Goal: Task Accomplishment & Management: Complete application form

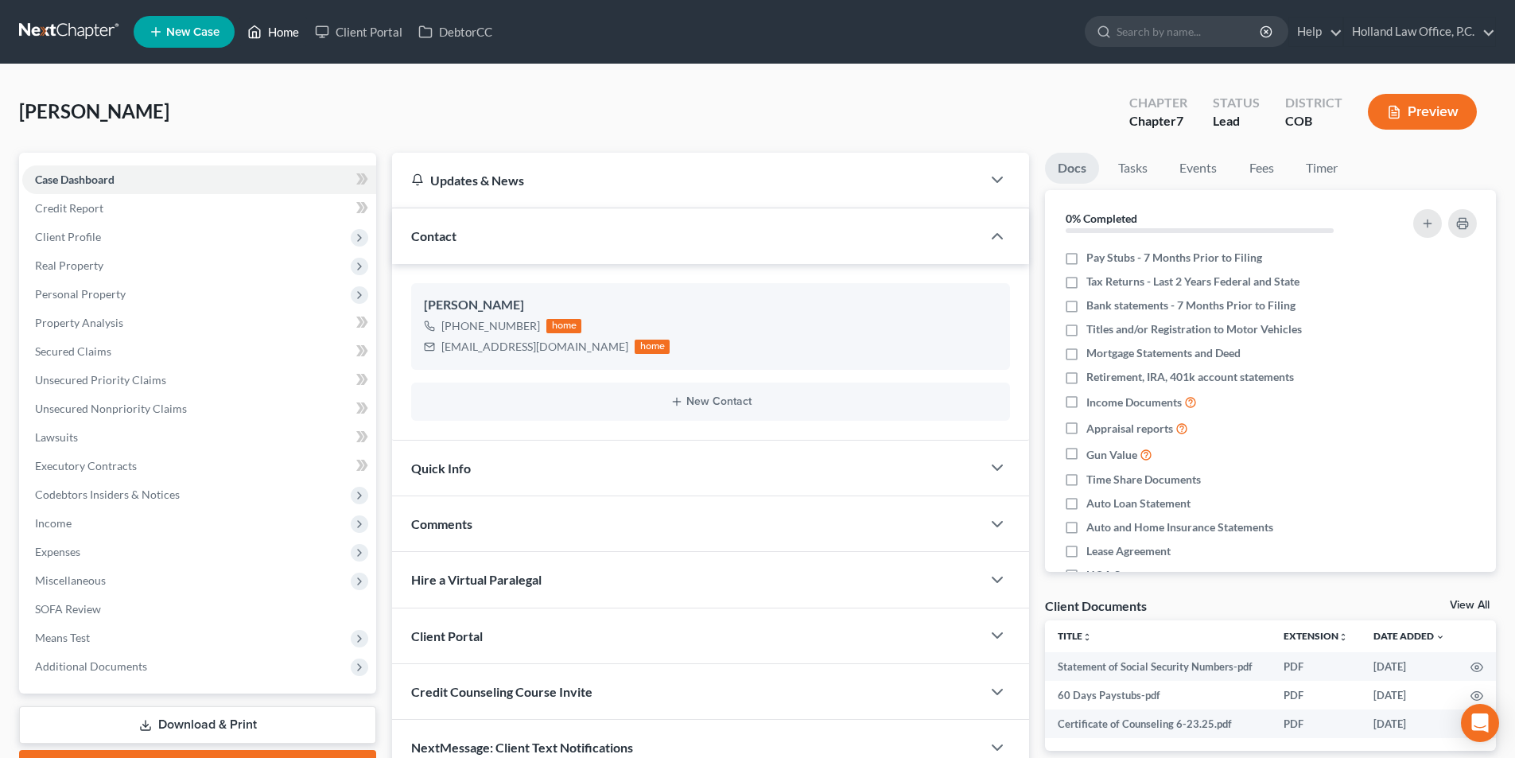
click at [275, 37] on link "Home" at bounding box center [273, 31] width 68 height 29
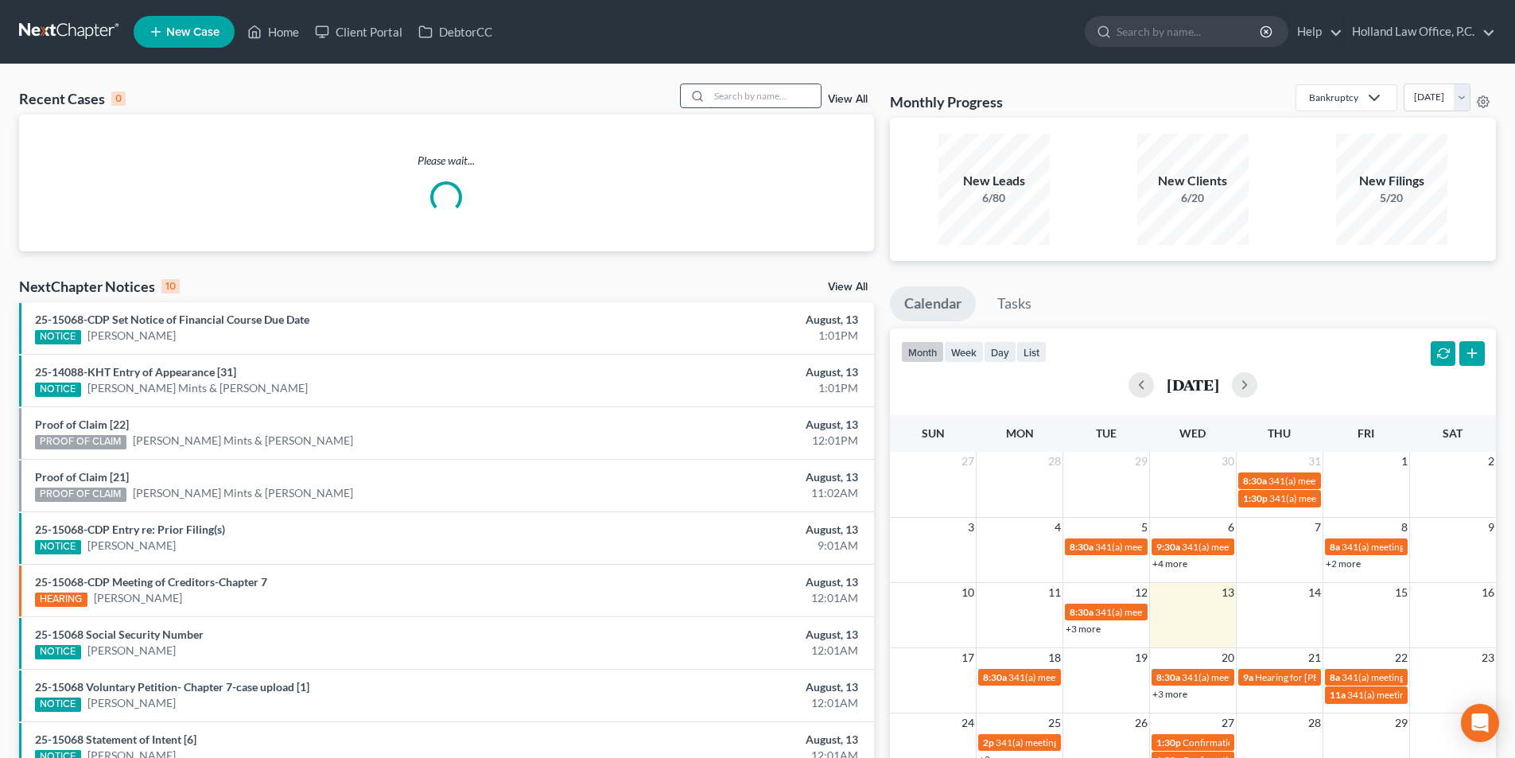
click at [722, 101] on input "search" at bounding box center [764, 95] width 111 height 23
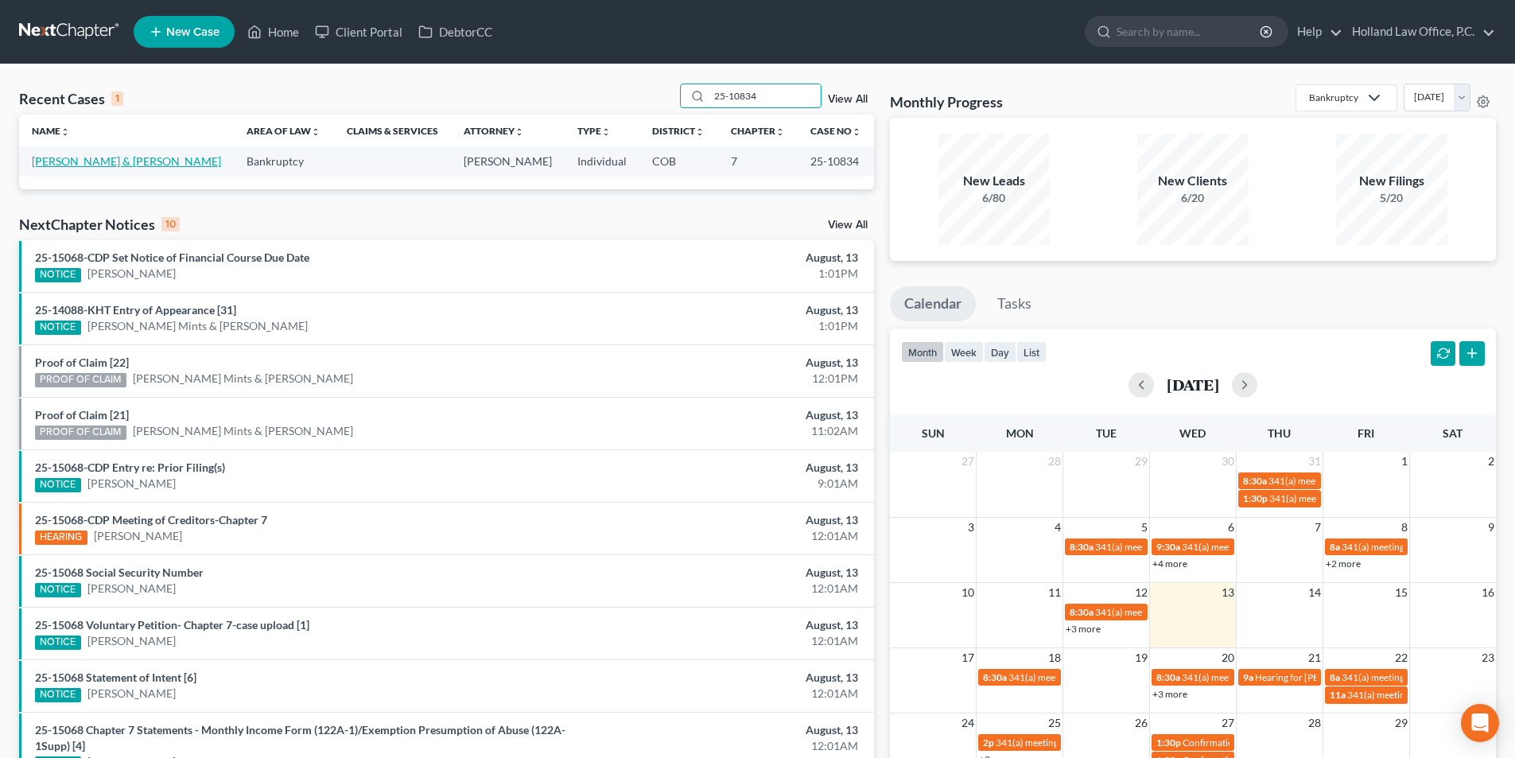
type input "25-10834"
click at [95, 165] on link "[PERSON_NAME] & [PERSON_NAME]" at bounding box center [126, 161] width 189 height 14
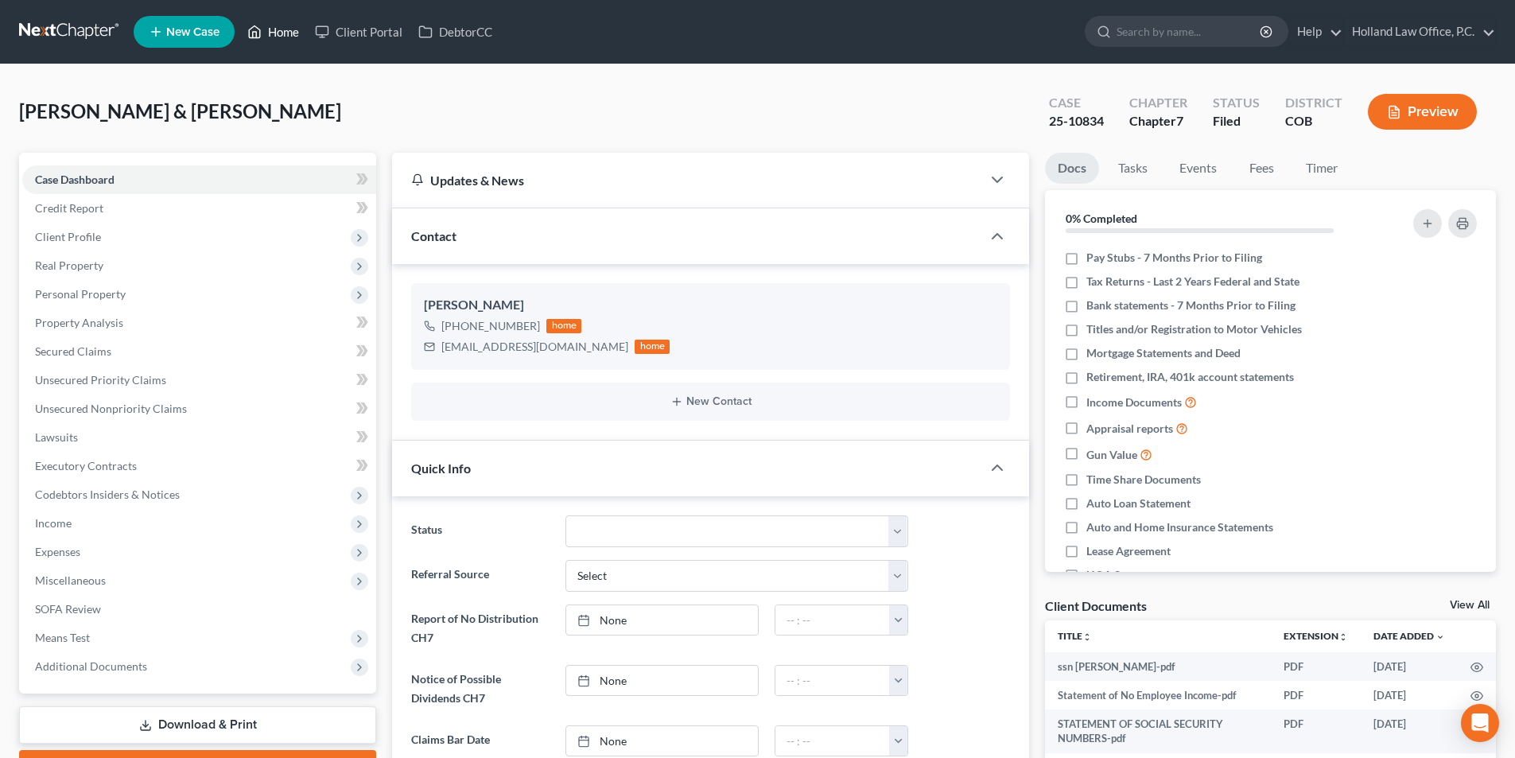
click at [280, 34] on link "Home" at bounding box center [273, 31] width 68 height 29
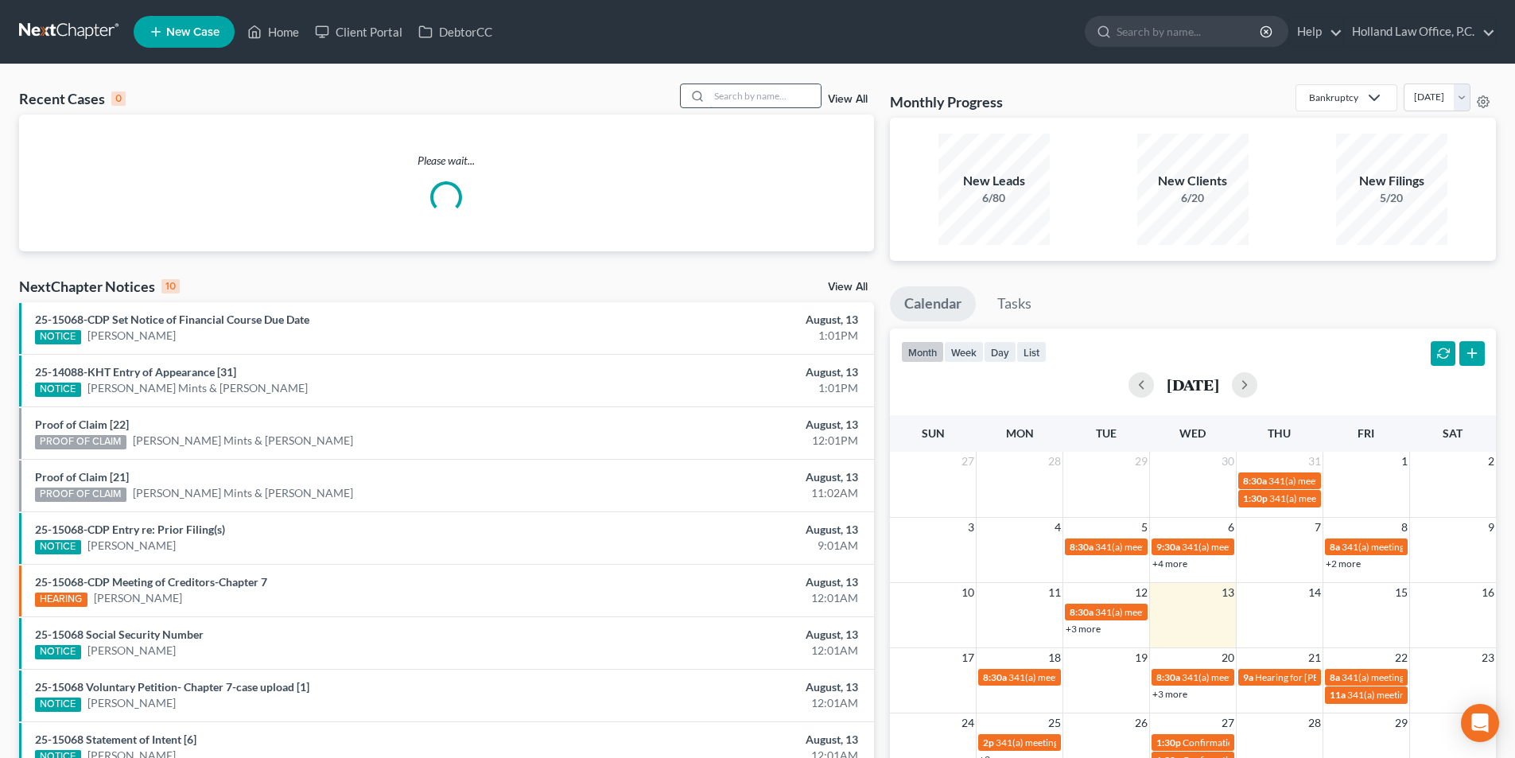
click at [729, 91] on input "search" at bounding box center [764, 95] width 111 height 23
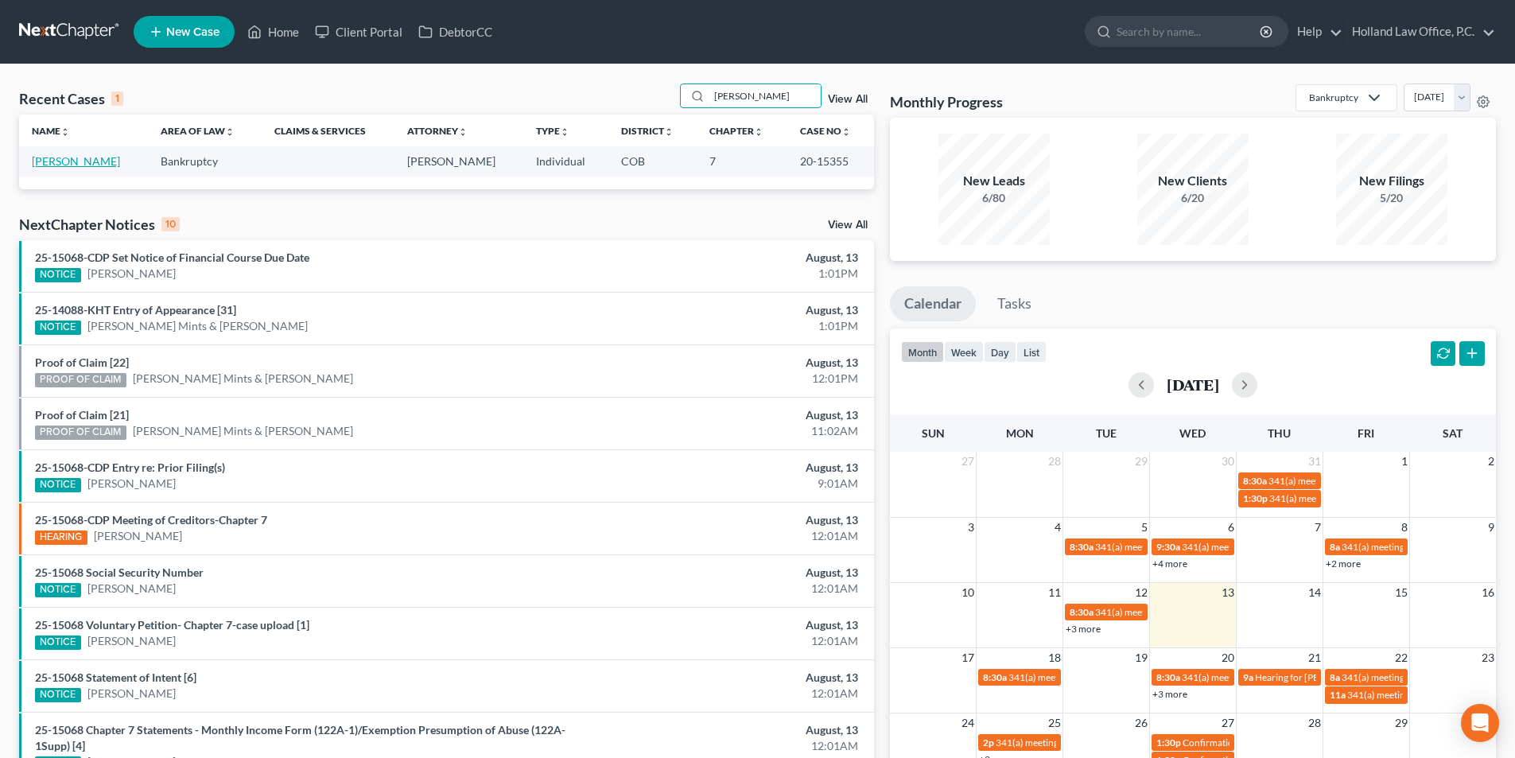
type input "Antonio Blanco"
click at [101, 163] on link "[PERSON_NAME]" at bounding box center [76, 161] width 88 height 14
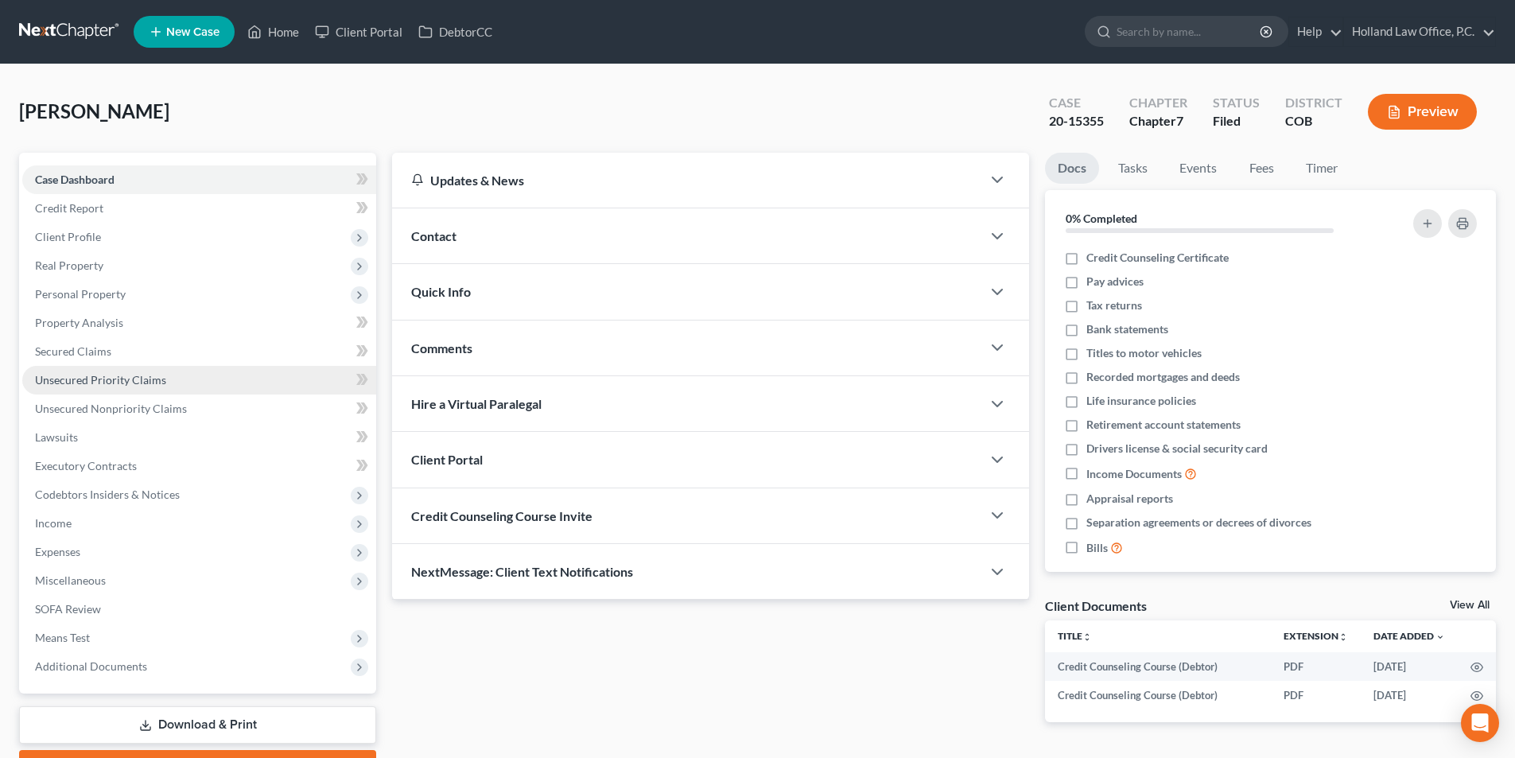
scroll to position [80, 0]
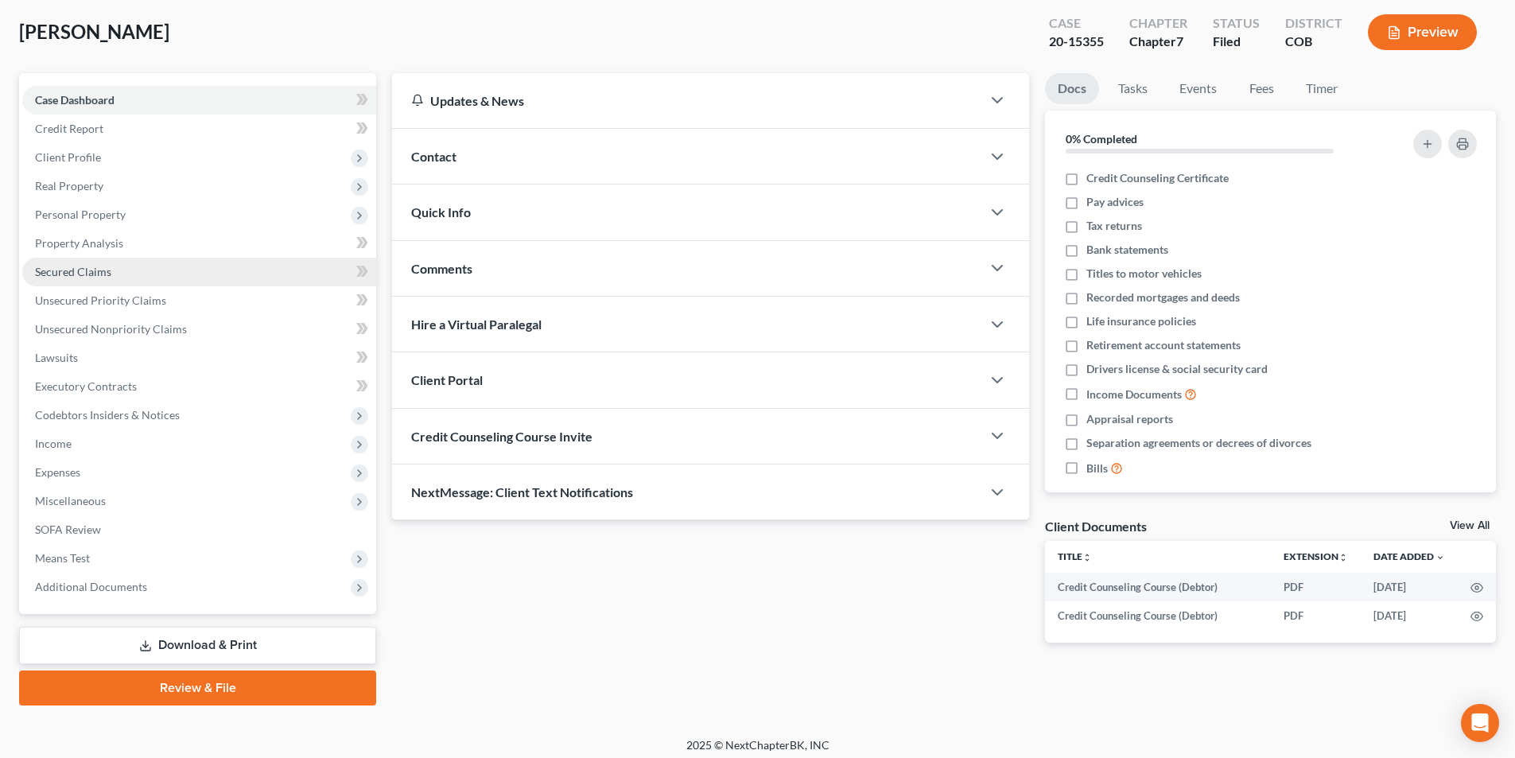
click at [84, 268] on span "Secured Claims" at bounding box center [73, 272] width 76 height 14
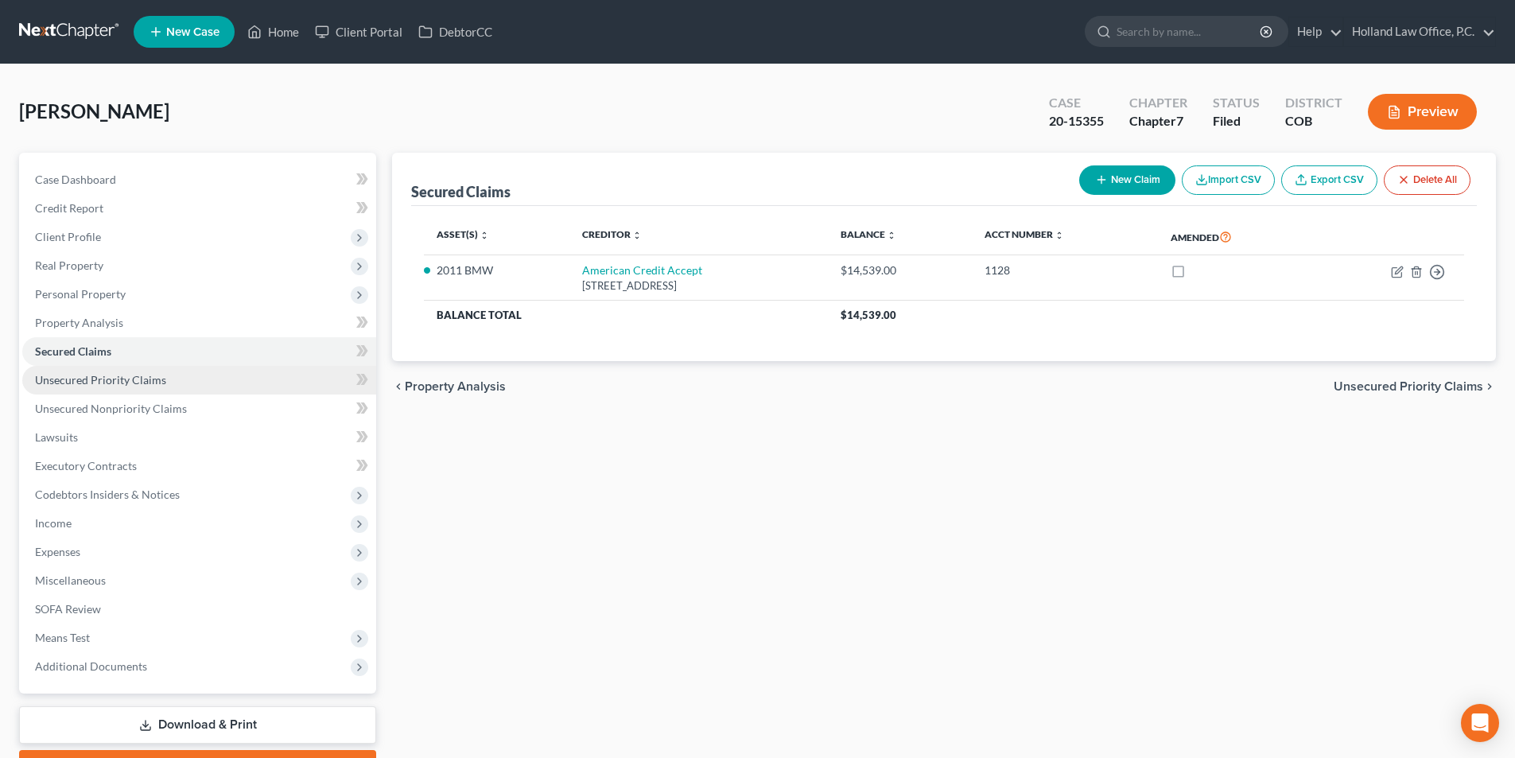
click at [81, 383] on span "Unsecured Priority Claims" at bounding box center [100, 380] width 131 height 14
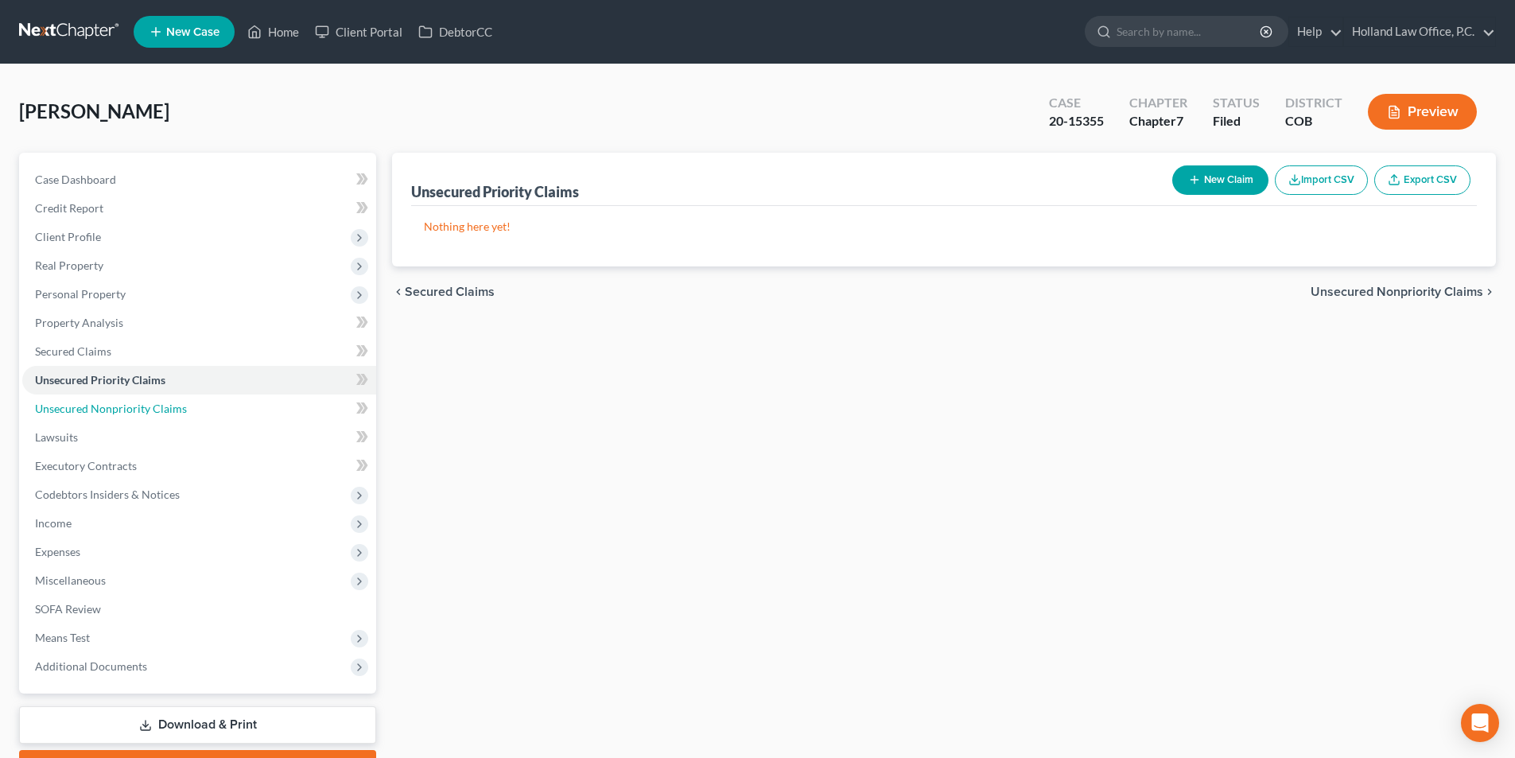
drag, startPoint x: 142, startPoint y: 402, endPoint x: 356, endPoint y: 398, distance: 214.0
click at [143, 402] on span "Unsecured Nonpriority Claims" at bounding box center [111, 409] width 152 height 14
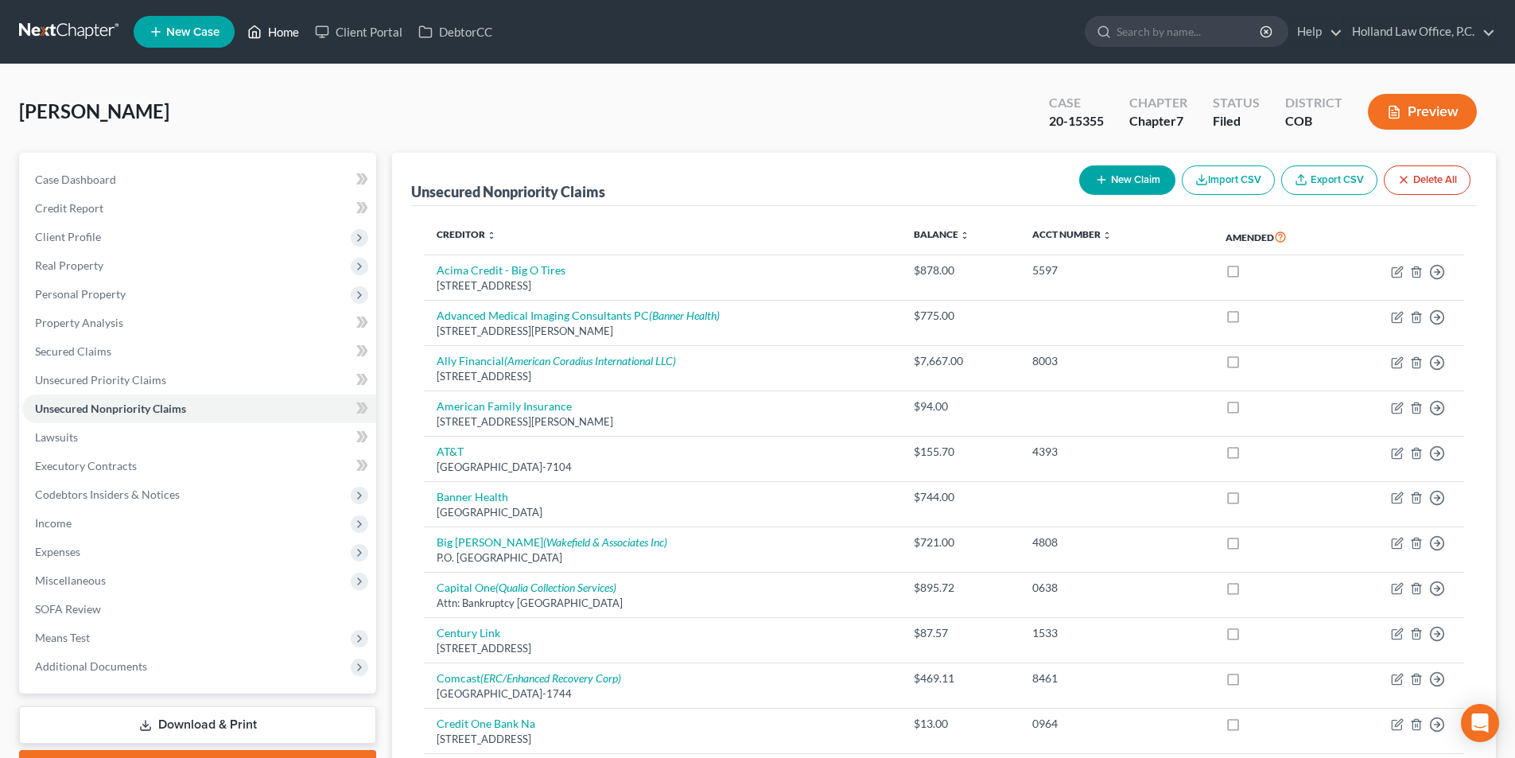
click at [279, 31] on link "Home" at bounding box center [273, 31] width 68 height 29
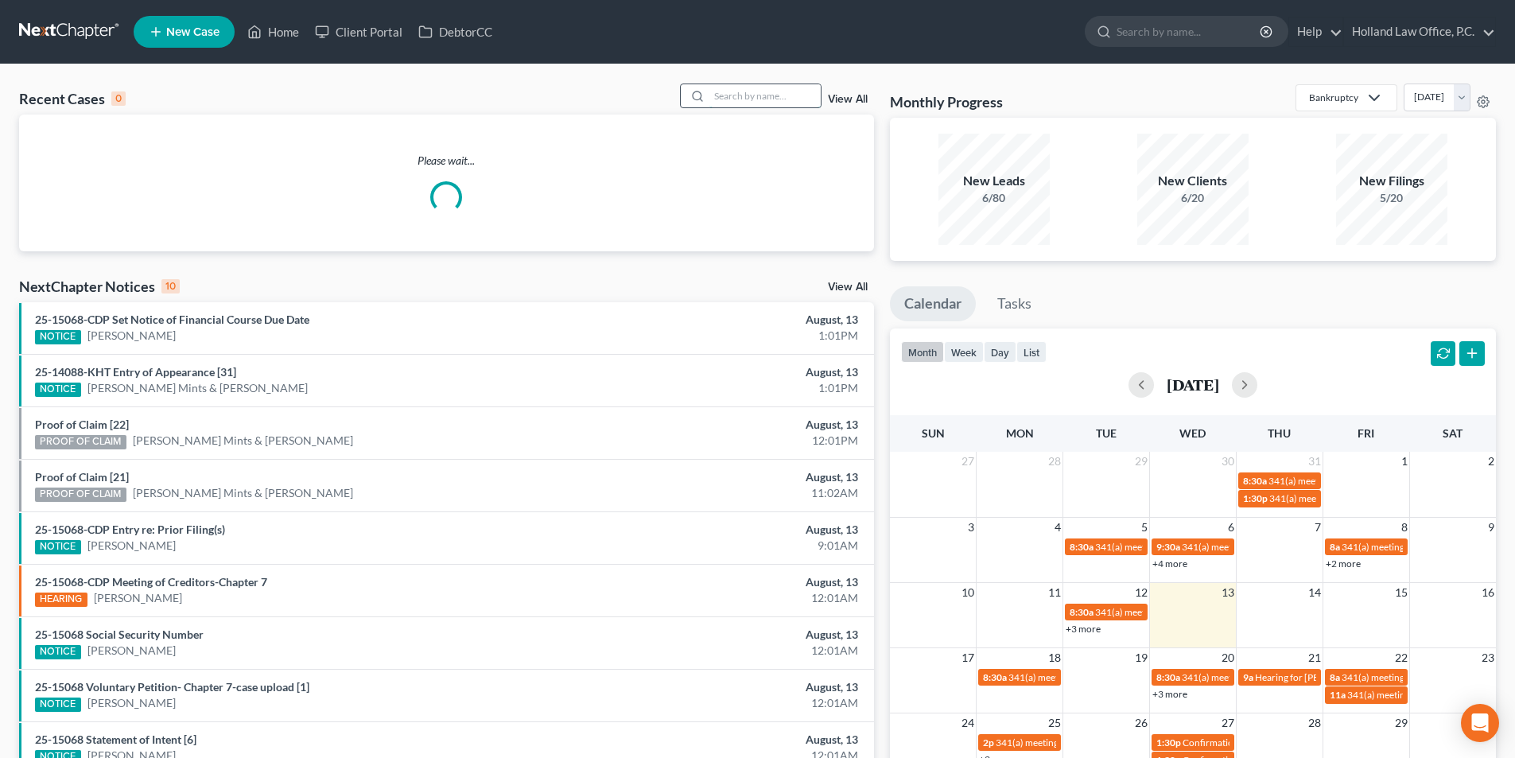
click at [764, 95] on input "search" at bounding box center [764, 95] width 111 height 23
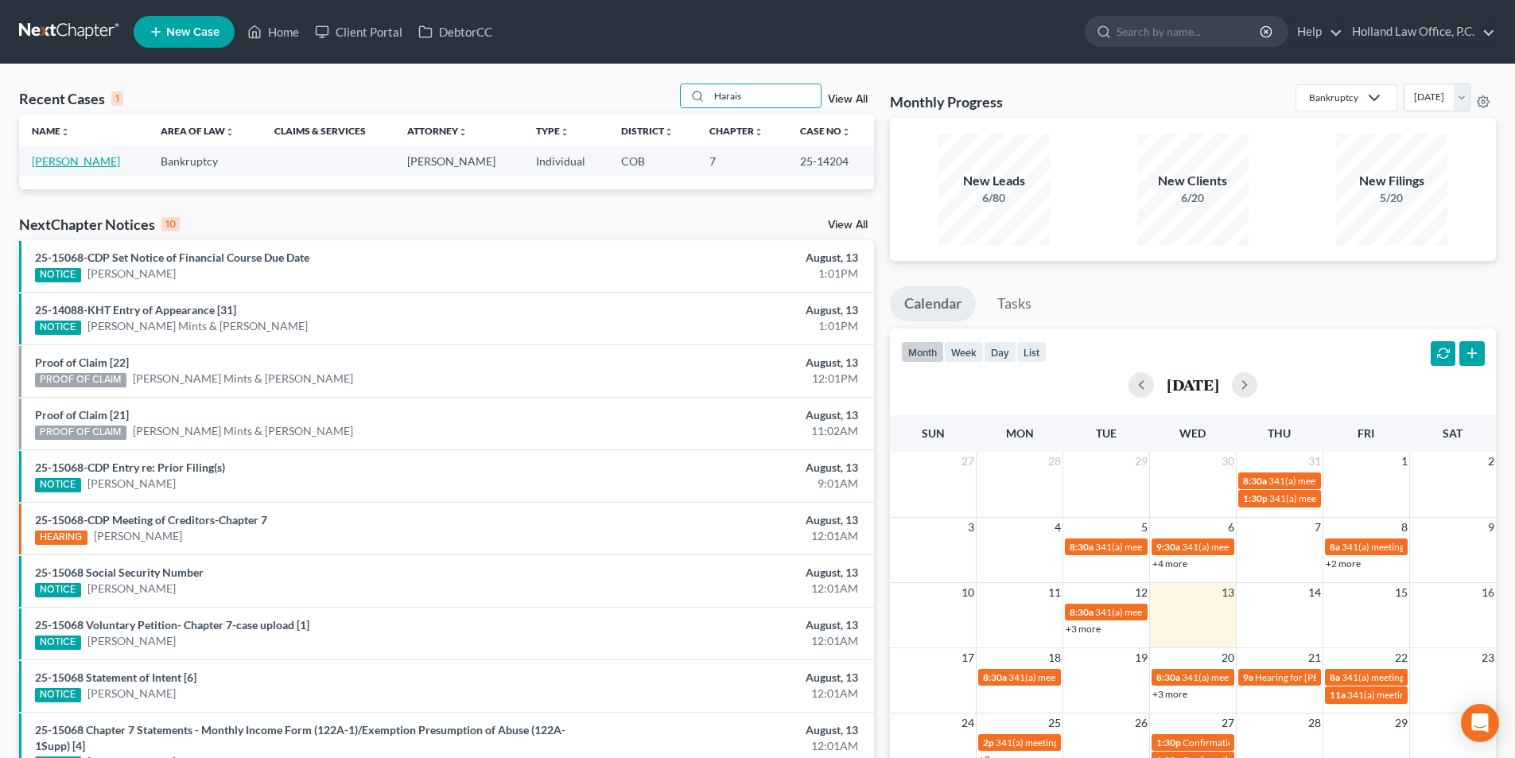
type input "Harais"
drag, startPoint x: 53, startPoint y: 166, endPoint x: 80, endPoint y: 274, distance: 110.7
click at [53, 165] on link "[PERSON_NAME]" at bounding box center [76, 161] width 88 height 14
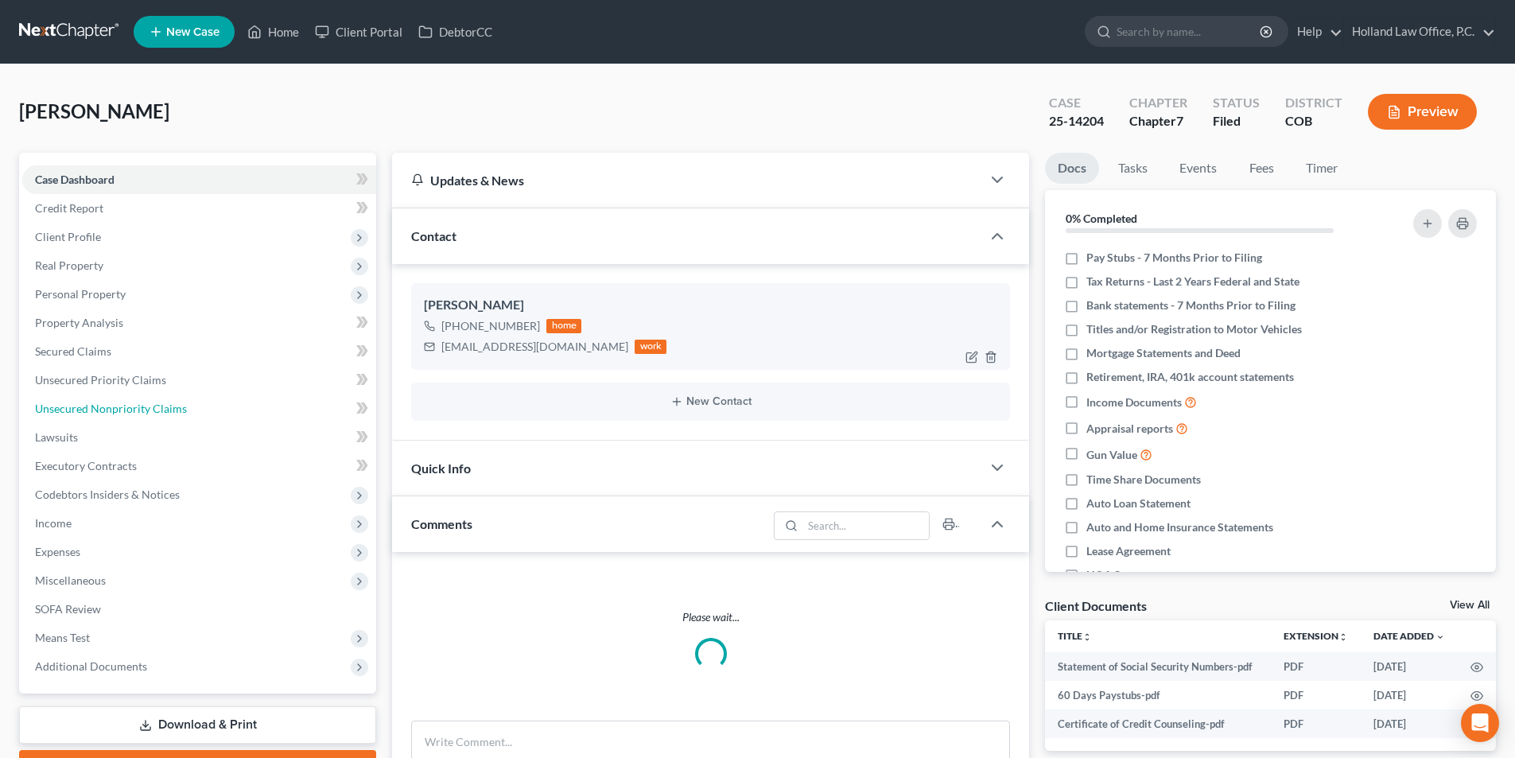
click at [95, 404] on span "Unsecured Nonpriority Claims" at bounding box center [111, 409] width 152 height 14
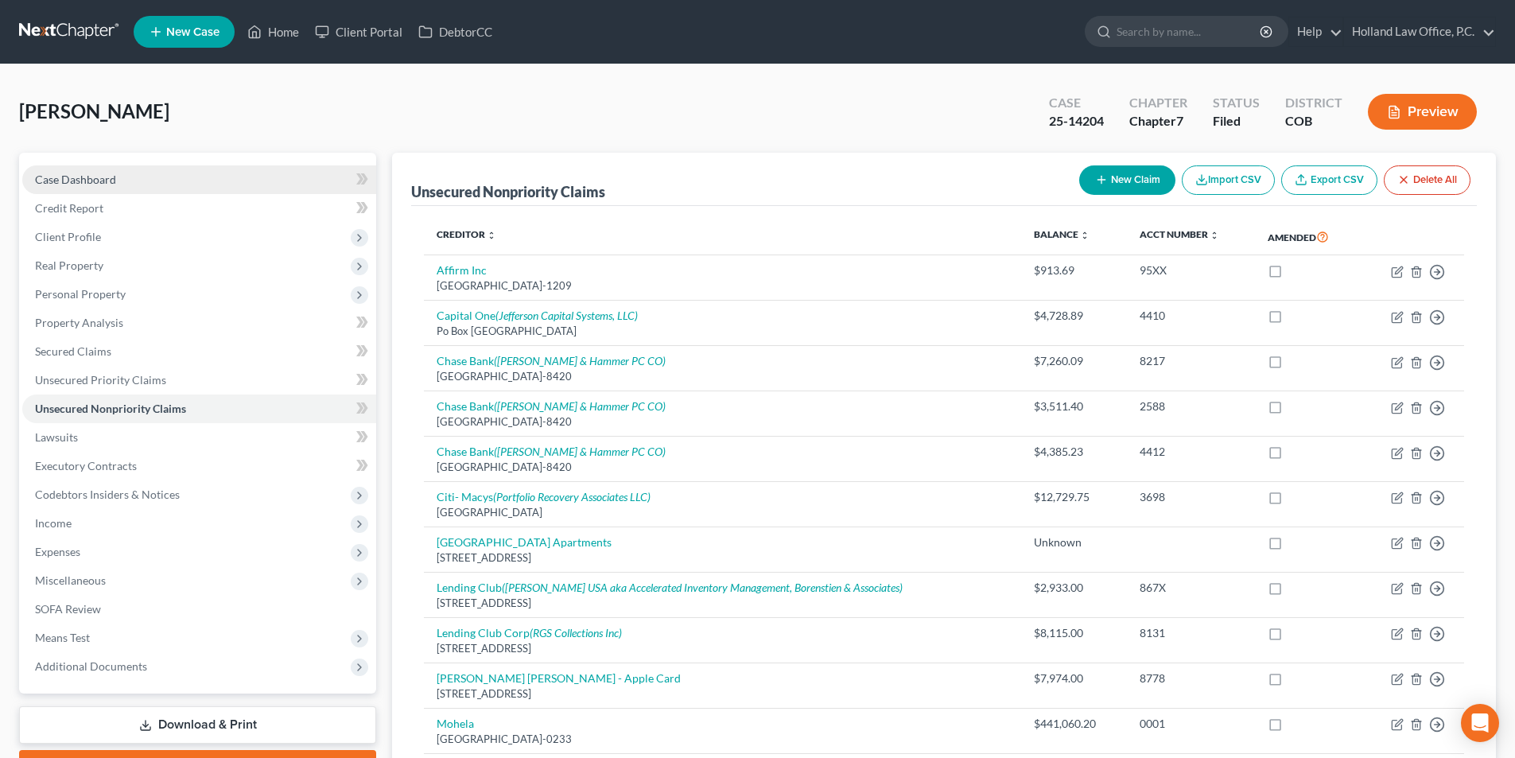
click at [126, 185] on link "Case Dashboard" at bounding box center [199, 179] width 354 height 29
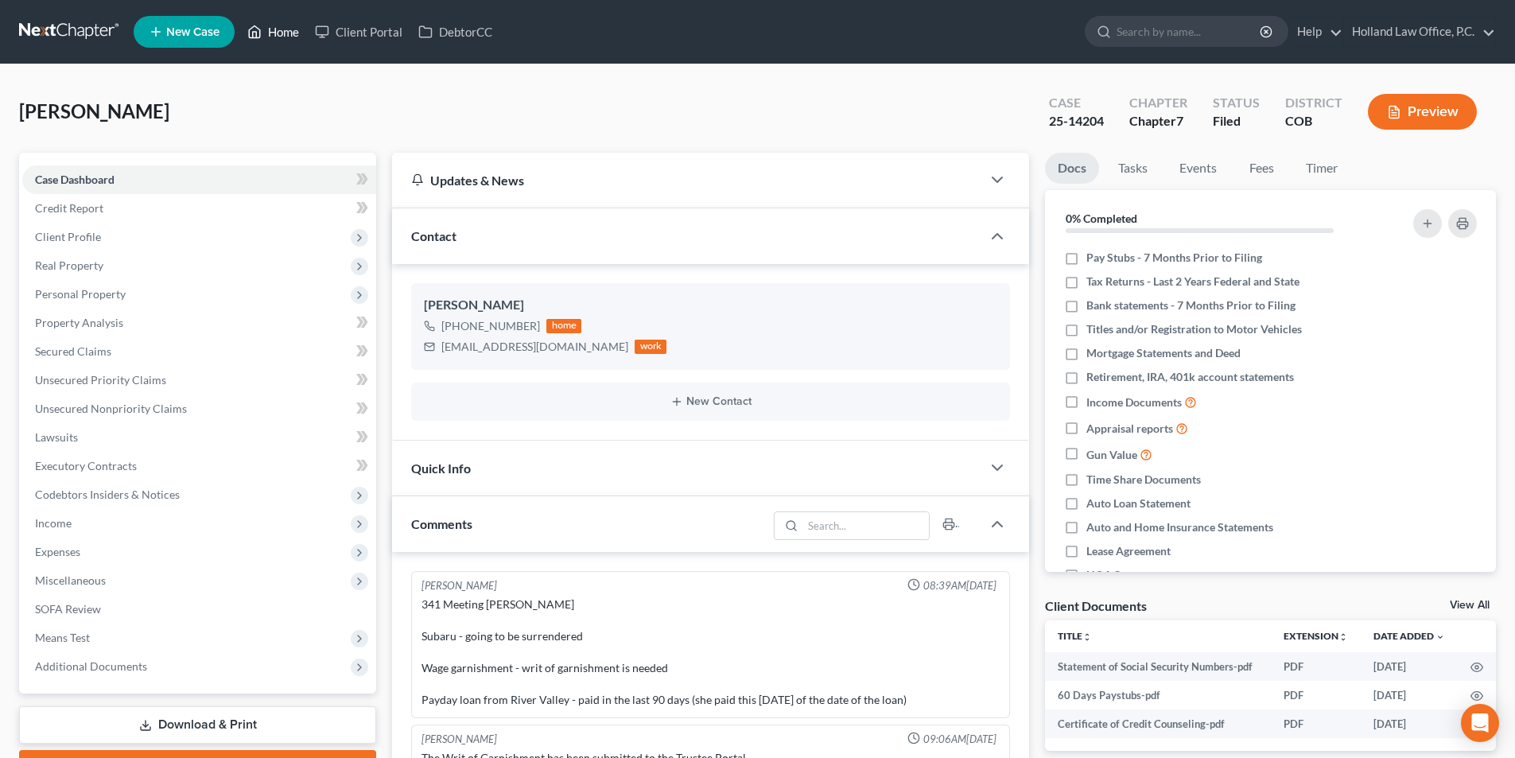
click at [273, 32] on link "Home" at bounding box center [273, 31] width 68 height 29
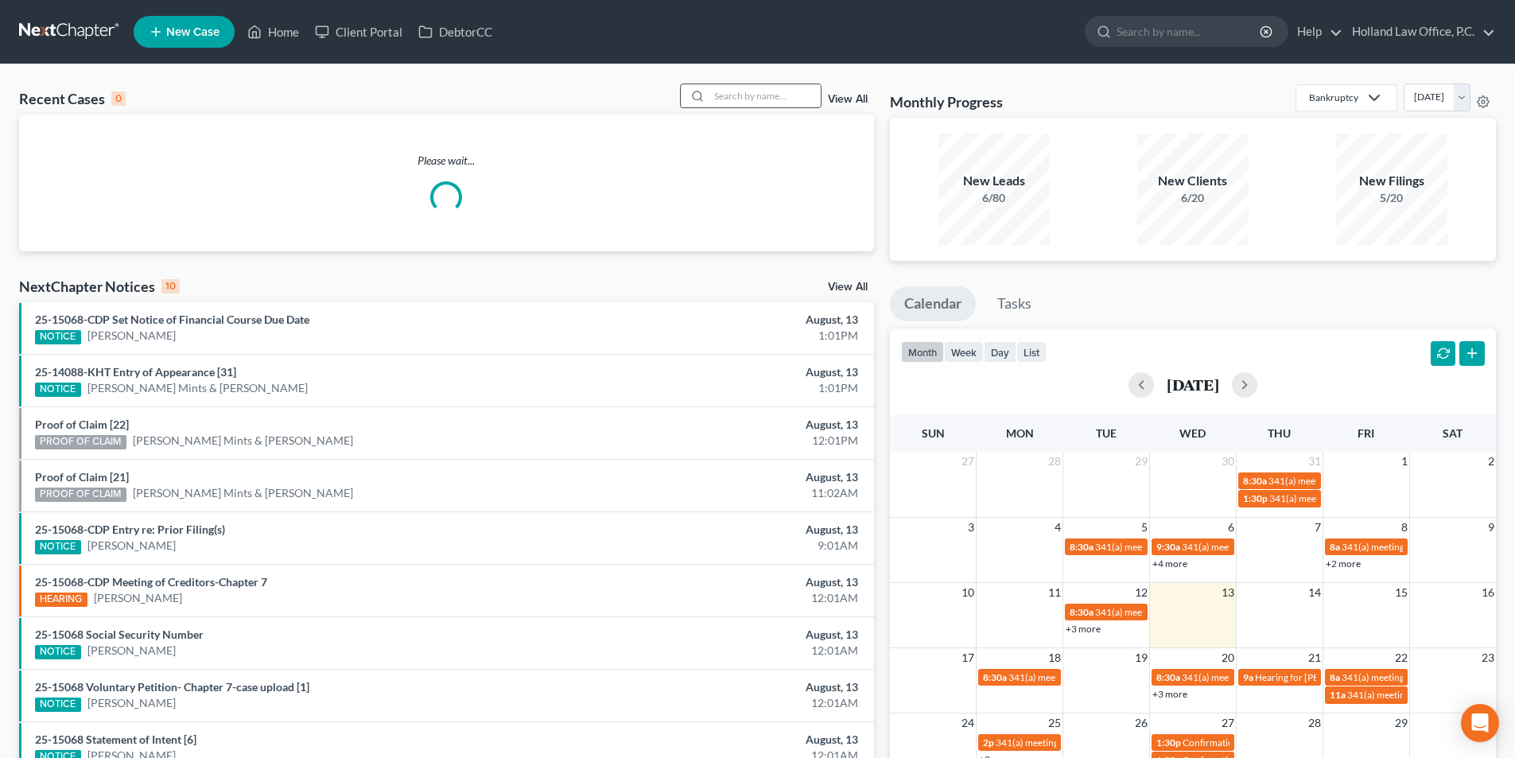
click at [738, 98] on input "search" at bounding box center [764, 95] width 111 height 23
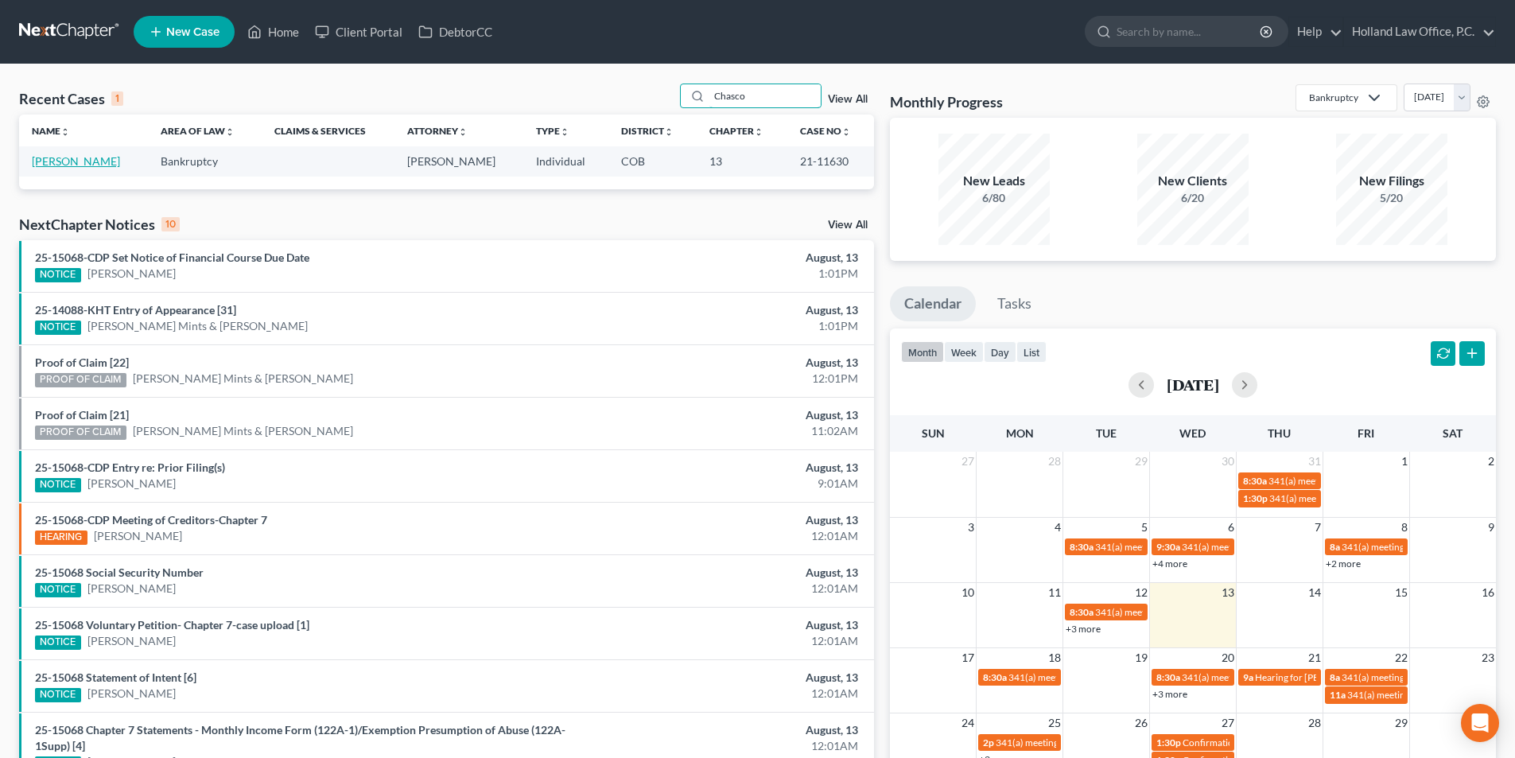
type input "Chasco"
click at [56, 162] on link "[PERSON_NAME]" at bounding box center [76, 161] width 88 height 14
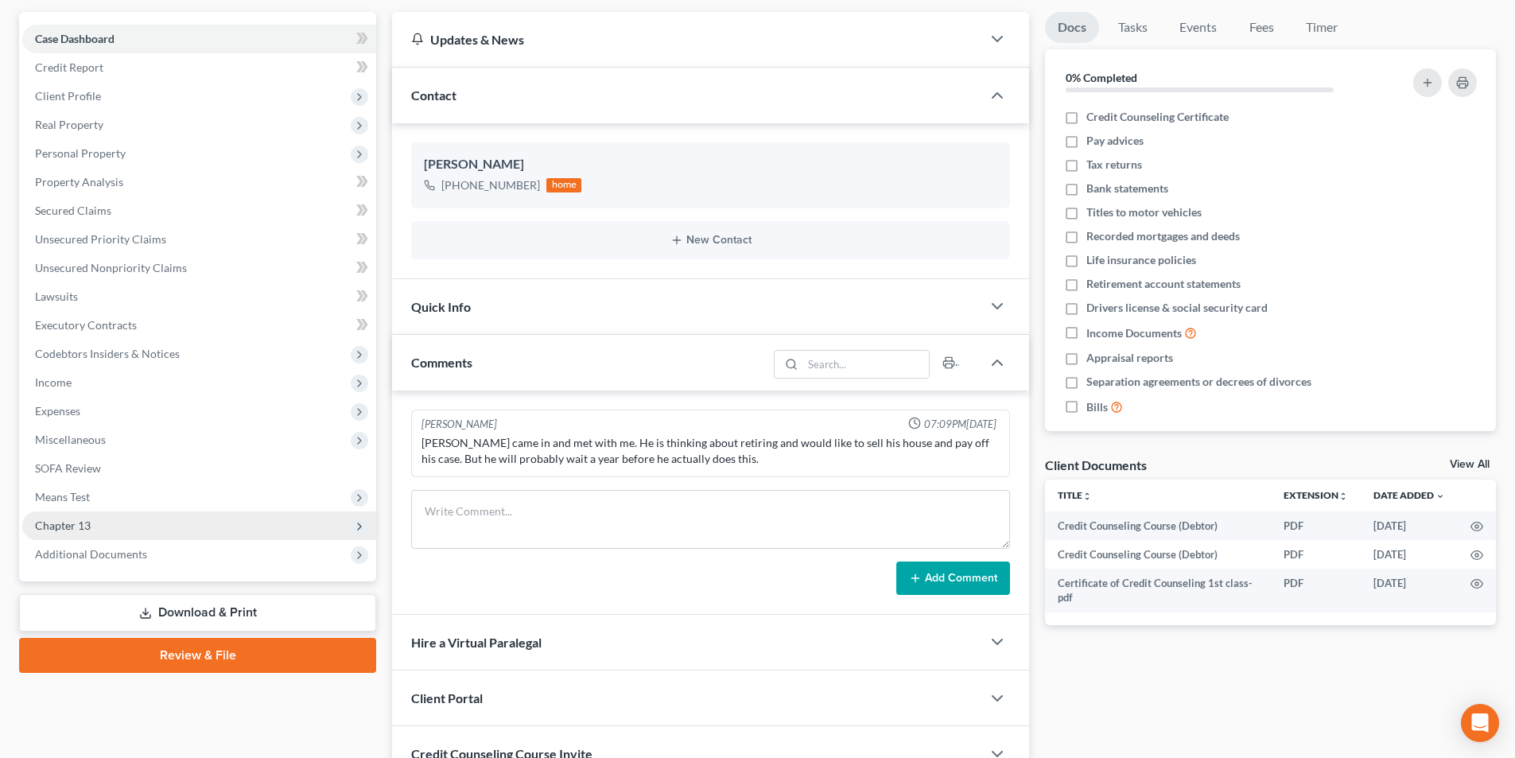
scroll to position [159, 0]
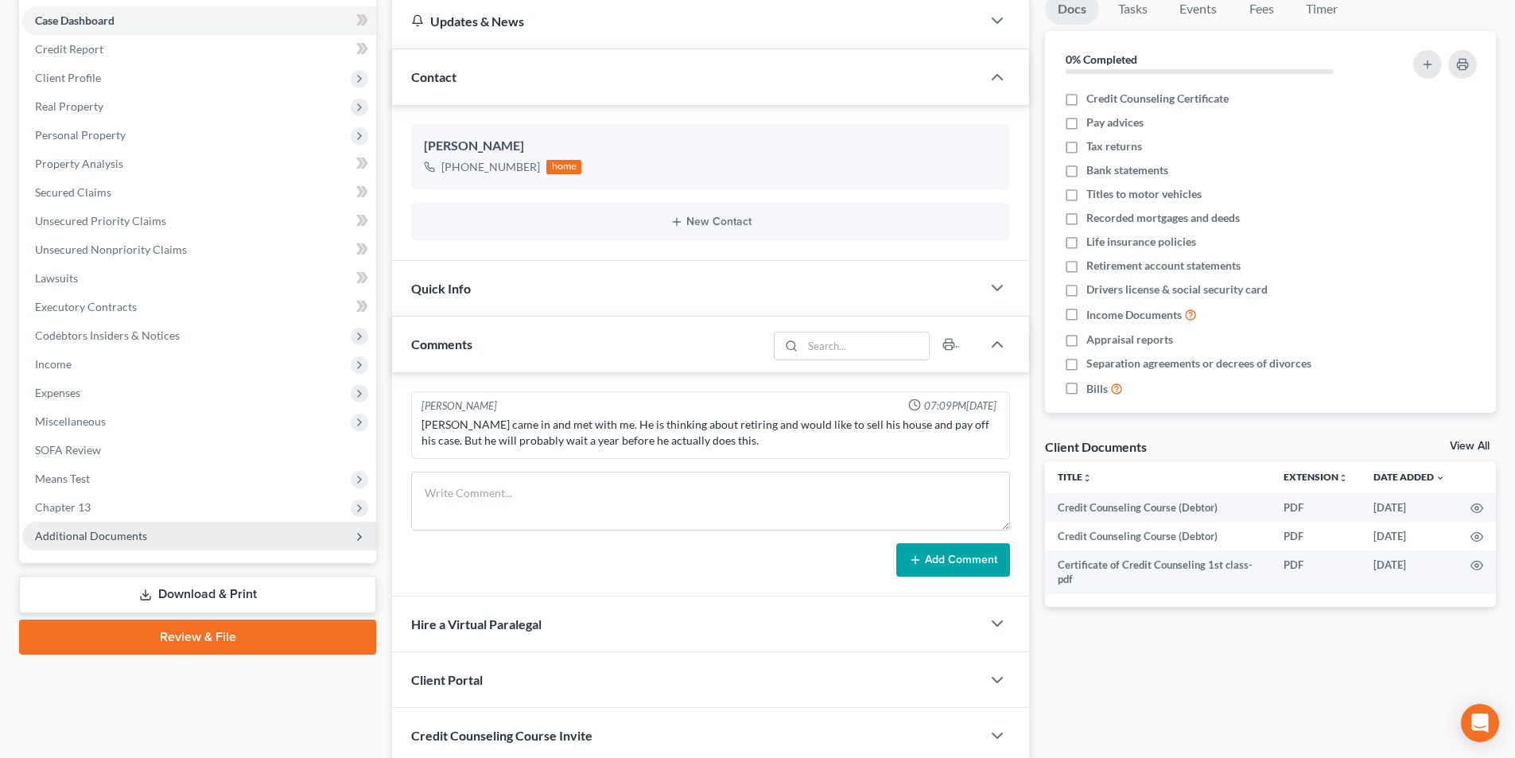
click at [84, 533] on span "Additional Documents" at bounding box center [91, 536] width 112 height 14
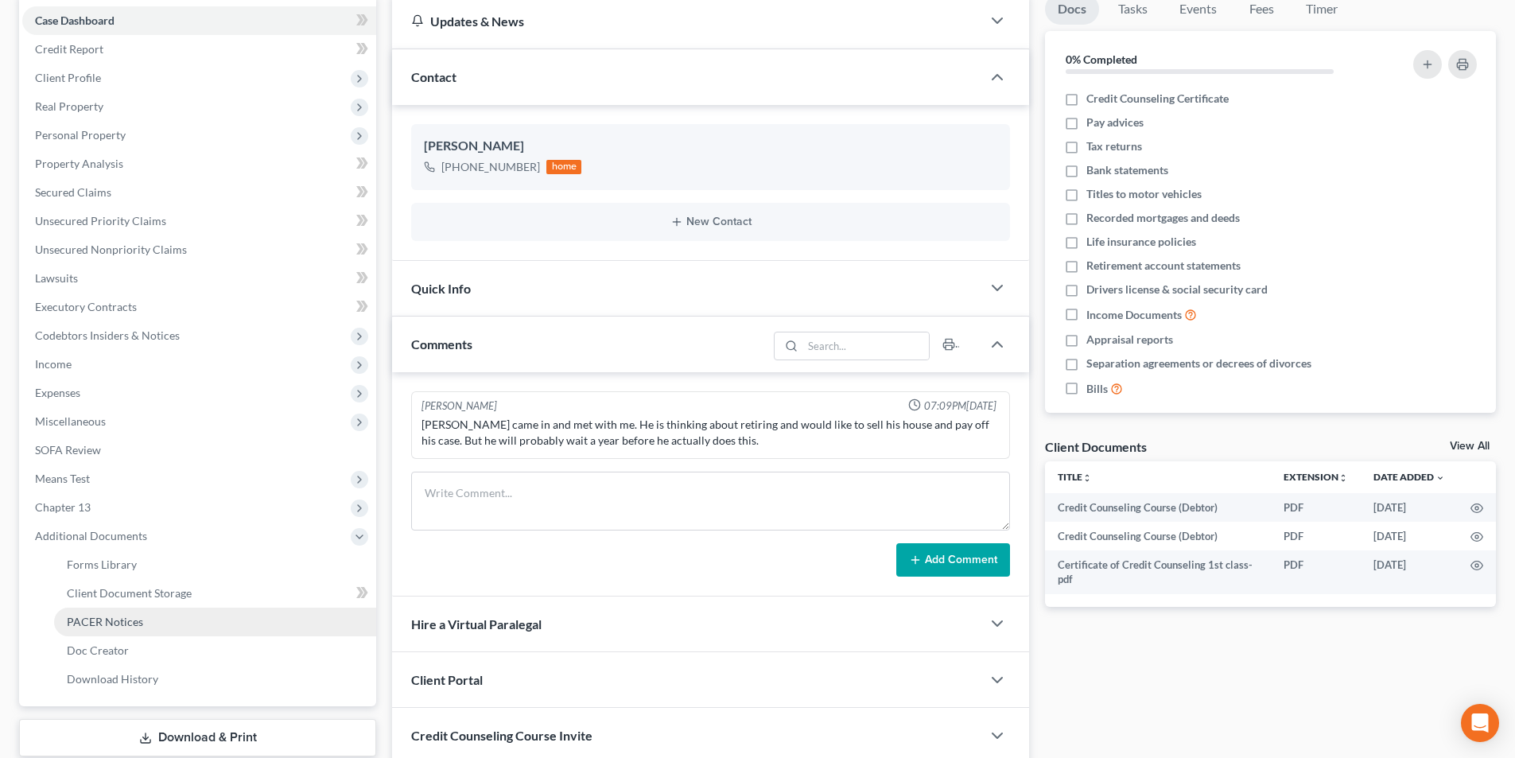
click at [130, 625] on span "PACER Notices" at bounding box center [105, 622] width 76 height 14
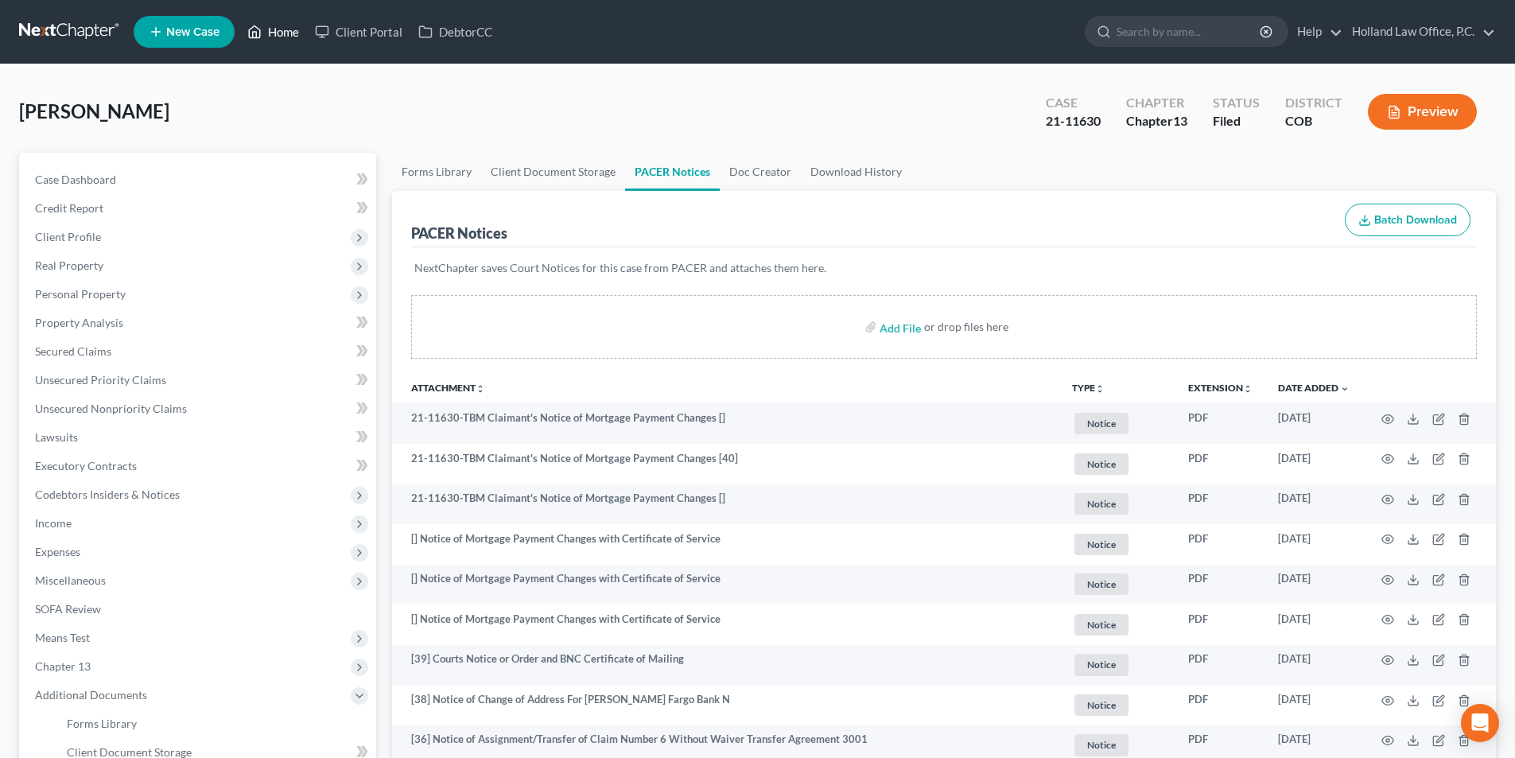
click at [286, 38] on link "Home" at bounding box center [273, 31] width 68 height 29
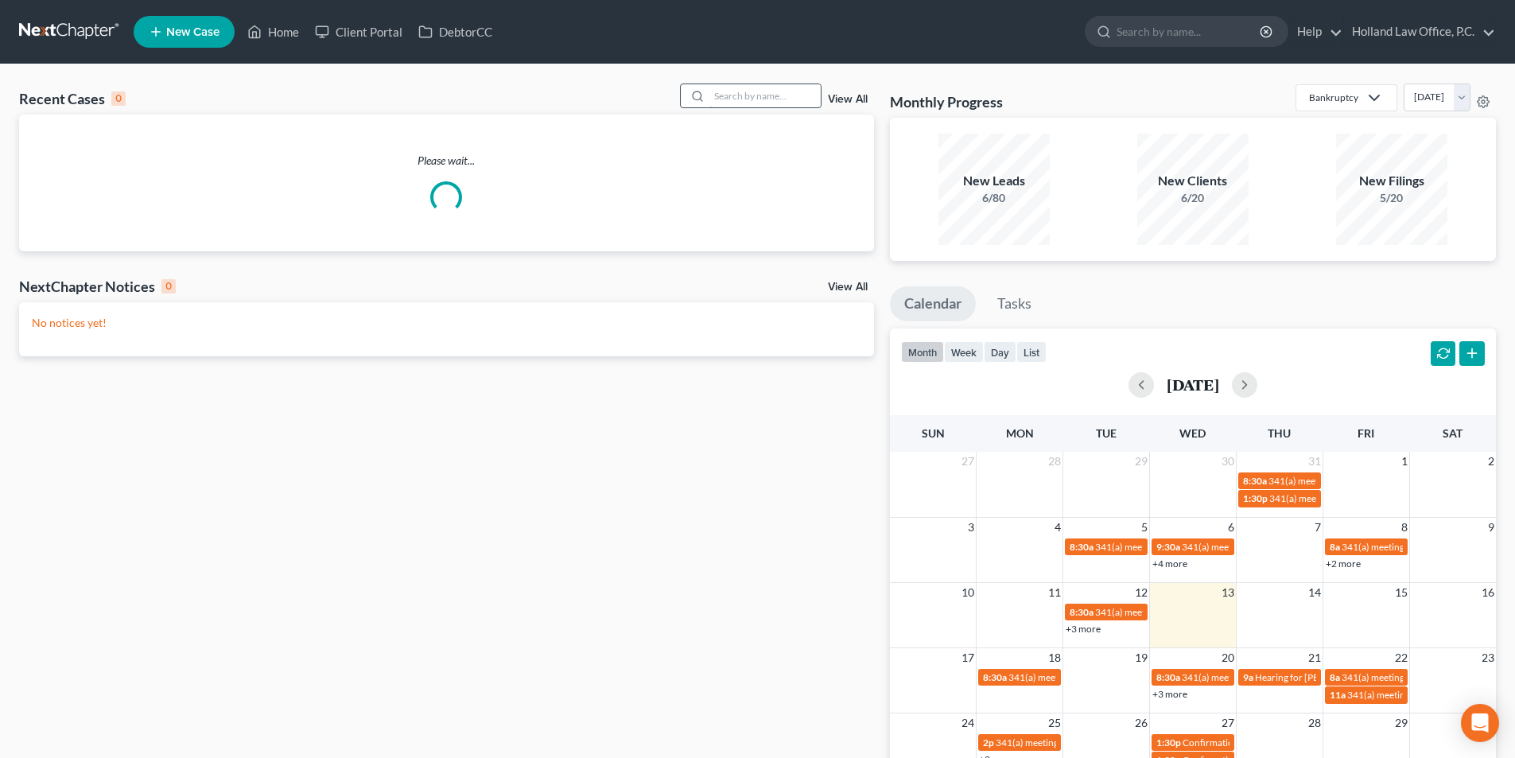
click at [740, 101] on input "search" at bounding box center [764, 95] width 111 height 23
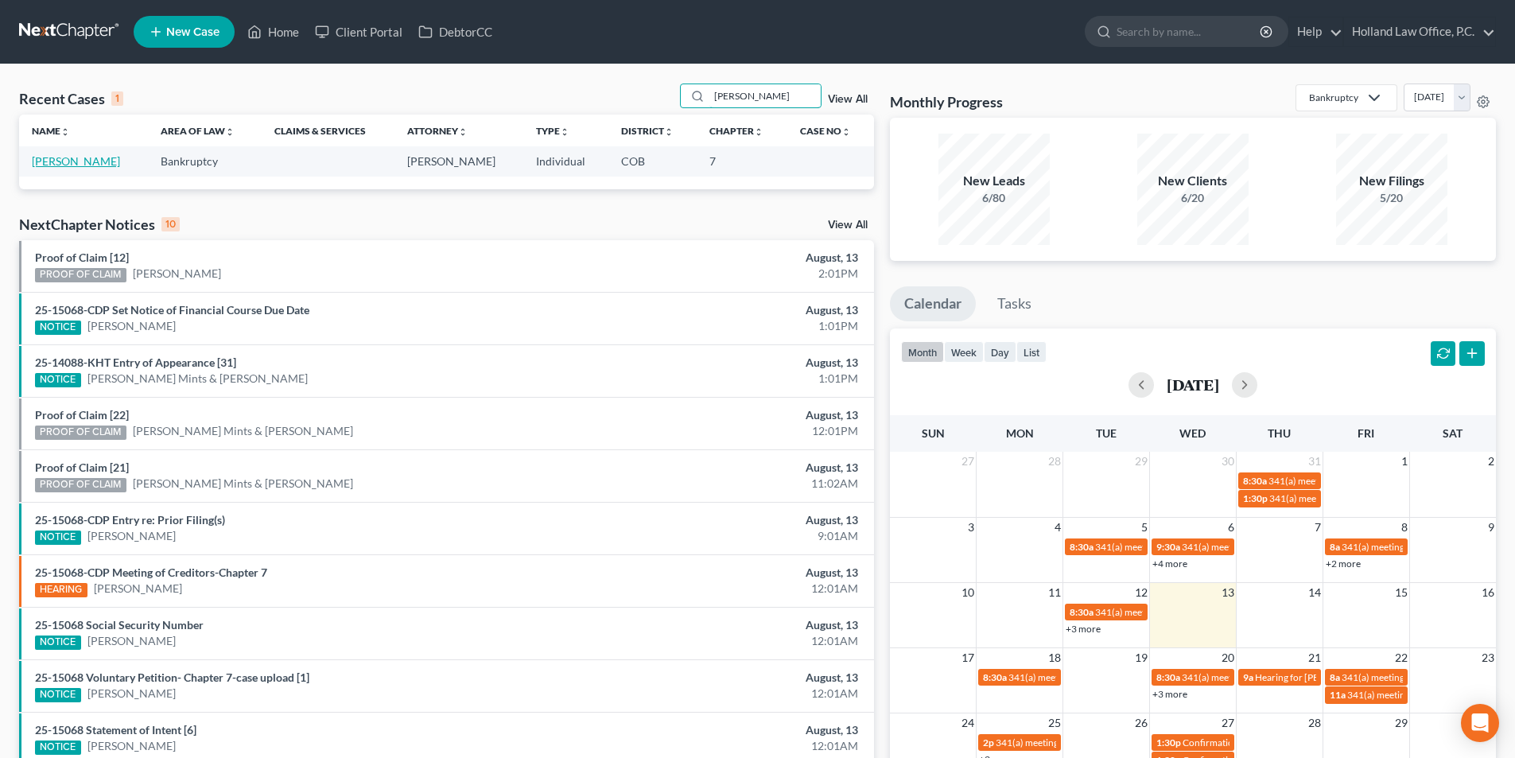
type input "Amans"
click at [70, 163] on link "[PERSON_NAME]" at bounding box center [76, 161] width 88 height 14
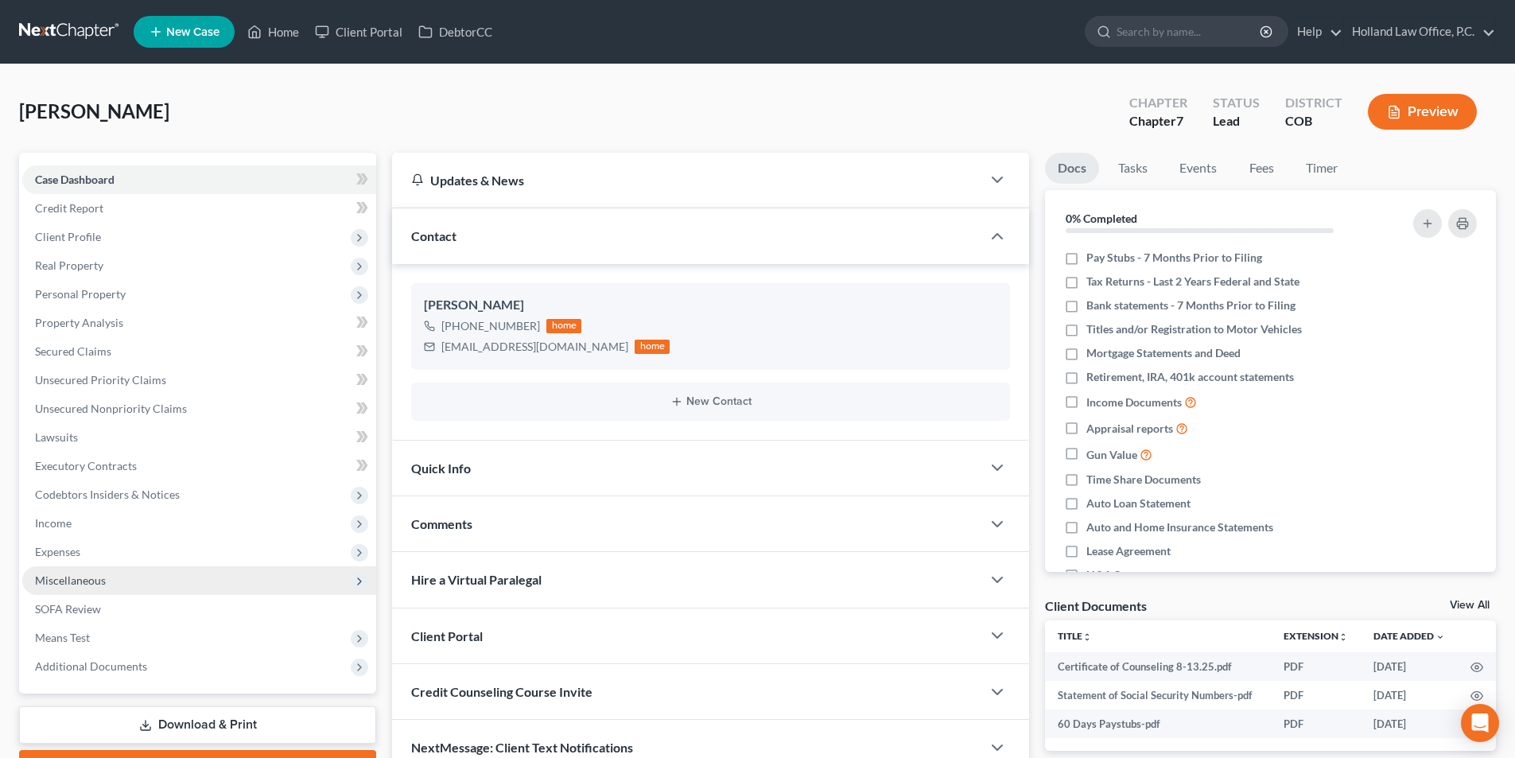
click at [138, 584] on span "Miscellaneous" at bounding box center [199, 580] width 354 height 29
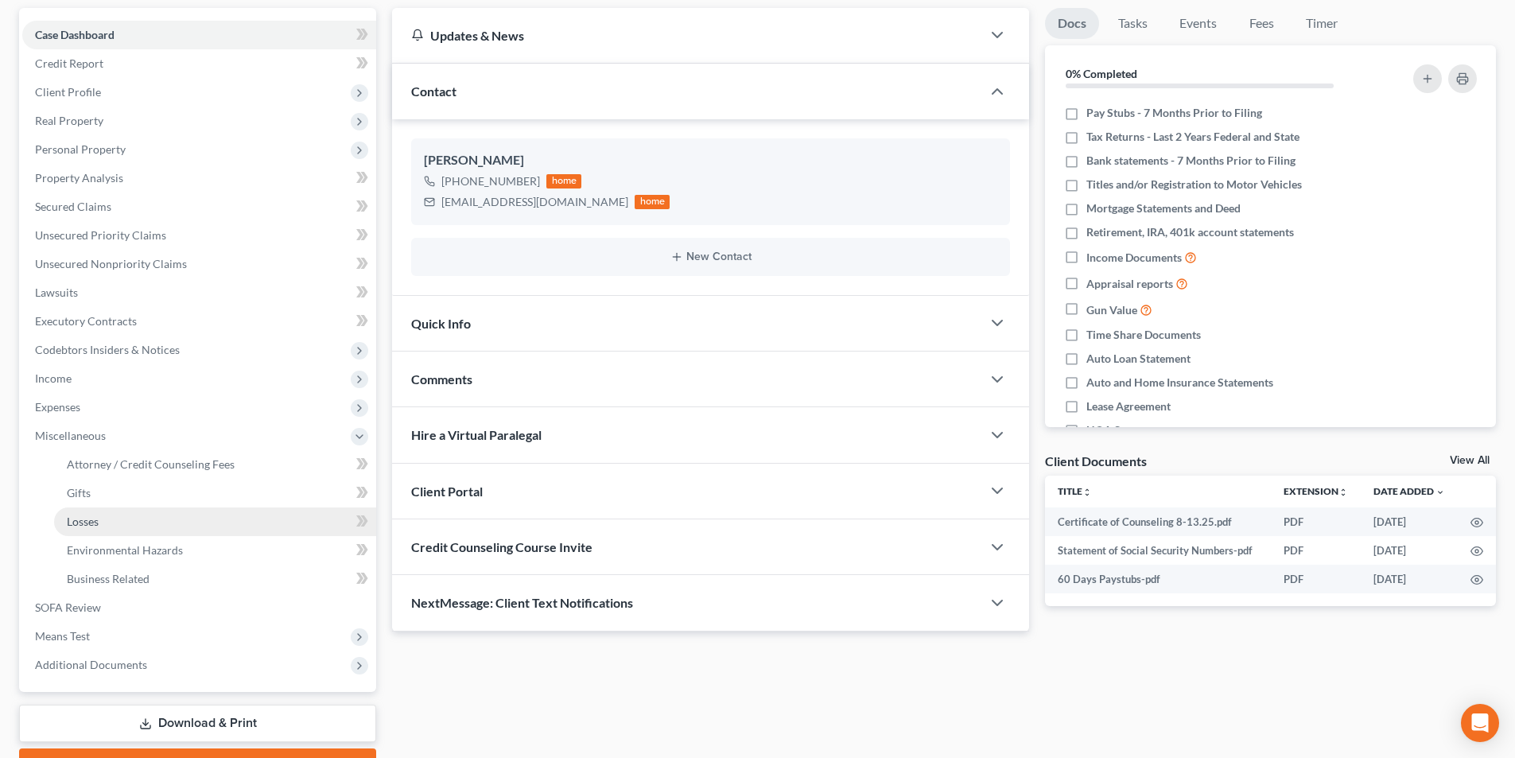
scroll to position [159, 0]
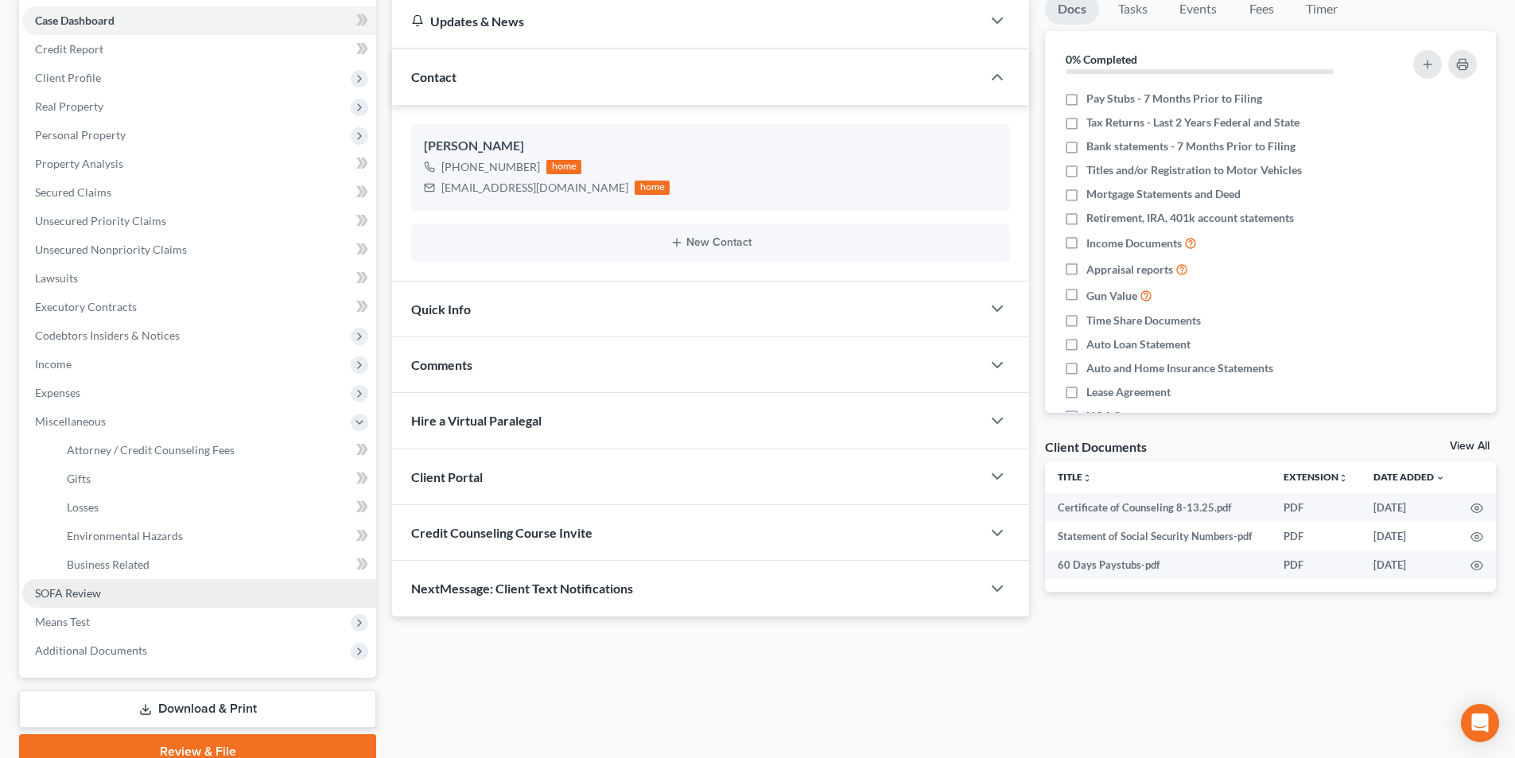
click at [82, 600] on link "SOFA Review" at bounding box center [199, 593] width 354 height 29
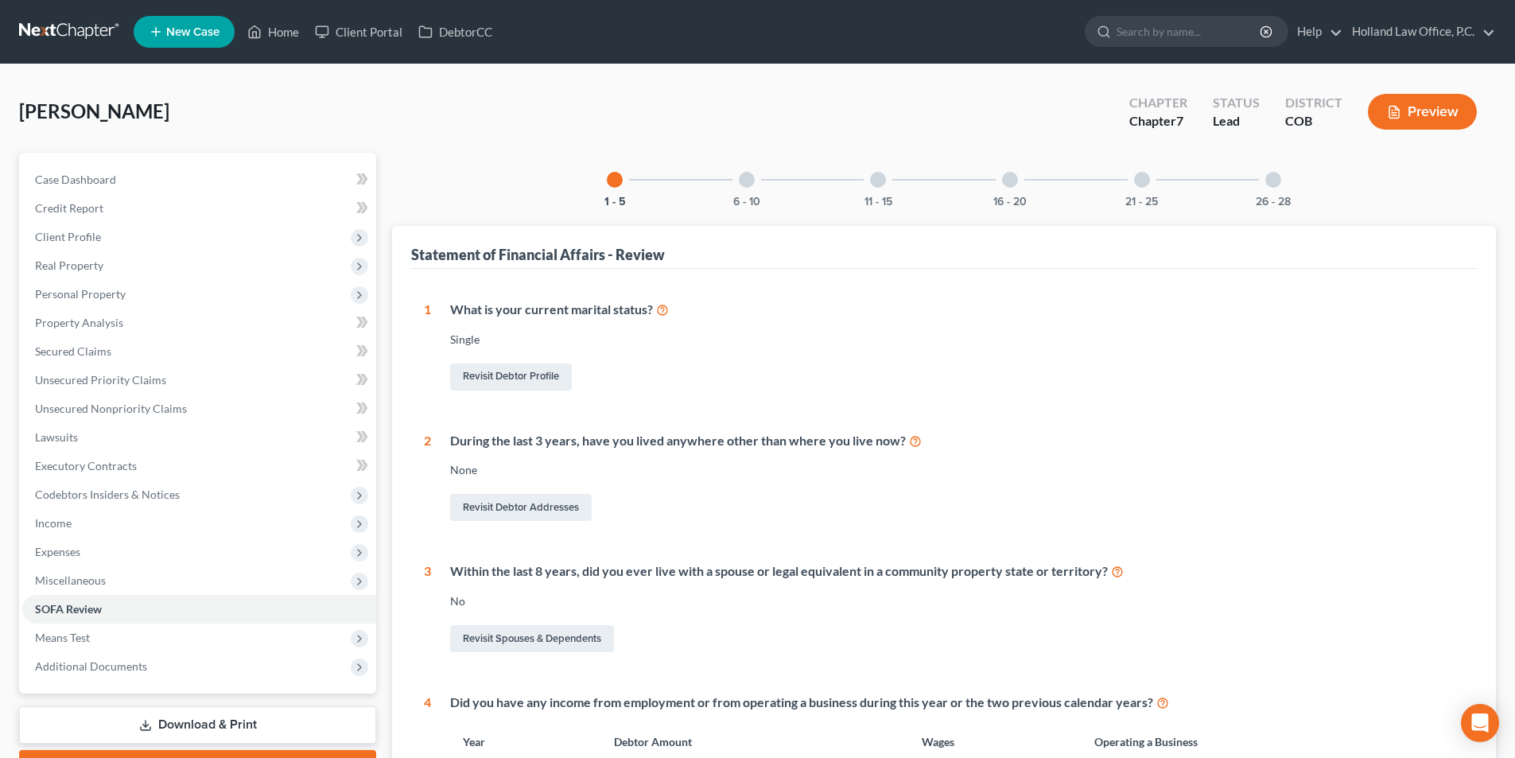
click at [1141, 185] on div at bounding box center [1142, 180] width 16 height 16
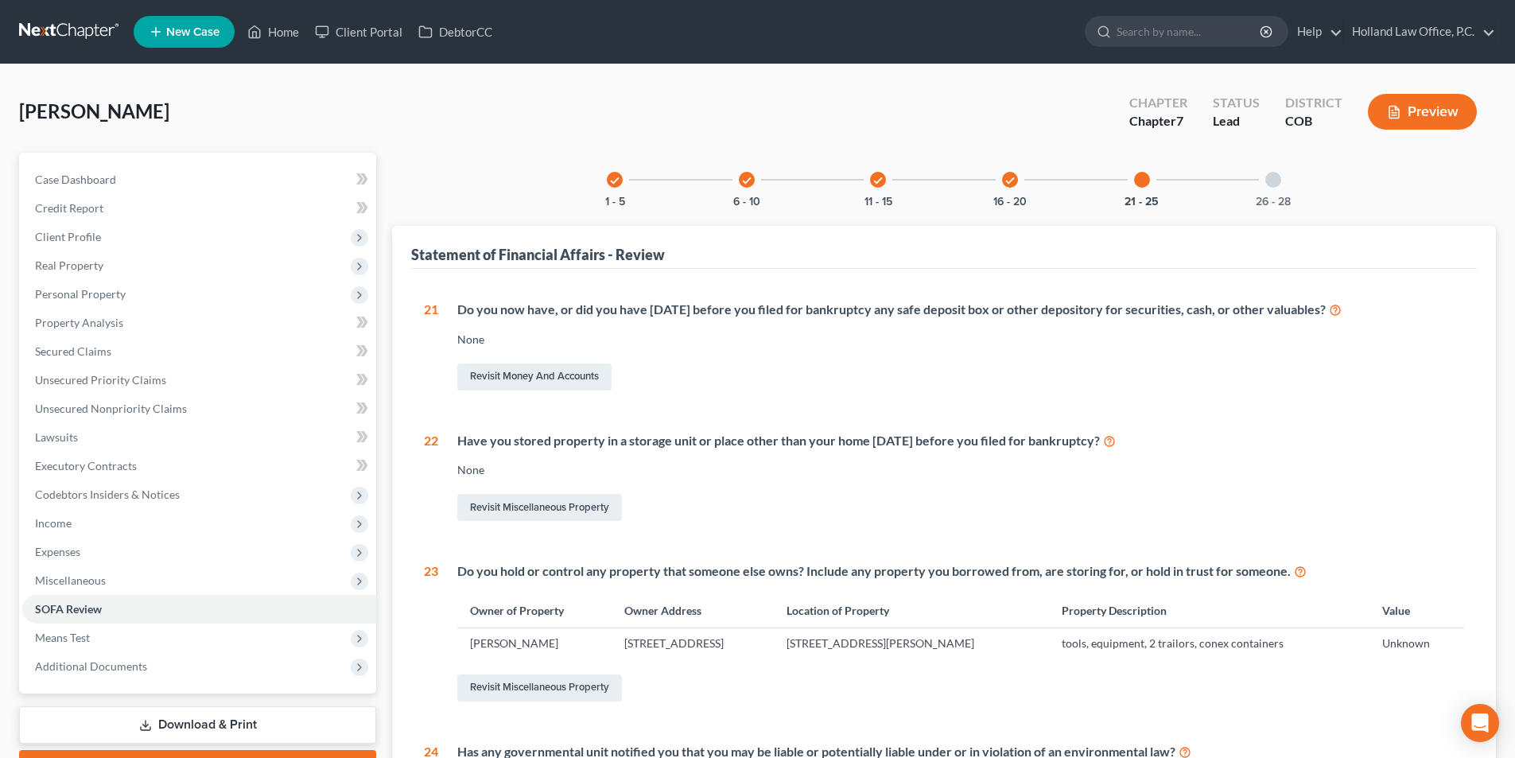
click at [1270, 181] on div at bounding box center [1273, 180] width 16 height 16
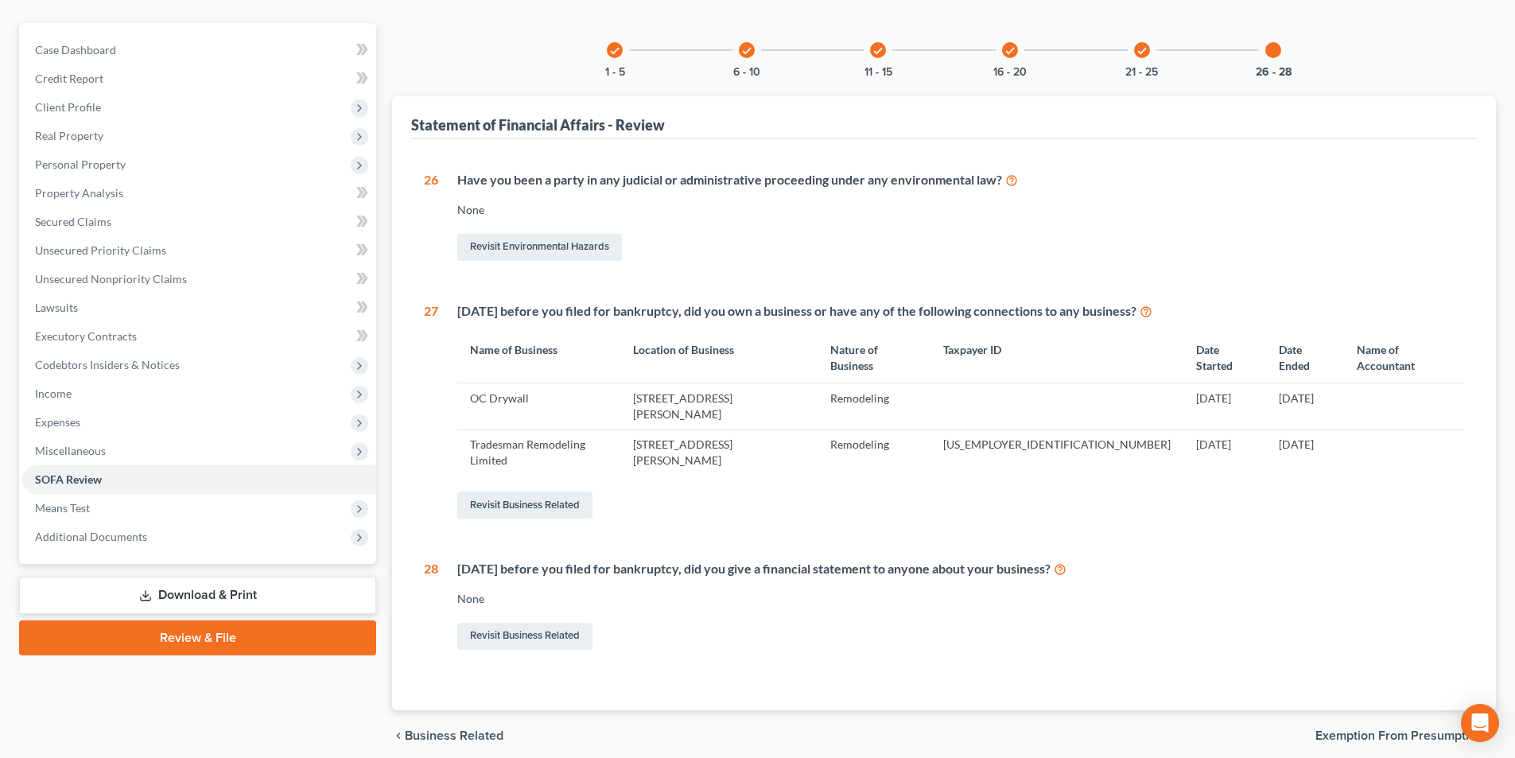
scroll to position [146, 0]
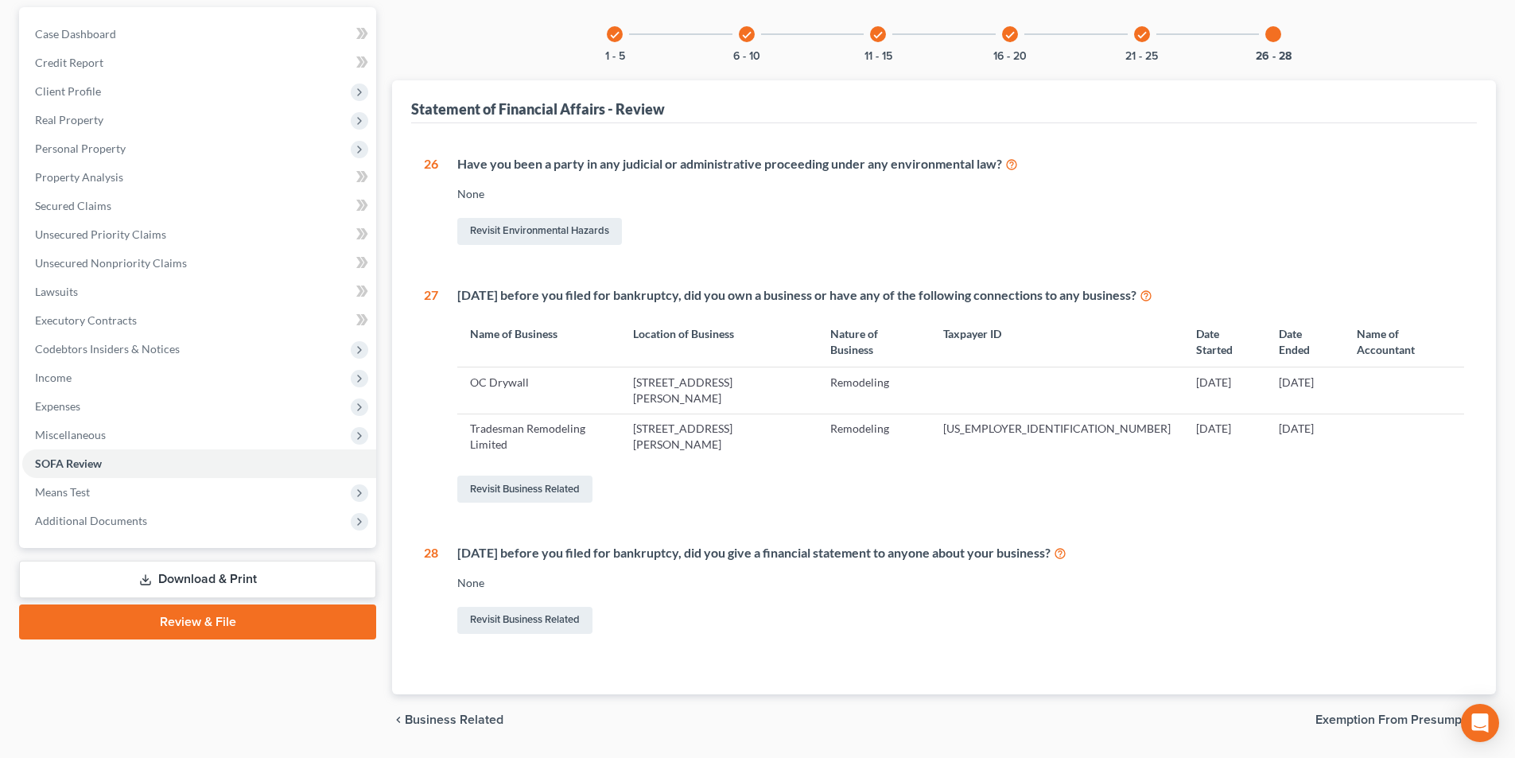
click at [1278, 35] on div at bounding box center [1273, 34] width 16 height 16
click at [1147, 33] on icon "check" at bounding box center [1142, 34] width 11 height 11
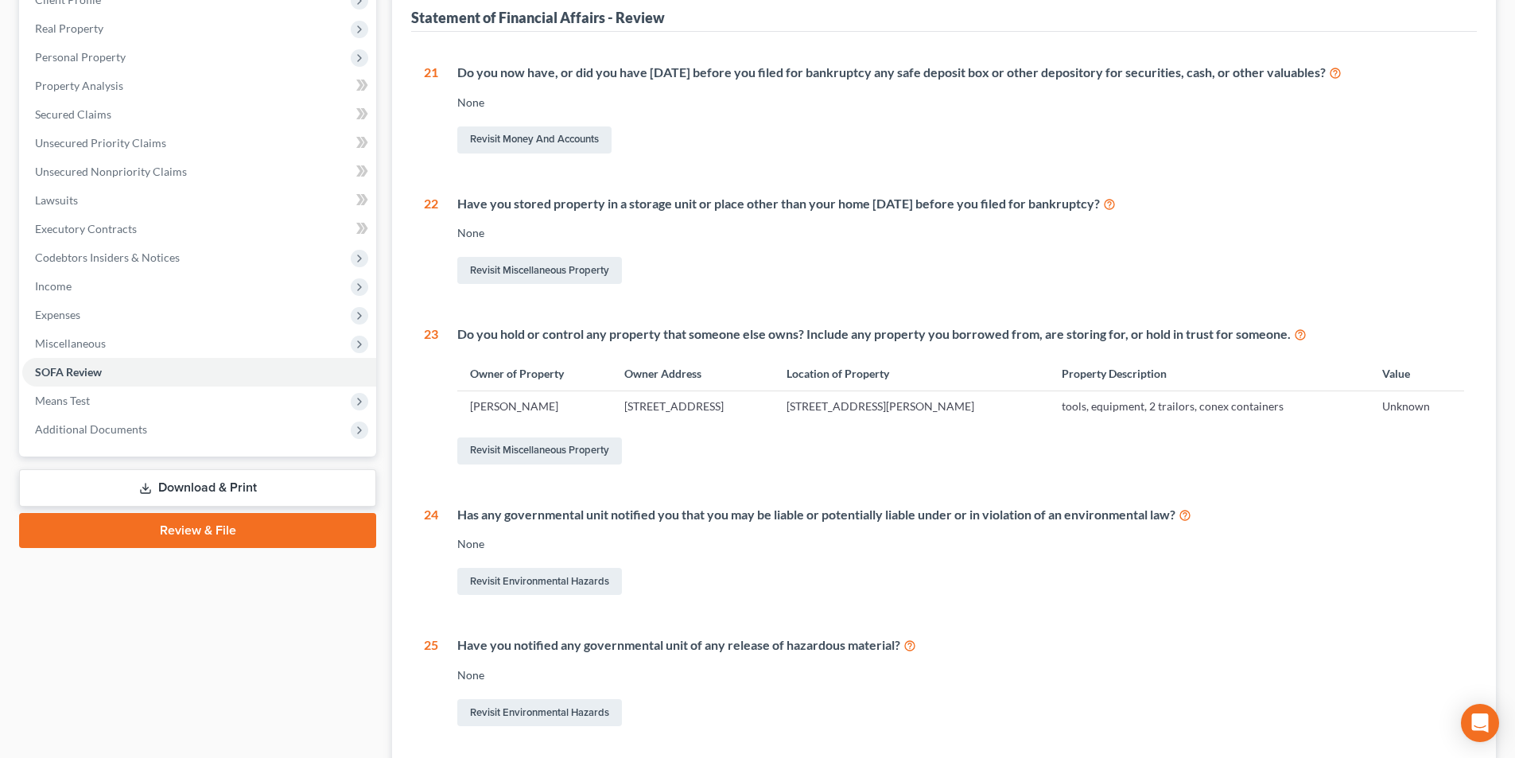
scroll to position [239, 0]
click at [526, 450] on link "Revisit Miscellaneous Property" at bounding box center [539, 449] width 165 height 27
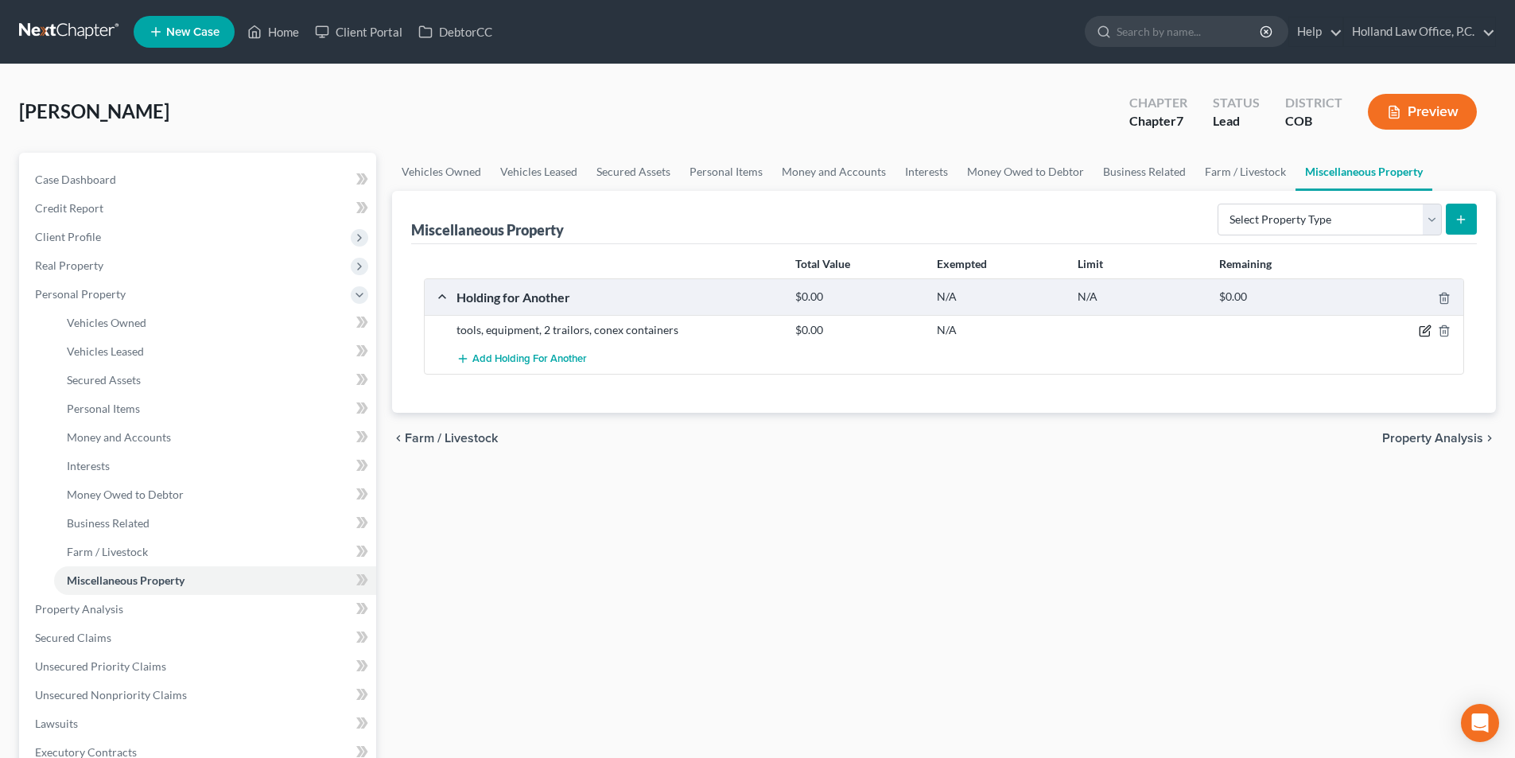
click at [1428, 332] on icon "button" at bounding box center [1425, 330] width 13 height 13
select select "5"
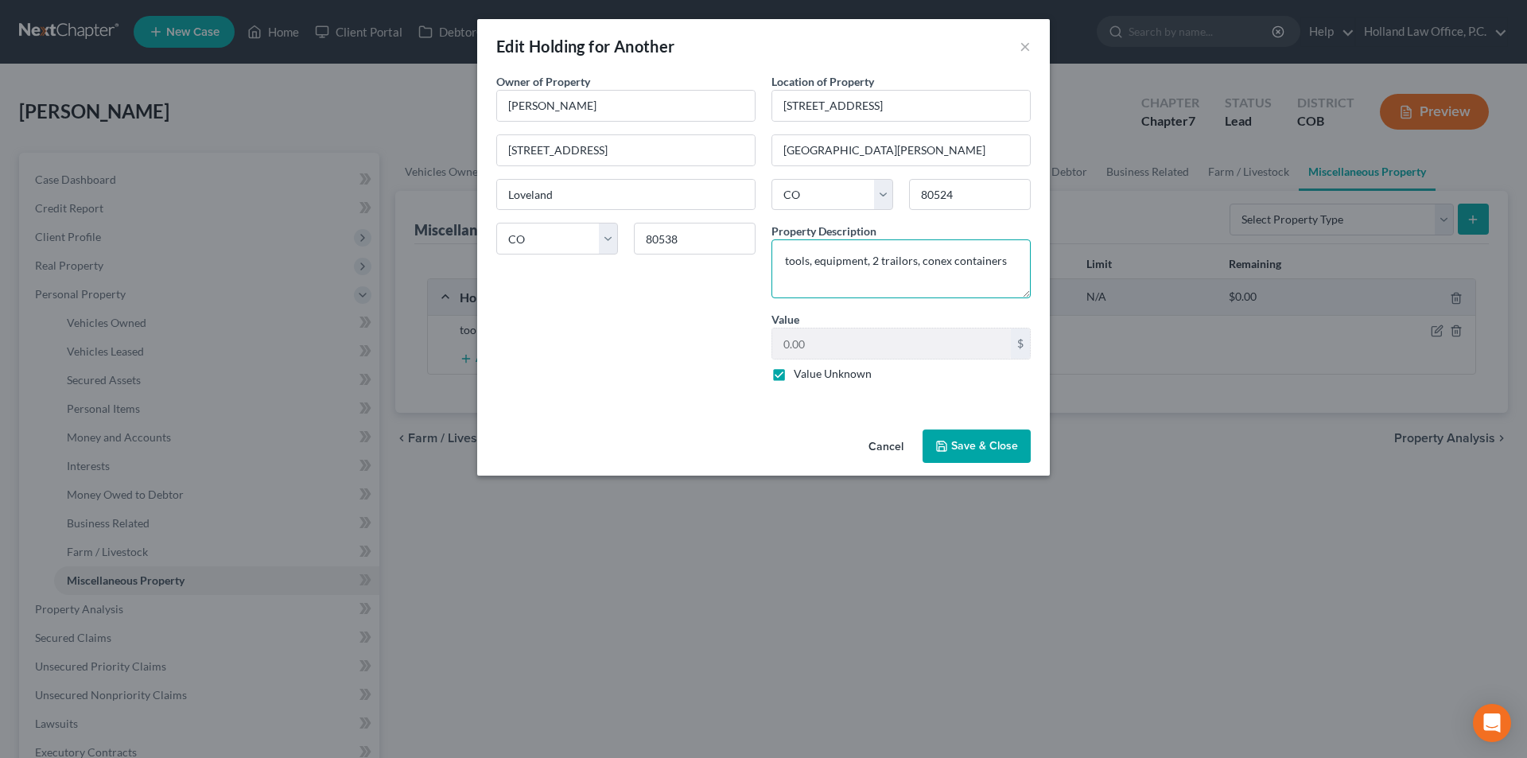
click at [1008, 265] on textarea "tools, equipment, 2 trailors, conex containers" at bounding box center [900, 268] width 259 height 59
click at [905, 262] on textarea "tools, equipment, 2 trailors, conex containers, 4 whheelr" at bounding box center [900, 268] width 259 height 59
click at [800, 282] on textarea "tools, equipment, 2 trailers, conex containers, 4 whheelr" at bounding box center [900, 268] width 259 height 59
click at [815, 280] on textarea "tools, equipment, 2 trailers, conex containers, 4 wheelr" at bounding box center [900, 268] width 259 height 59
click at [884, 273] on textarea "tools, equipment, 2 trailers, conex containers, 4 wheeler" at bounding box center [900, 268] width 259 height 59
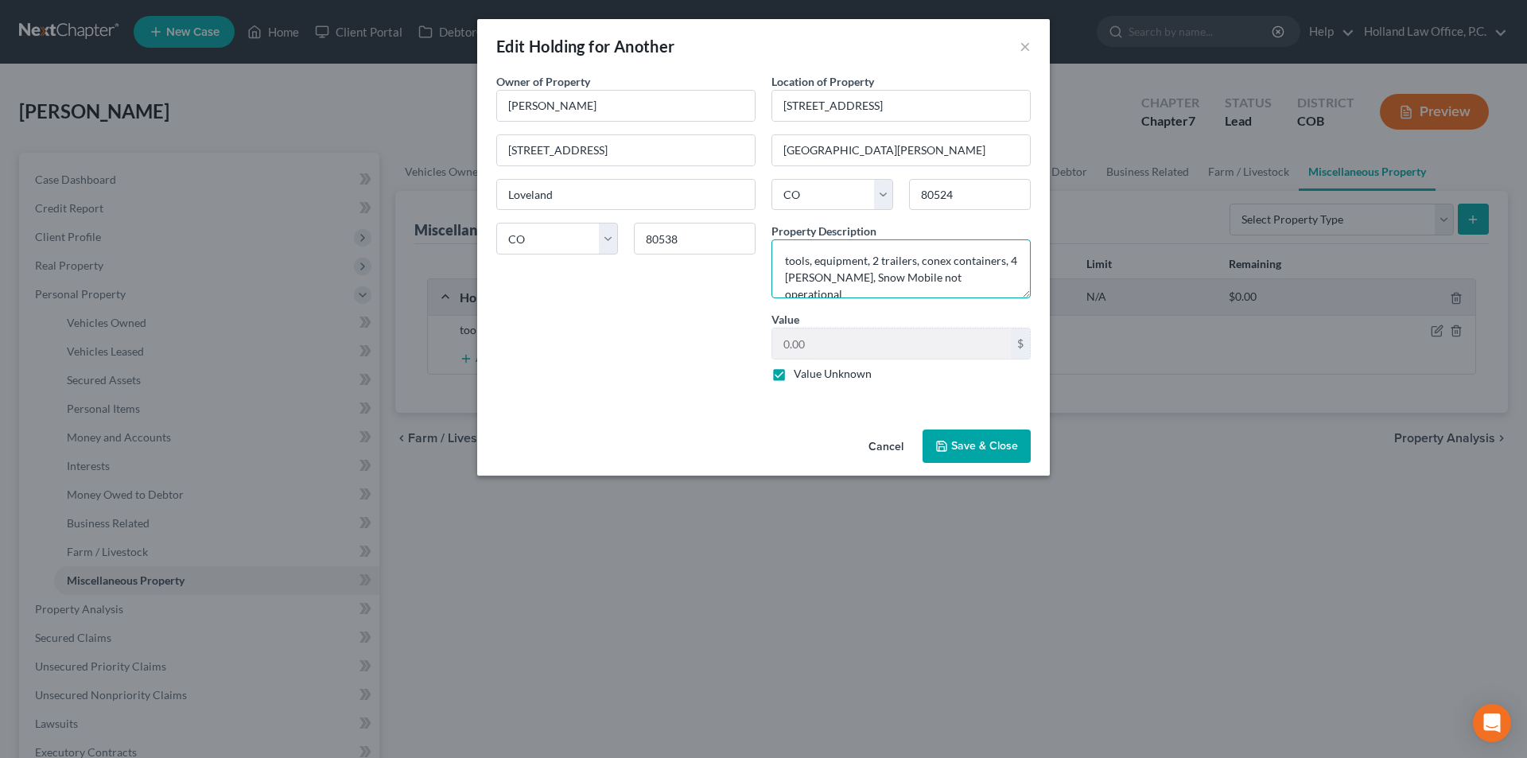
click at [936, 262] on textarea "tools, equipment, 2 trailers, conex containers, 4 wheeler, Snow Mobile not oper…" at bounding box center [900, 268] width 259 height 59
type textarea "tools, equipment, 2 trailers, Connex containers, 4 wheeler, Snow Mobile not ope…"
click at [973, 441] on button "Save & Close" at bounding box center [977, 445] width 108 height 33
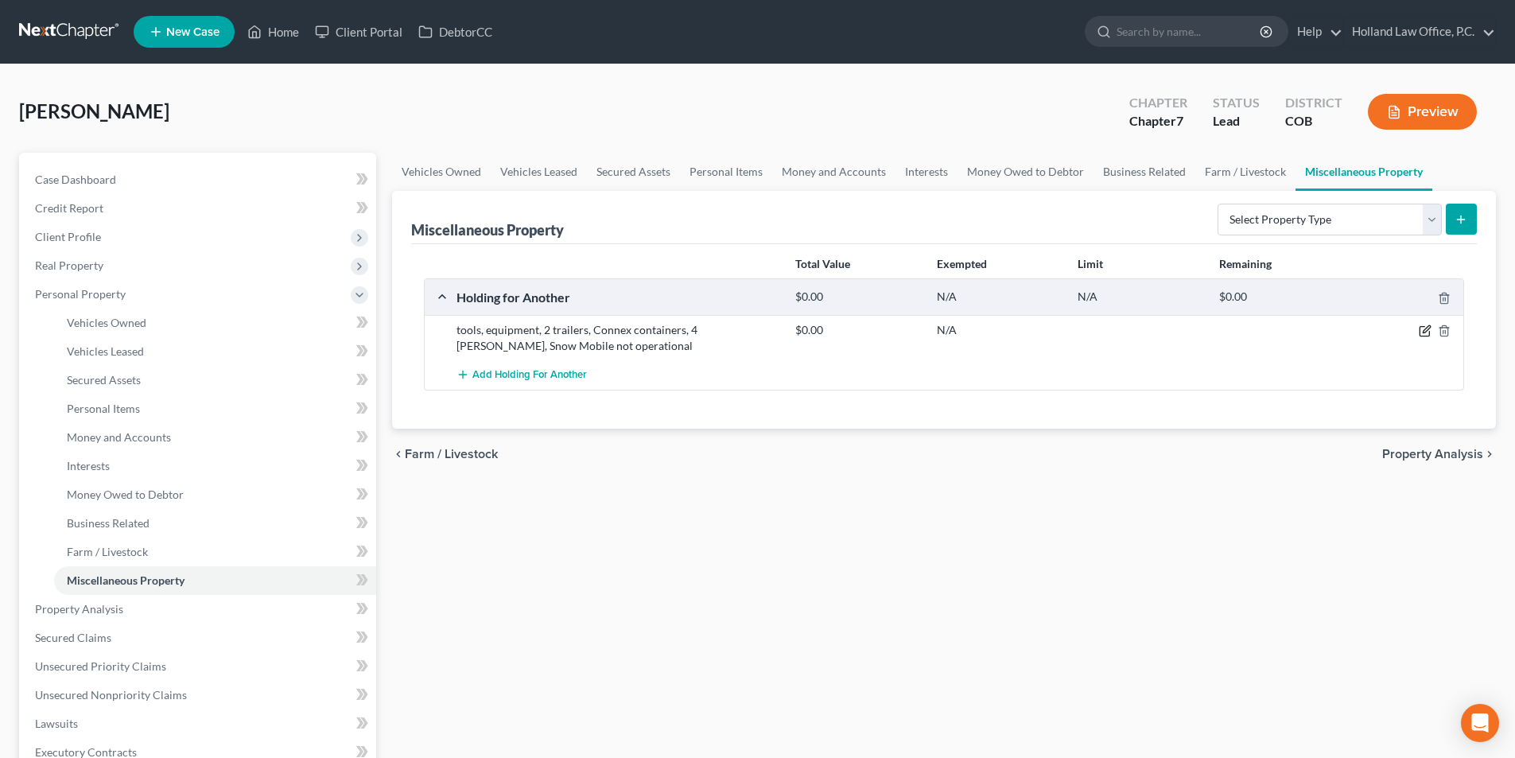
click at [1426, 331] on icon "button" at bounding box center [1425, 330] width 13 height 13
select select "5"
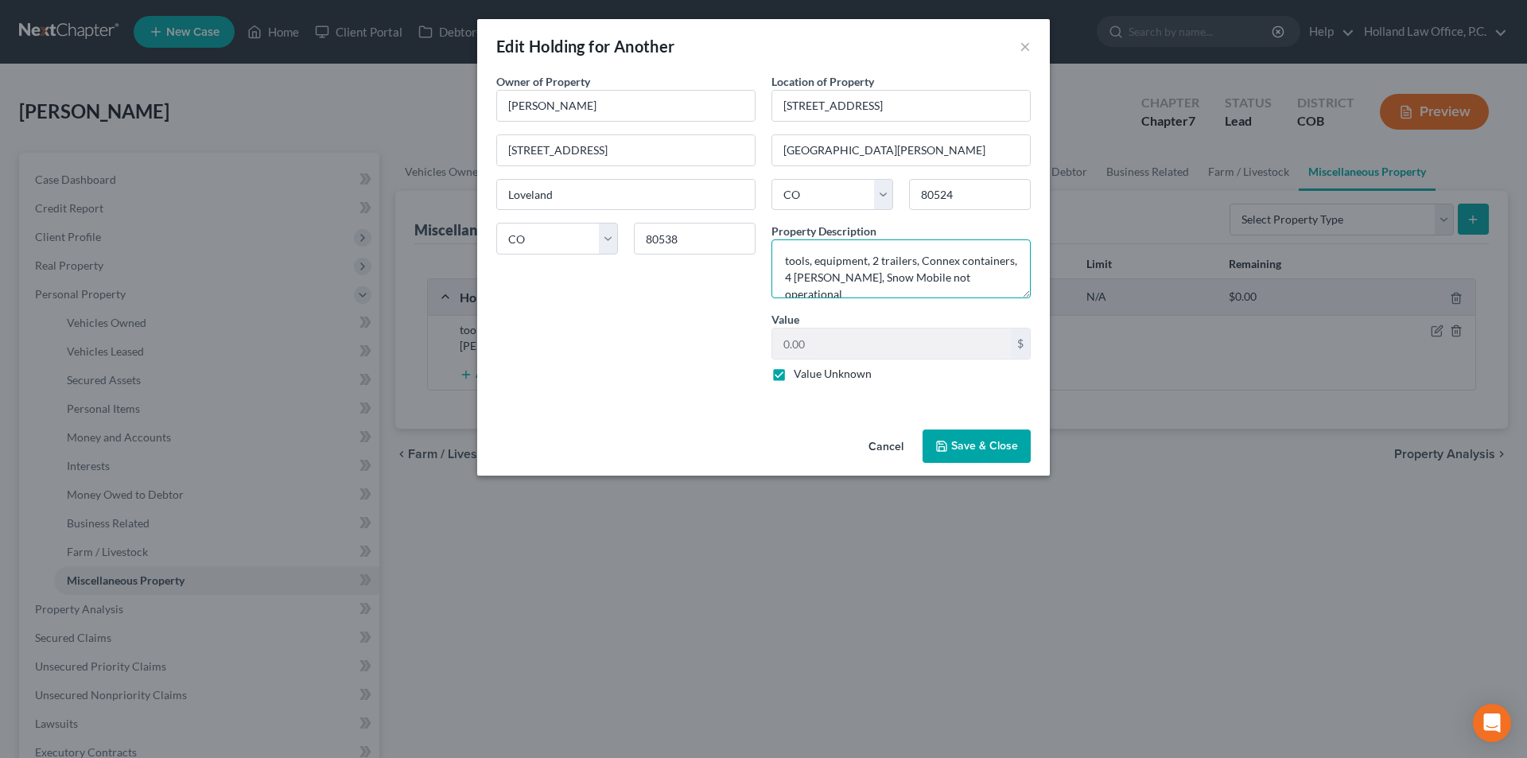
click at [788, 259] on textarea "tools, equipment, 2 trailers, Connex containers, 4 wheeler, Snow Mobile not ope…" at bounding box center [900, 268] width 259 height 59
type textarea "Tools, equipment, 2 trailers, Connex containers, 4 wheeler, Snow Mobile not ope…"
click at [969, 445] on button "Save & Close" at bounding box center [977, 445] width 108 height 33
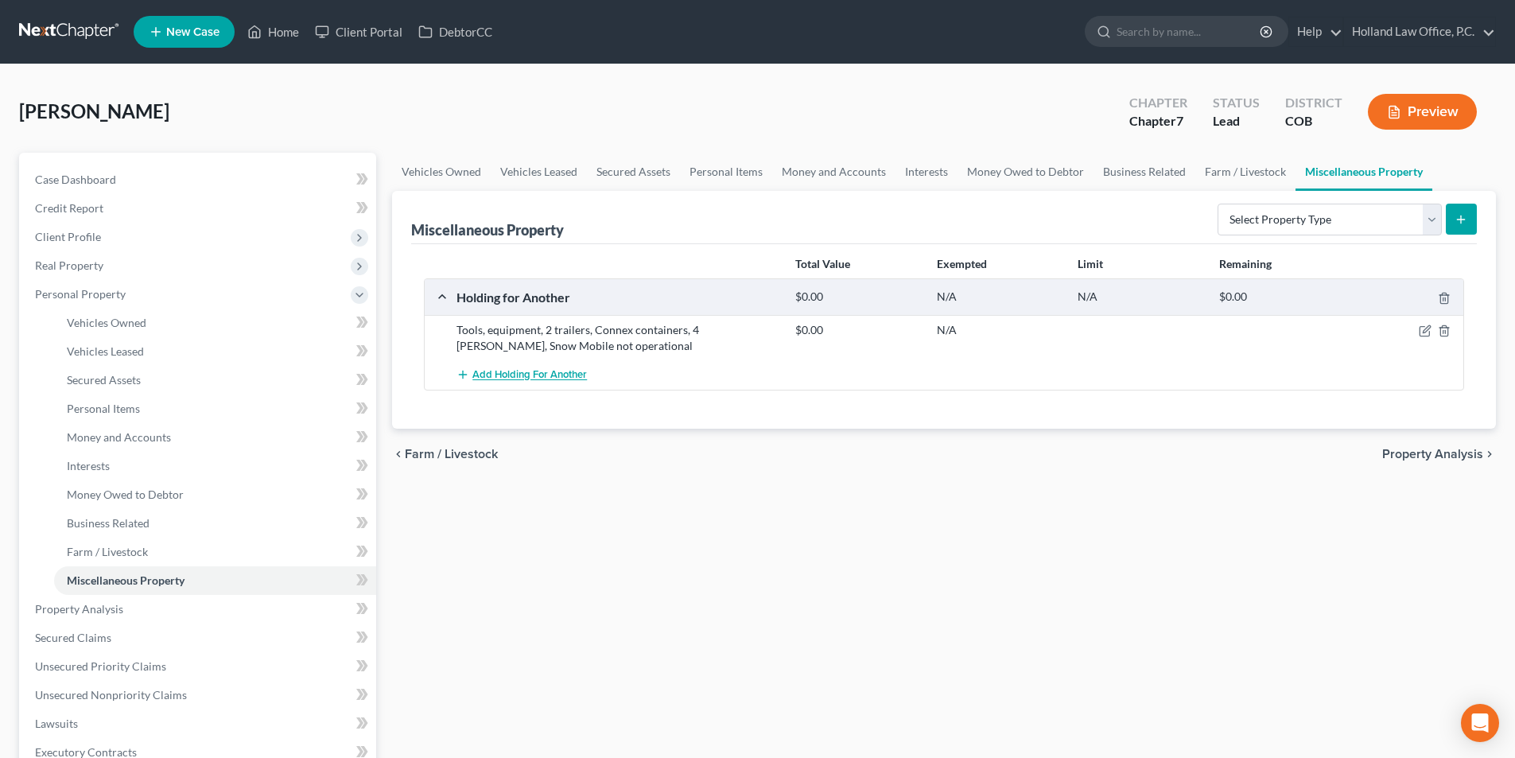
click at [495, 380] on span "Add Holding for Another" at bounding box center [529, 375] width 115 height 13
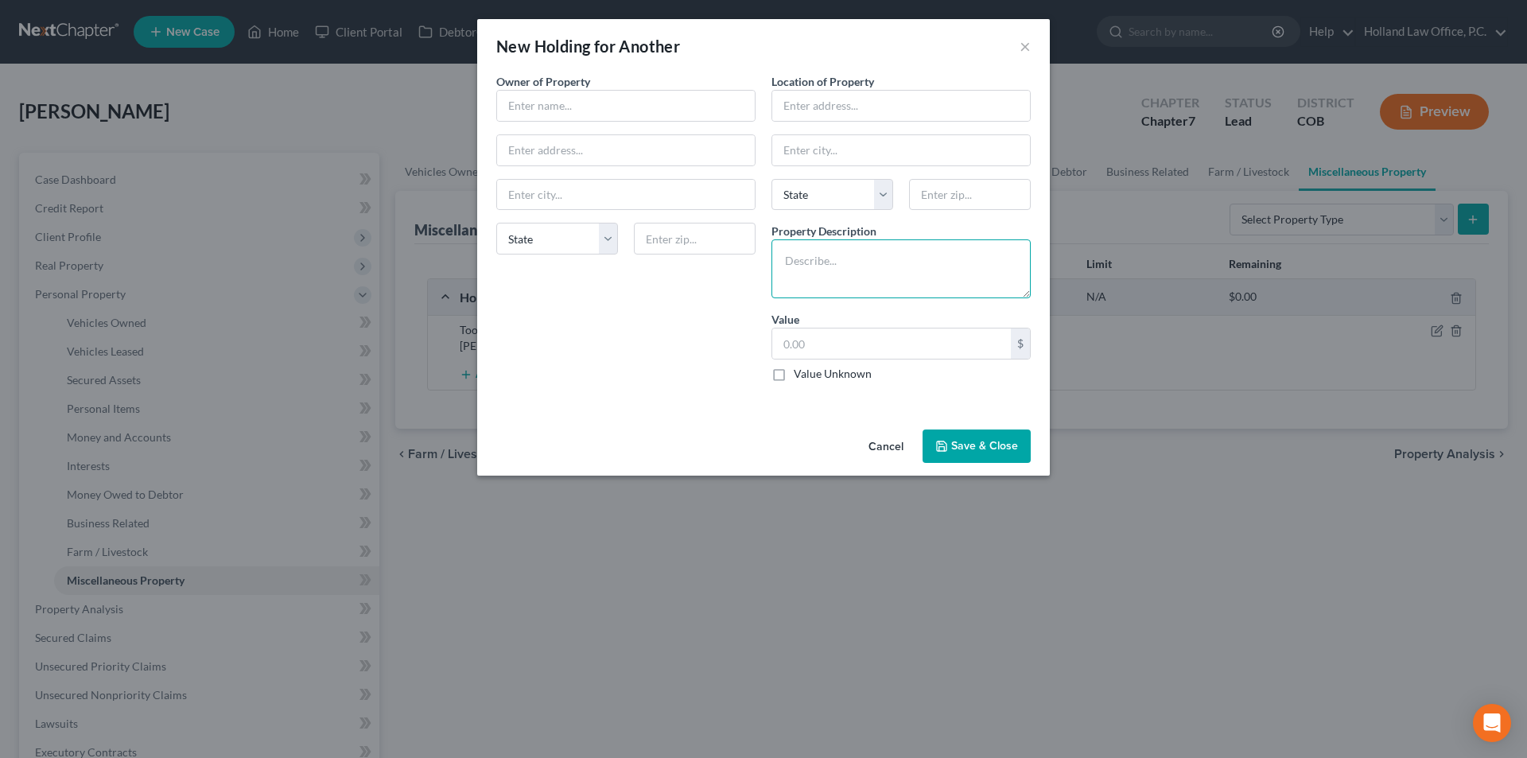
click at [806, 268] on textarea at bounding box center [900, 268] width 259 height 59
type textarea "2 Flatbed Trailers, Tools"
click at [794, 378] on label "Value Unknown" at bounding box center [833, 374] width 78 height 16
click at [800, 376] on input "Value Unknown" at bounding box center [805, 371] width 10 height 10
checkbox input "true"
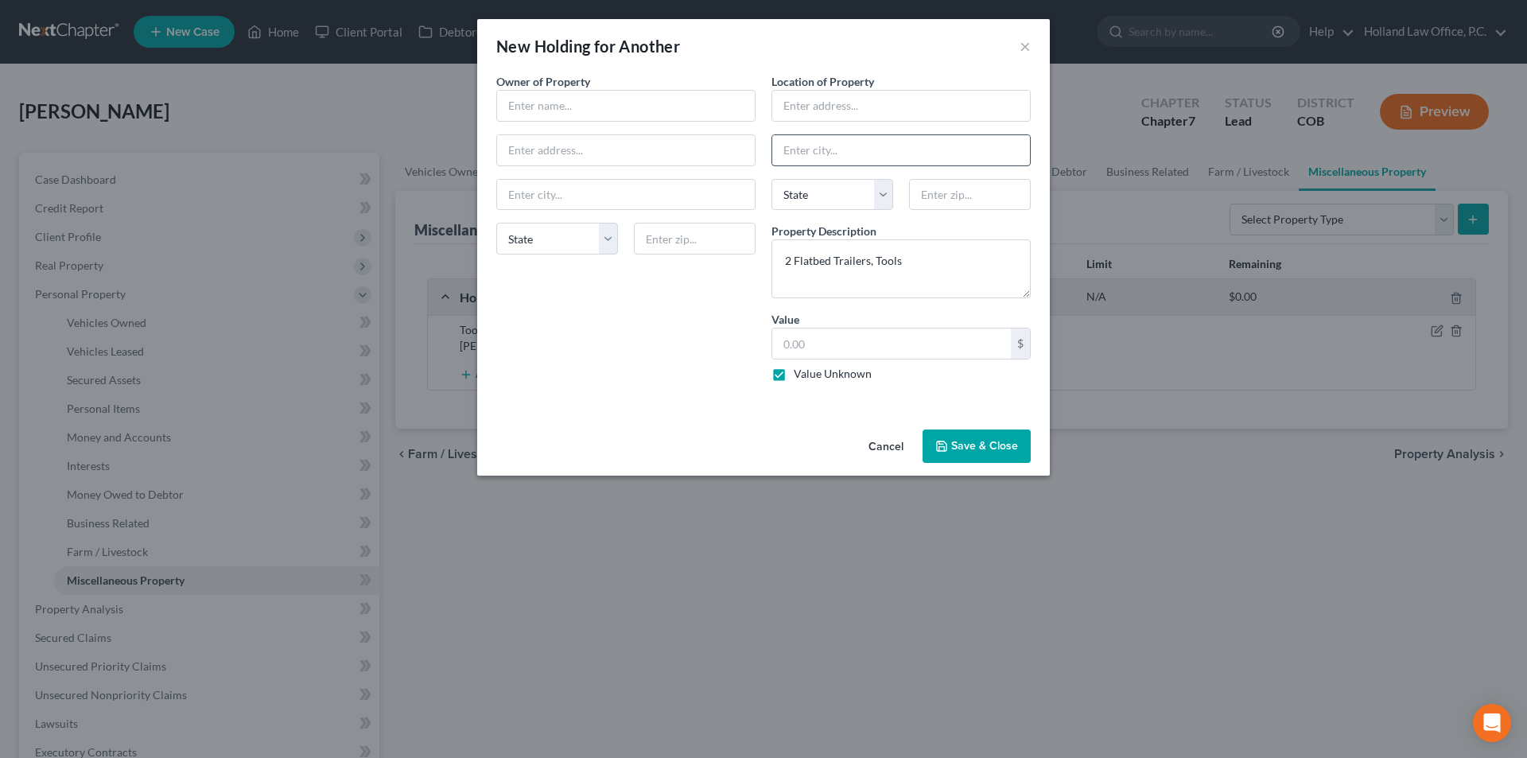
type input "0.00"
click at [848, 103] on input "text" at bounding box center [901, 106] width 258 height 30
type input "3012 E Vine Drive"
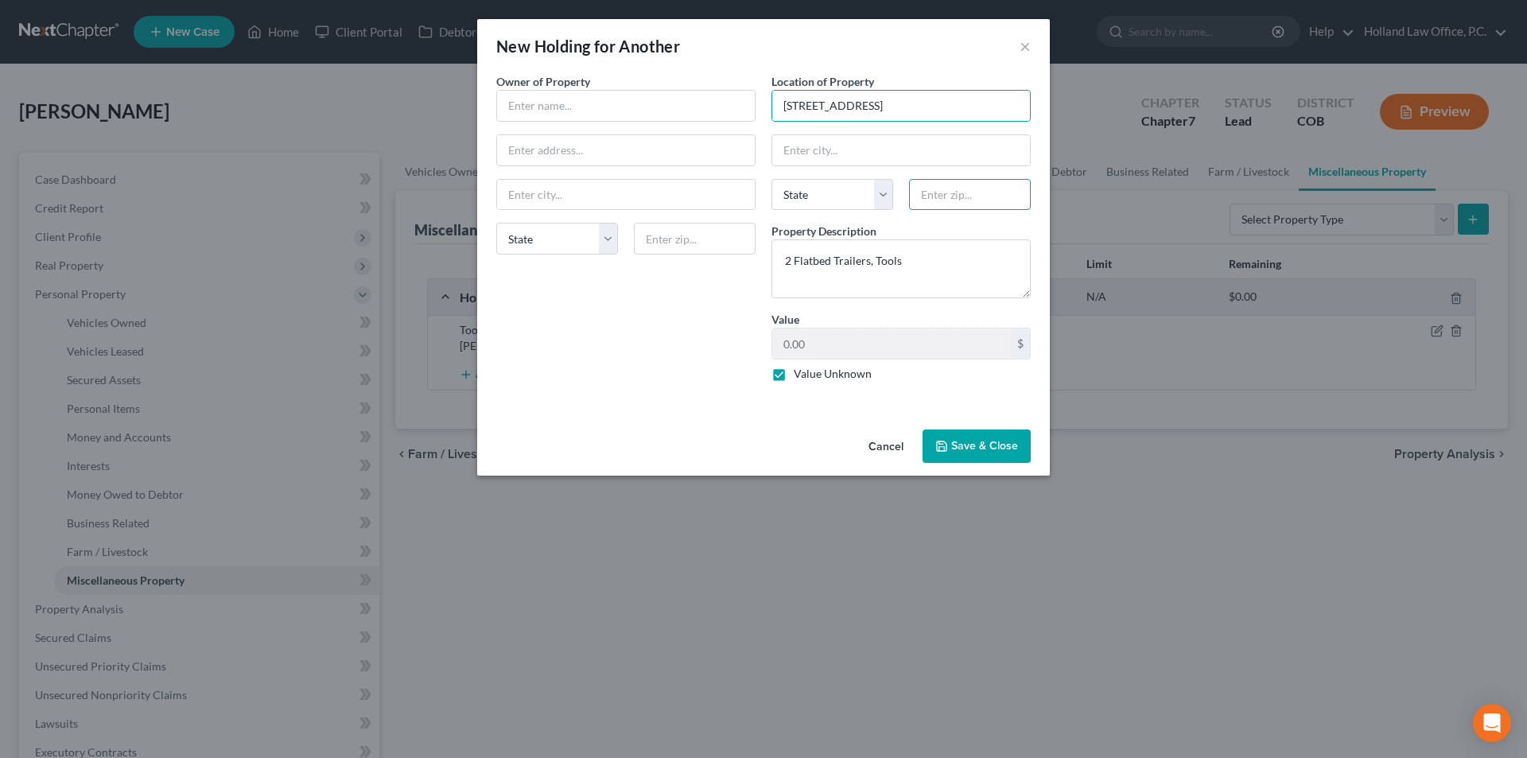
click at [928, 195] on input "text" at bounding box center [970, 195] width 122 height 32
type input "80524"
click at [600, 335] on div "Owner of Property * State AL AK AR AZ CA CO CT DE DC FL GA GU HI ID IL IN IA KS…" at bounding box center [625, 233] width 275 height 321
type input "Fort Collins"
select select "5"
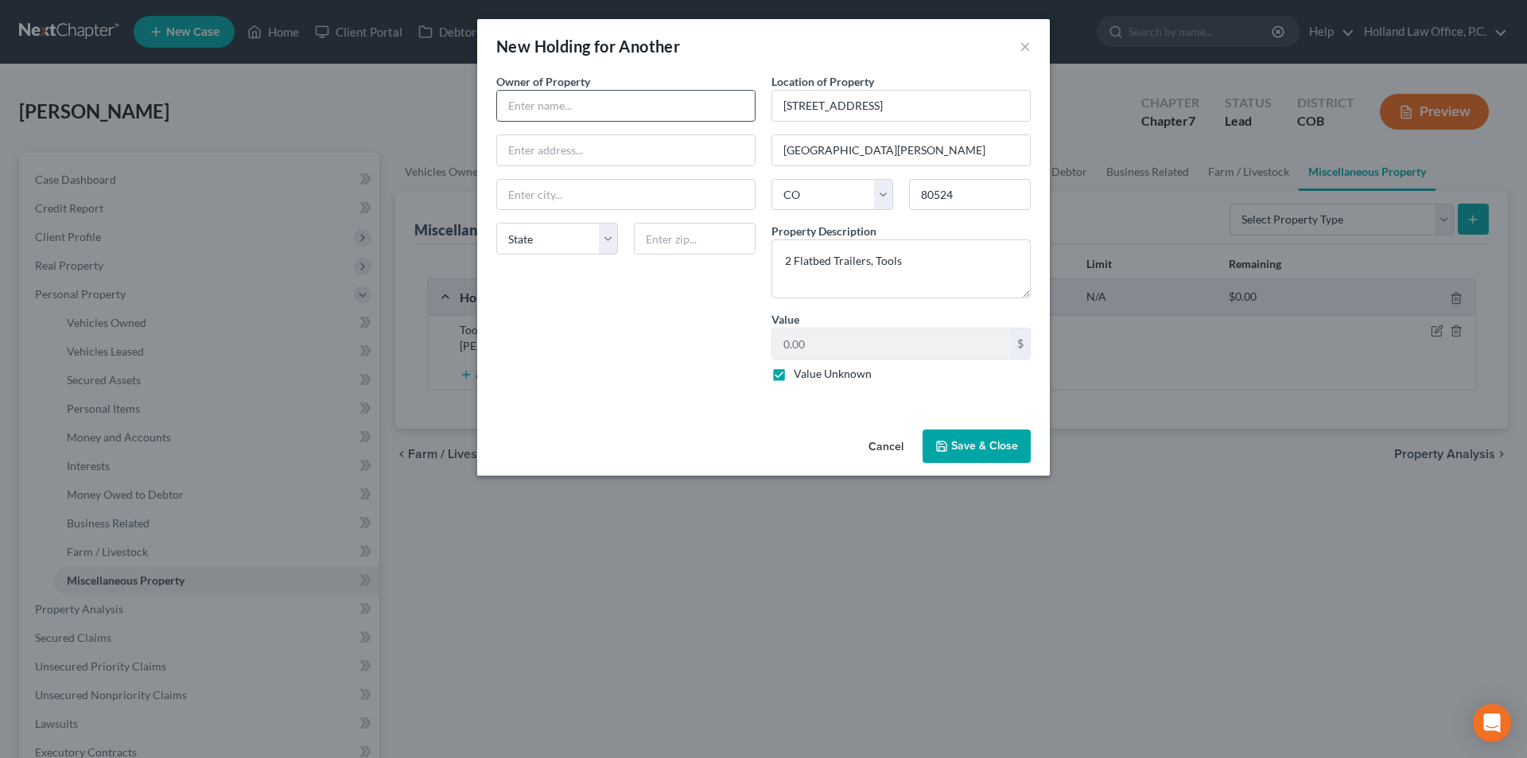
click at [558, 108] on input "text" at bounding box center [626, 106] width 258 height 30
click at [567, 107] on input "Jeremy Hamett" at bounding box center [626, 106] width 258 height 30
type input "Jeremy Hammett"
drag, startPoint x: 586, startPoint y: 143, endPoint x: 666, endPoint y: 161, distance: 82.2
click at [586, 143] on input "text" at bounding box center [626, 150] width 258 height 30
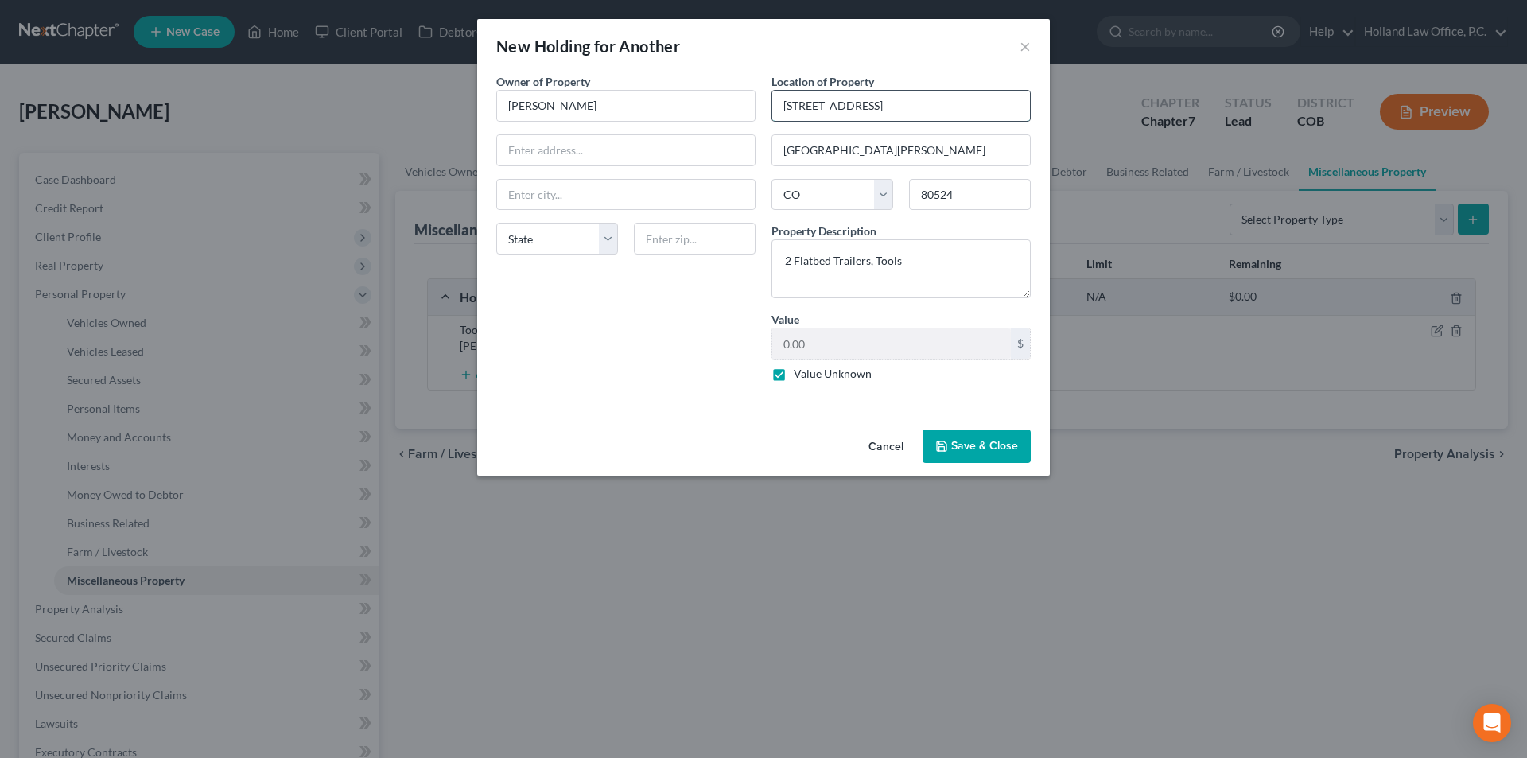
drag, startPoint x: 896, startPoint y: 107, endPoint x: 783, endPoint y: 104, distance: 113.8
click at [783, 104] on input "3012 E Vine Drive" at bounding box center [901, 106] width 258 height 30
paste input "3012 E Vine Drive"
type input "3012 E Vine Drive"
click at [678, 234] on input "text" at bounding box center [695, 239] width 122 height 32
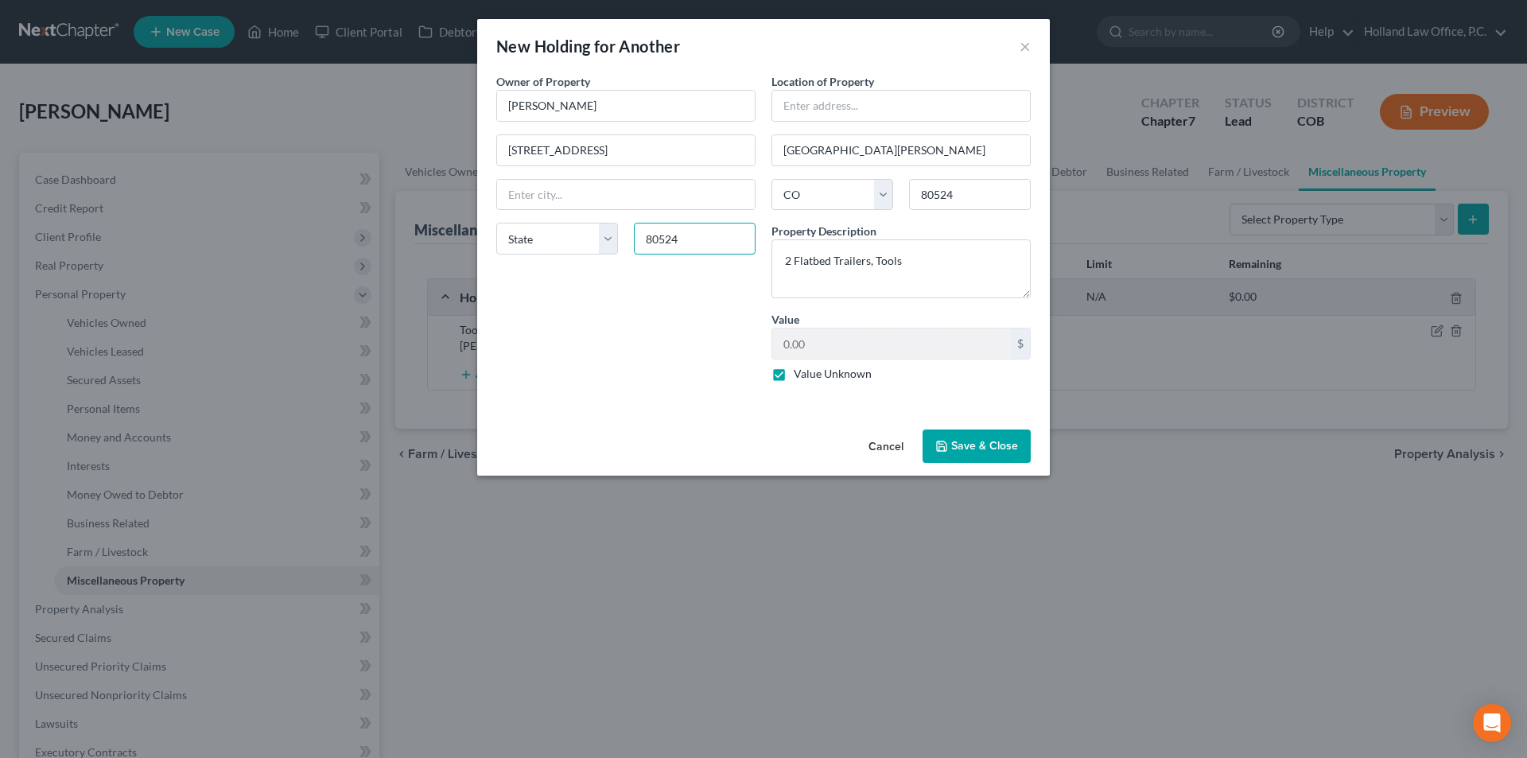
type input "80524"
click at [644, 290] on div "Owner of Property * Jeremy Hammett 3012 E Vine Drive State AL AK AR AZ CA CO CT…" at bounding box center [625, 233] width 275 height 321
type input "Fort Collins"
select select "5"
click at [815, 115] on input "text" at bounding box center [901, 106] width 258 height 30
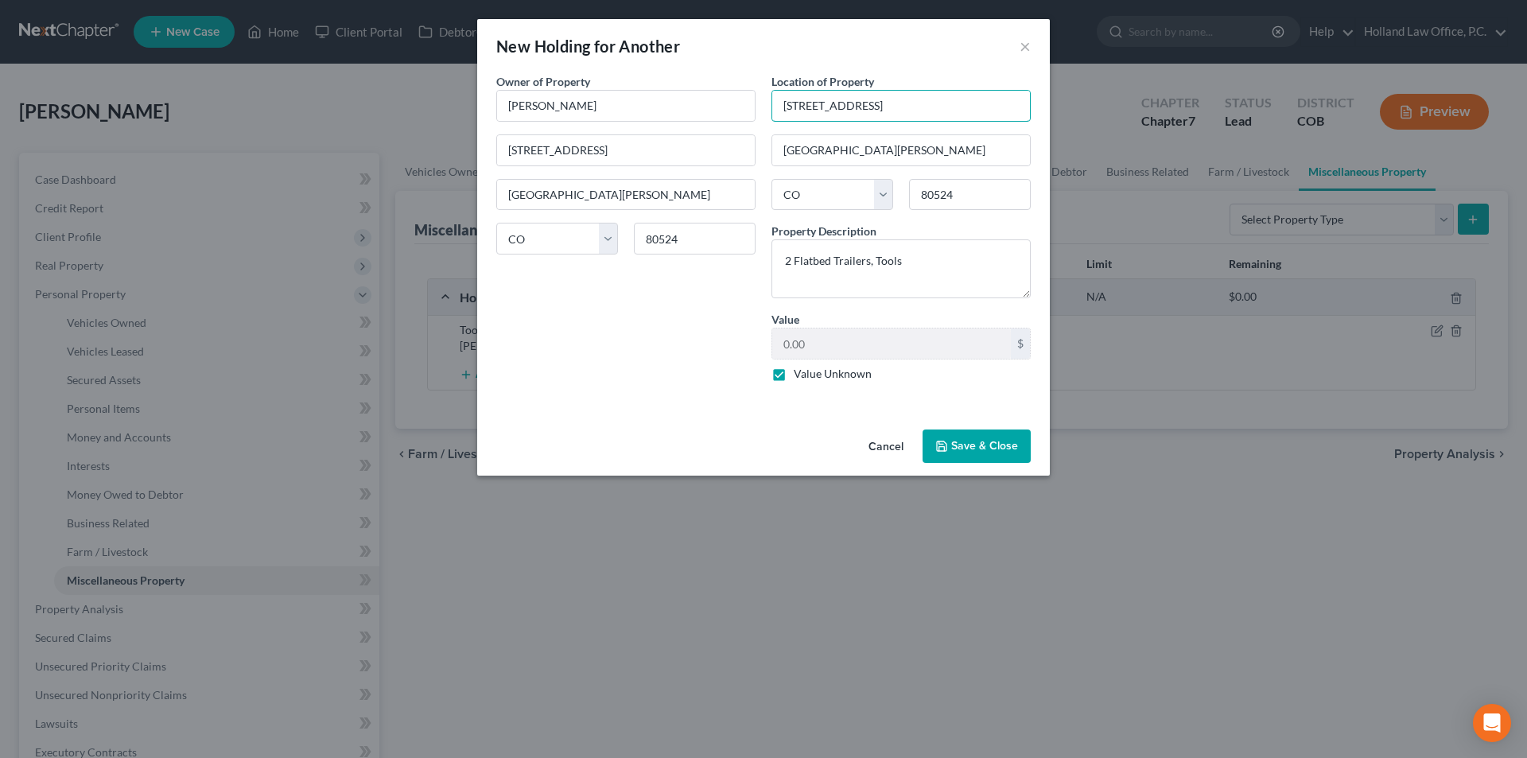
type input "3012 E Vine Drive"
click at [988, 446] on button "Save & Close" at bounding box center [977, 445] width 108 height 33
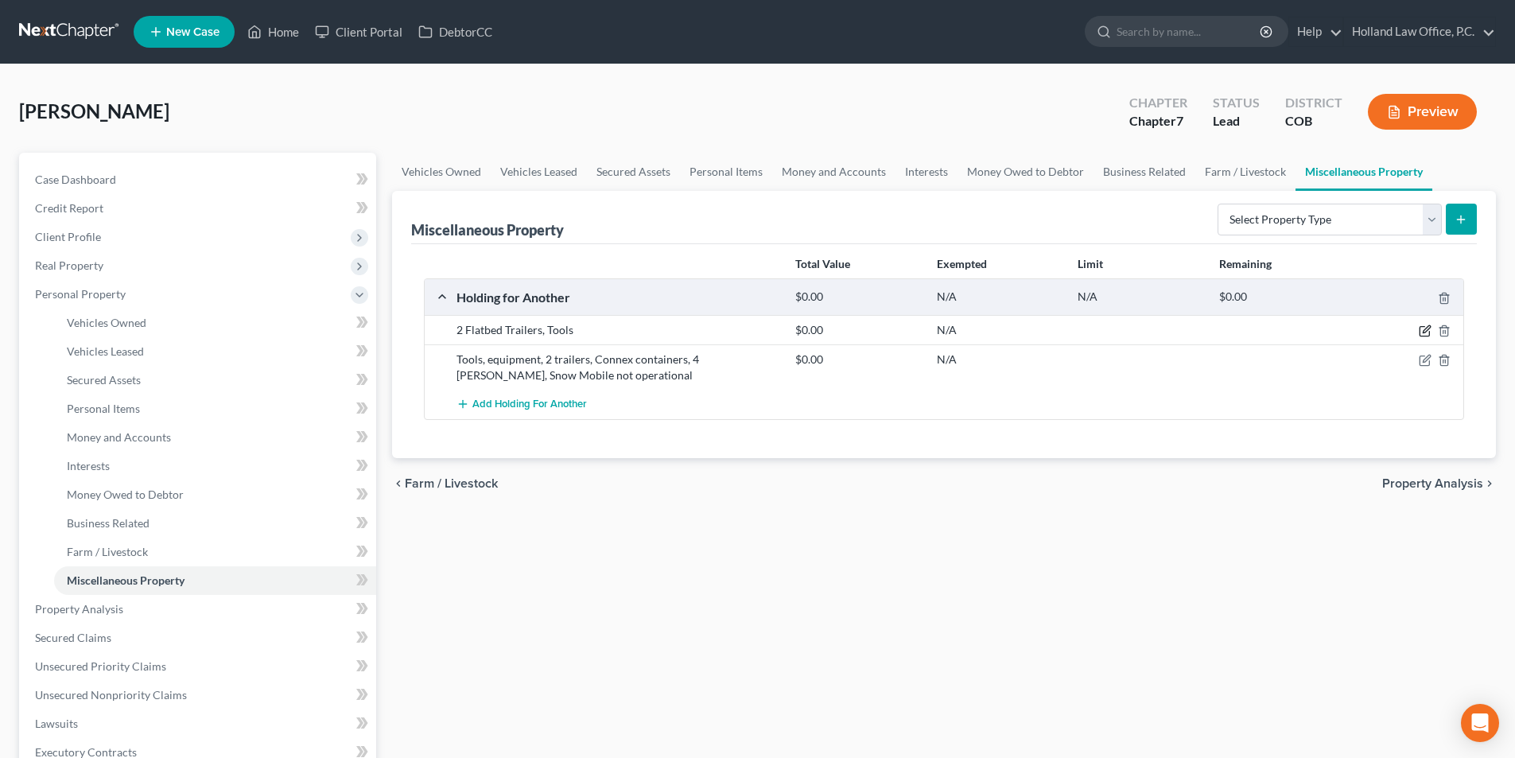
click at [1421, 332] on icon "button" at bounding box center [1425, 330] width 13 height 13
select select "5"
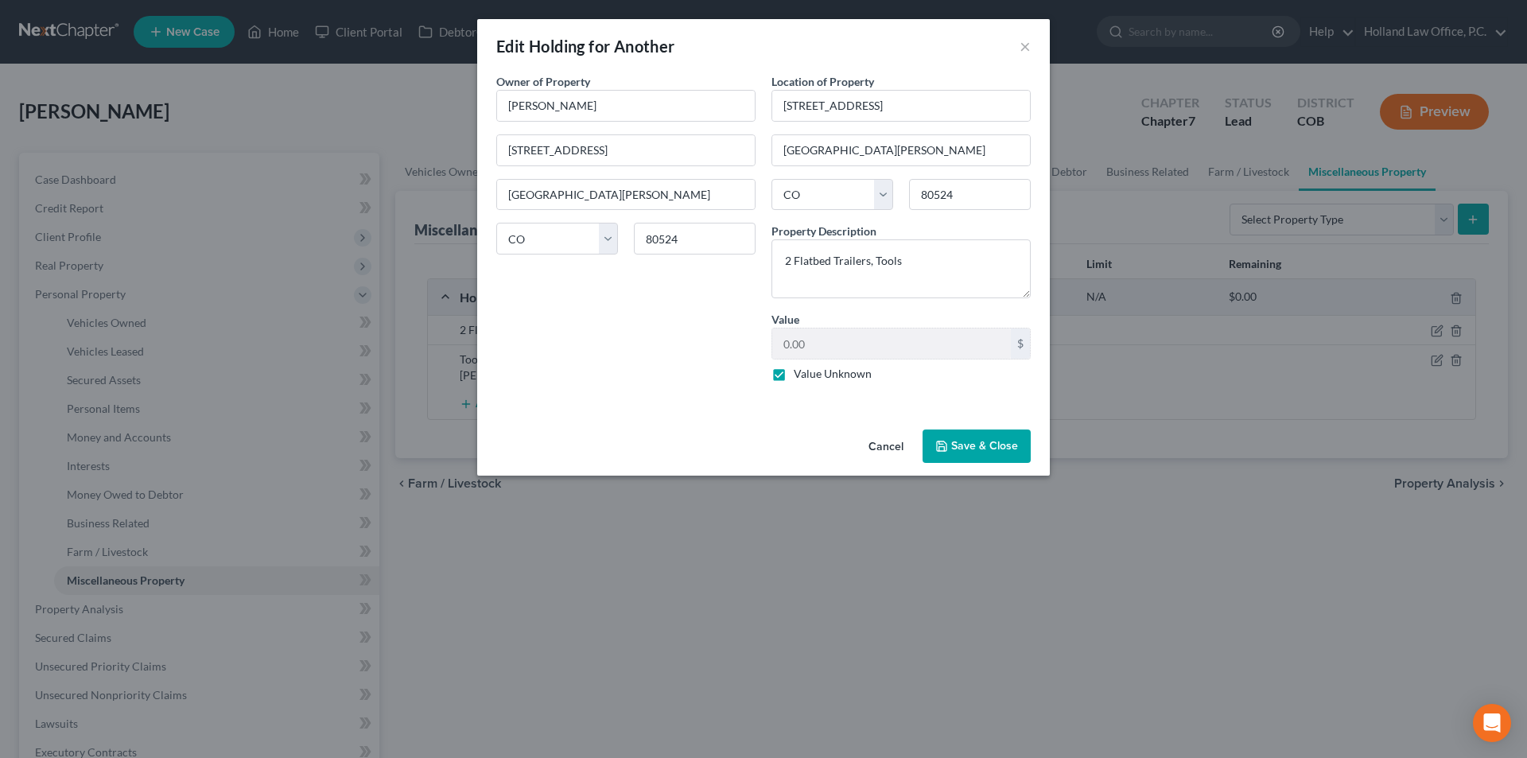
drag, startPoint x: 958, startPoint y: 445, endPoint x: 747, endPoint y: 484, distance: 215.1
click at [958, 445] on button "Save & Close" at bounding box center [977, 445] width 108 height 33
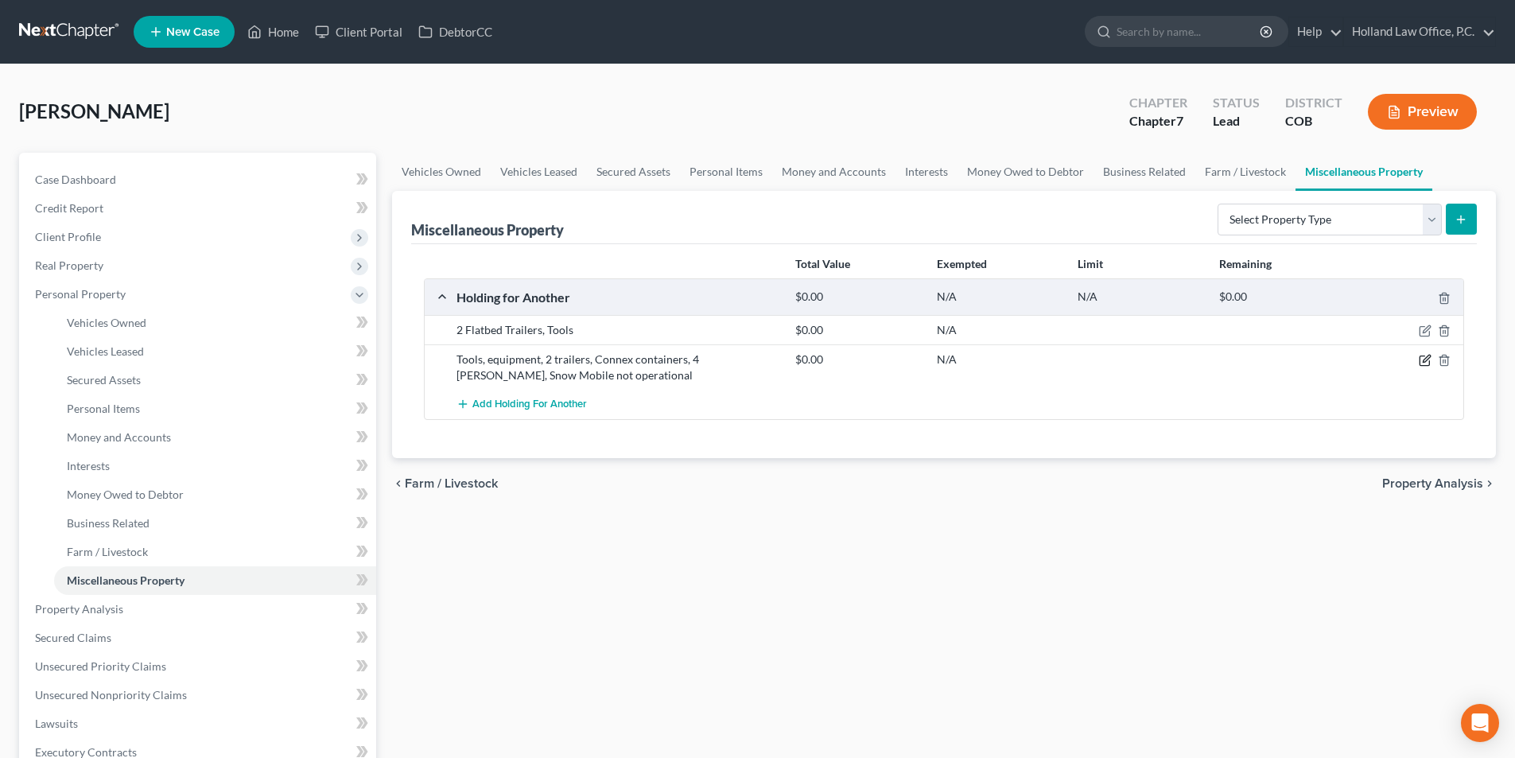
click at [1420, 356] on icon "button" at bounding box center [1425, 360] width 13 height 13
select select "5"
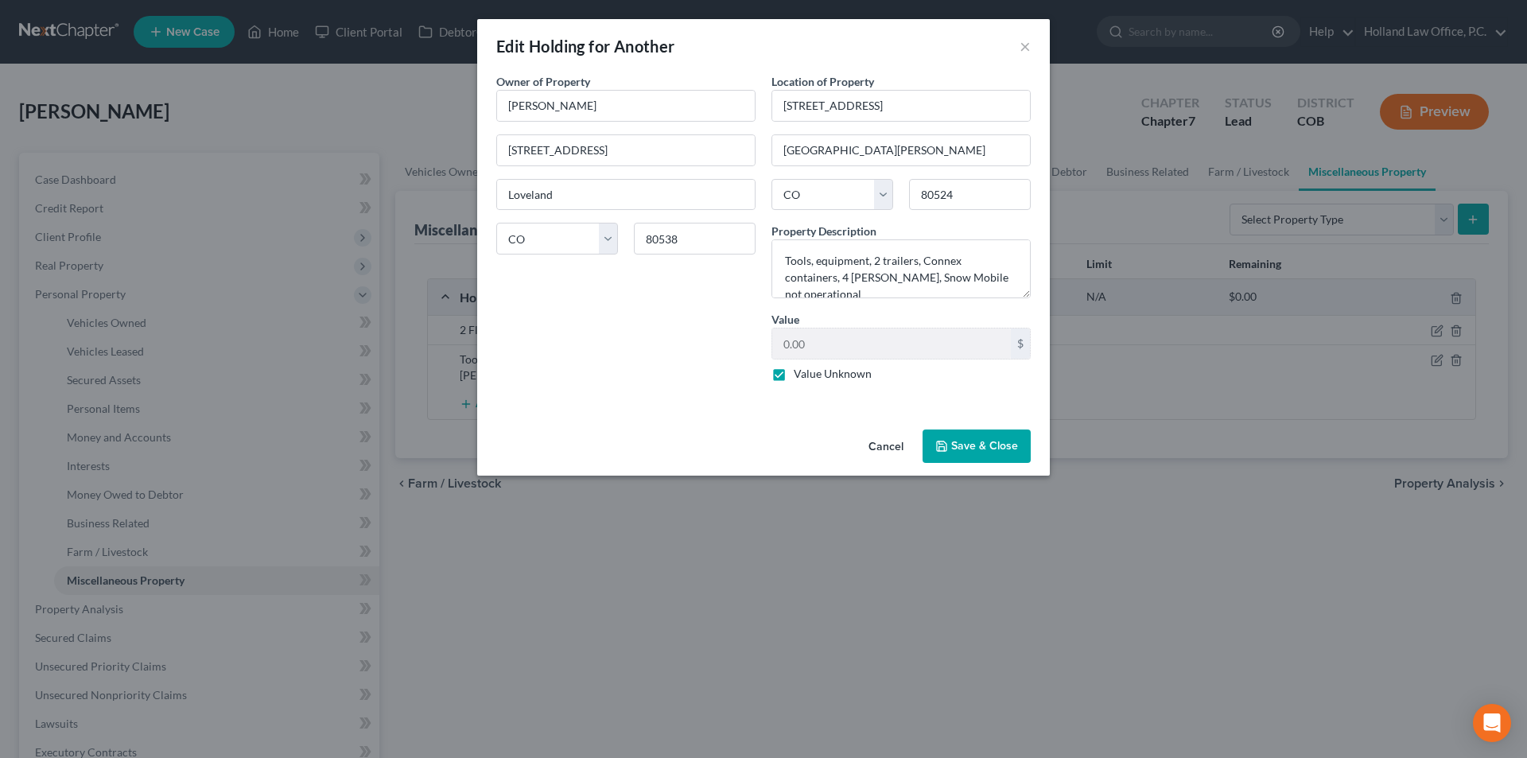
click at [1004, 440] on button "Save & Close" at bounding box center [977, 445] width 108 height 33
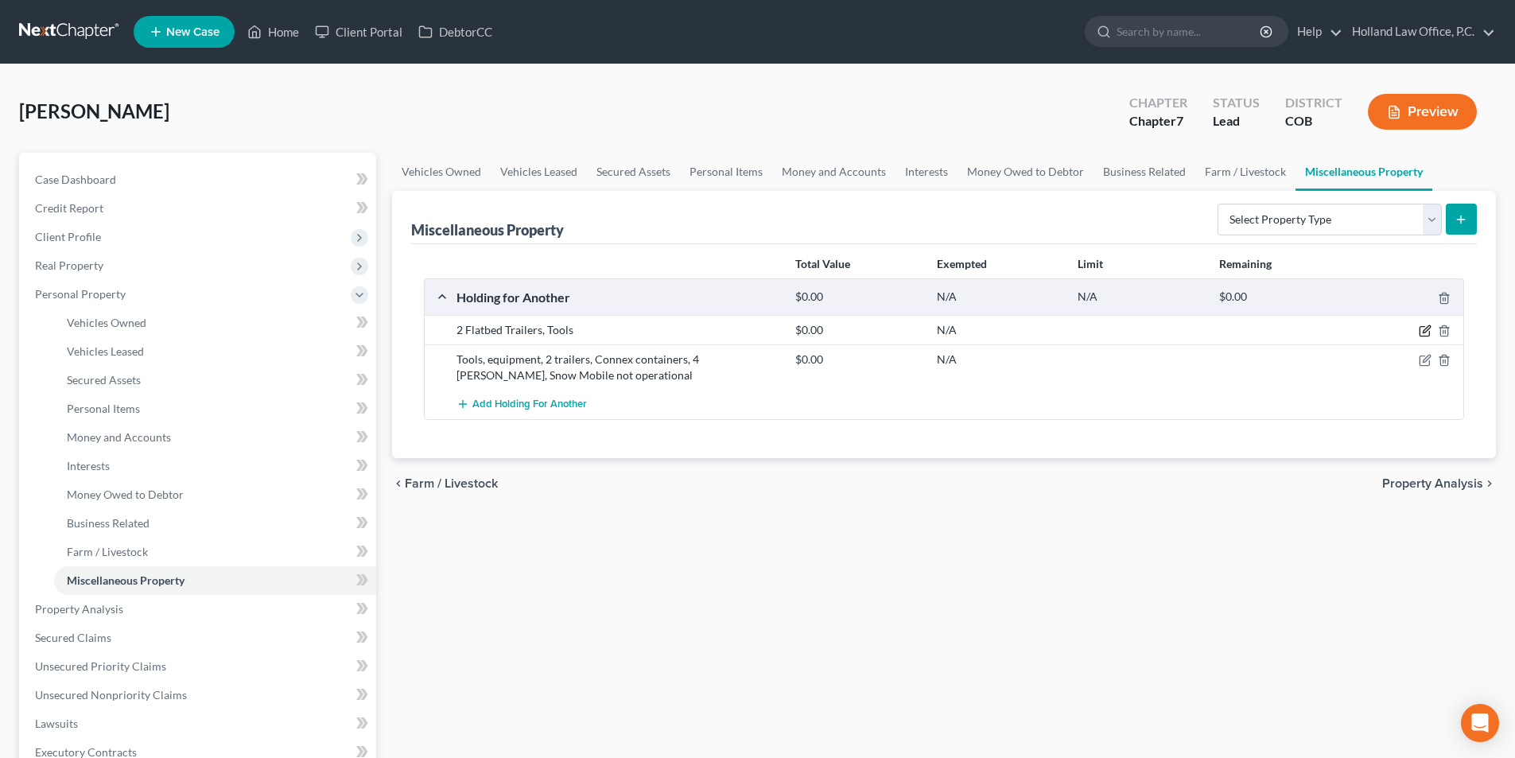
click at [1424, 332] on icon "button" at bounding box center [1426, 329] width 7 height 7
select select "5"
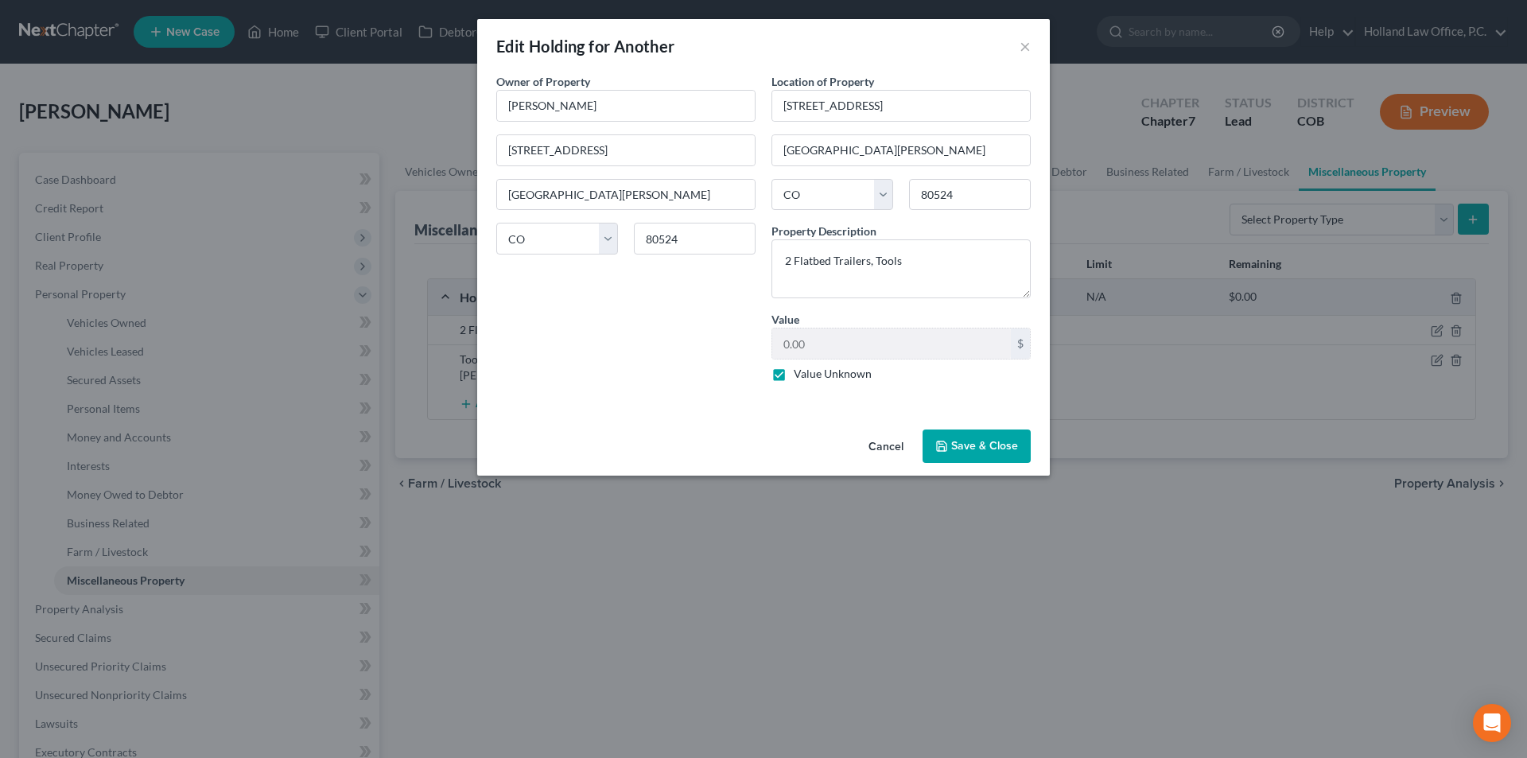
click at [951, 441] on button "Save & Close" at bounding box center [977, 445] width 108 height 33
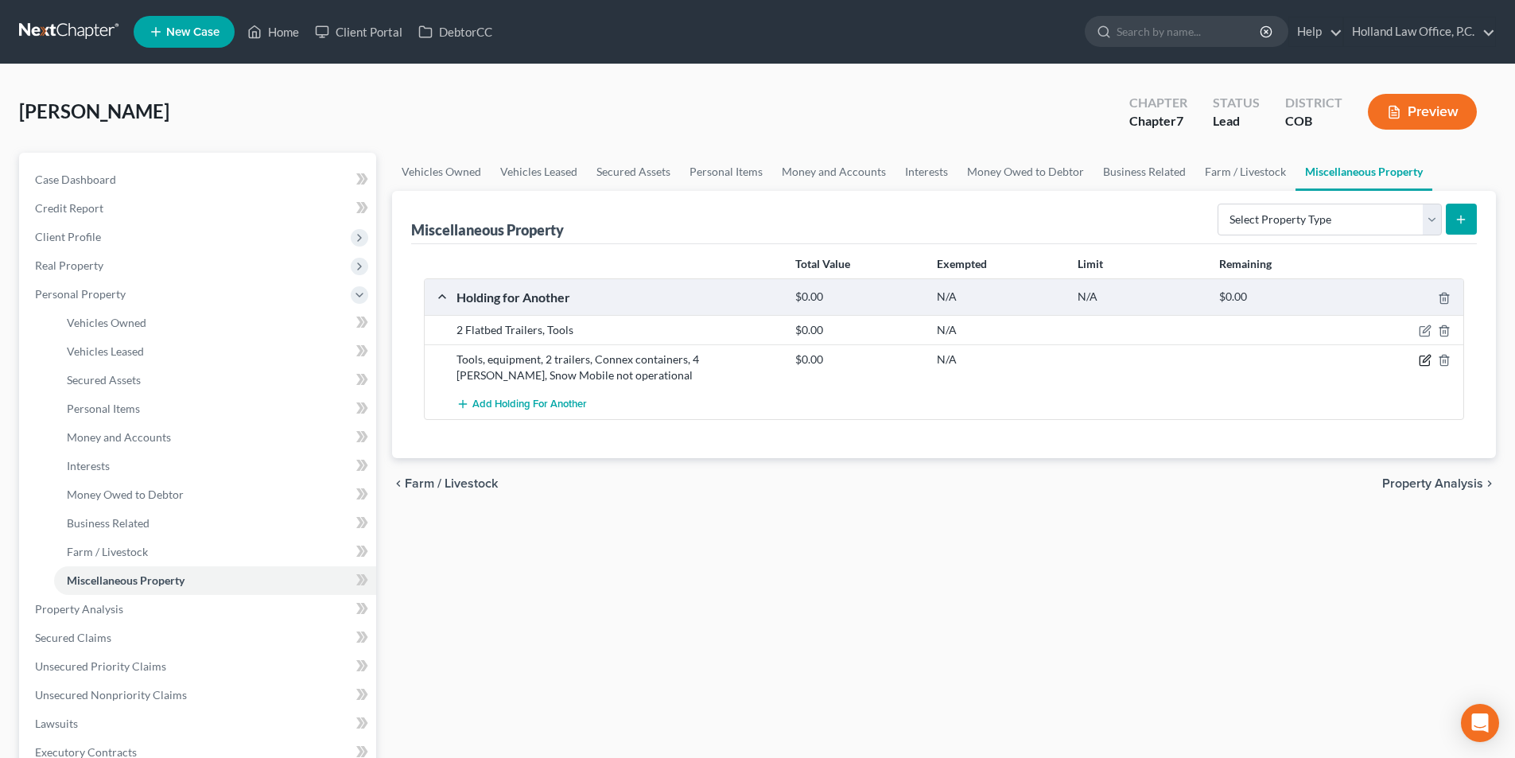
click at [1427, 356] on icon "button" at bounding box center [1425, 360] width 13 height 13
select select "5"
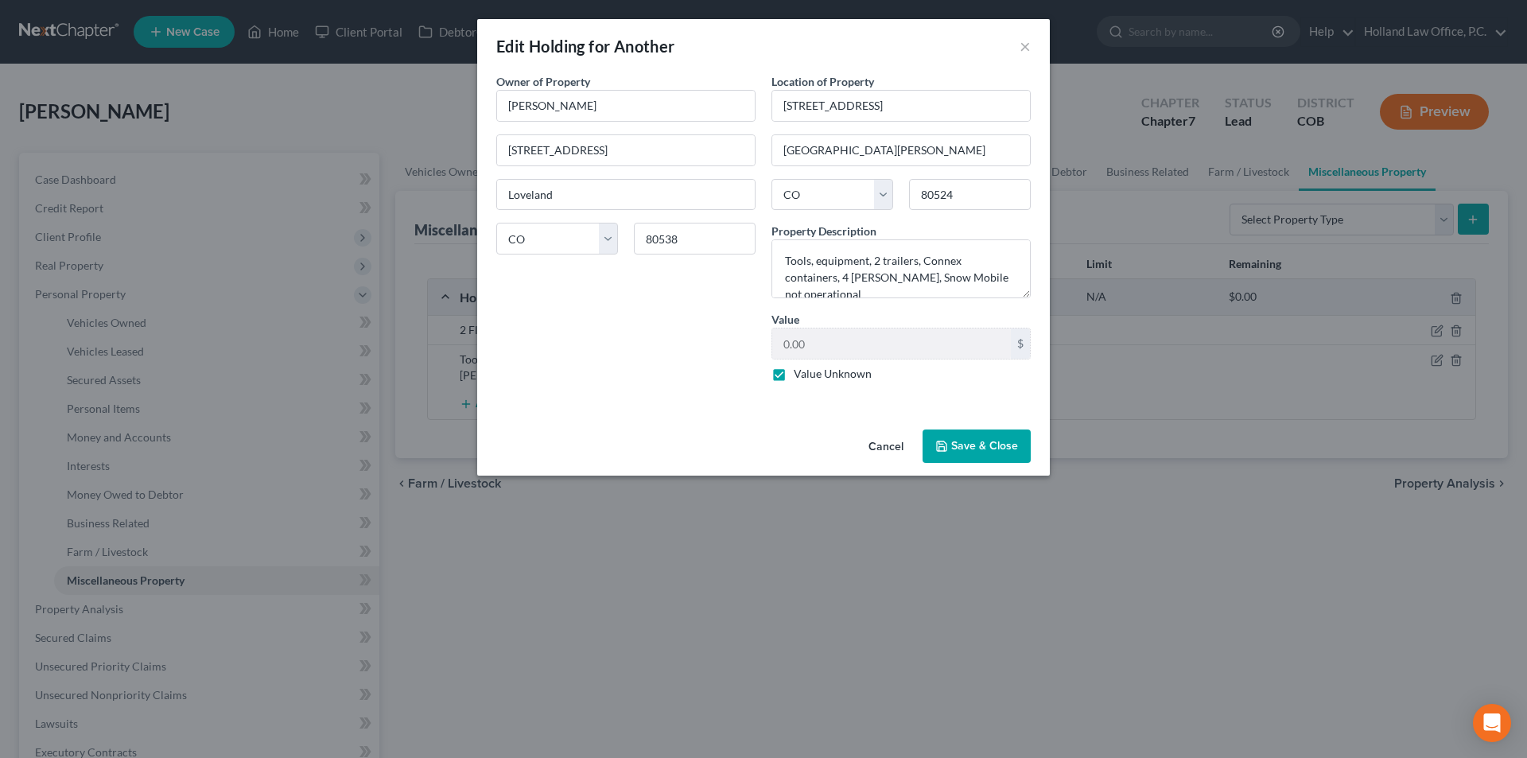
click at [981, 449] on button "Save & Close" at bounding box center [977, 445] width 108 height 33
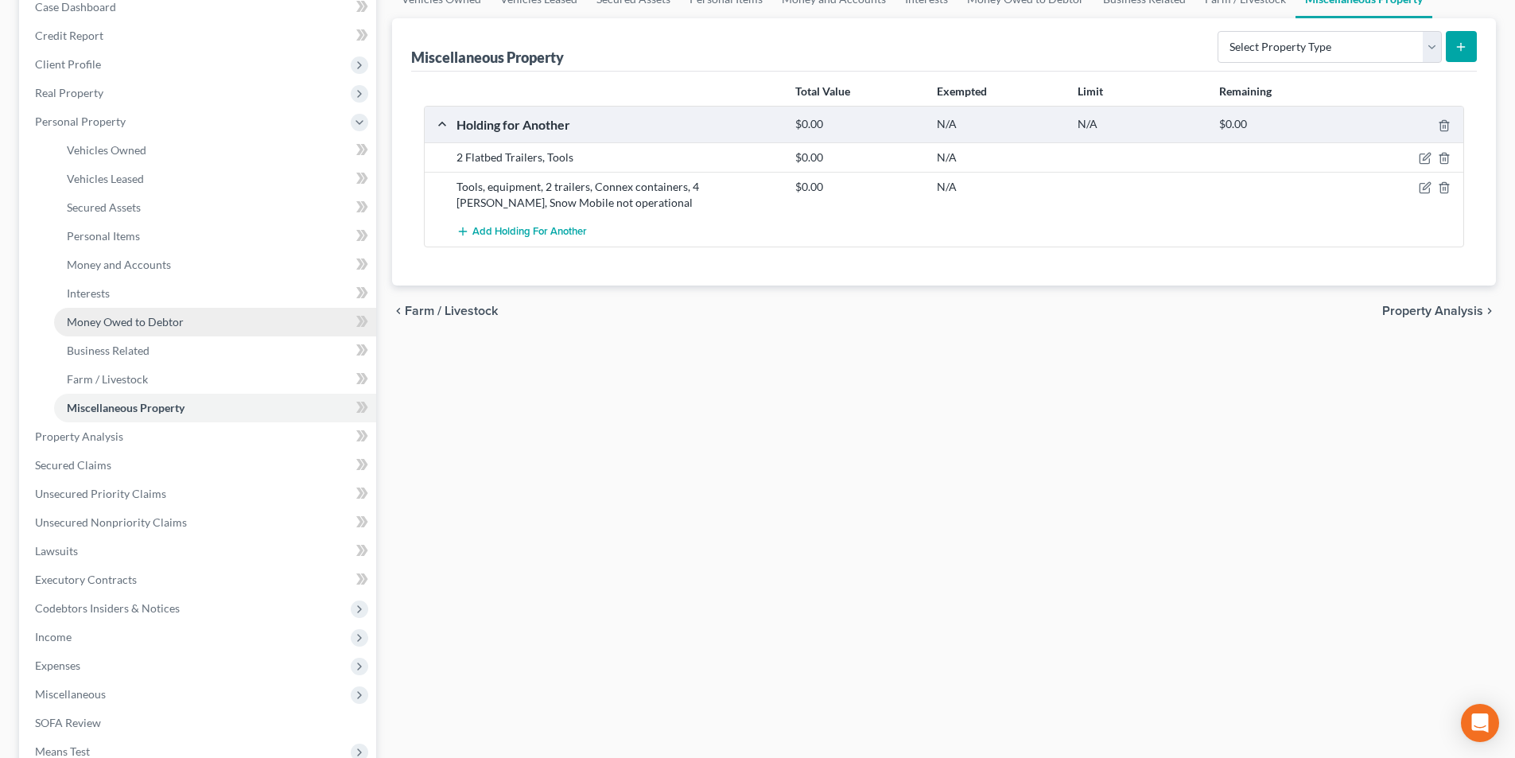
scroll to position [239, 0]
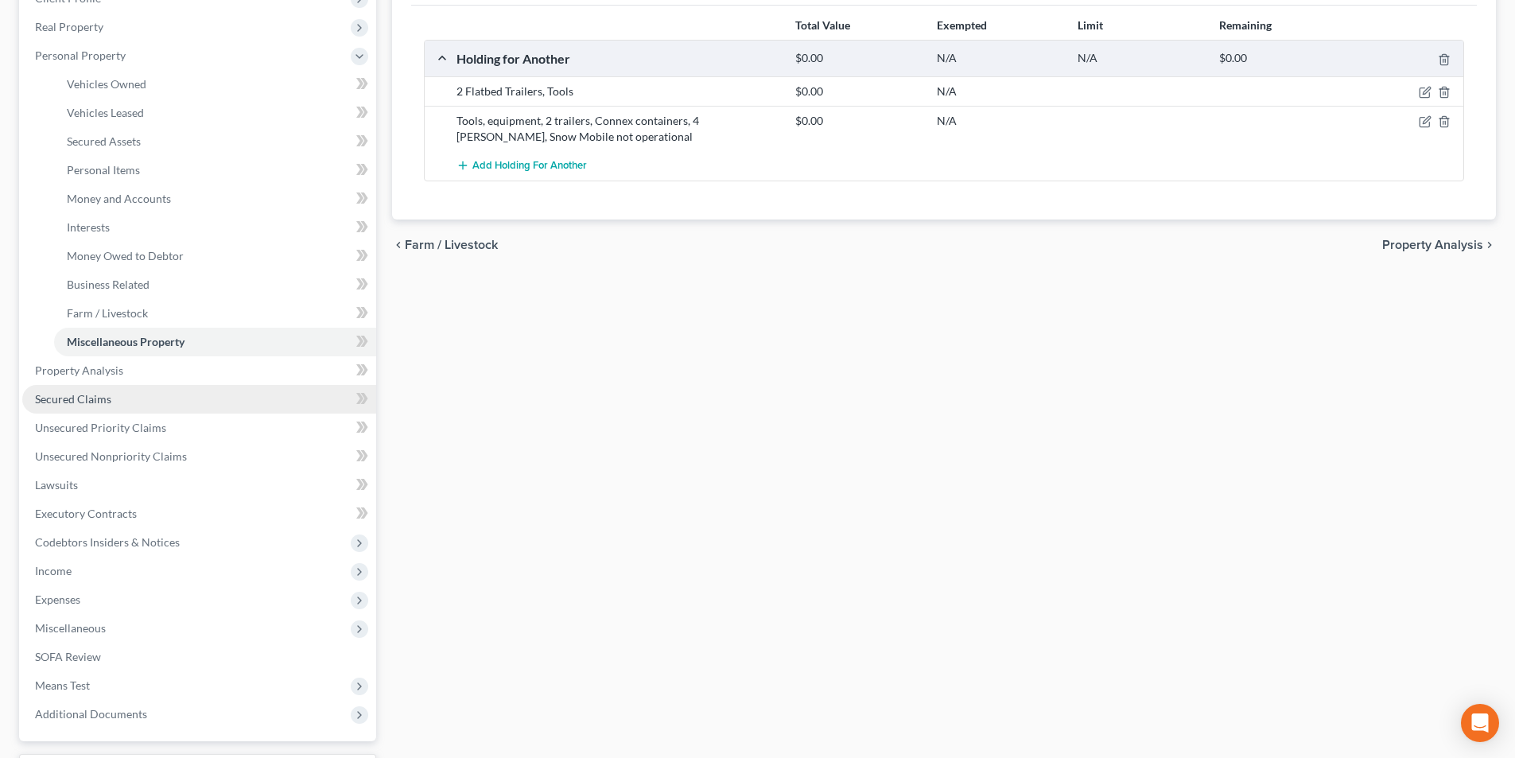
click at [74, 403] on span "Secured Claims" at bounding box center [73, 399] width 76 height 14
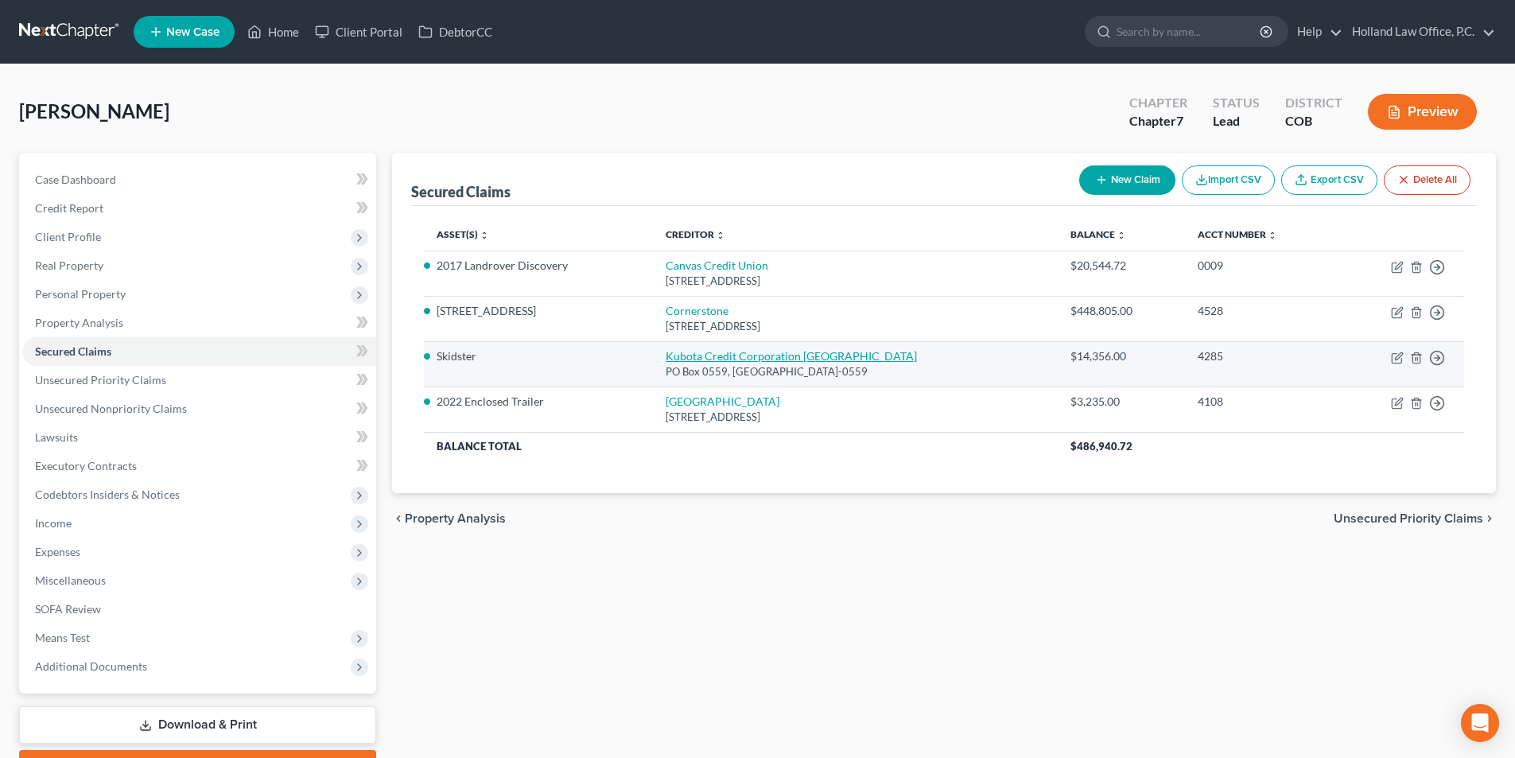
click at [706, 355] on link "Kubota Credit Corporation USA" at bounding box center [791, 356] width 251 height 14
select select "14"
select select "6"
select select "4"
select select "0"
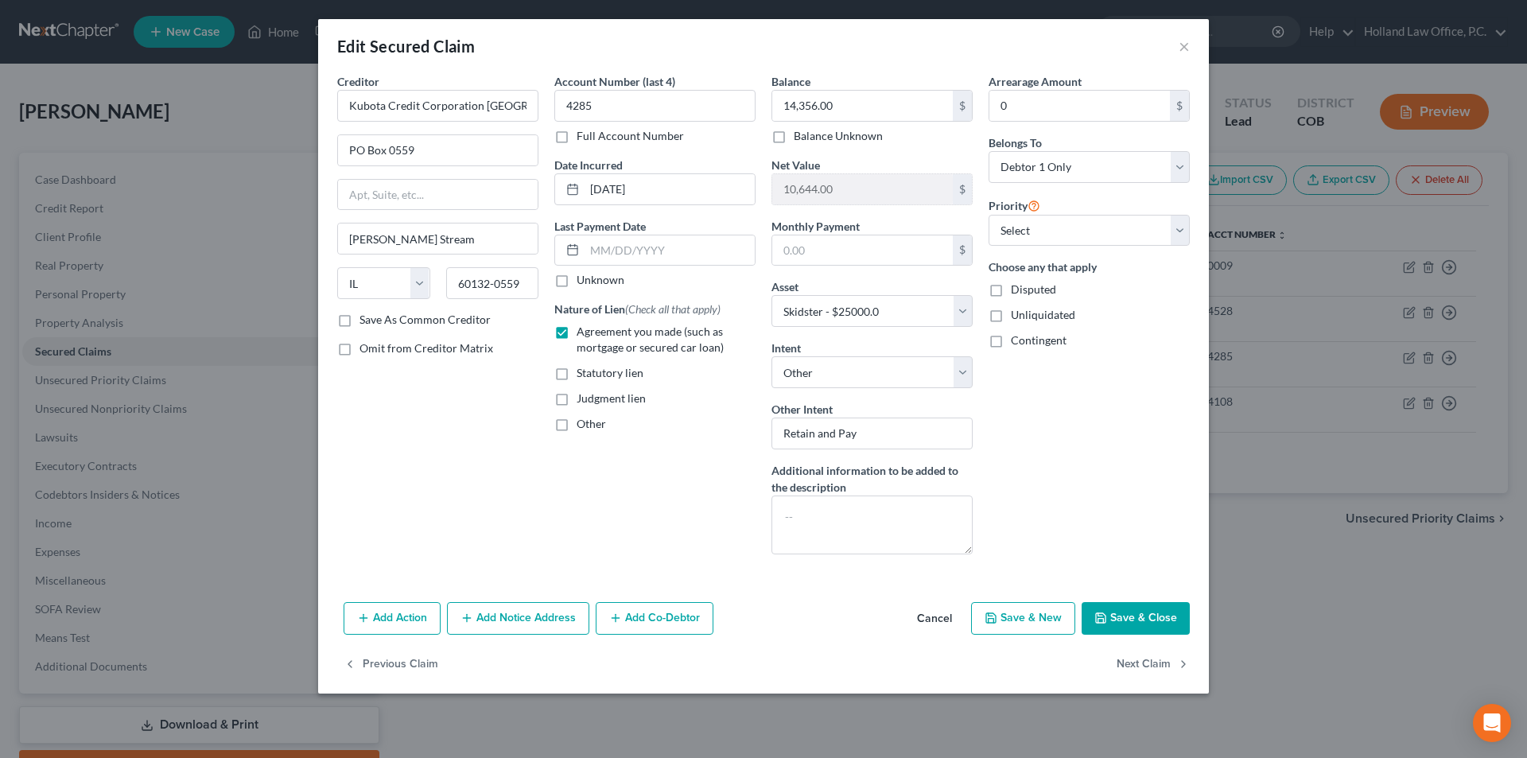
click at [1146, 618] on button "Save & Close" at bounding box center [1136, 618] width 108 height 33
select select
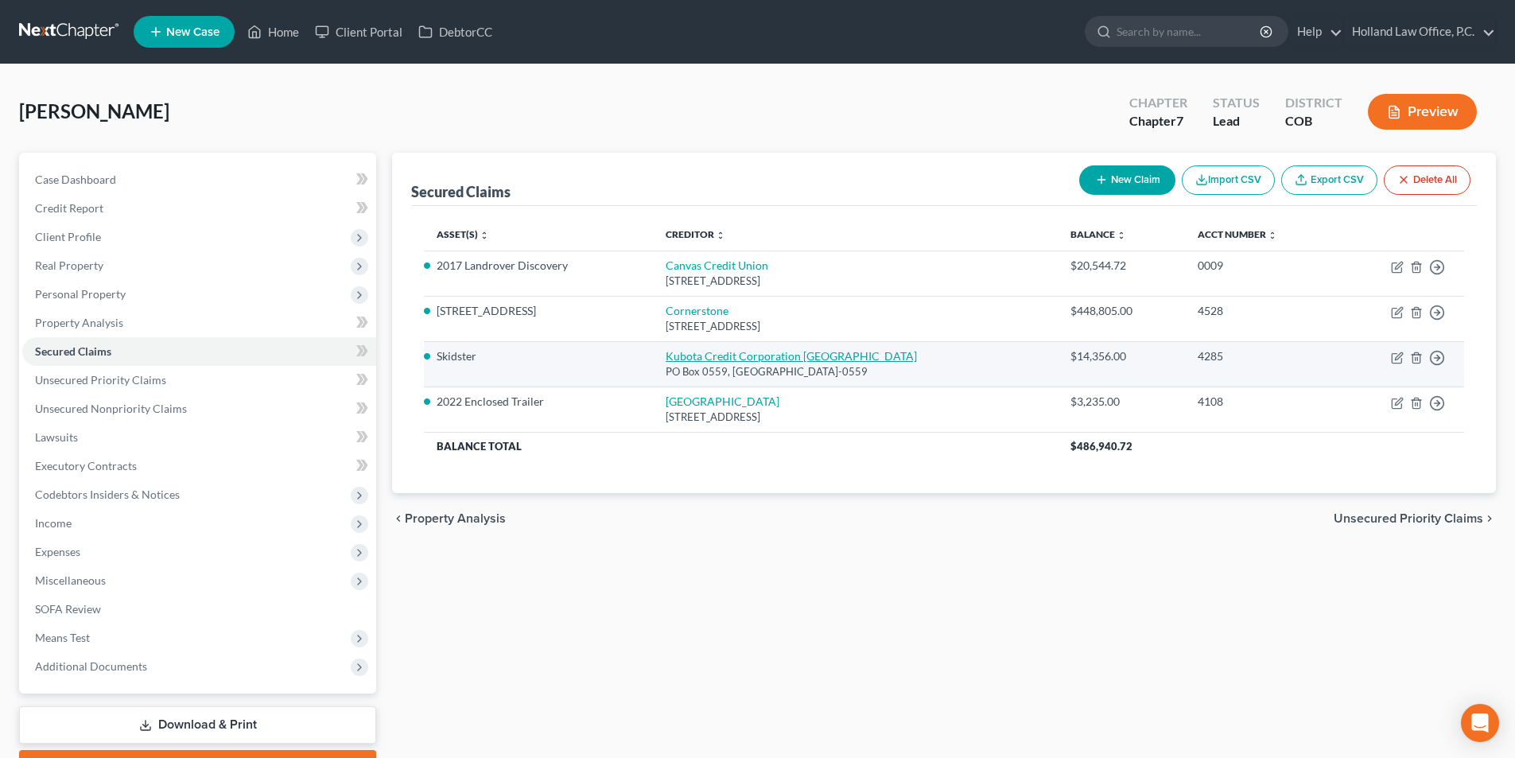
click at [703, 355] on link "Kubota Credit Corporation USA" at bounding box center [791, 356] width 251 height 14
select select "14"
select select "6"
select select "4"
select select "0"
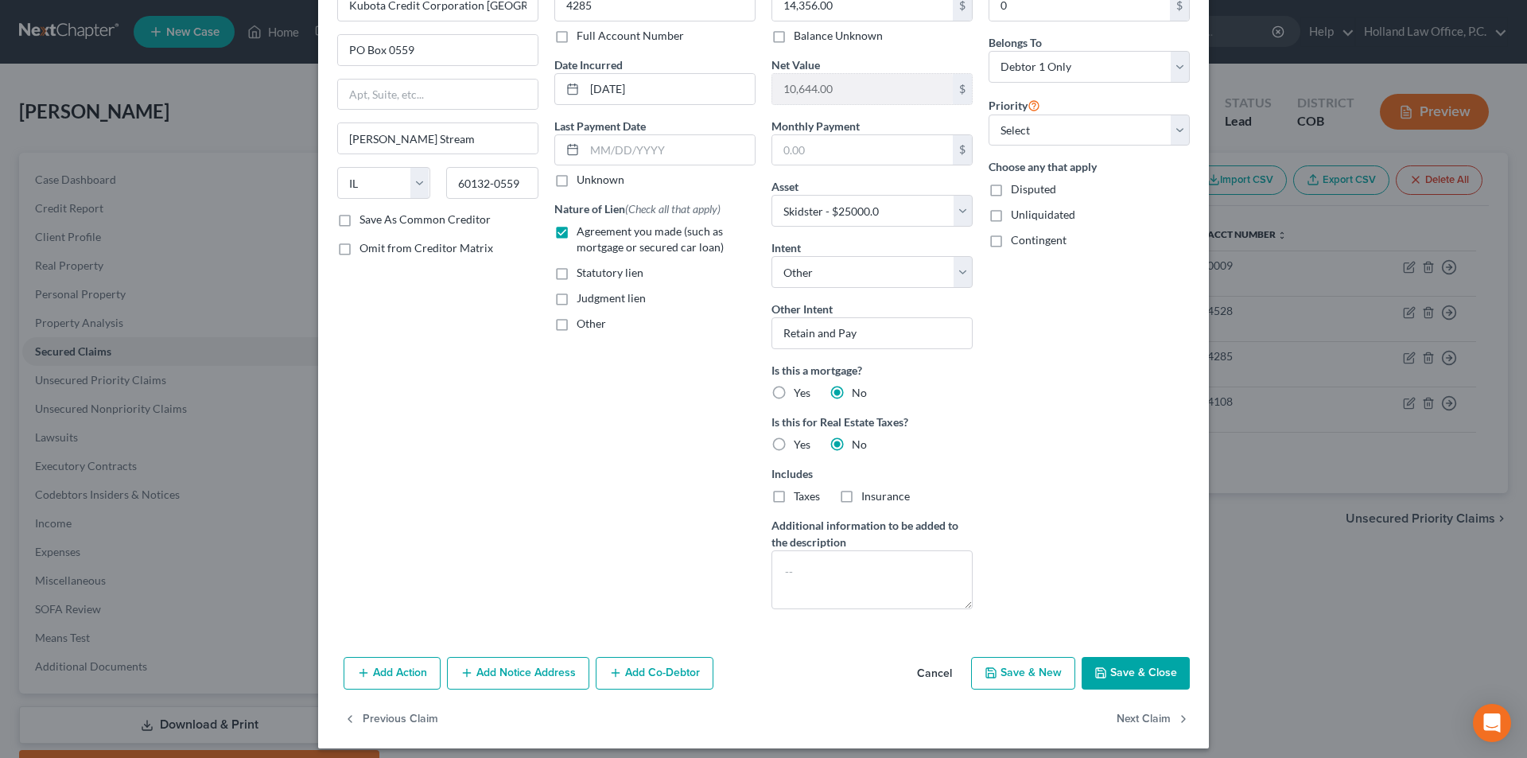
scroll to position [110, 0]
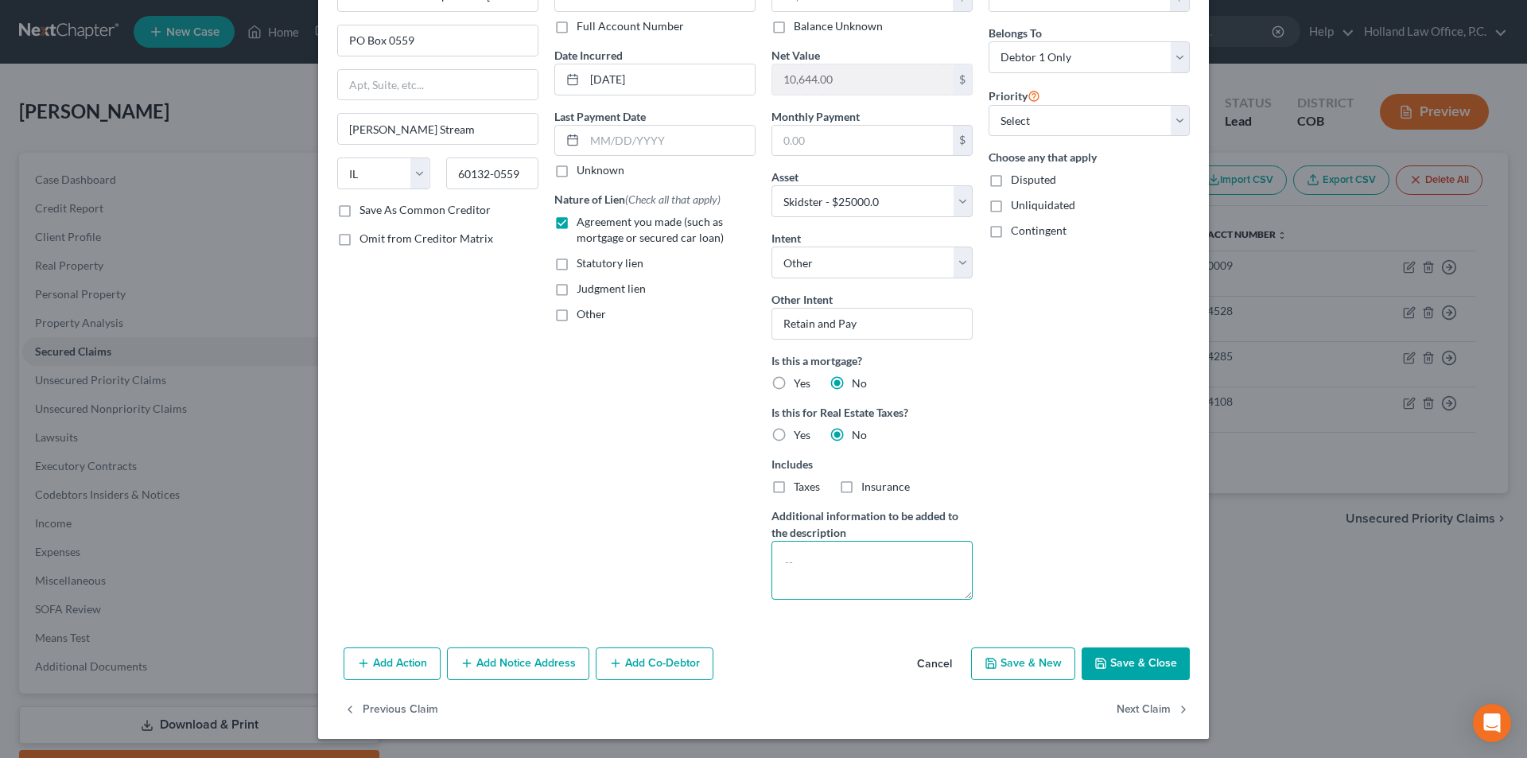
click at [800, 554] on textarea at bounding box center [871, 570] width 201 height 59
click at [1119, 665] on button "Save & Close" at bounding box center [1136, 663] width 108 height 33
select select
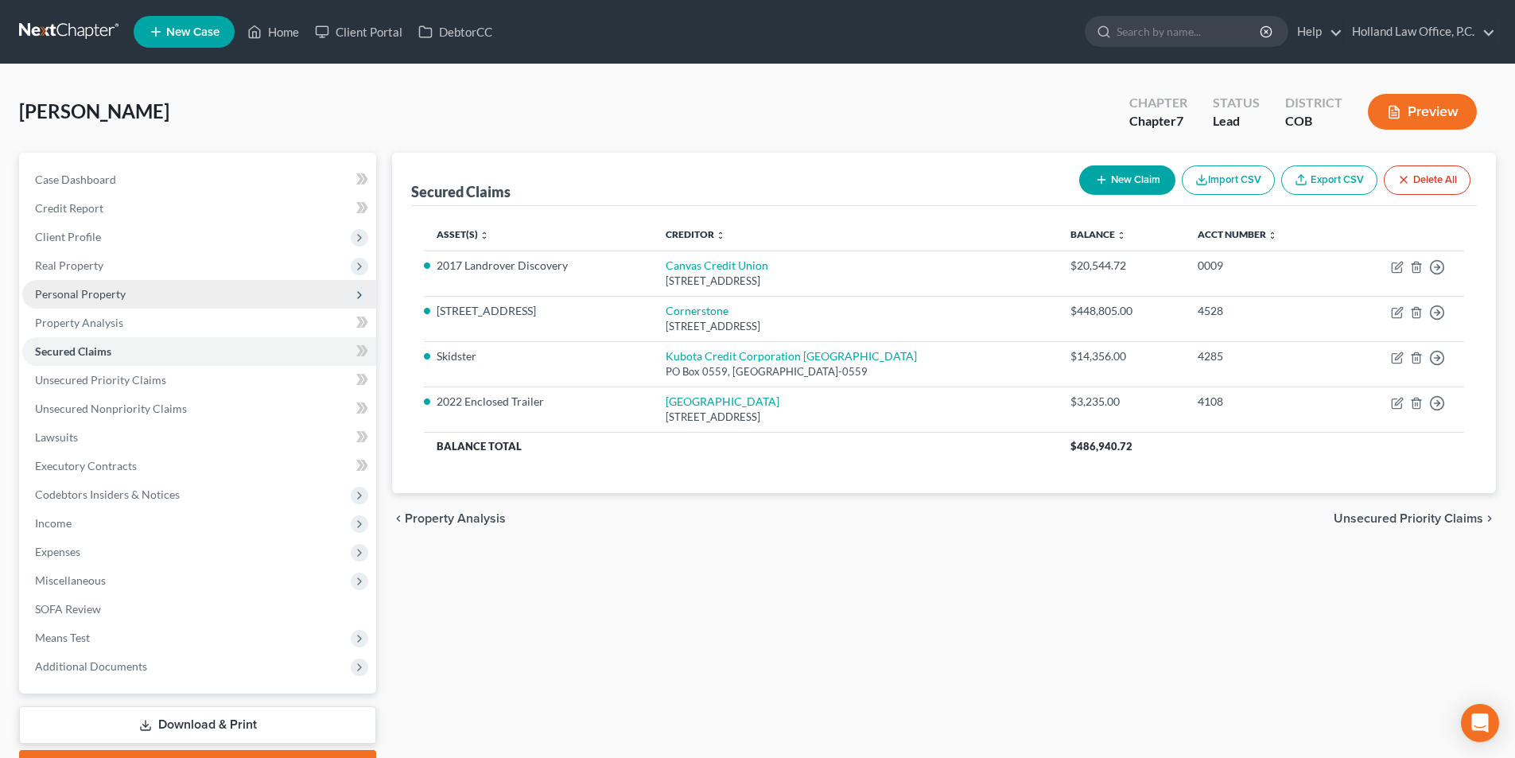
click at [96, 296] on span "Personal Property" at bounding box center [80, 294] width 91 height 14
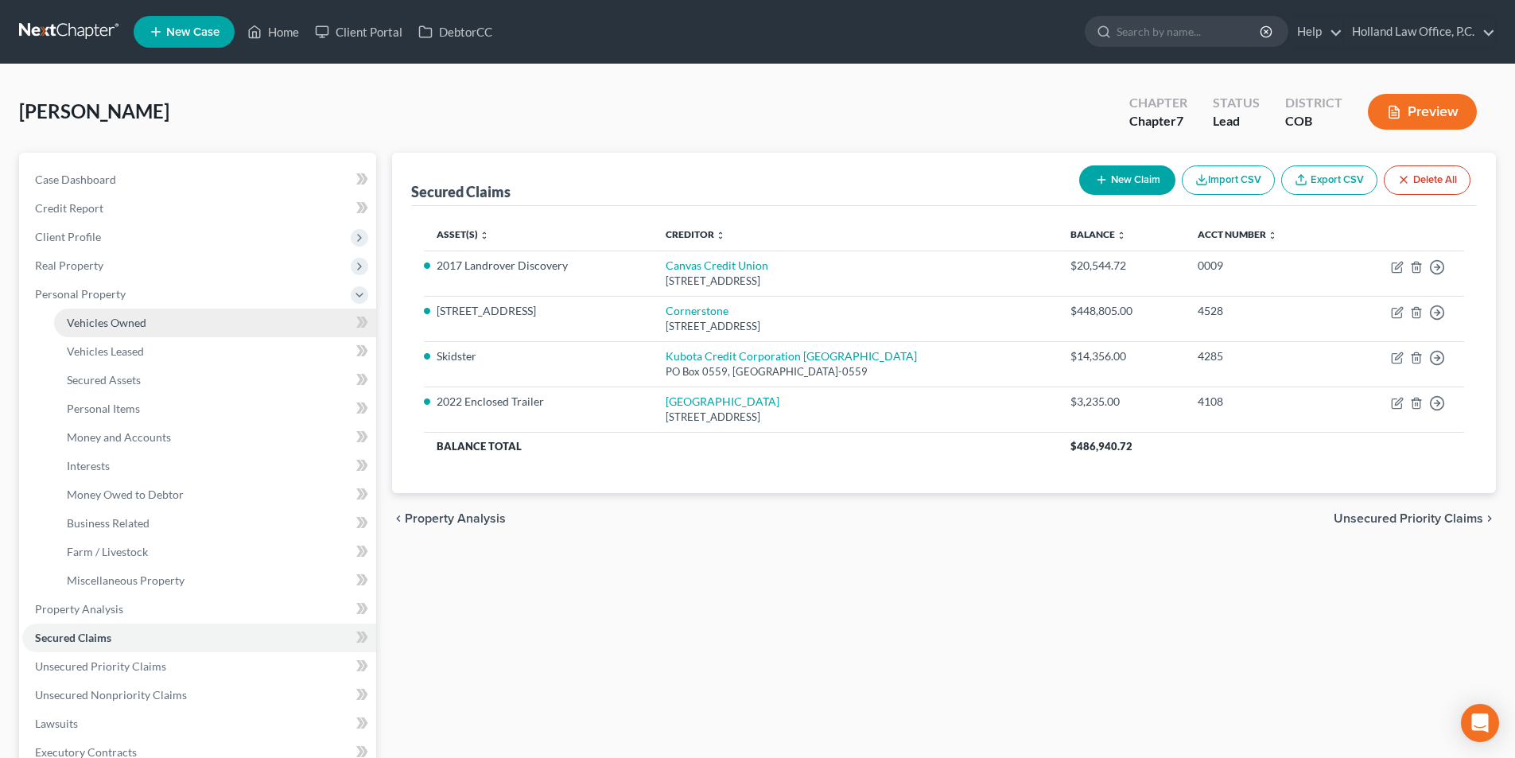
click at [95, 326] on span "Vehicles Owned" at bounding box center [107, 323] width 80 height 14
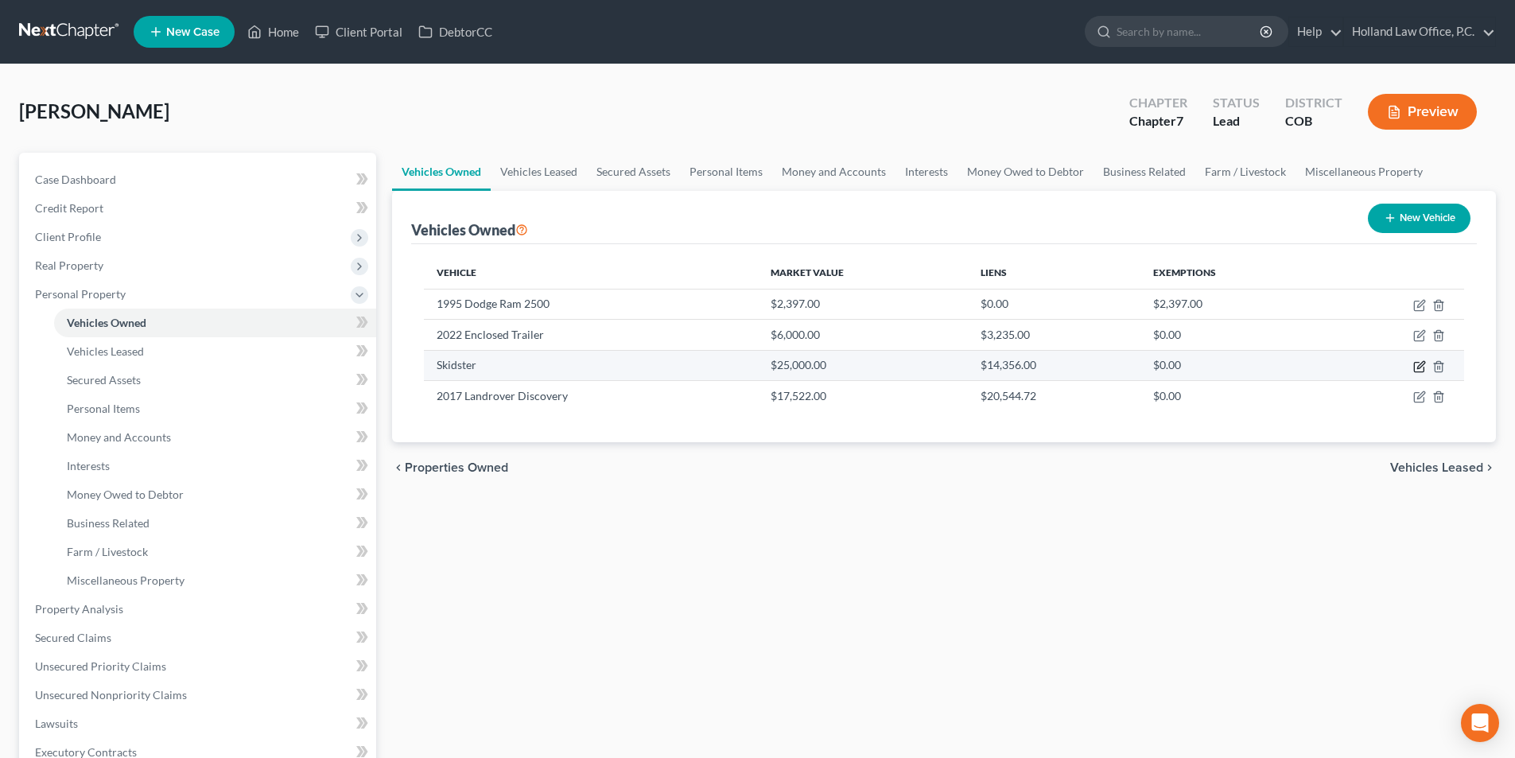
click at [1423, 367] on icon "button" at bounding box center [1419, 366] width 13 height 13
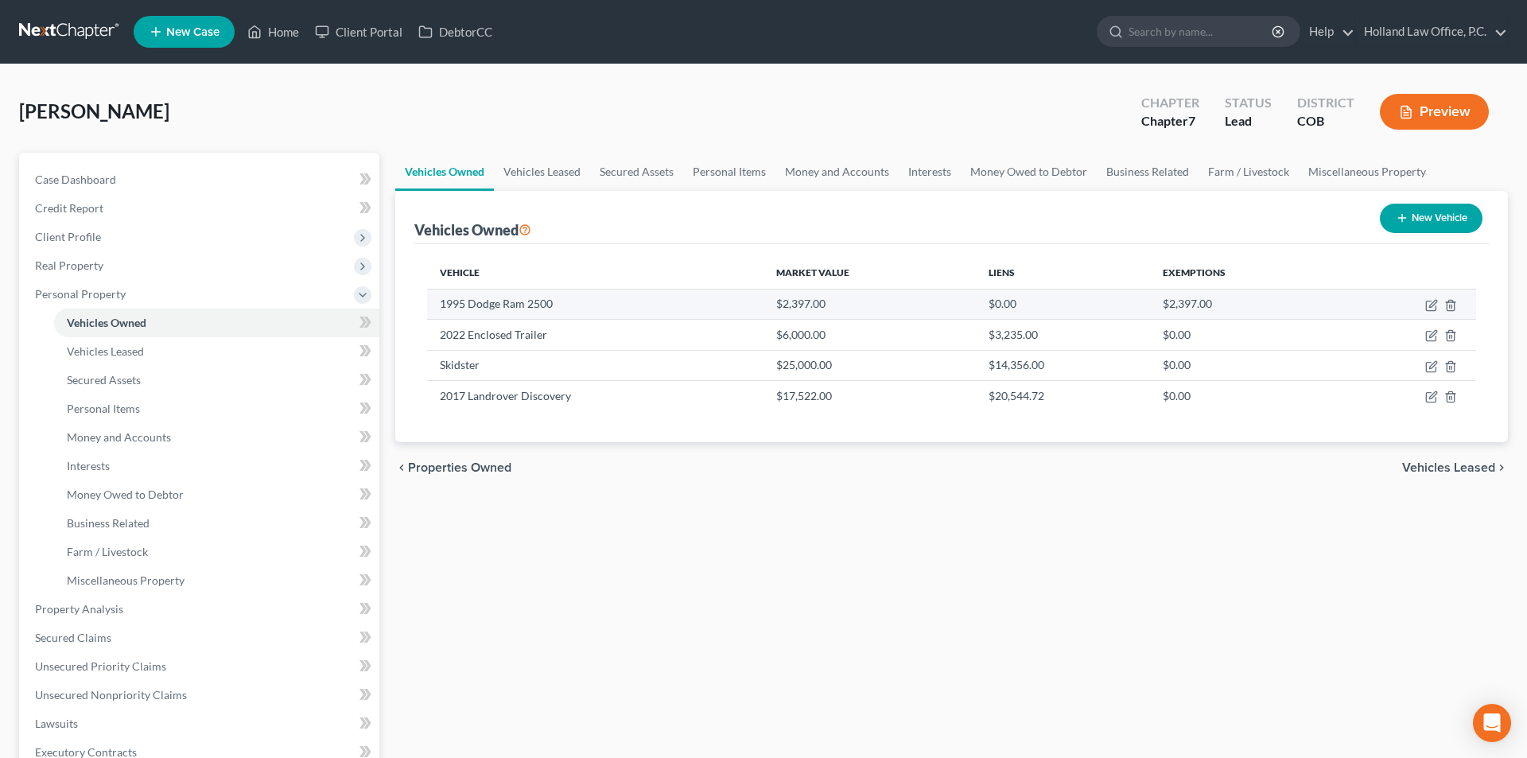
select select "7"
select select "2"
select select "0"
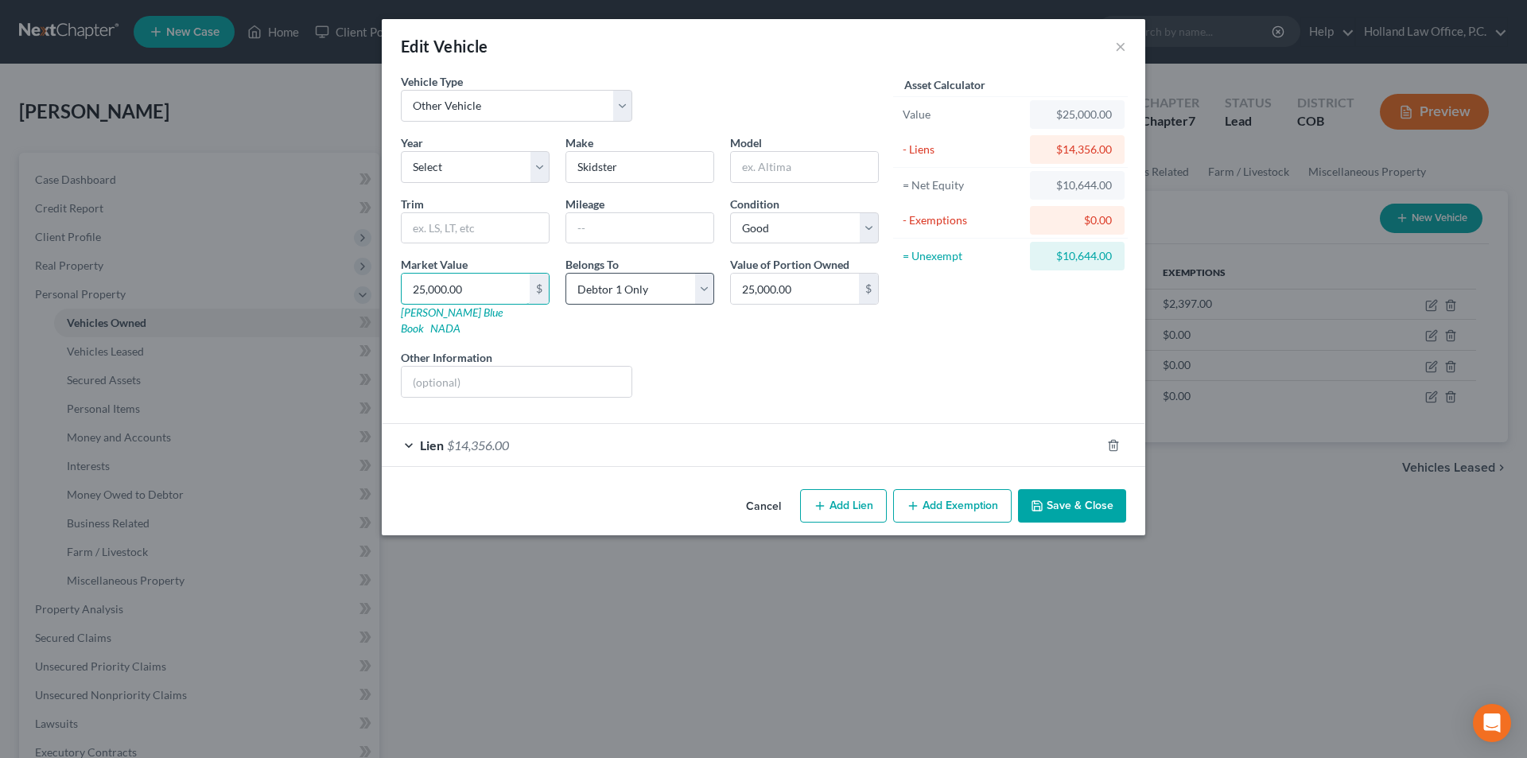
type input "1"
type input "1.00"
type input "18"
type input "18.00"
type input "180"
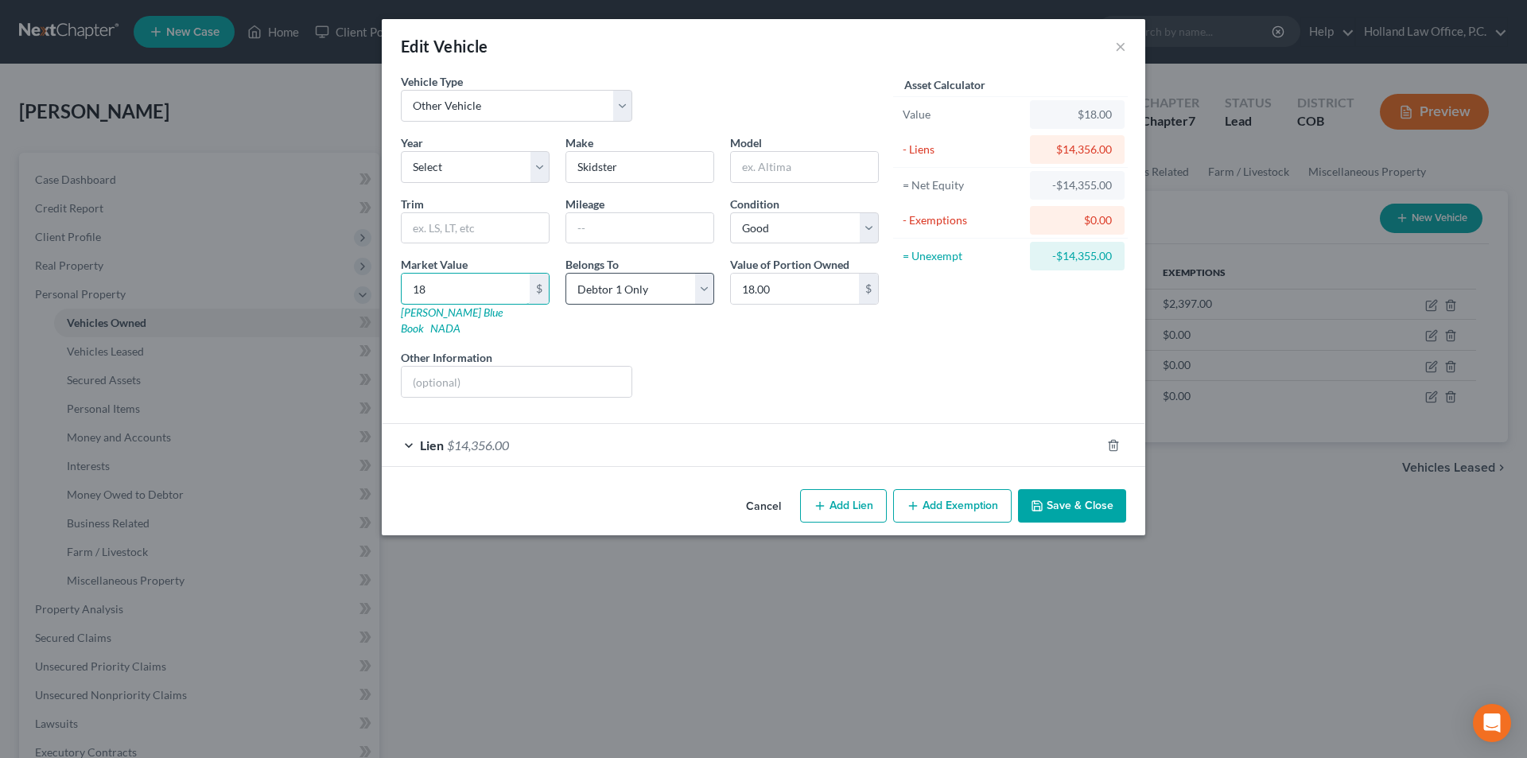
type input "180.00"
type input "1800"
type input "1,800.00"
type input "1,8000"
type input "18,000.00"
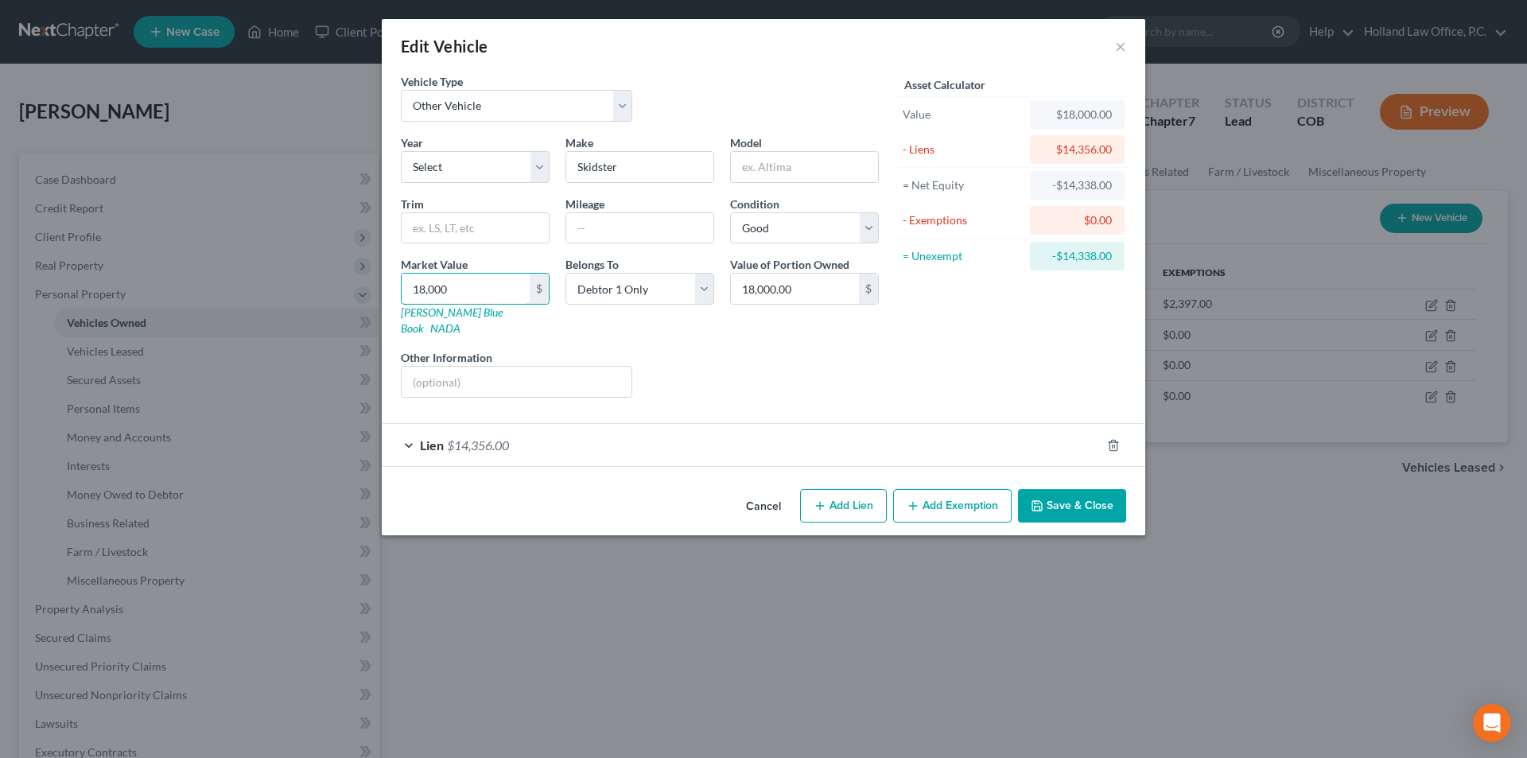
type input "18,000"
click at [787, 349] on div "Liens Select" at bounding box center [763, 373] width 247 height 49
drag, startPoint x: 499, startPoint y: 363, endPoint x: 543, endPoint y: 367, distance: 43.9
click at [499, 367] on input "text" at bounding box center [517, 382] width 230 height 30
type input "That it is well used"
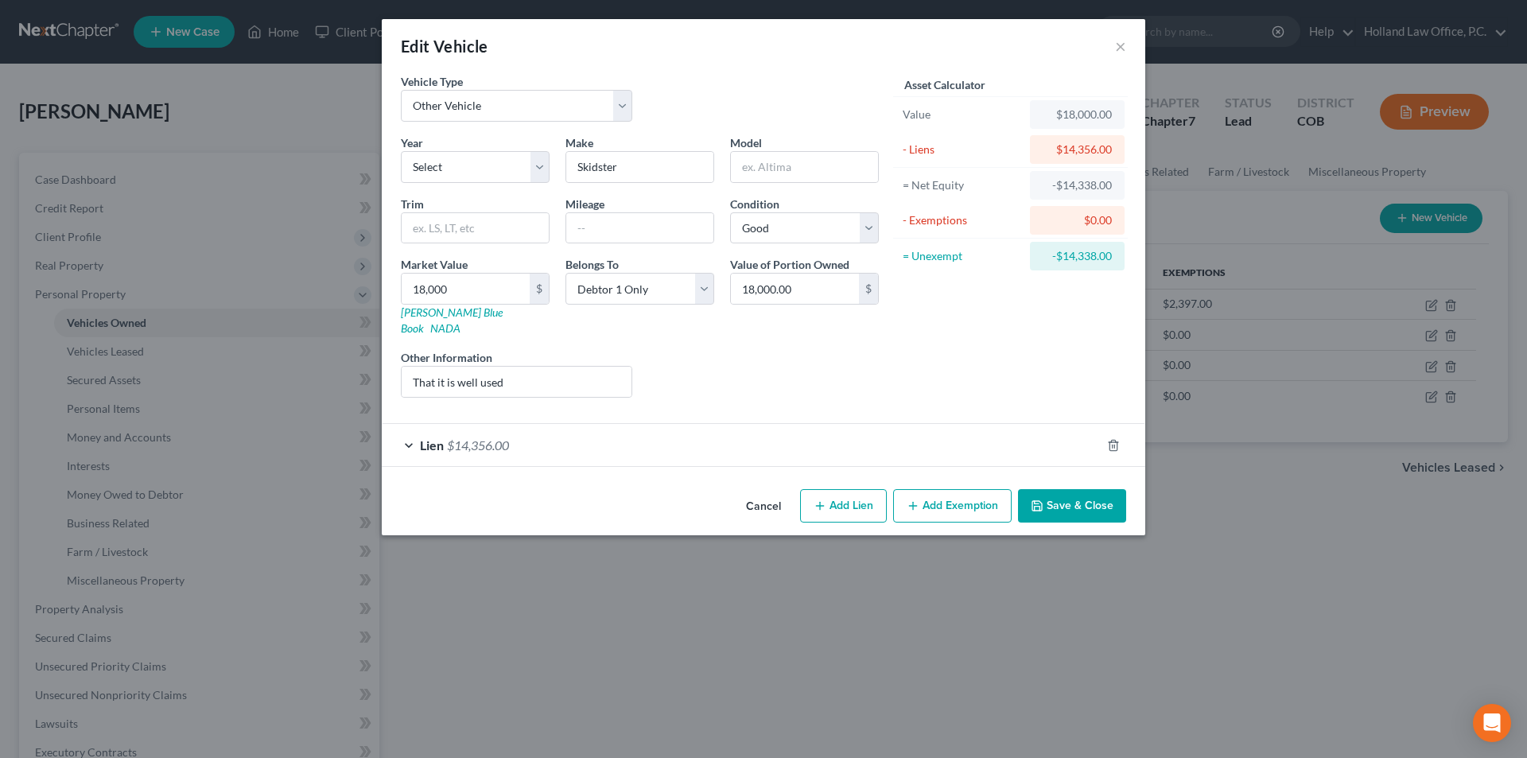
click at [1090, 489] on button "Save & Close" at bounding box center [1072, 505] width 108 height 33
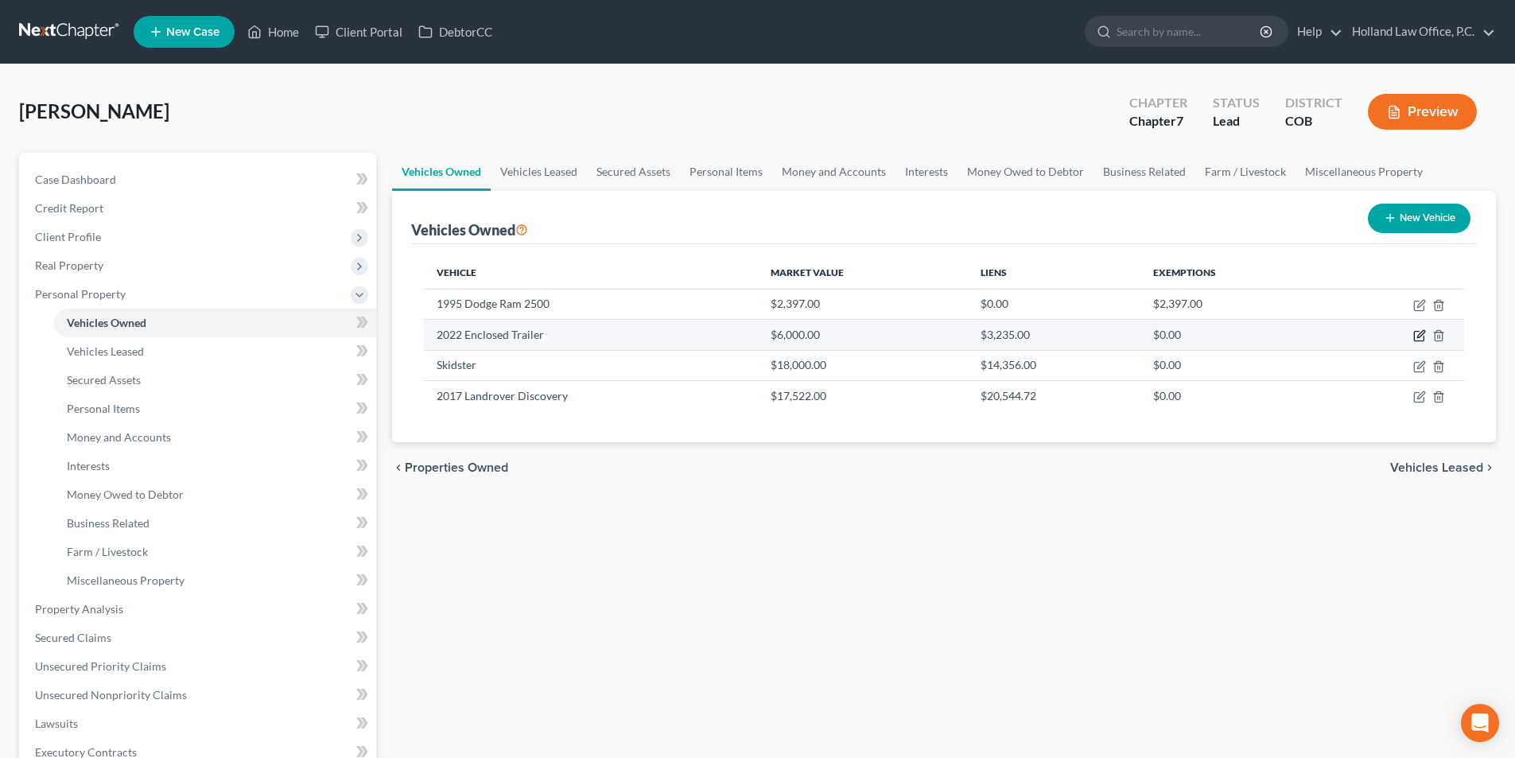
click at [1424, 333] on icon "button" at bounding box center [1420, 334] width 7 height 7
select select "2"
select select "4"
select select "2"
select select "0"
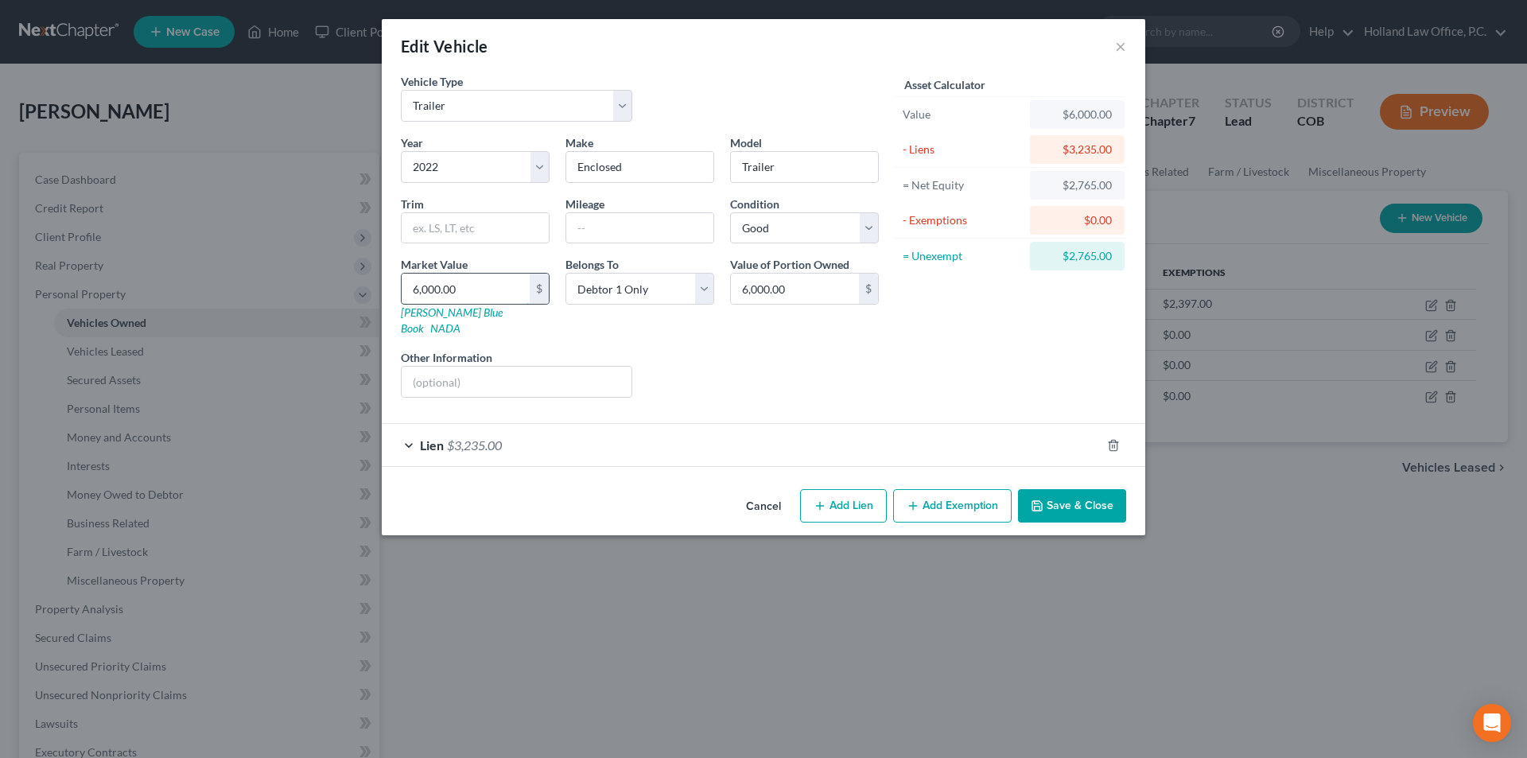
click at [483, 283] on input "6,000.00" at bounding box center [466, 289] width 128 height 30
type input "4"
type input "4.00"
type input "45"
type input "45.00"
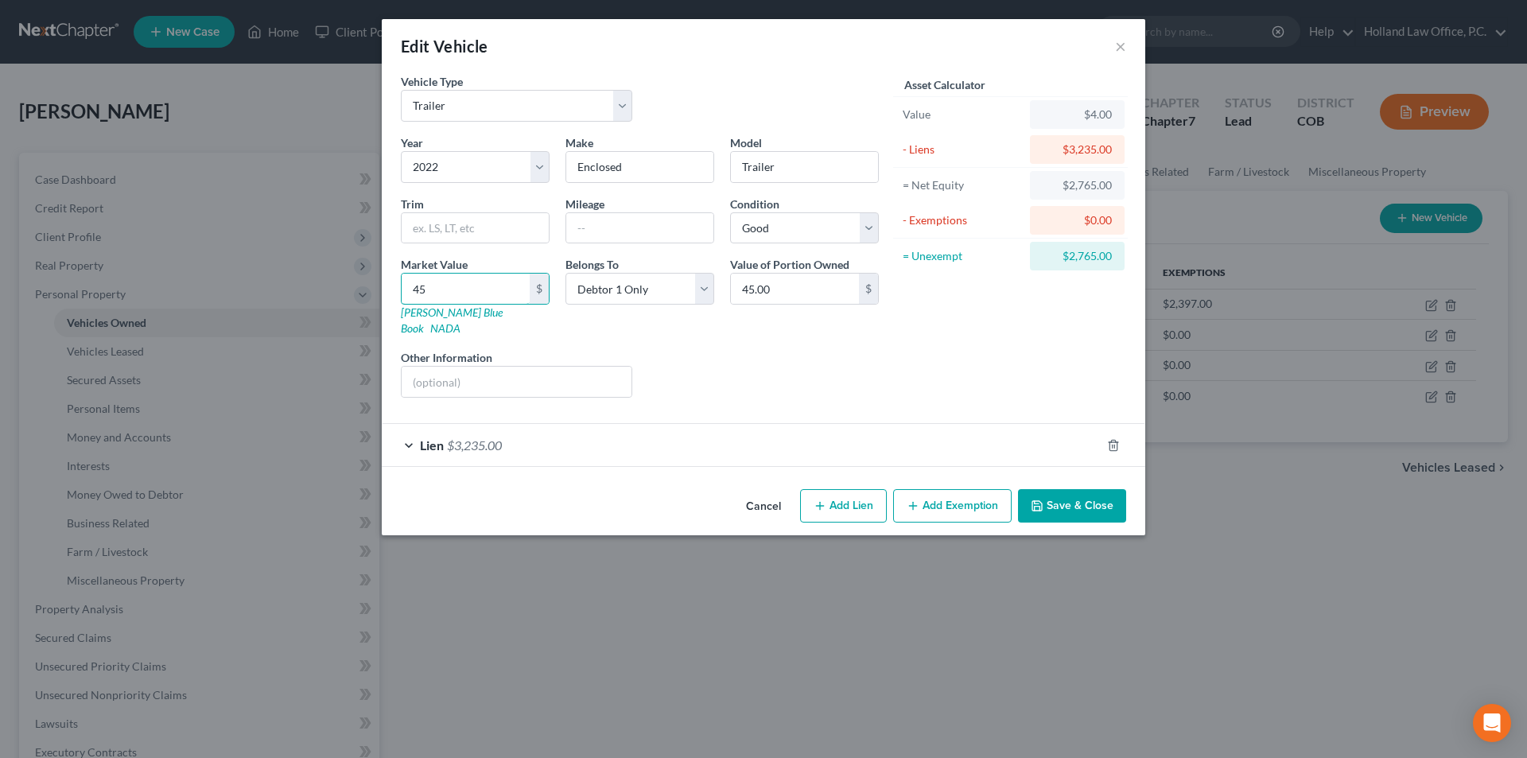
type input "450"
type input "450.00"
type input "4500"
type input "4,500.00"
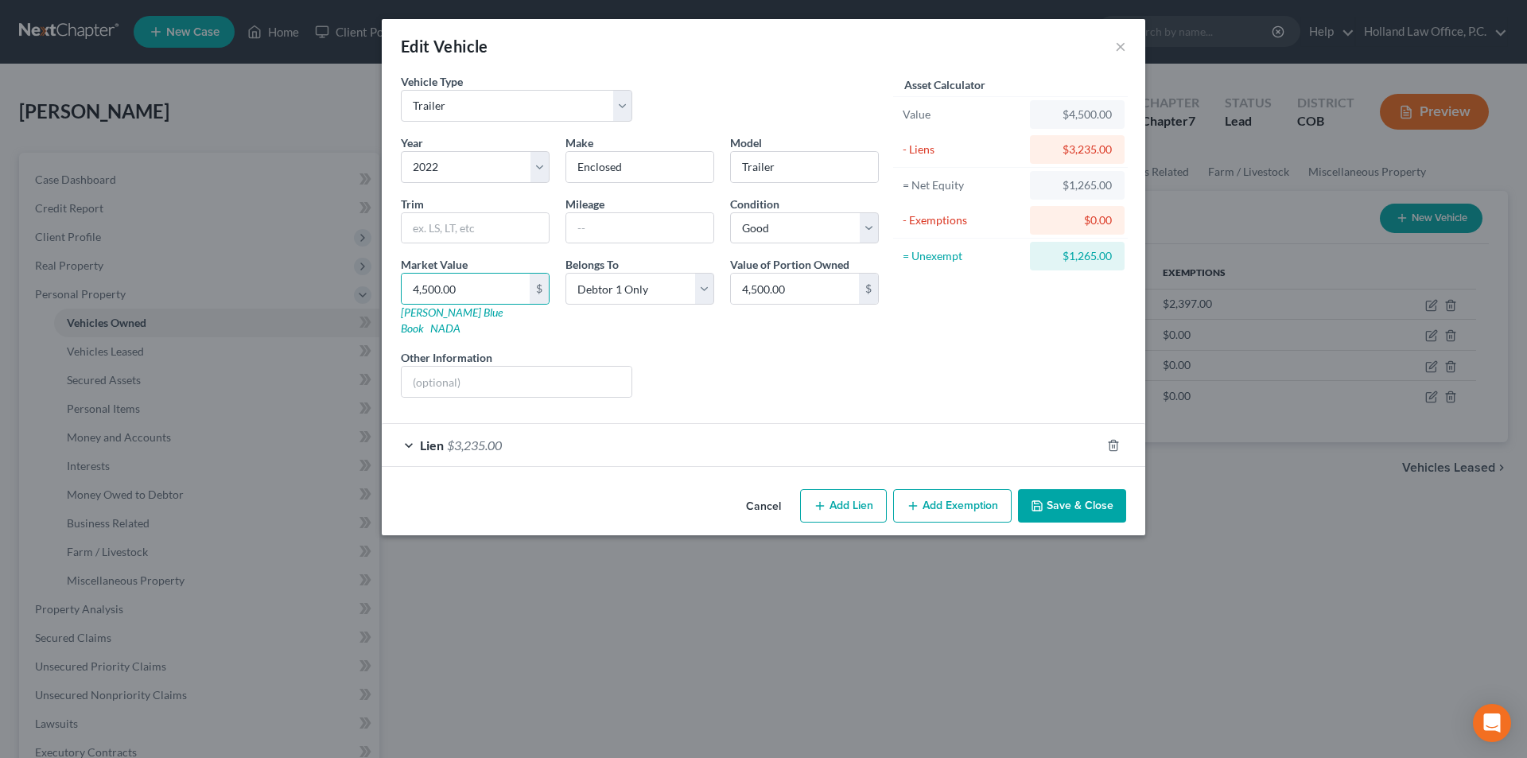
drag, startPoint x: 1078, startPoint y: 487, endPoint x: 382, endPoint y: 593, distance: 703.9
click at [1077, 489] on button "Save & Close" at bounding box center [1072, 505] width 108 height 33
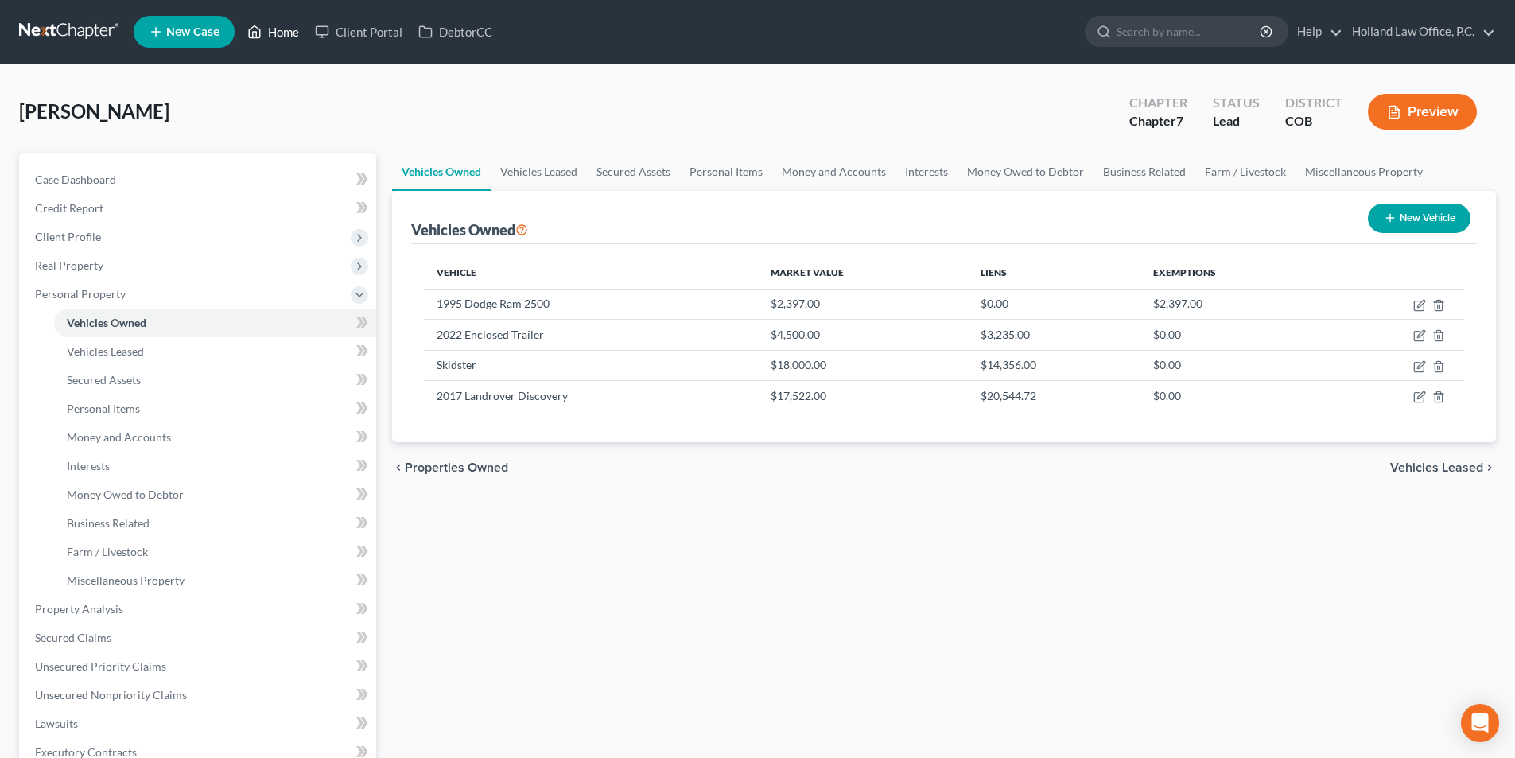
click at [285, 26] on link "Home" at bounding box center [273, 31] width 68 height 29
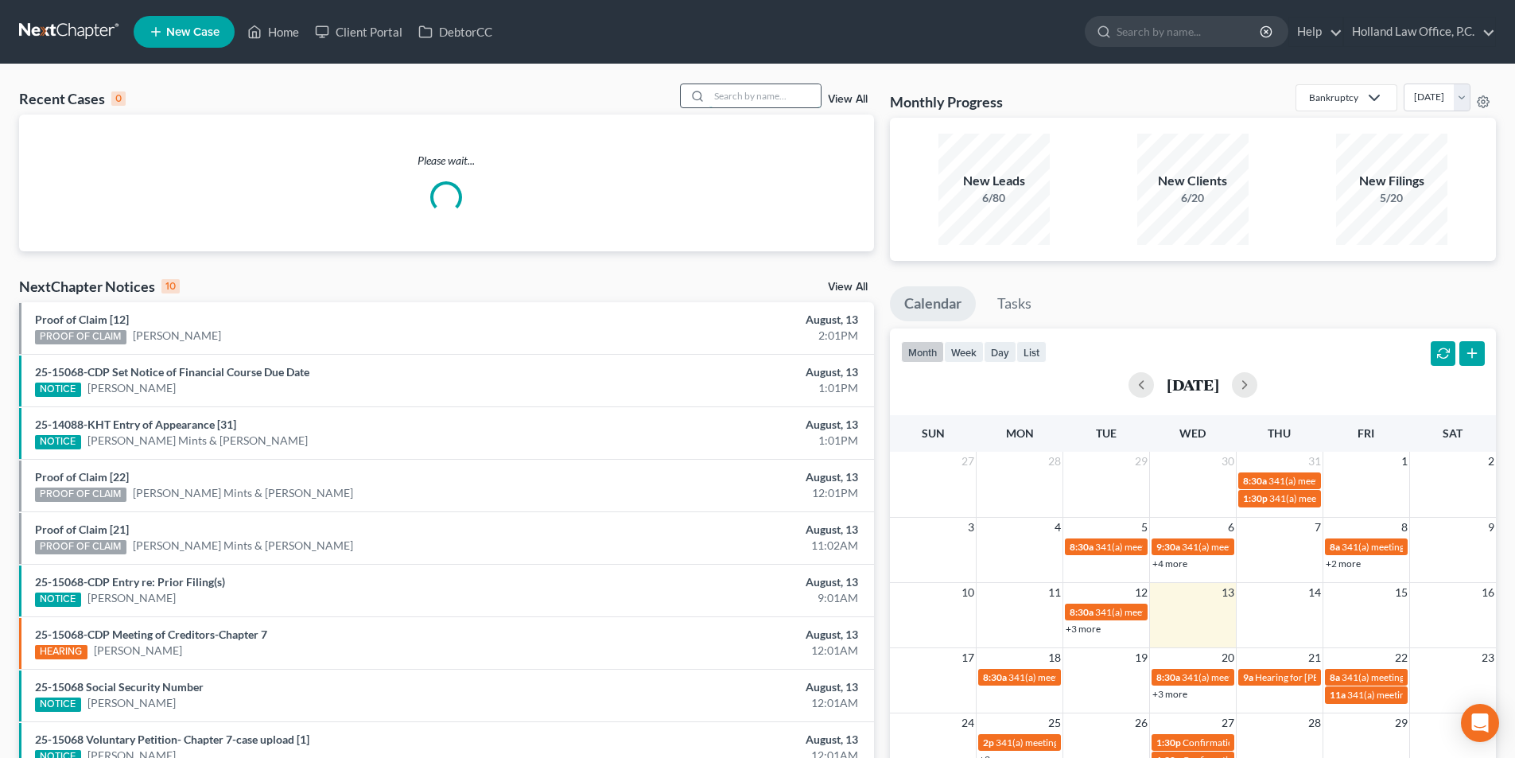
click at [779, 95] on input "search" at bounding box center [764, 95] width 111 height 23
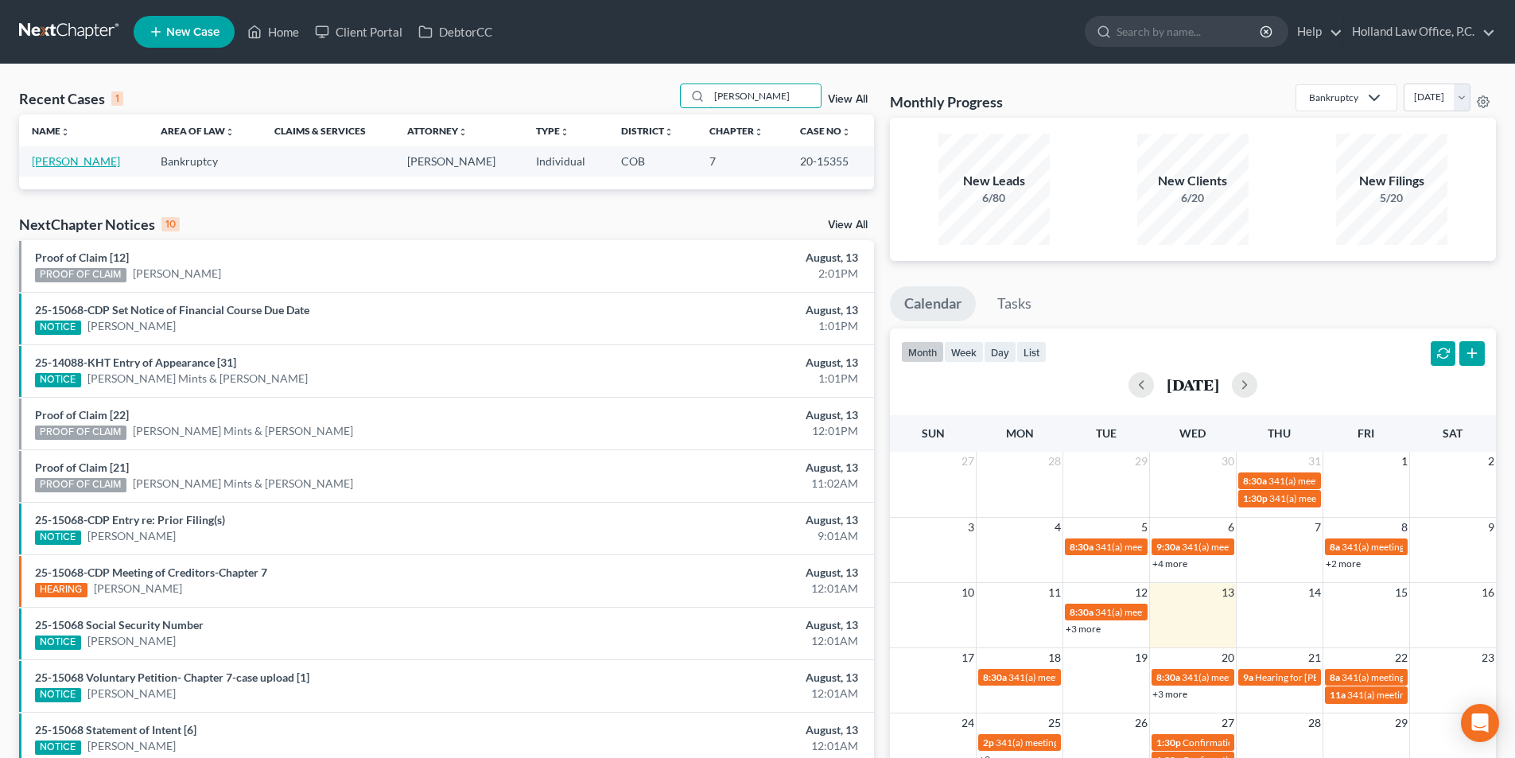
type input "Blanco"
click at [80, 163] on link "[PERSON_NAME]" at bounding box center [76, 161] width 88 height 14
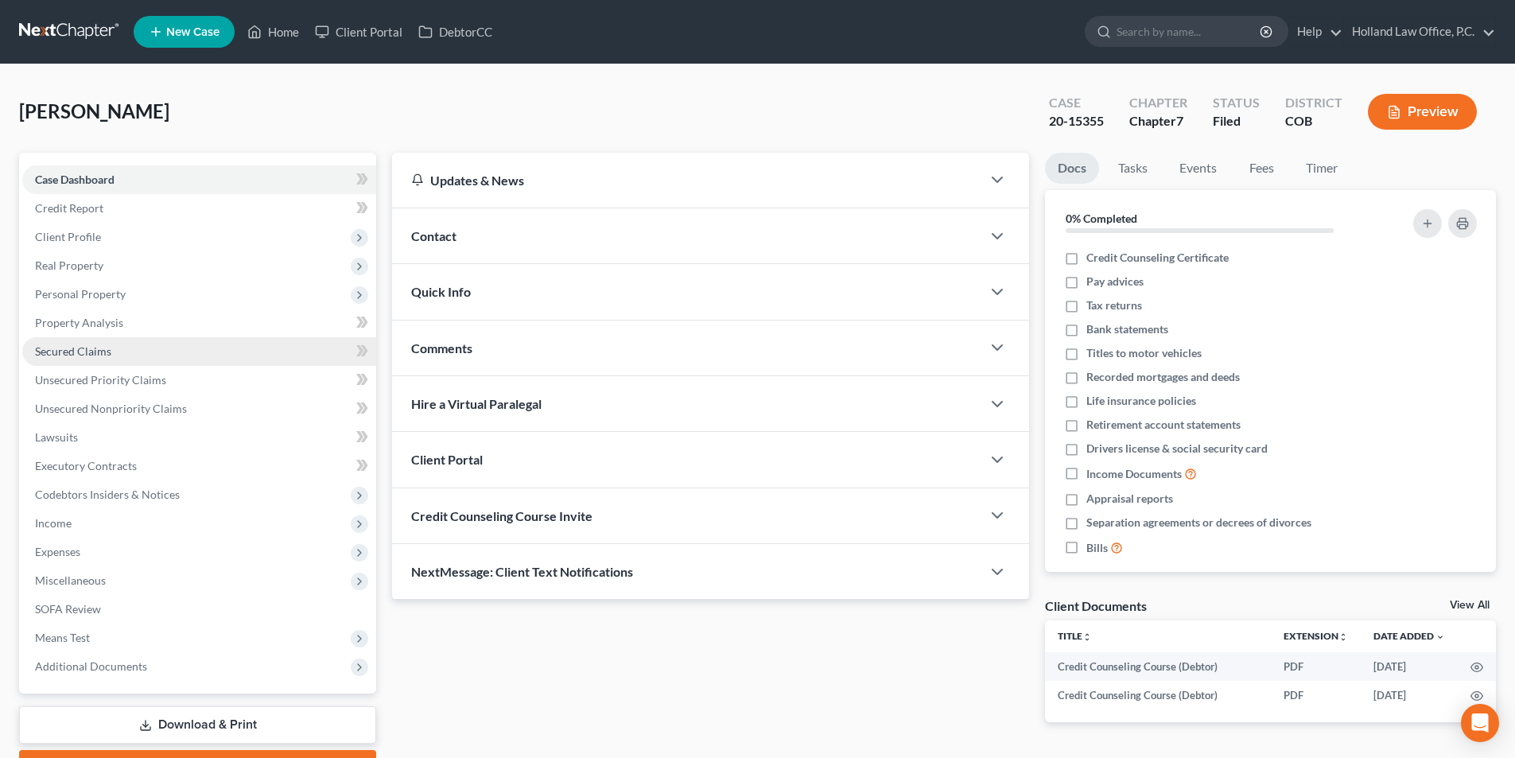
click at [90, 345] on span "Secured Claims" at bounding box center [73, 351] width 76 height 14
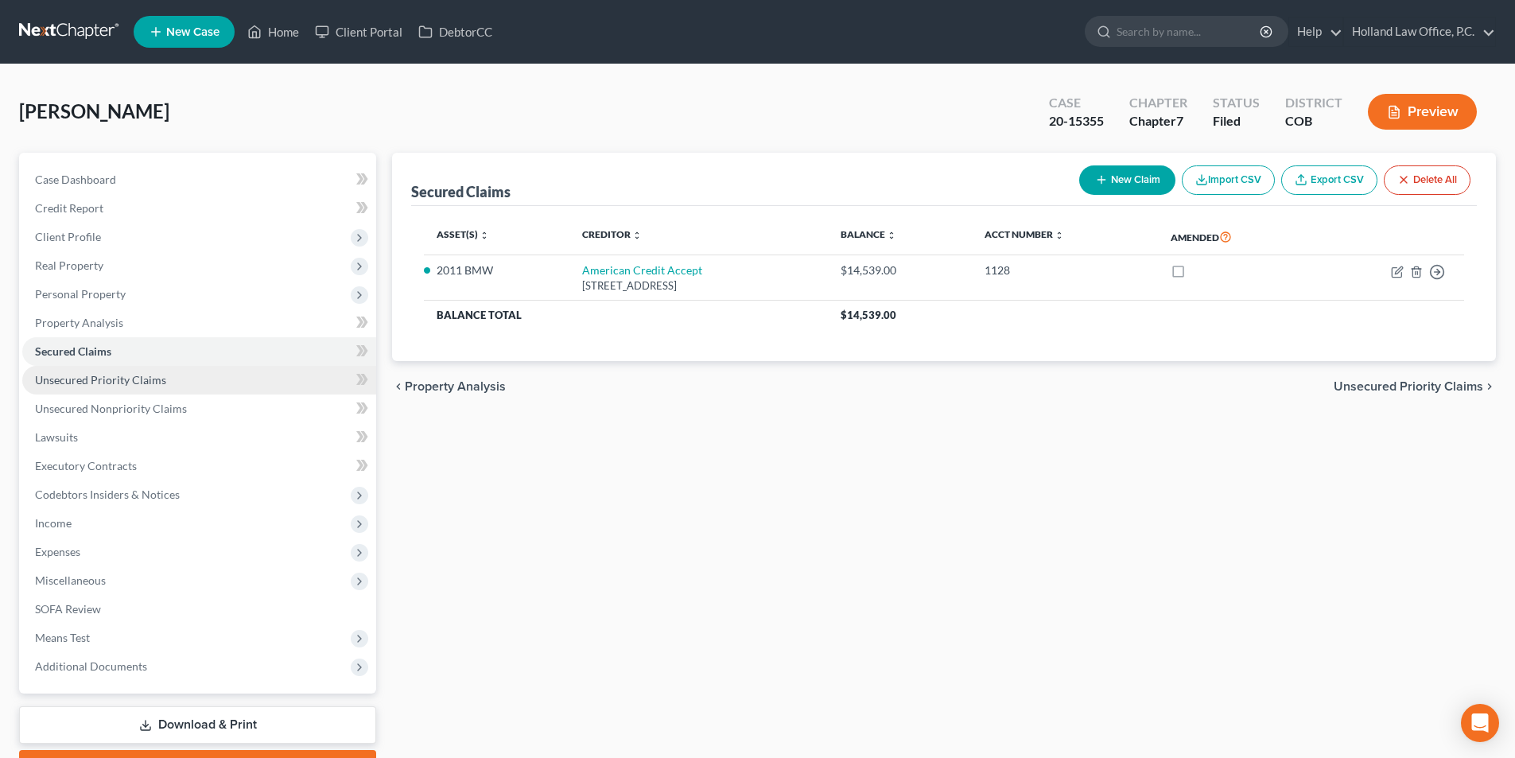
click at [84, 380] on span "Unsecured Priority Claims" at bounding box center [100, 380] width 131 height 14
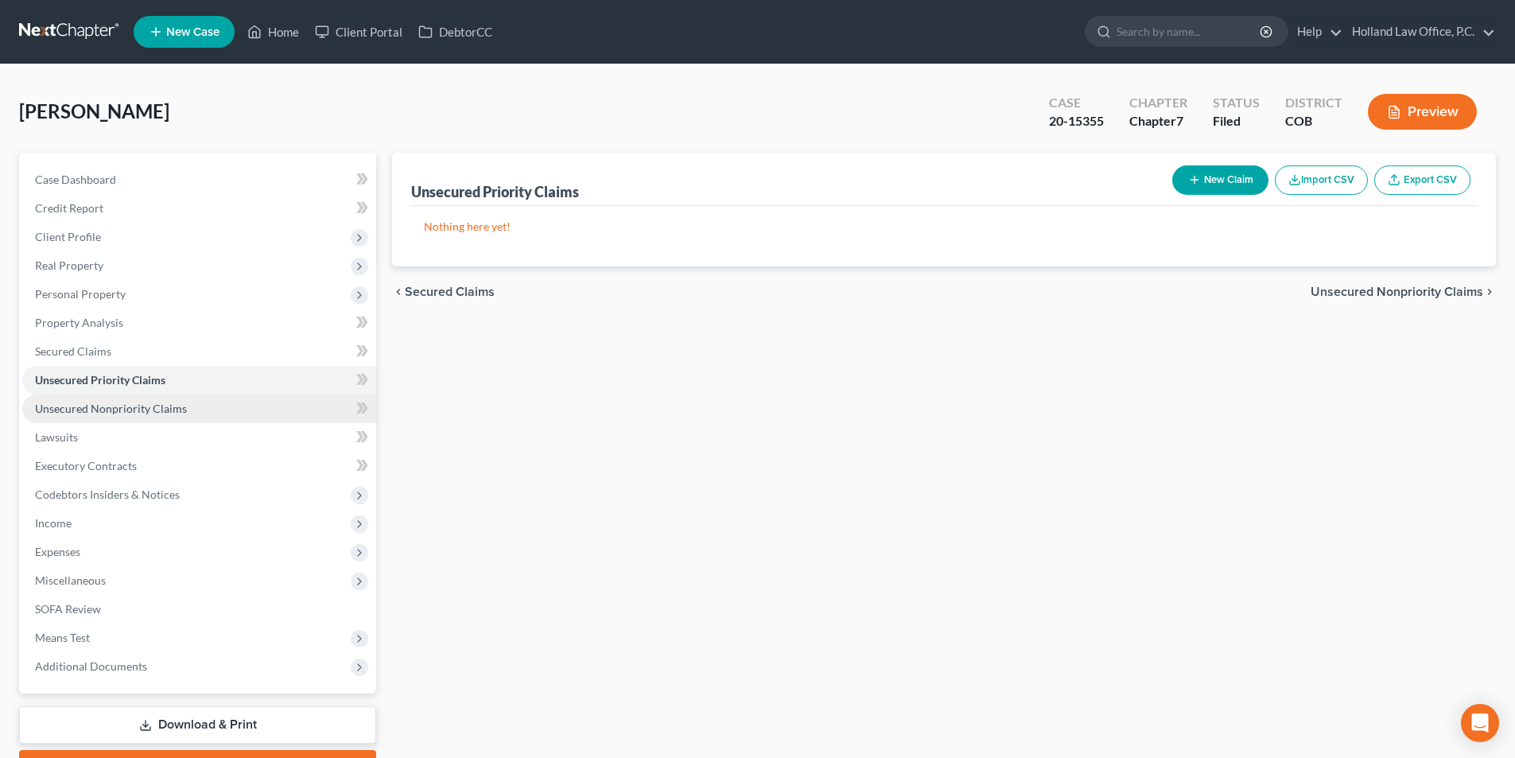
click at [186, 404] on link "Unsecured Nonpriority Claims" at bounding box center [199, 408] width 354 height 29
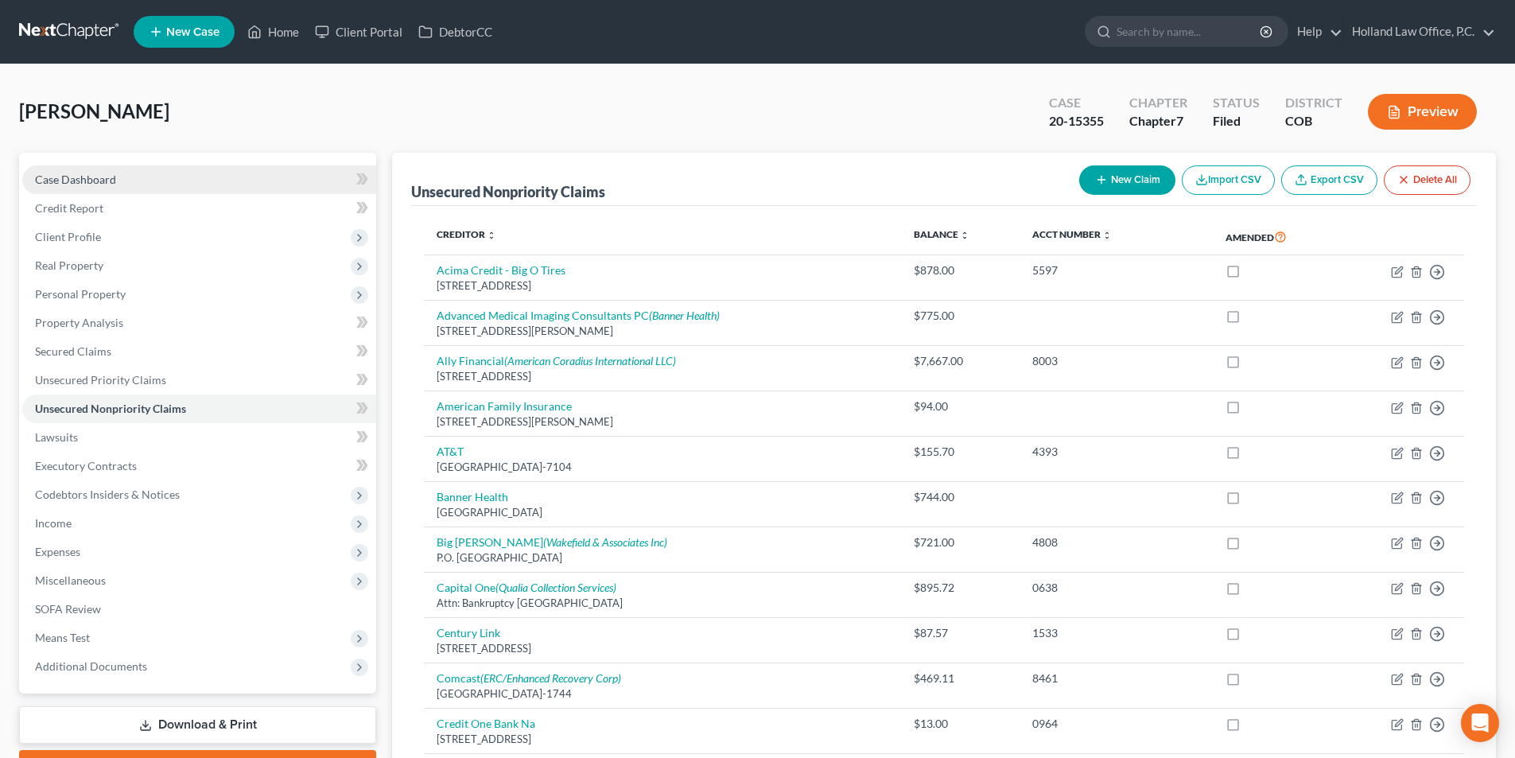
click at [100, 178] on span "Case Dashboard" at bounding box center [75, 180] width 81 height 14
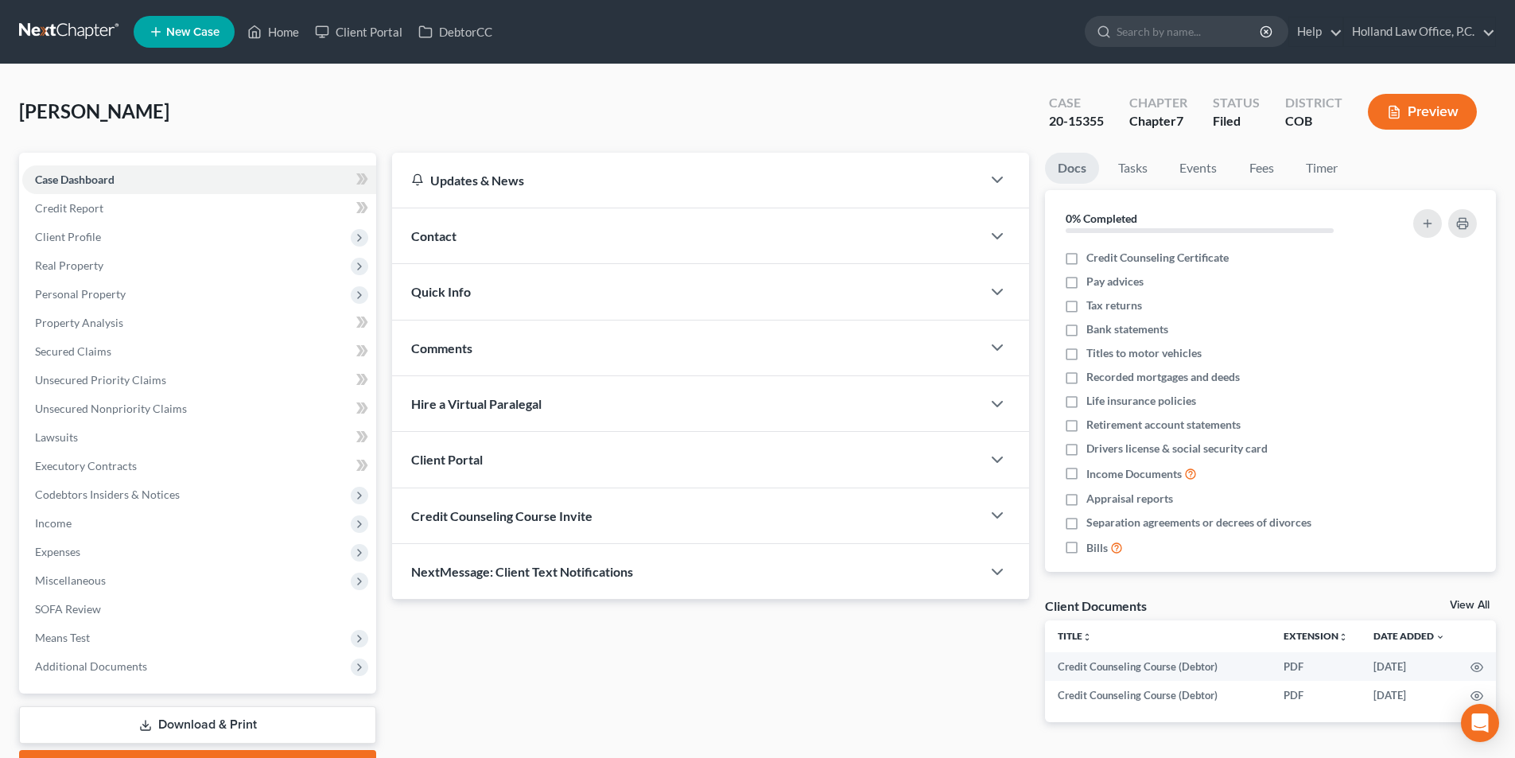
click at [575, 246] on div "Contact" at bounding box center [686, 235] width 589 height 55
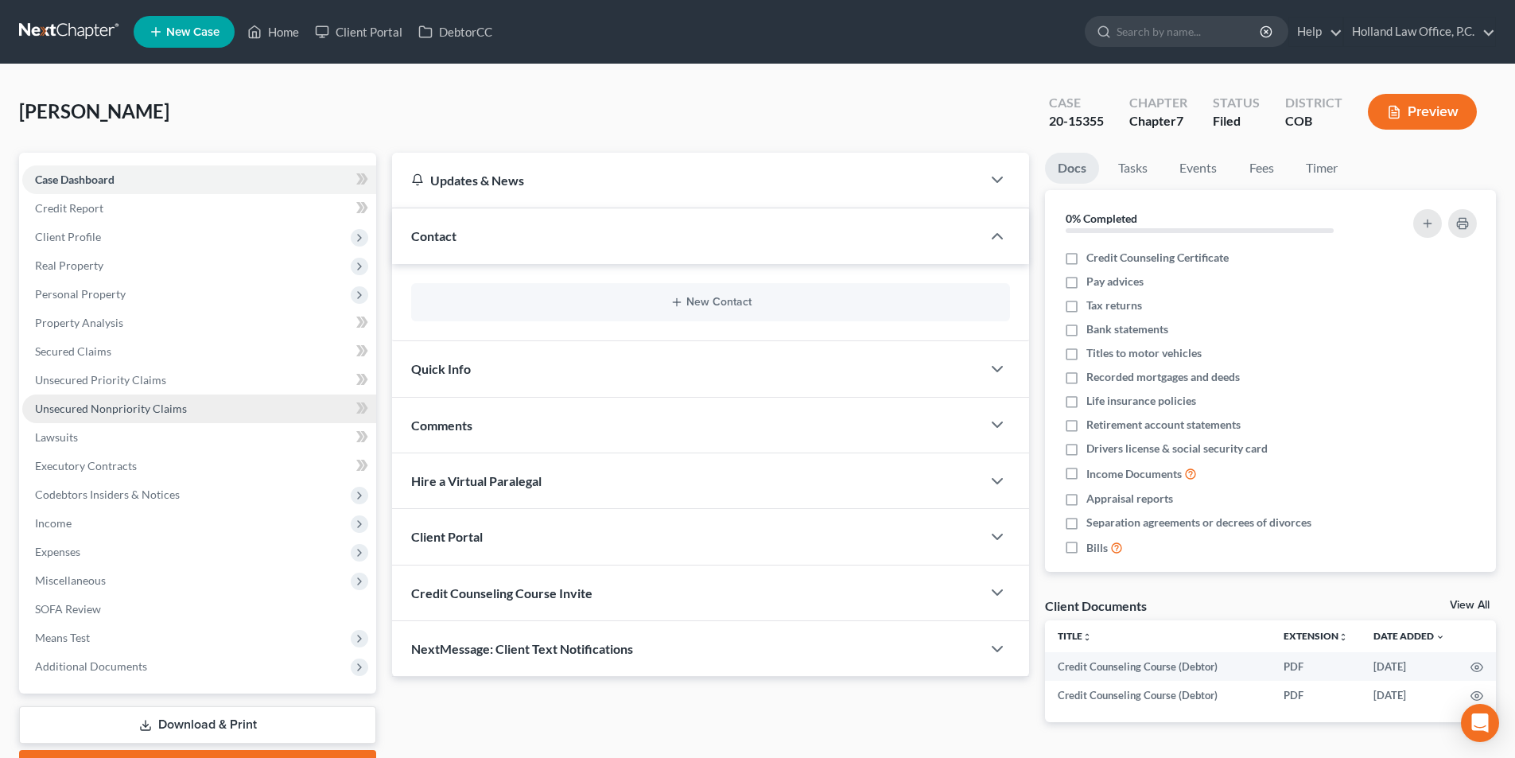
click at [119, 407] on span "Unsecured Nonpriority Claims" at bounding box center [111, 409] width 152 height 14
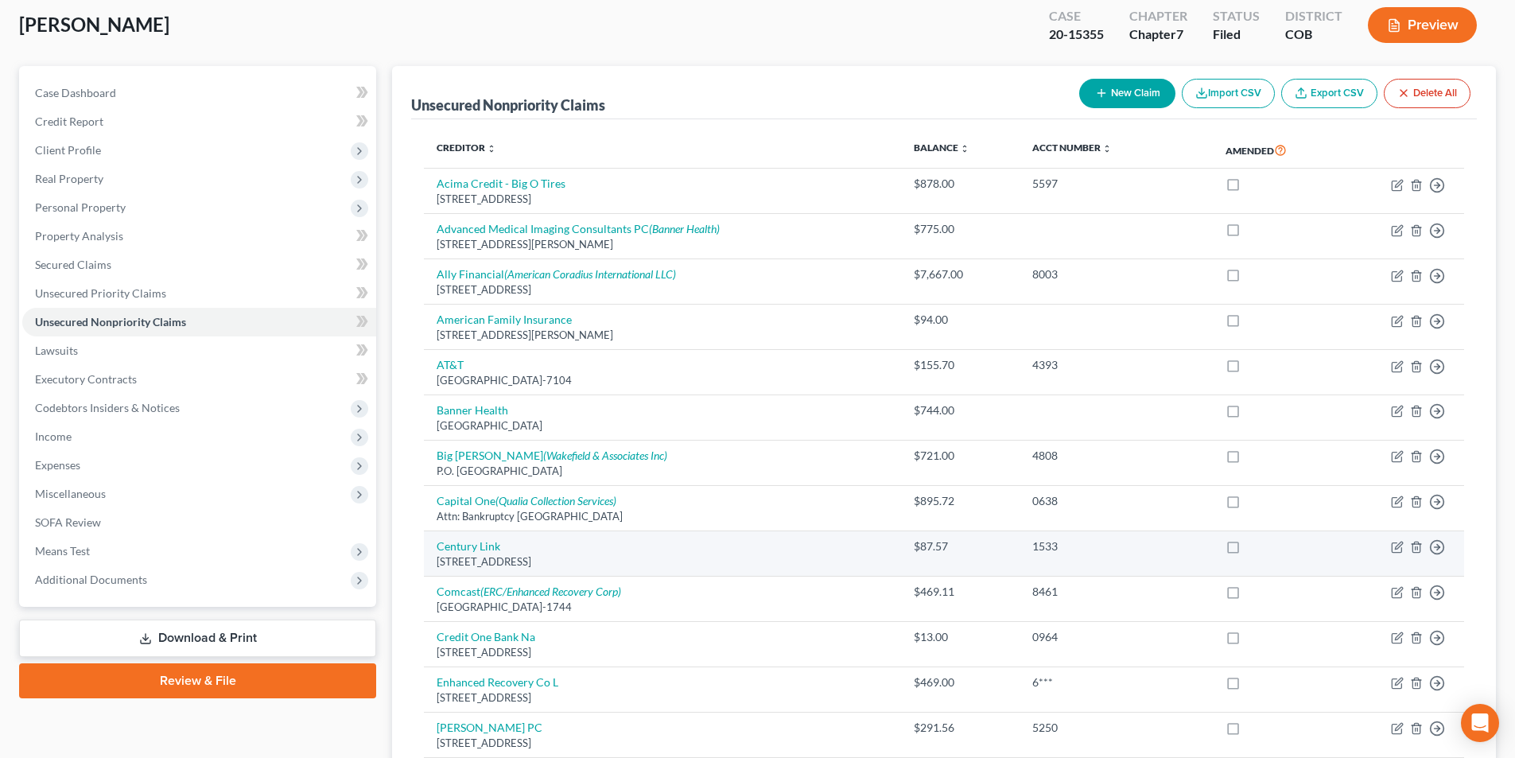
scroll to position [80, 0]
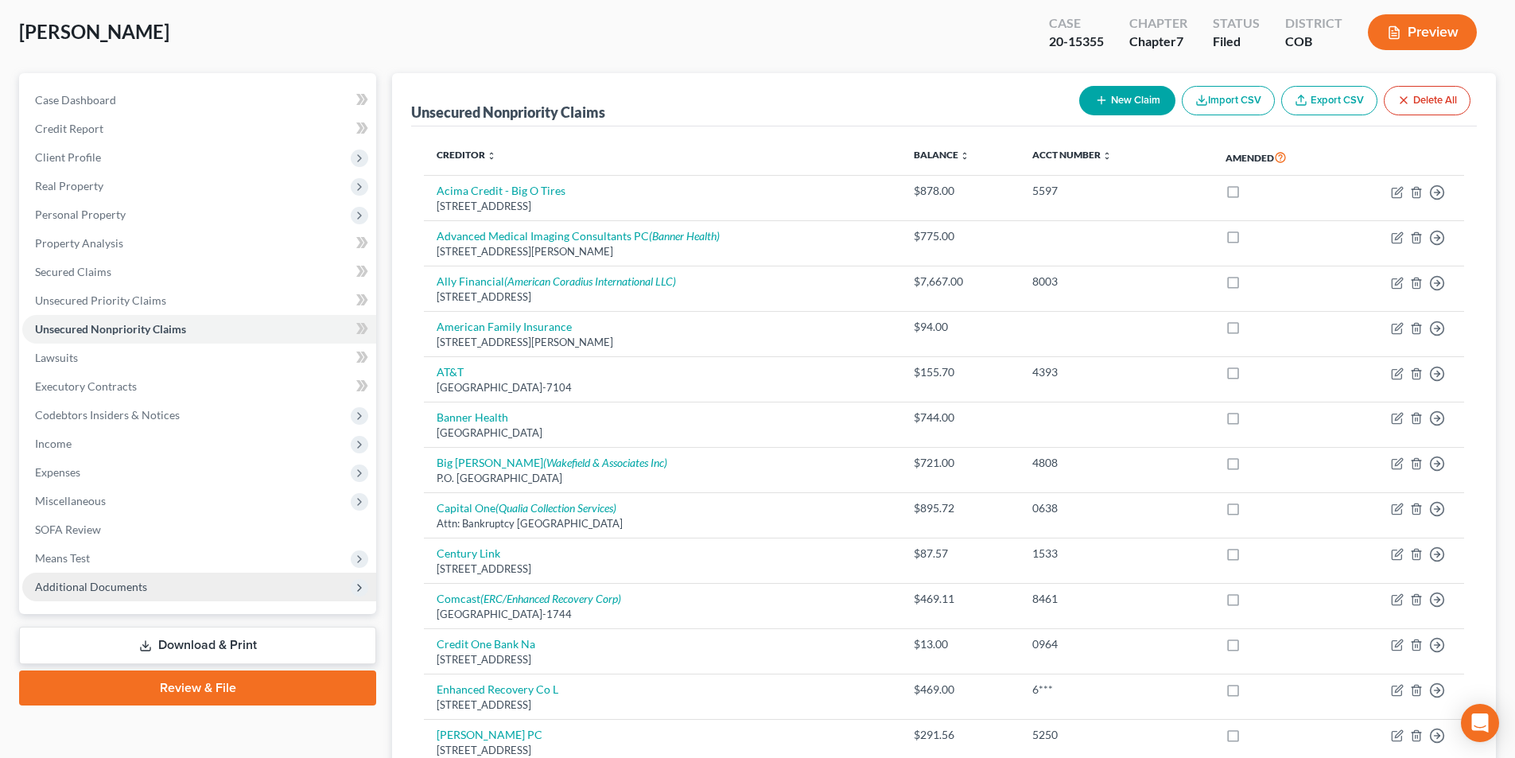
click at [135, 589] on span "Additional Documents" at bounding box center [91, 587] width 112 height 14
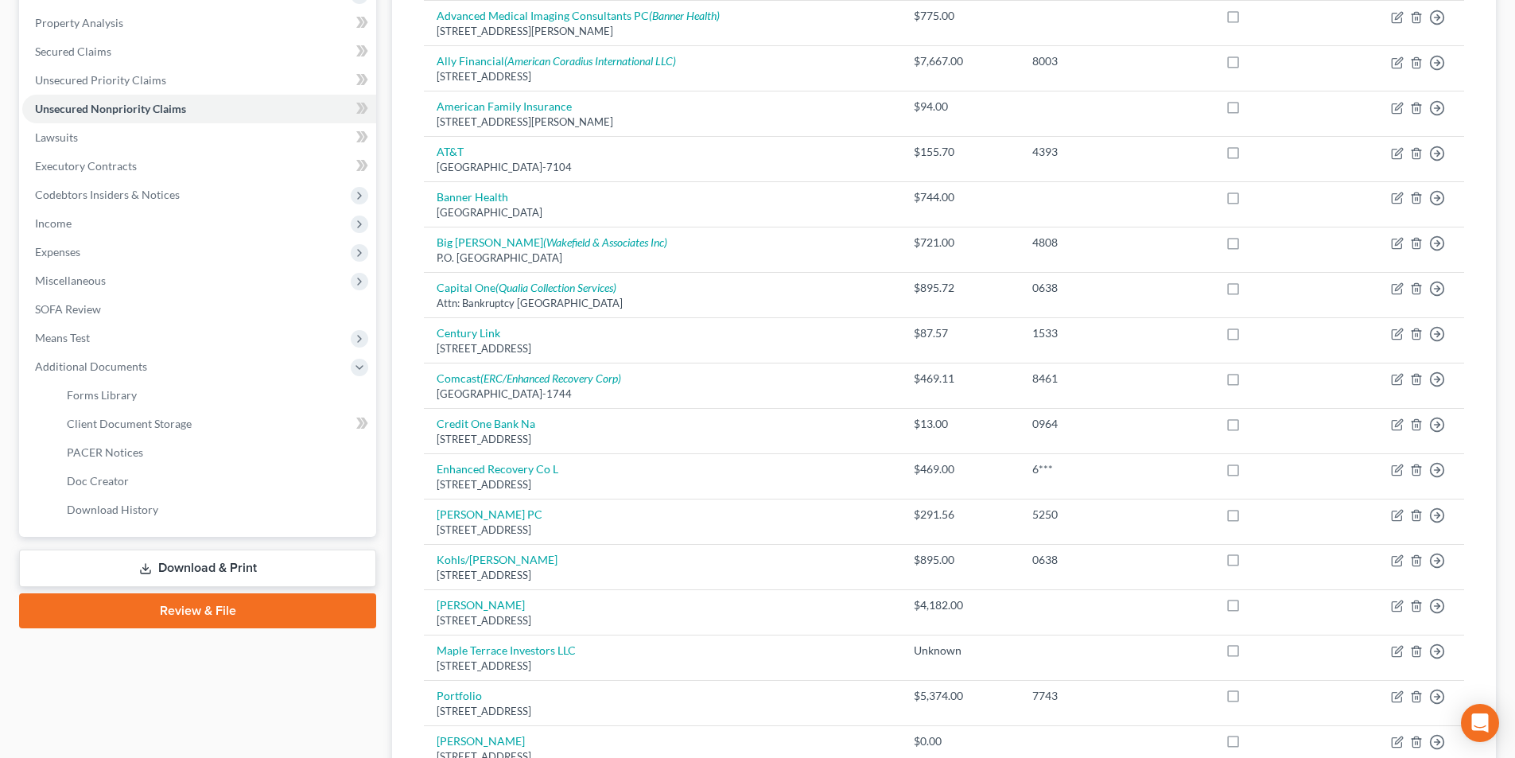
scroll to position [318, 0]
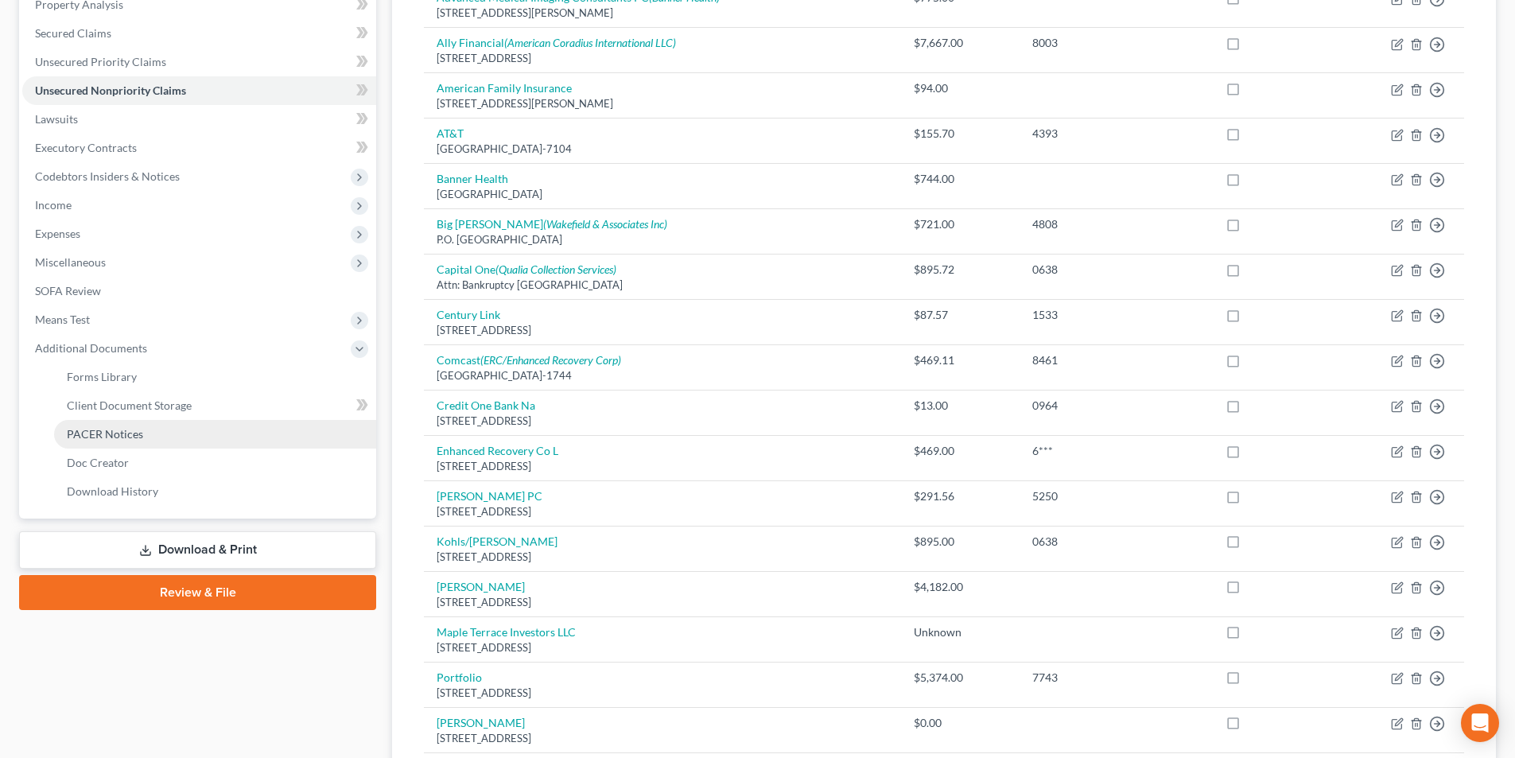
click at [100, 442] on link "PACER Notices" at bounding box center [215, 434] width 322 height 29
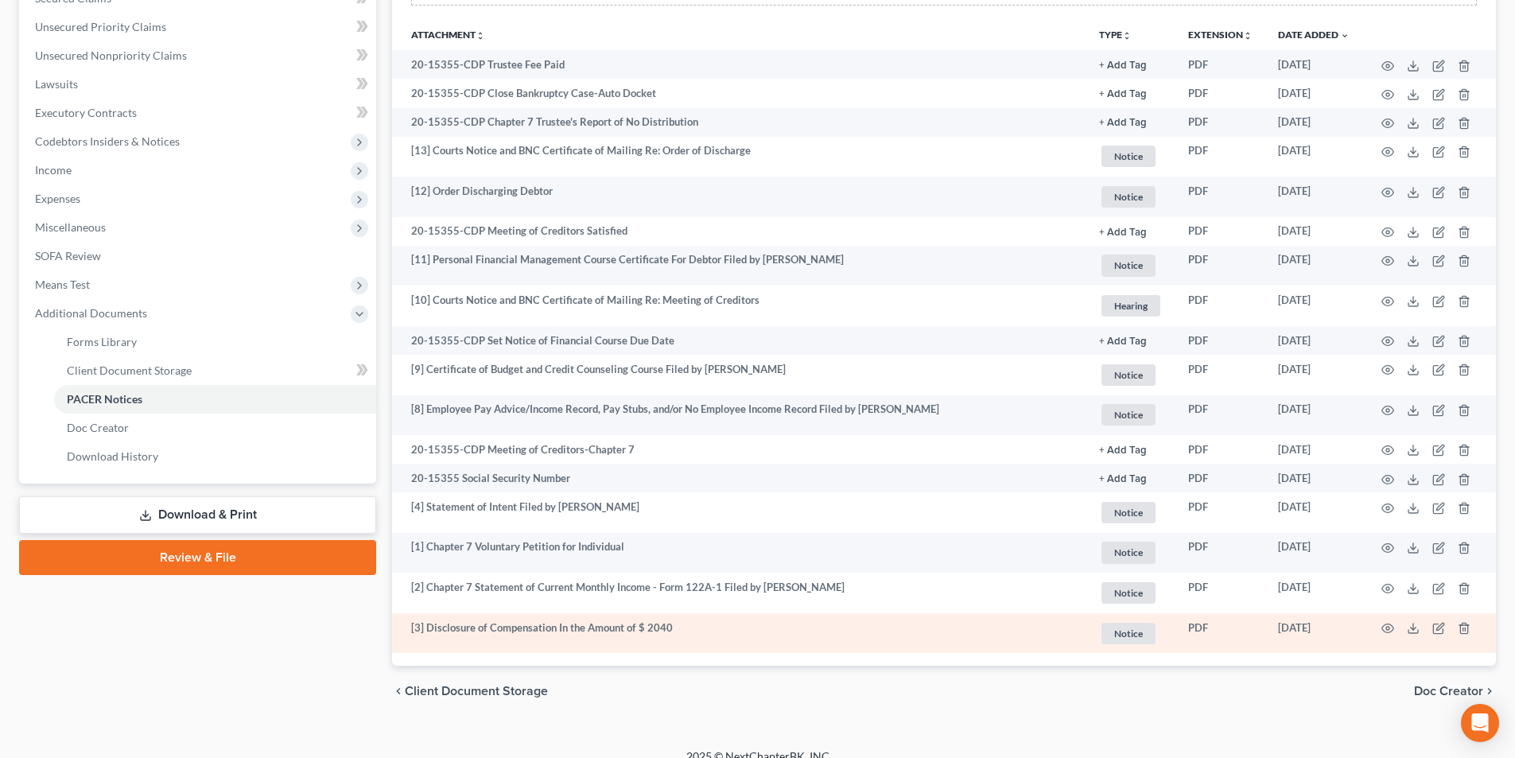
scroll to position [372, 0]
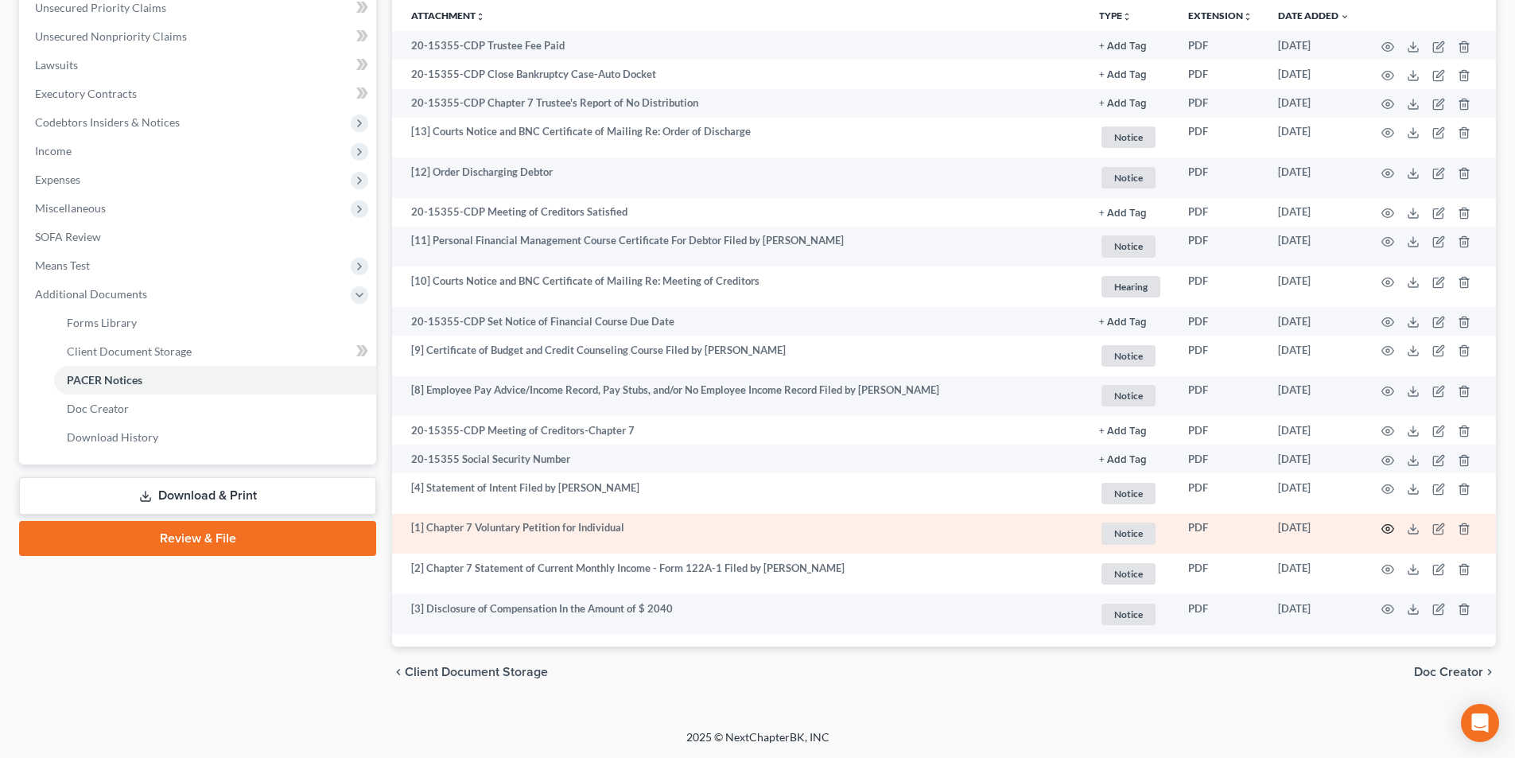
click at [1384, 523] on icon "button" at bounding box center [1387, 529] width 13 height 13
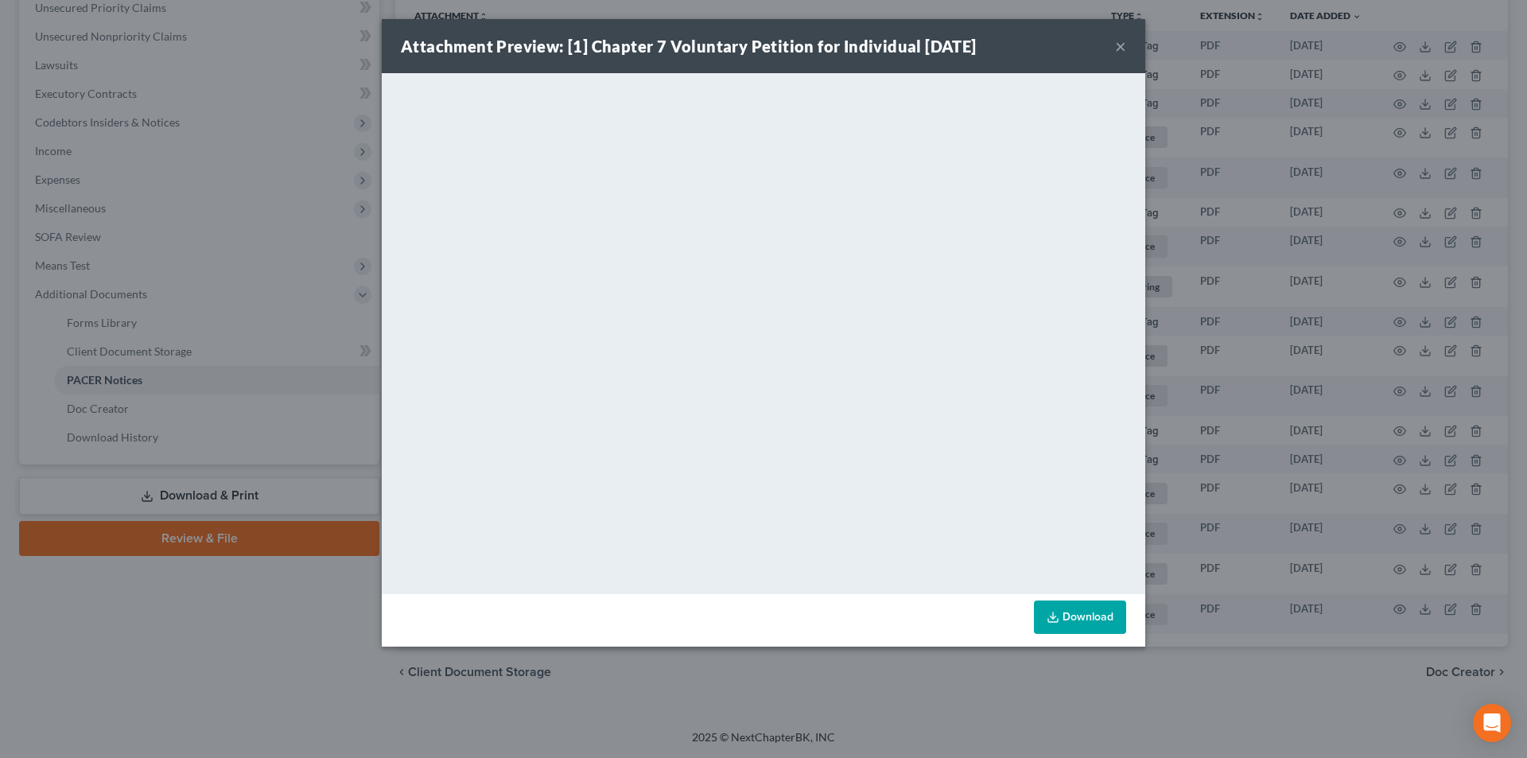
click at [1124, 45] on button "×" at bounding box center [1120, 46] width 11 height 19
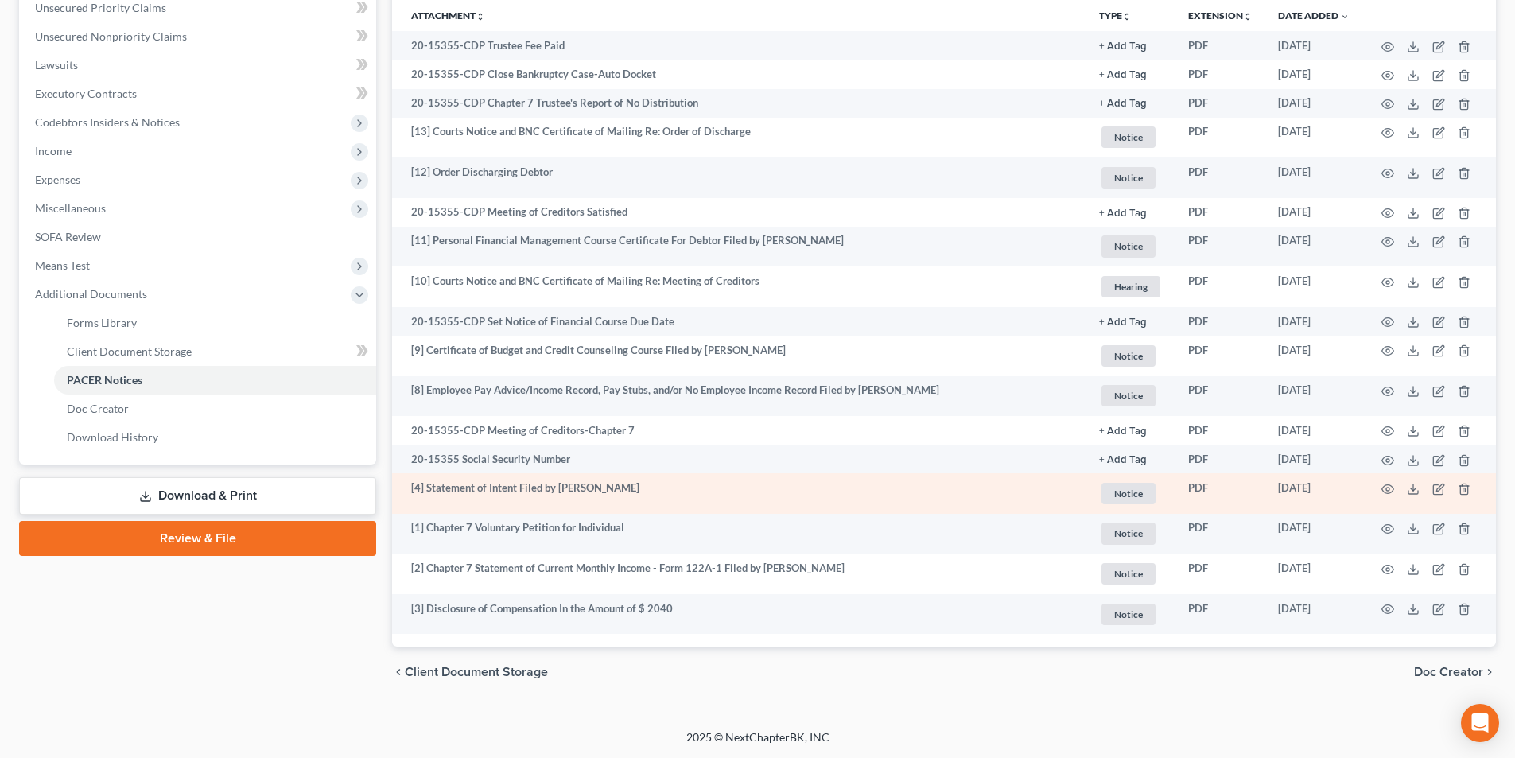
scroll to position [134, 0]
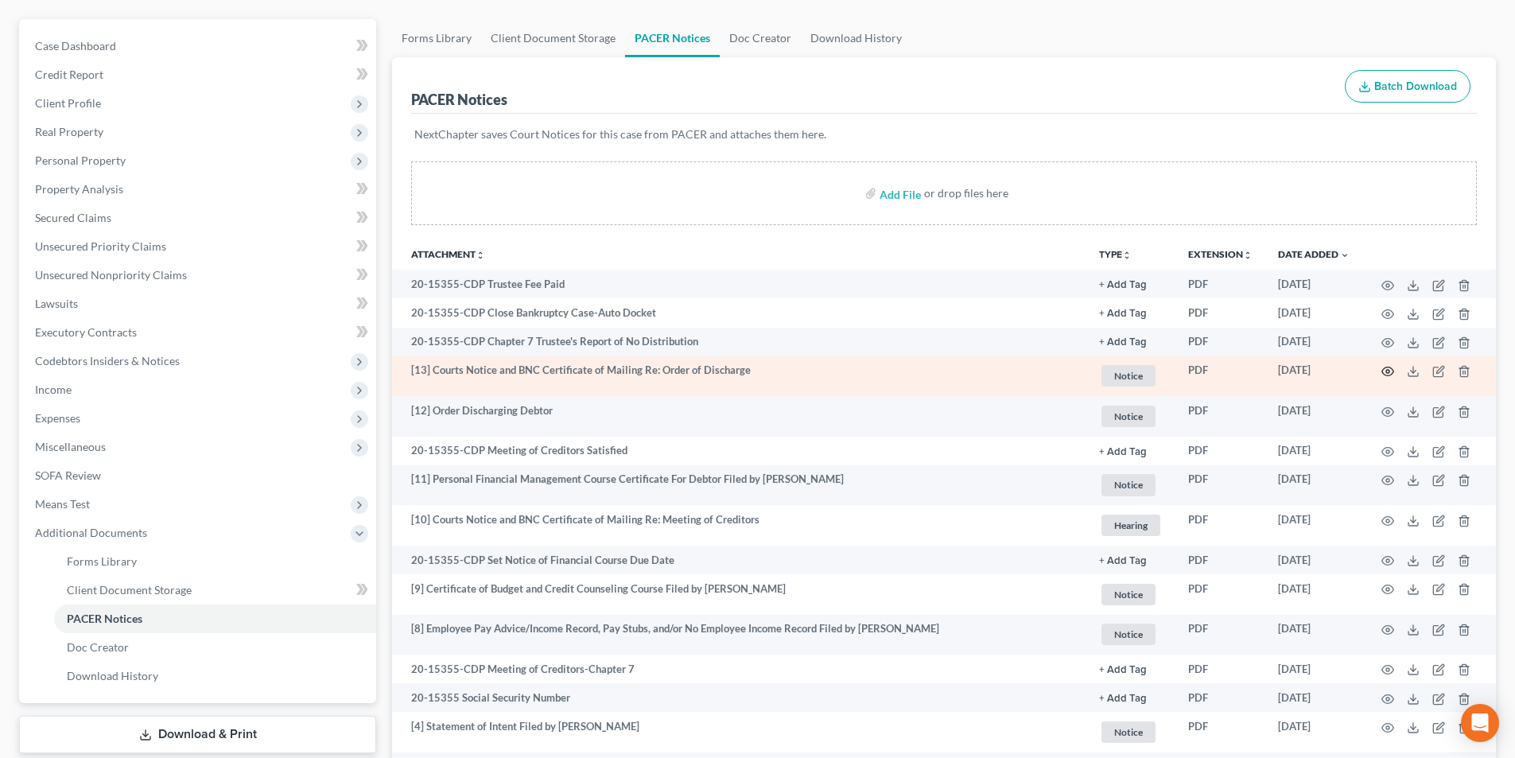
click at [1386, 367] on icon "button" at bounding box center [1387, 371] width 13 height 13
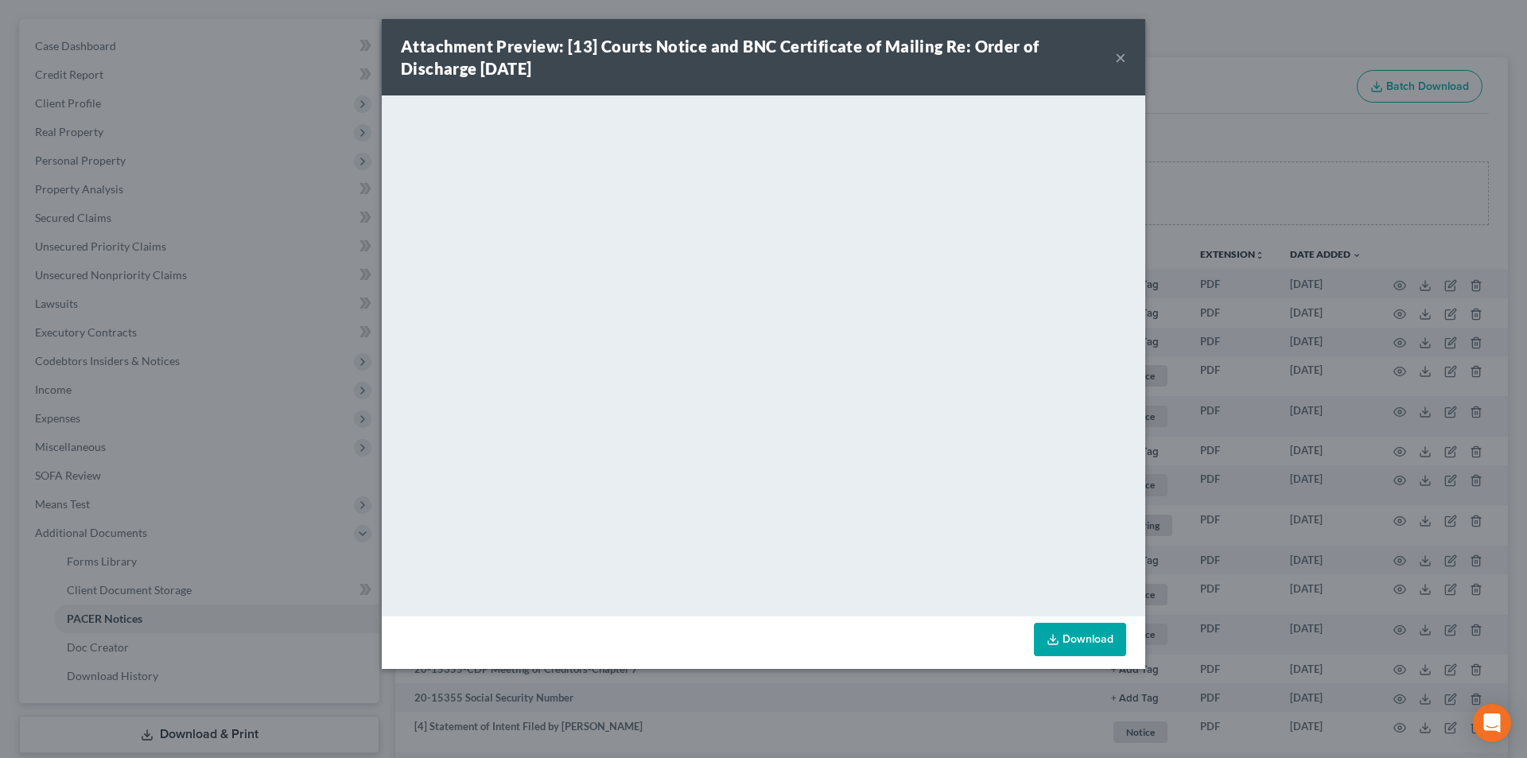
click at [1121, 59] on button "×" at bounding box center [1120, 57] width 11 height 19
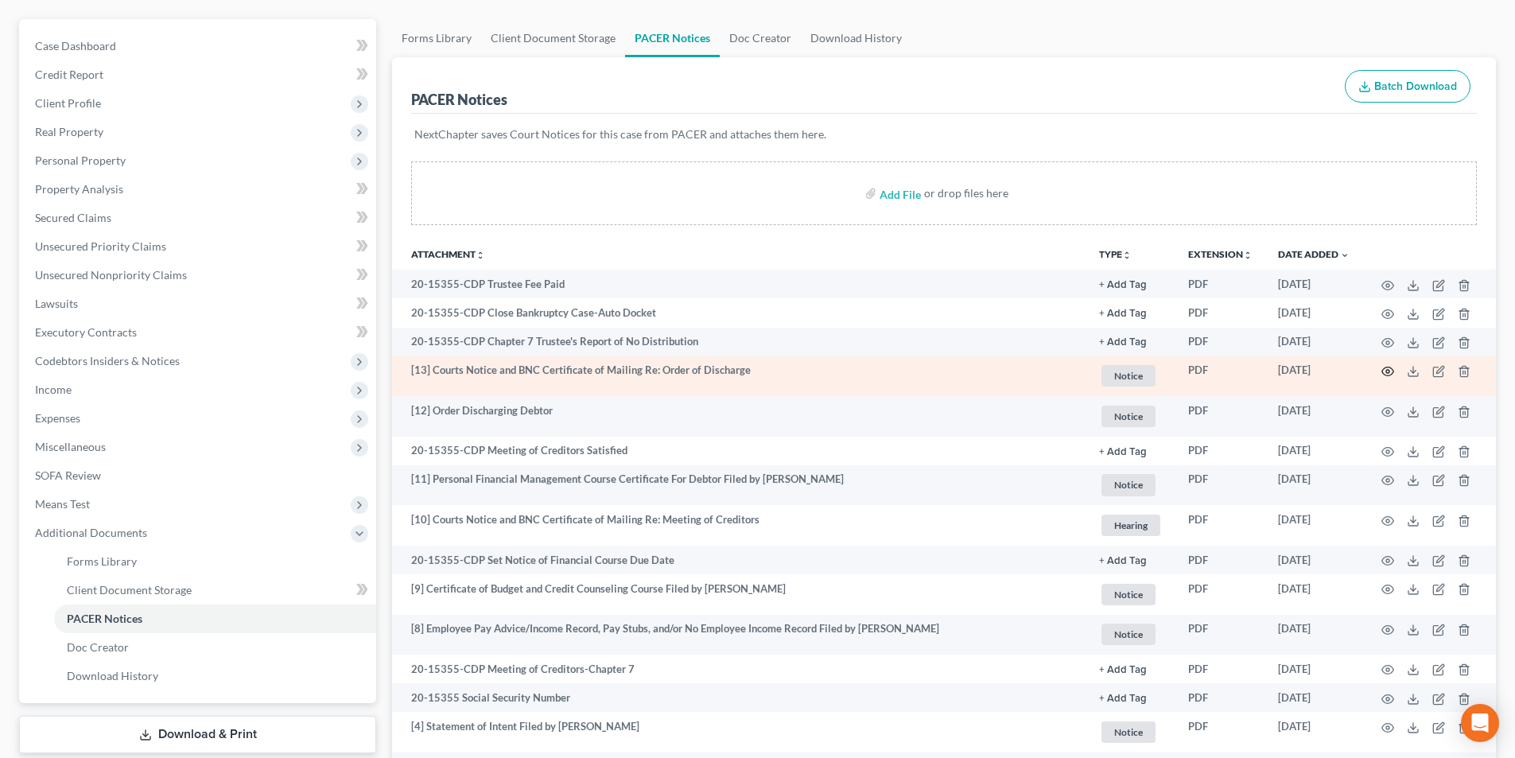
click at [1389, 373] on icon "button" at bounding box center [1387, 371] width 13 height 13
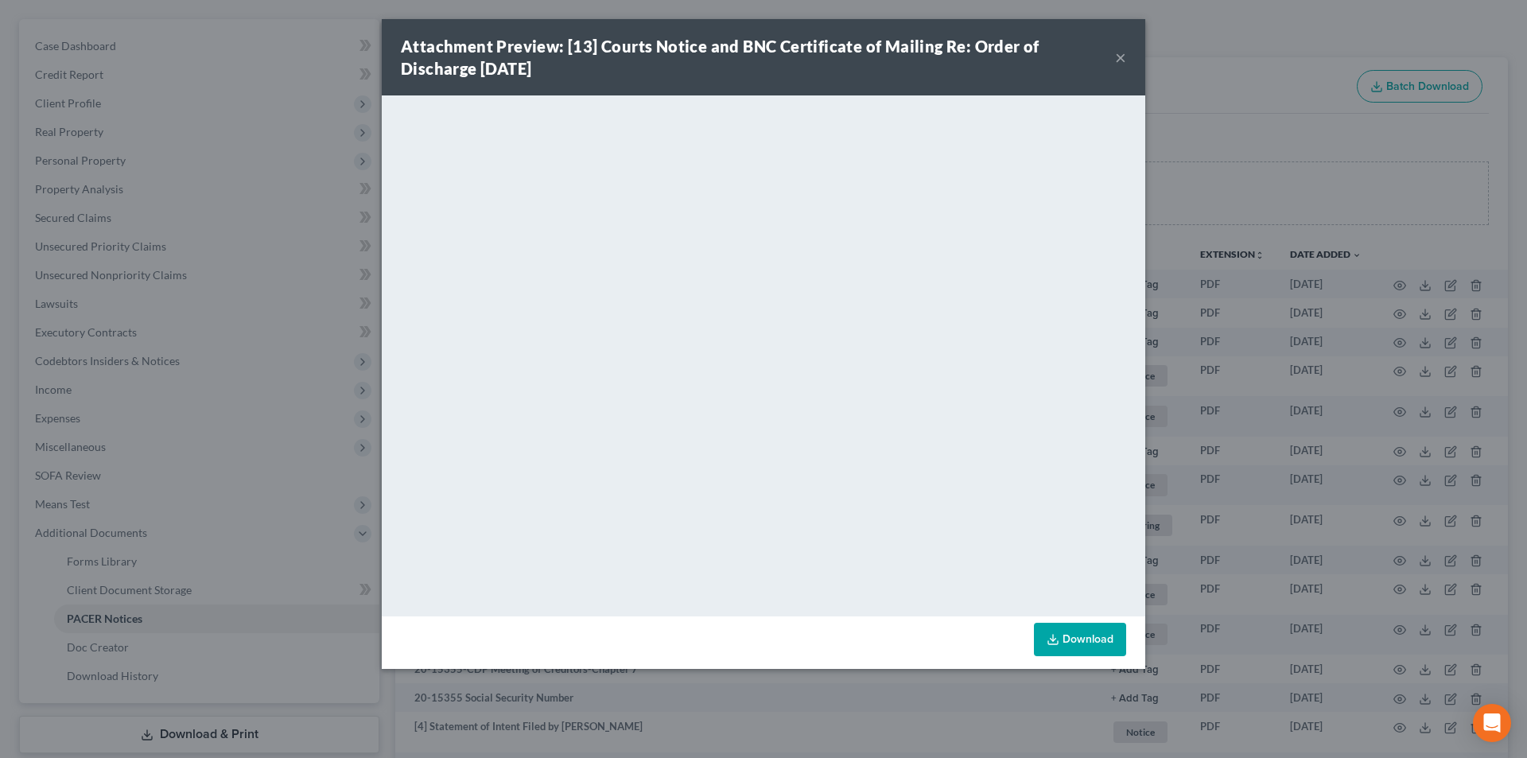
click at [1118, 60] on button "×" at bounding box center [1120, 57] width 11 height 19
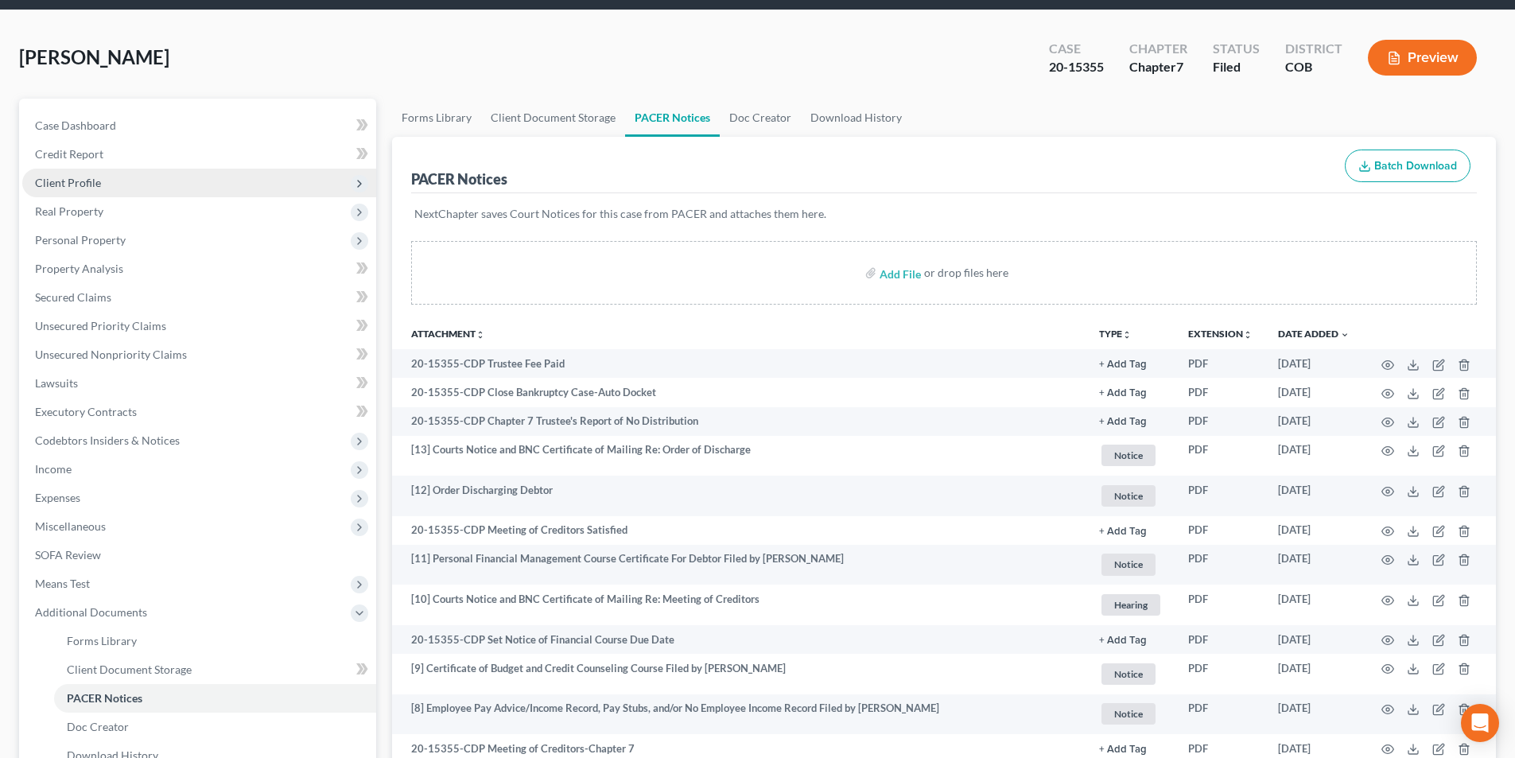
scroll to position [0, 0]
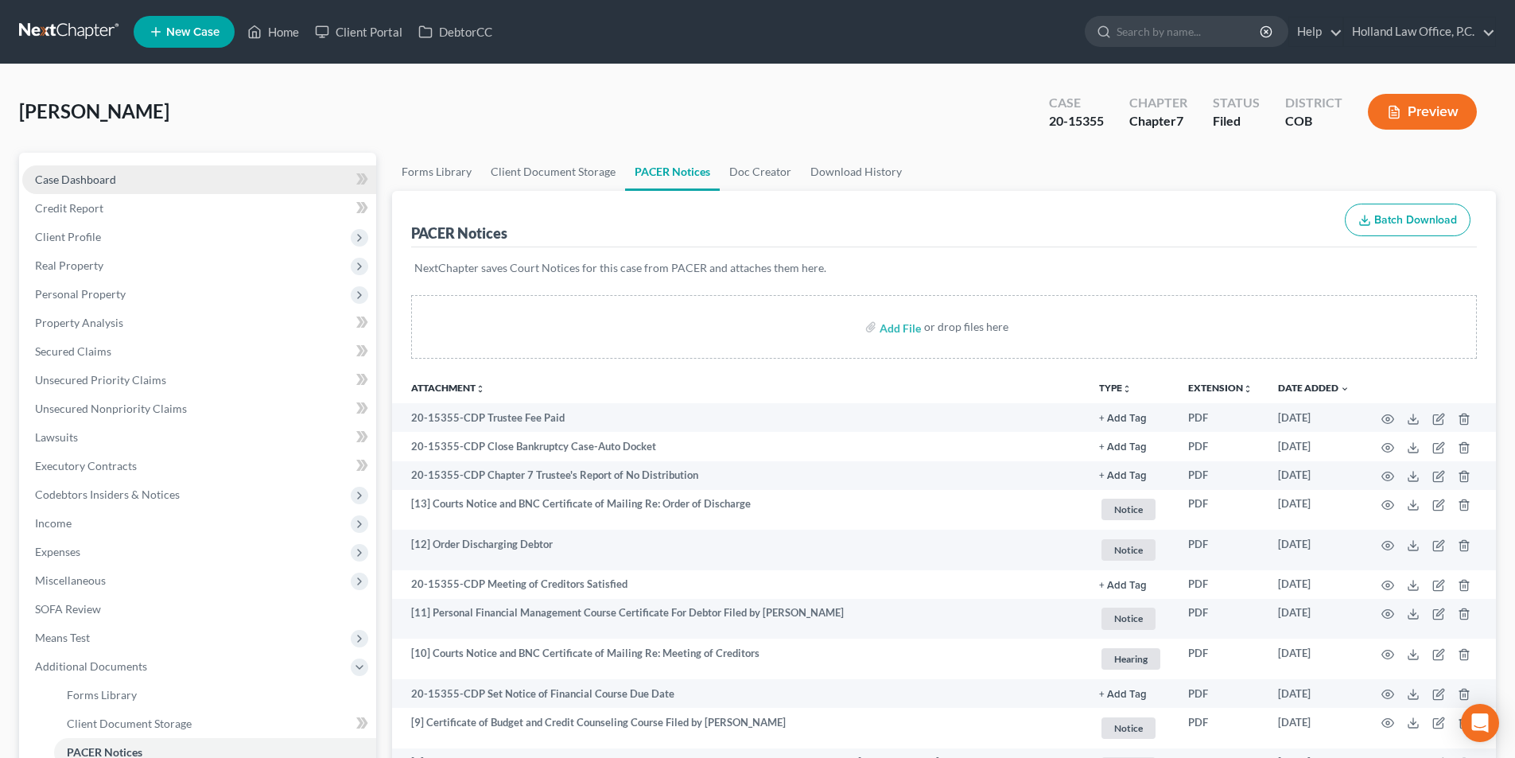
click at [143, 179] on link "Case Dashboard" at bounding box center [199, 179] width 354 height 29
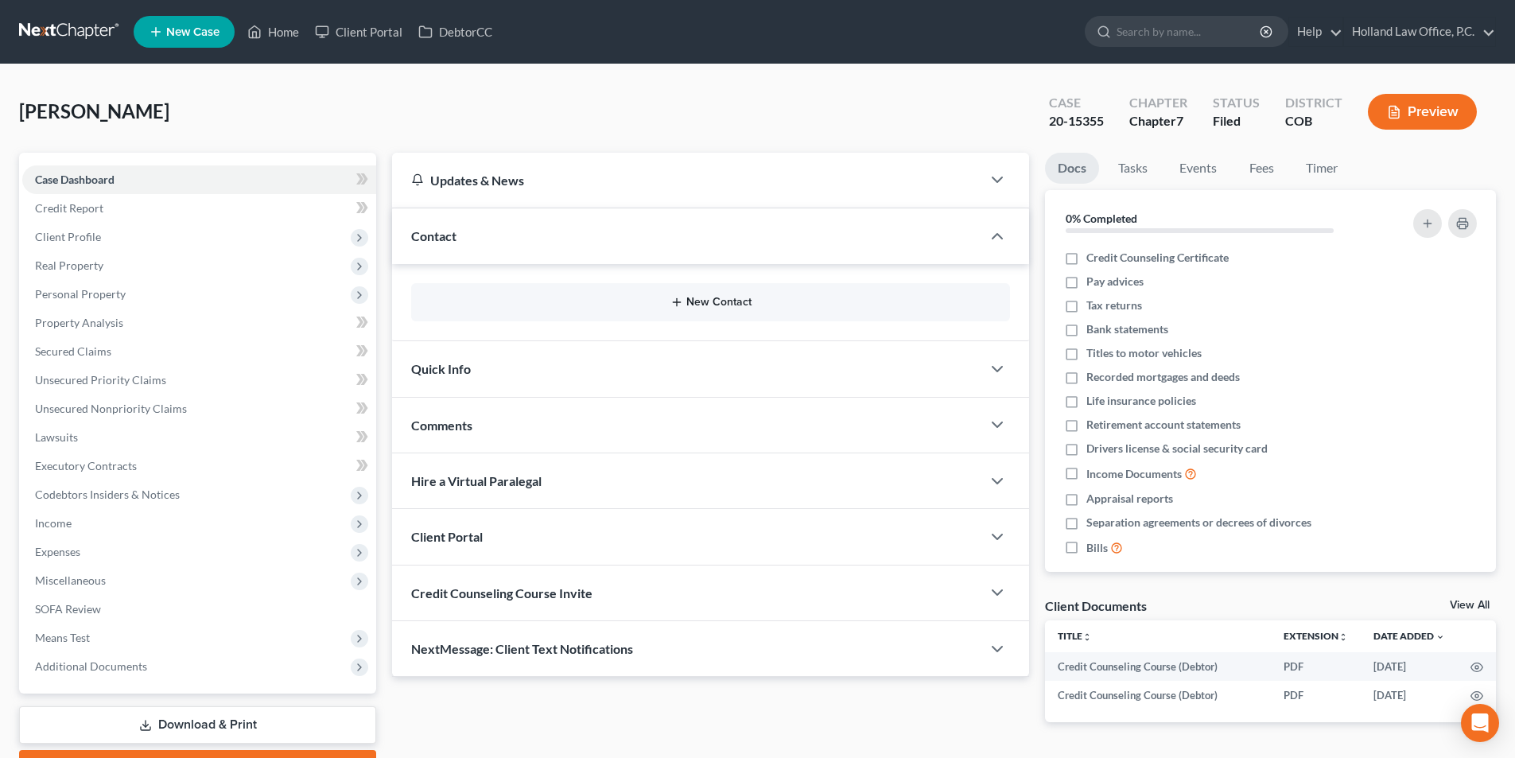
click at [725, 305] on button "New Contact" at bounding box center [710, 302] width 573 height 13
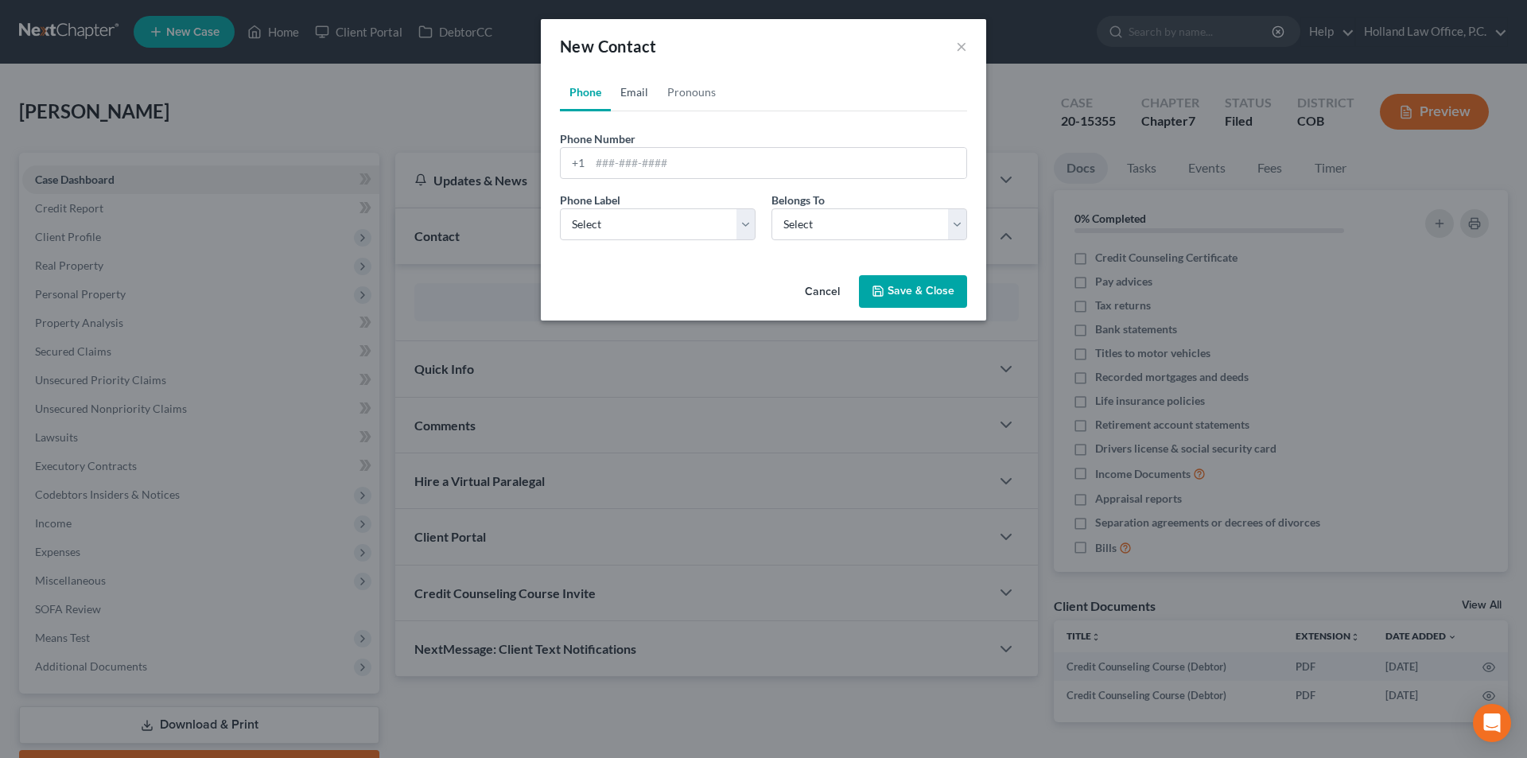
drag, startPoint x: 642, startPoint y: 98, endPoint x: 618, endPoint y: 114, distance: 28.7
click at [642, 98] on link "Email" at bounding box center [634, 92] width 47 height 38
paste input "blanco.12011@hotmail.com"
type input "blanco.12011@hotmail.com"
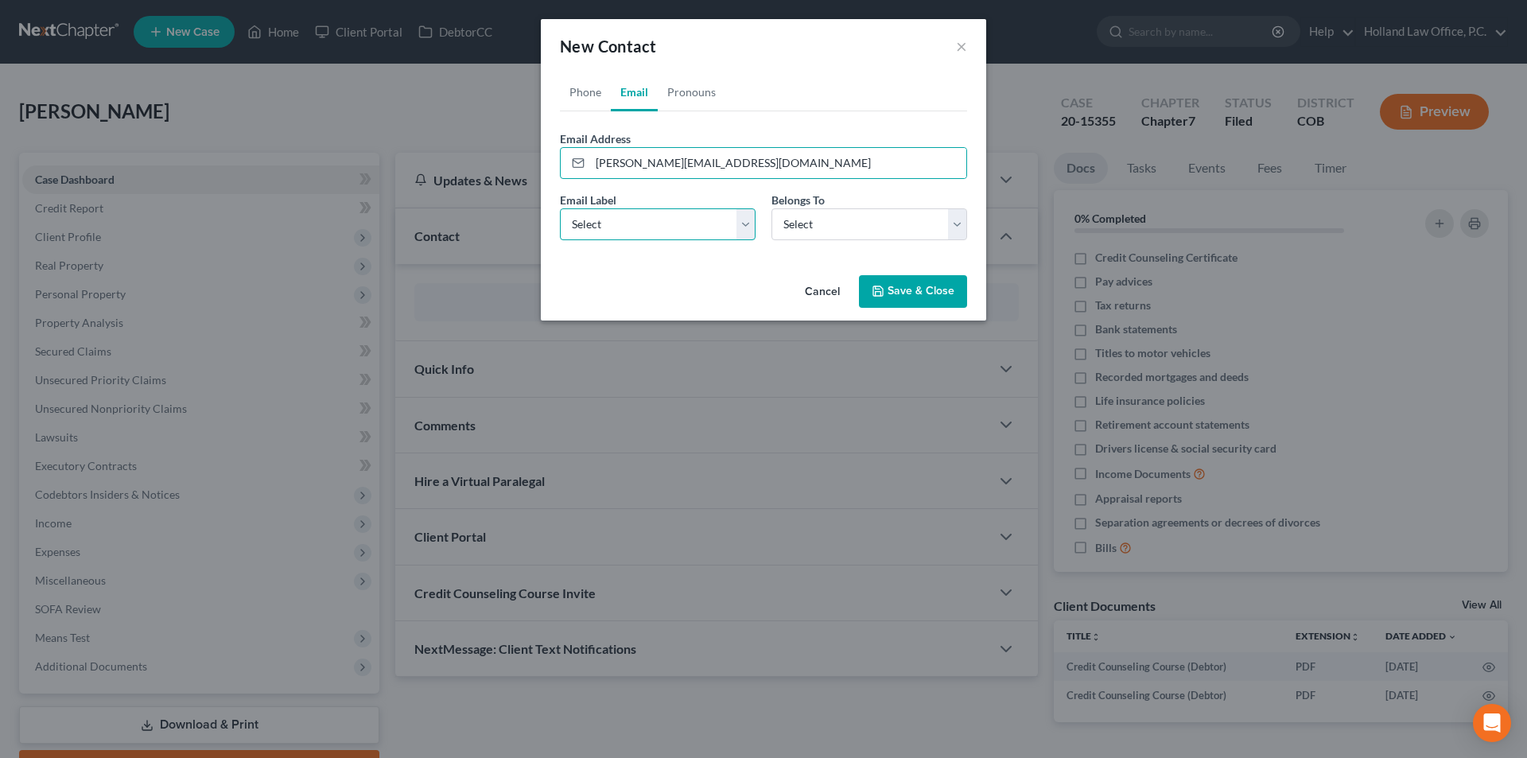
drag, startPoint x: 650, startPoint y: 220, endPoint x: 644, endPoint y: 239, distance: 20.6
click at [650, 221] on select "Select Home Work Other" at bounding box center [658, 224] width 196 height 32
select select "0"
click at [560, 208] on select "Select Home Work Other" at bounding box center [658, 224] width 196 height 32
drag, startPoint x: 802, startPoint y: 227, endPoint x: 802, endPoint y: 239, distance: 11.9
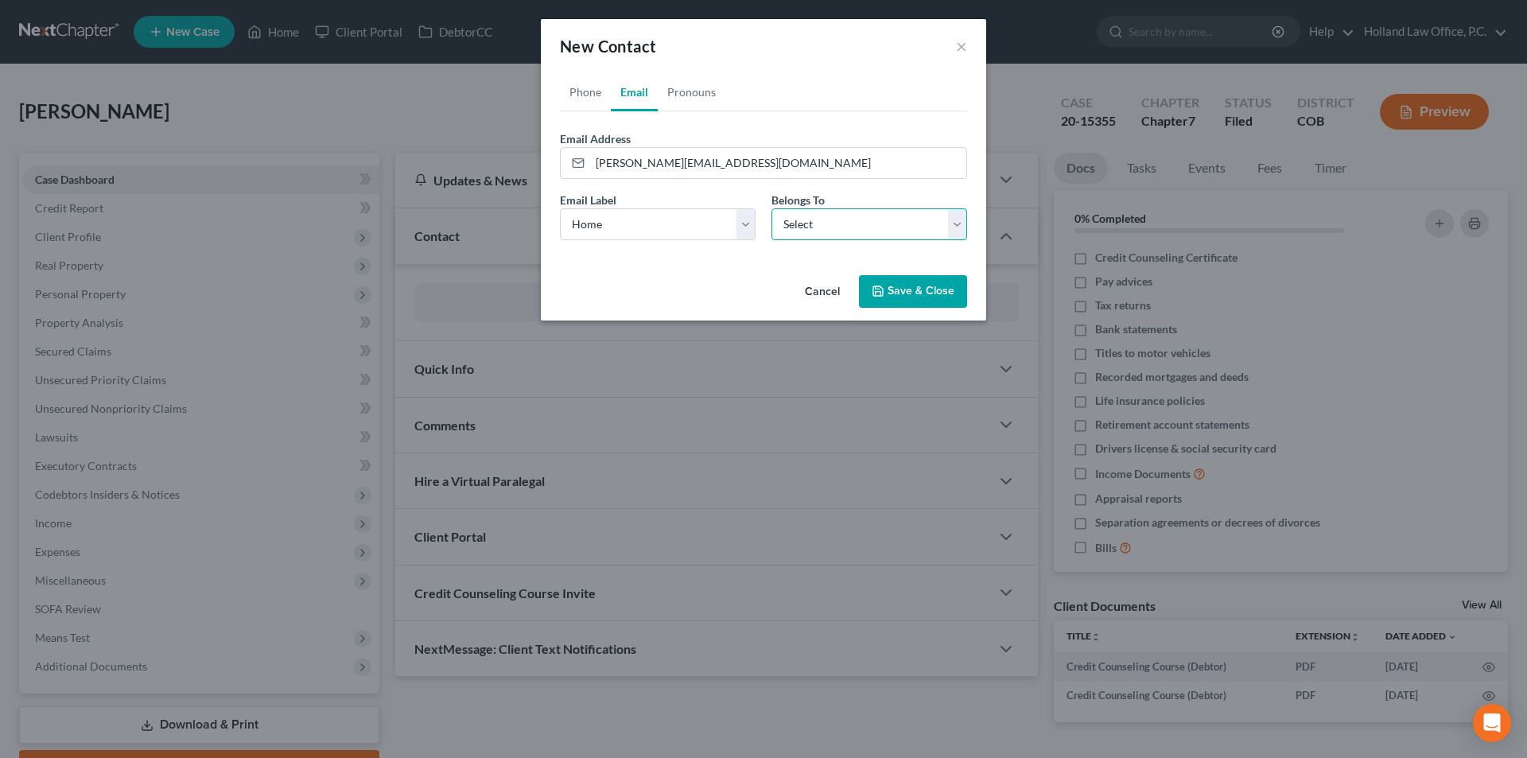
click at [802, 227] on select "Select Client Other" at bounding box center [869, 224] width 196 height 32
select select "0"
click at [771, 208] on select "Select Client Other" at bounding box center [869, 224] width 196 height 32
select select "0"
click at [581, 93] on link "Phone" at bounding box center [585, 92] width 51 height 38
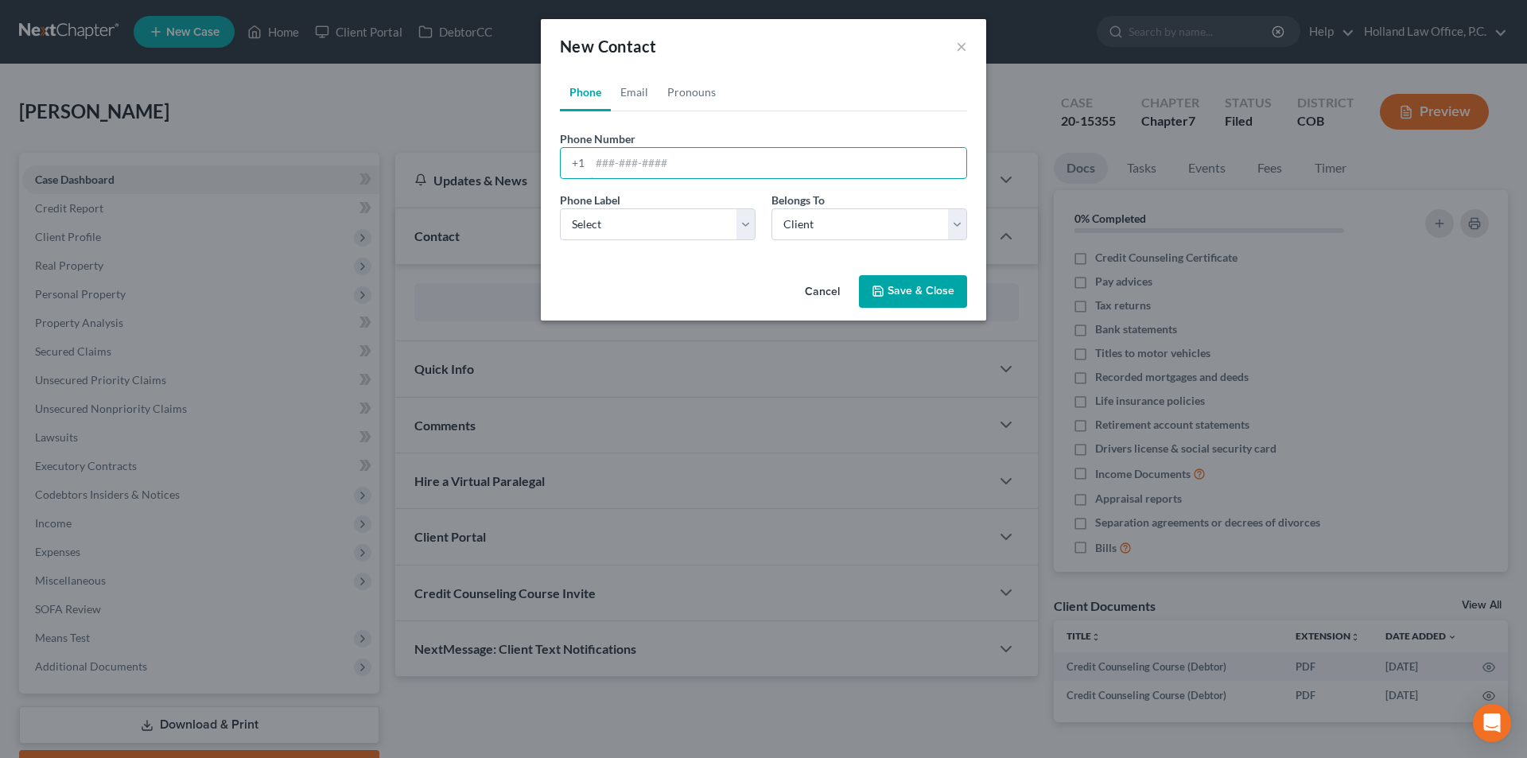
drag, startPoint x: 617, startPoint y: 172, endPoint x: 42, endPoint y: 236, distance: 578.6
click at [617, 172] on input "tel" at bounding box center [778, 163] width 376 height 30
paste input "(970) 290-2251"
type input "(970) 290-2251"
drag, startPoint x: 594, startPoint y: 230, endPoint x: 597, endPoint y: 238, distance: 8.6
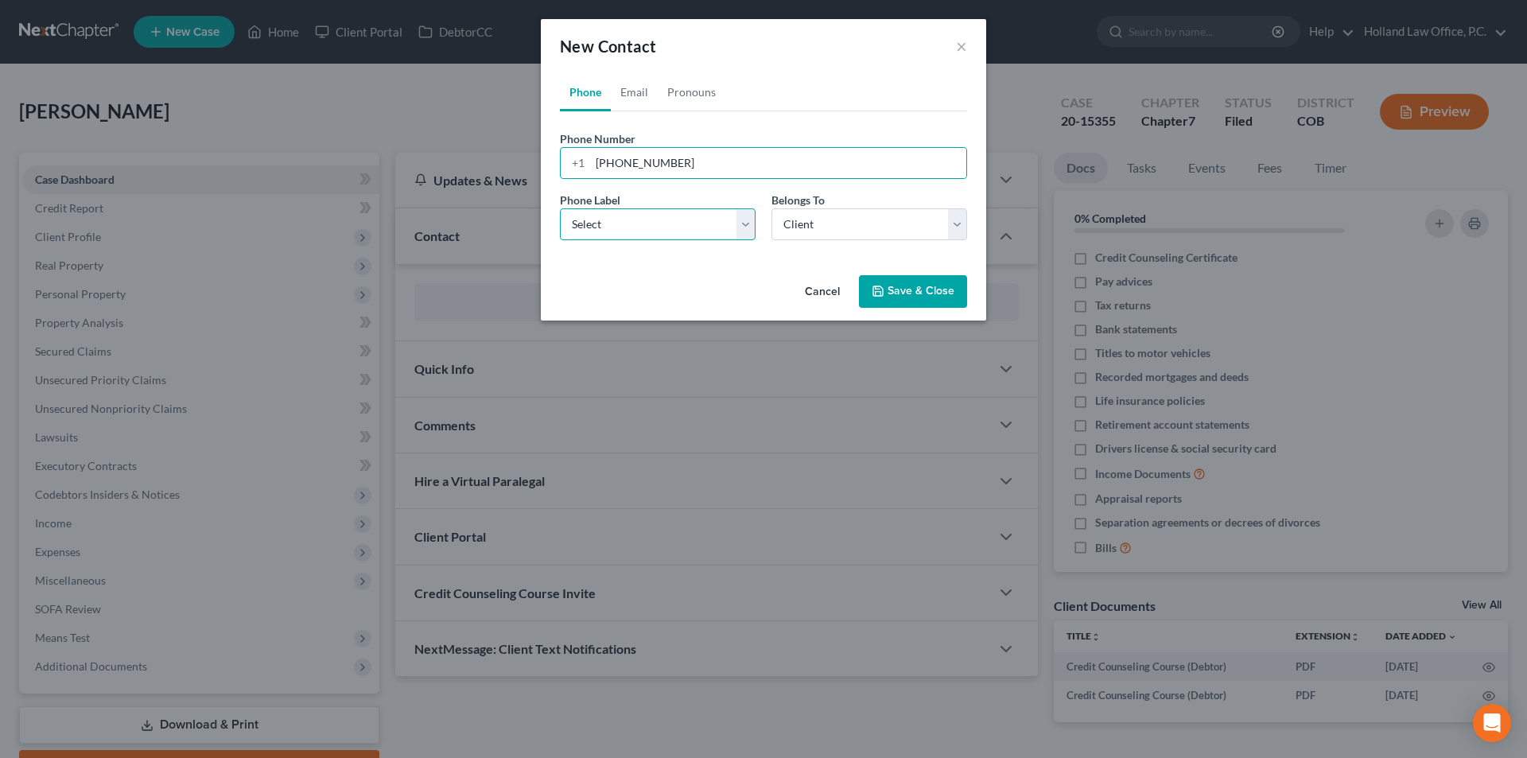
click at [594, 230] on select "Select Mobile Home Work Other" at bounding box center [658, 224] width 196 height 32
select select "1"
click at [560, 208] on select "Select Mobile Home Work Other" at bounding box center [658, 224] width 196 height 32
click at [887, 285] on button "Save & Close" at bounding box center [913, 291] width 108 height 33
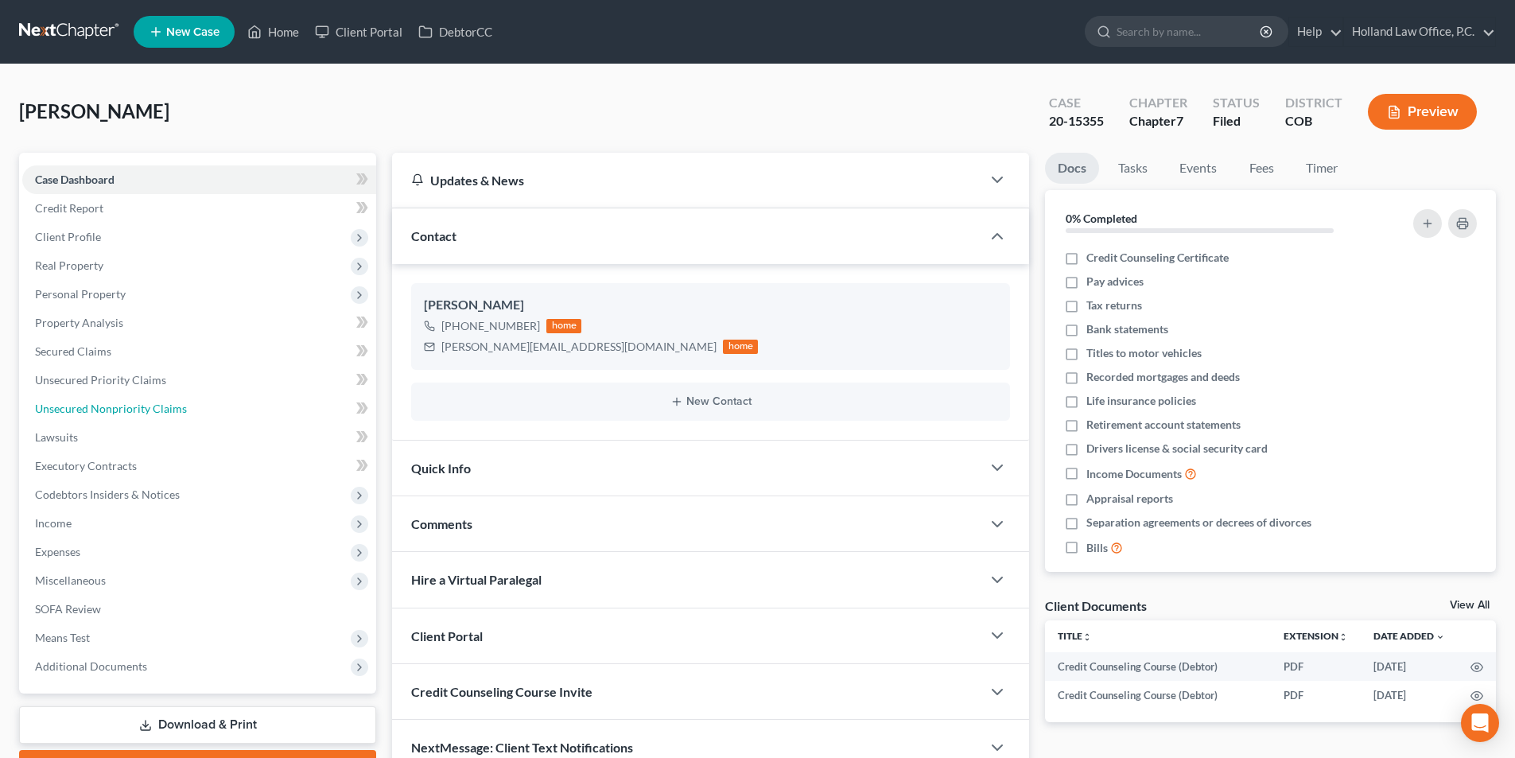
click at [88, 409] on span "Unsecured Nonpriority Claims" at bounding box center [111, 409] width 152 height 14
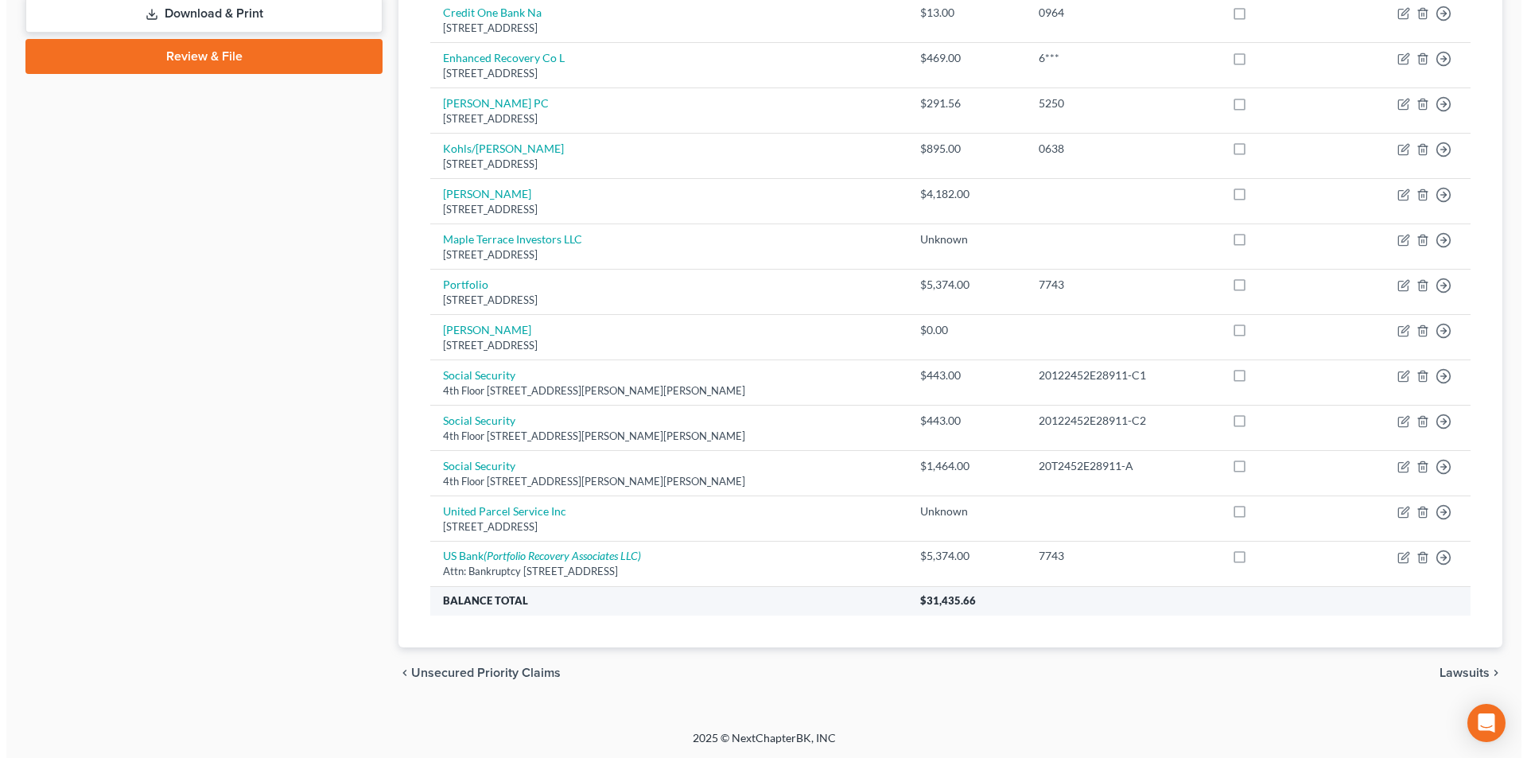
scroll to position [712, 0]
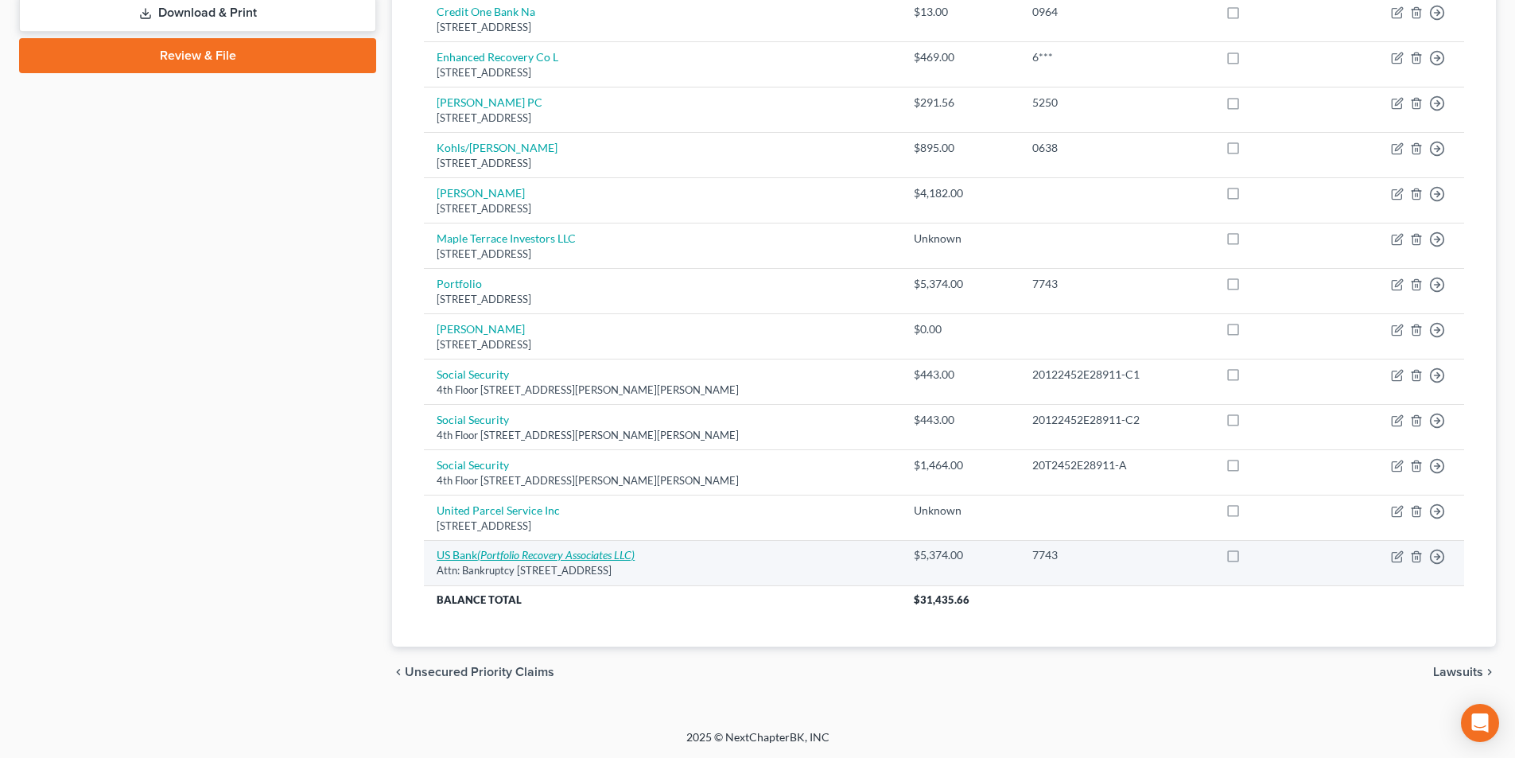
click at [482, 559] on icon "(Portfolio Recovery Associates LLC)" at bounding box center [555, 555] width 157 height 14
select select "36"
select select "2"
select select "0"
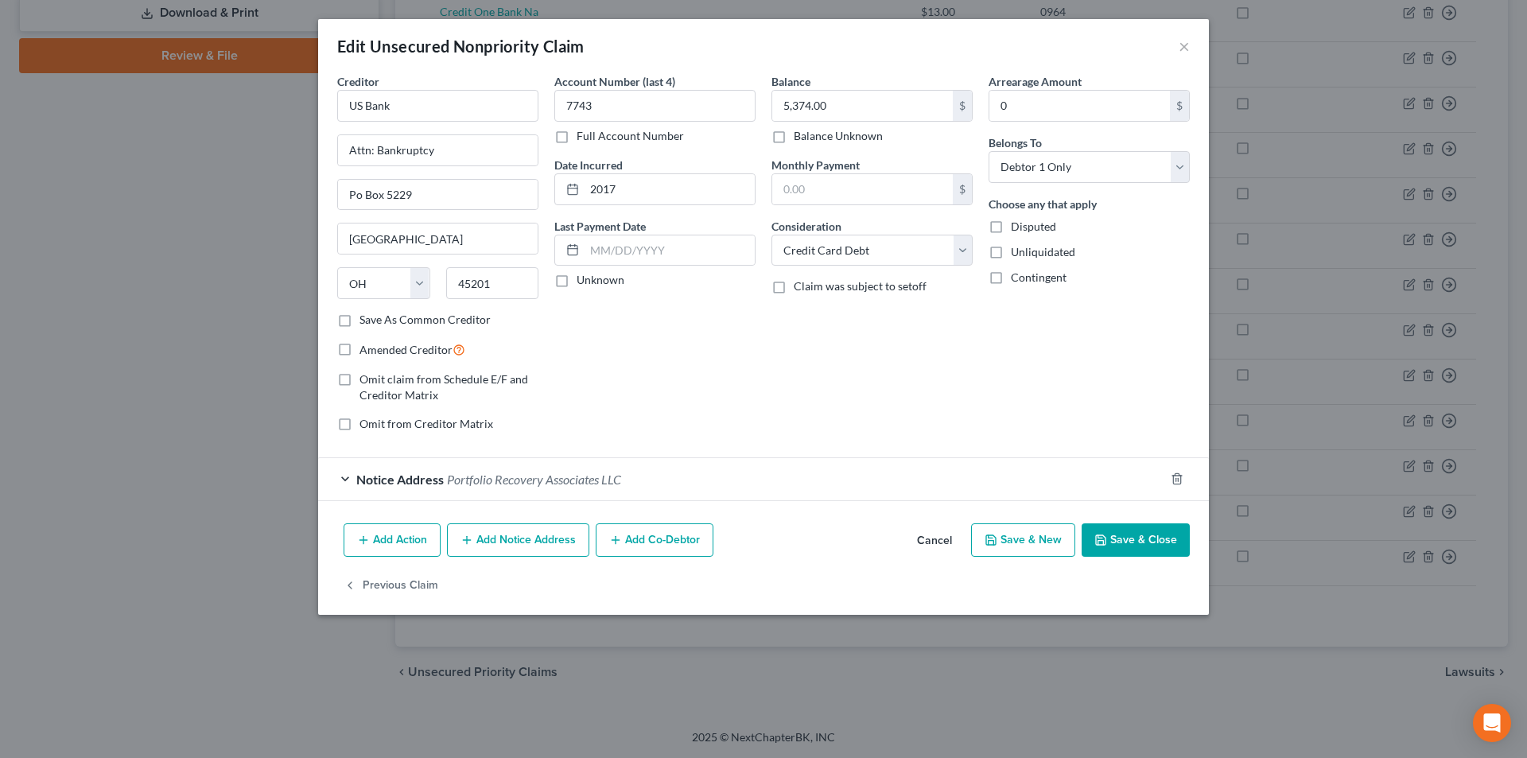
click at [665, 480] on div "Notice Address Portfolio Recovery Associates LLC" at bounding box center [741, 479] width 846 height 42
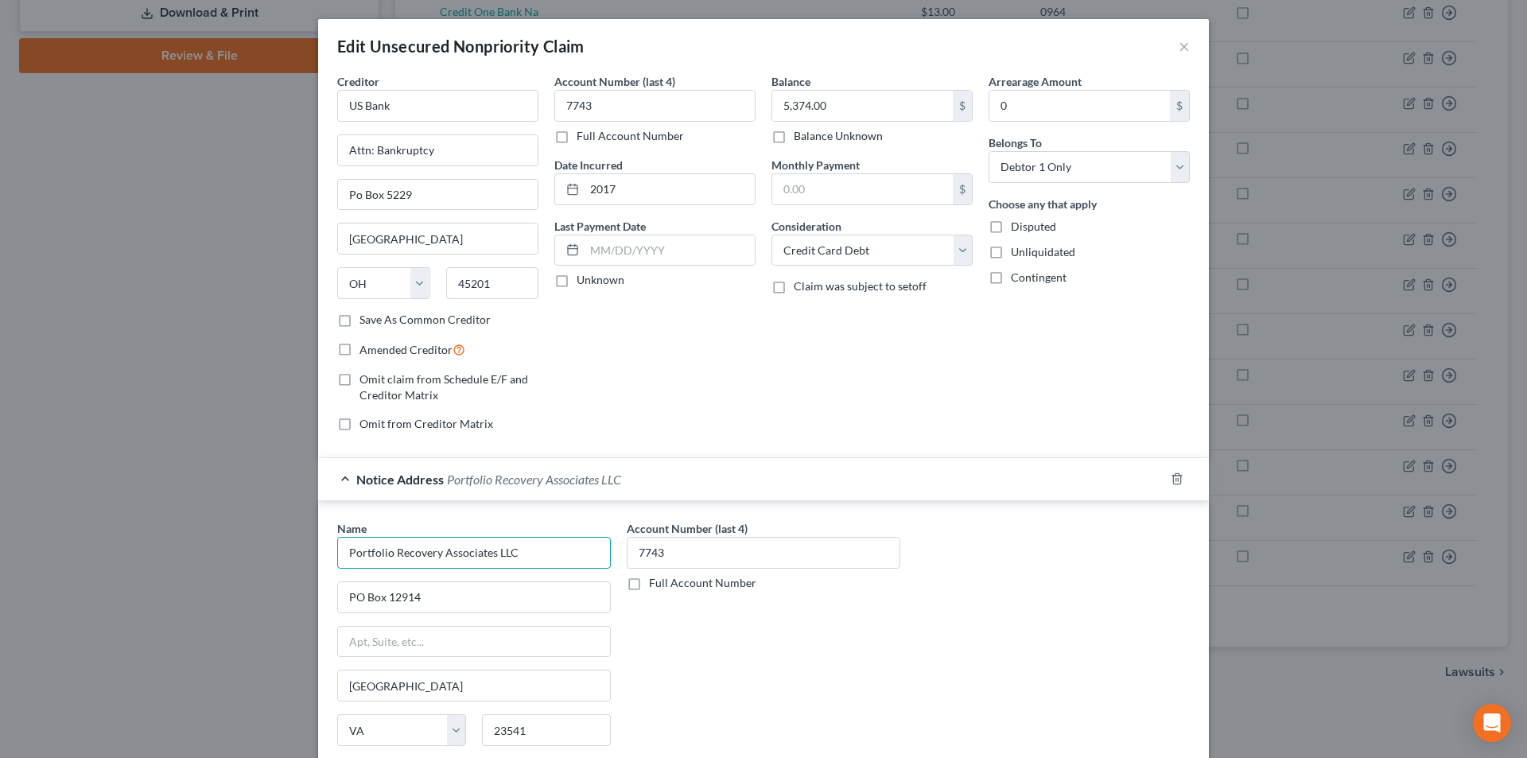
click at [565, 553] on input "Portfolio Recovery Associates LLC" at bounding box center [474, 553] width 274 height 32
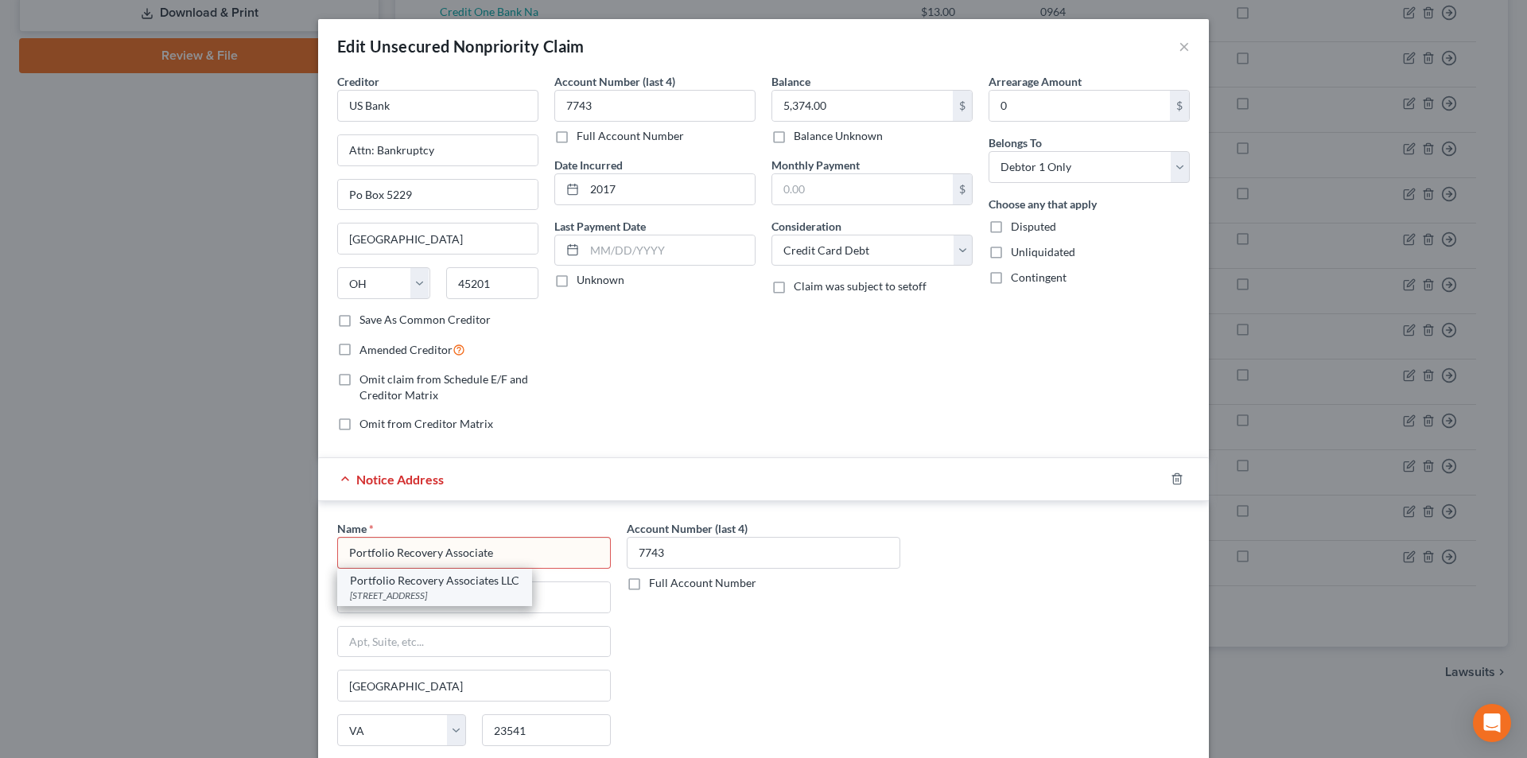
click at [504, 591] on div "PO Box 12914, Norfolk, VA 23541" at bounding box center [434, 596] width 169 height 14
type input "Portfolio Recovery Associates LLC"
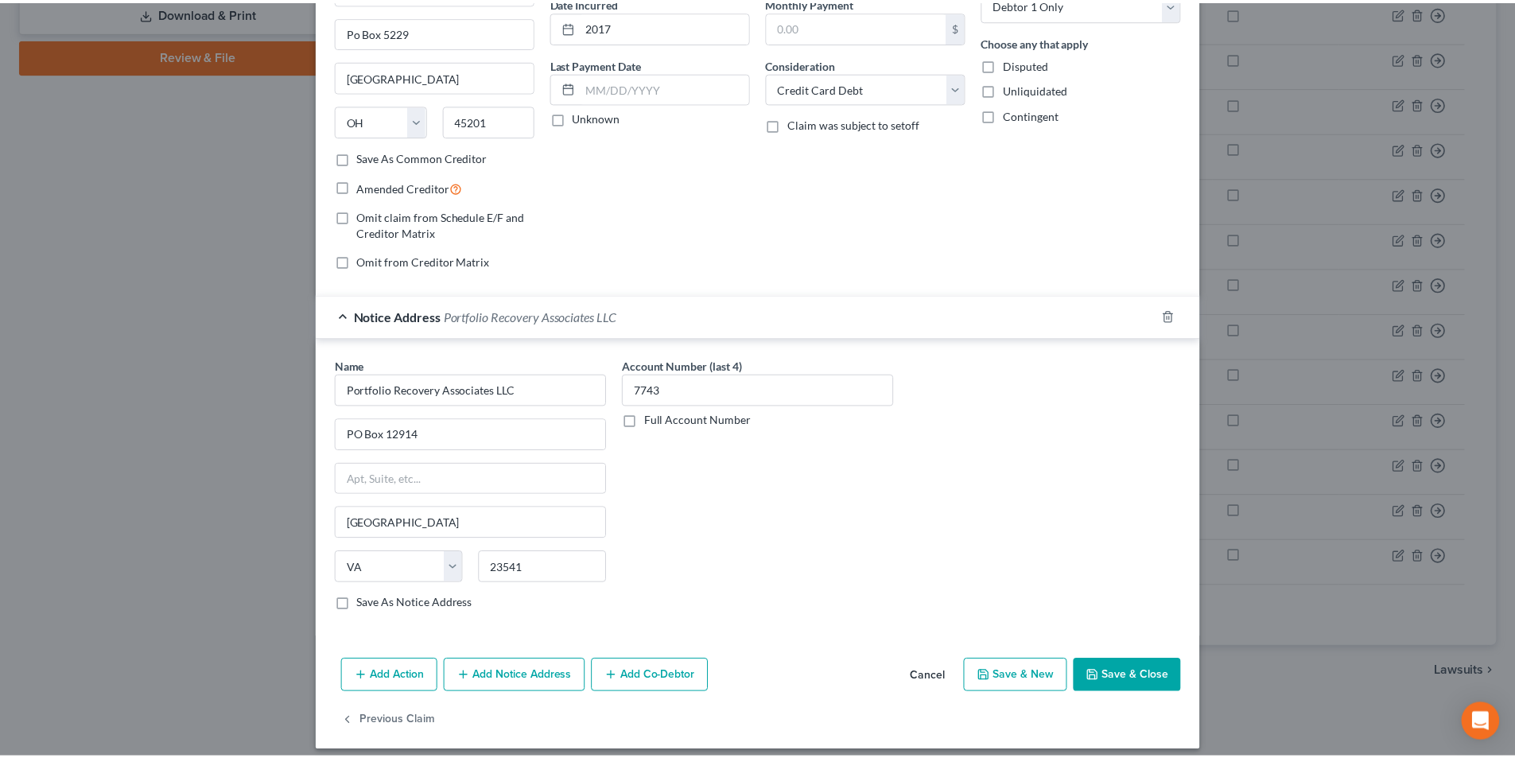
scroll to position [175, 0]
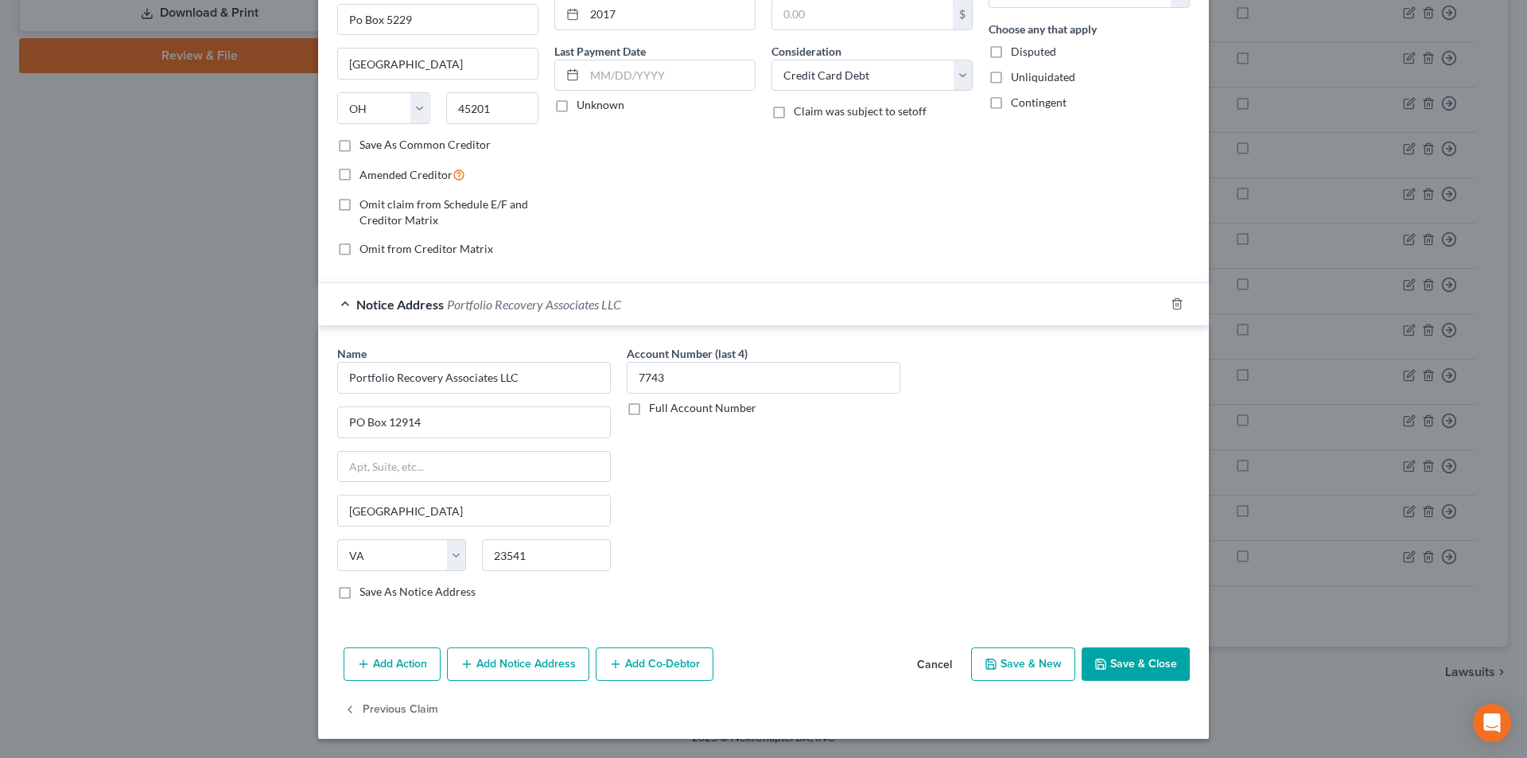
drag, startPoint x: 1118, startPoint y: 661, endPoint x: 614, endPoint y: 239, distance: 657.2
click at [1119, 661] on button "Save & Close" at bounding box center [1136, 663] width 108 height 33
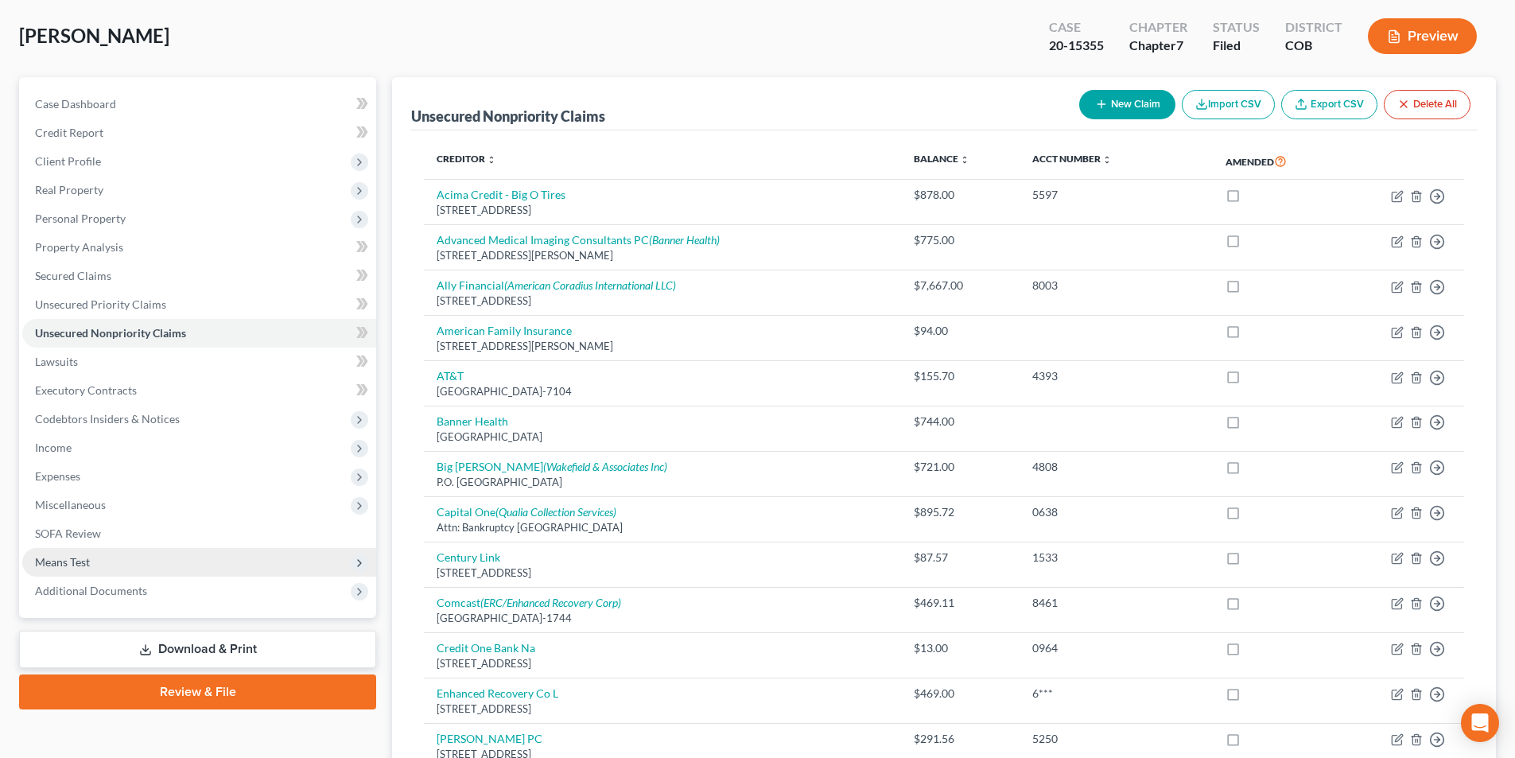
scroll to position [0, 0]
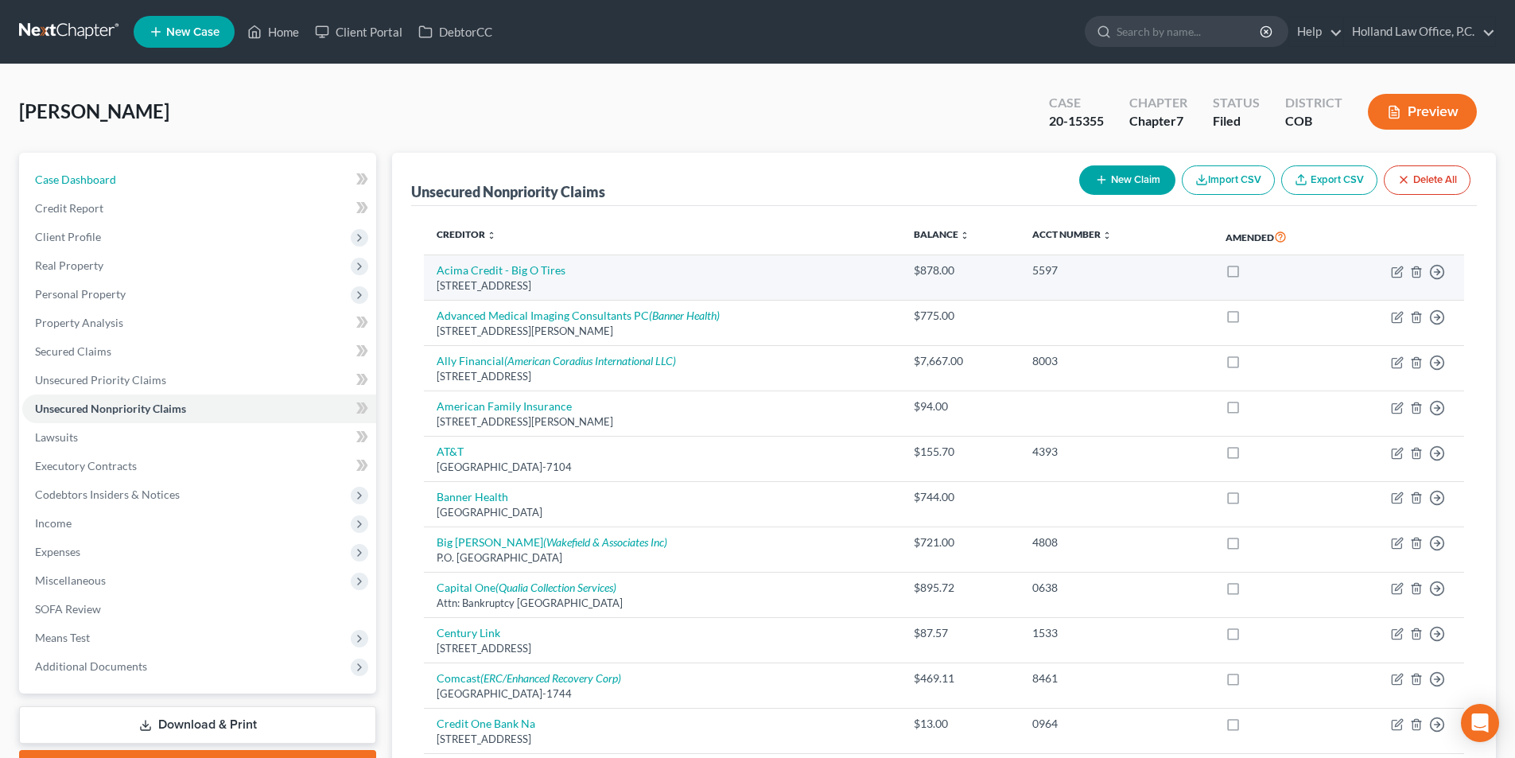
drag, startPoint x: 100, startPoint y: 180, endPoint x: 816, endPoint y: 293, distance: 724.7
click at [100, 180] on span "Case Dashboard" at bounding box center [75, 180] width 81 height 14
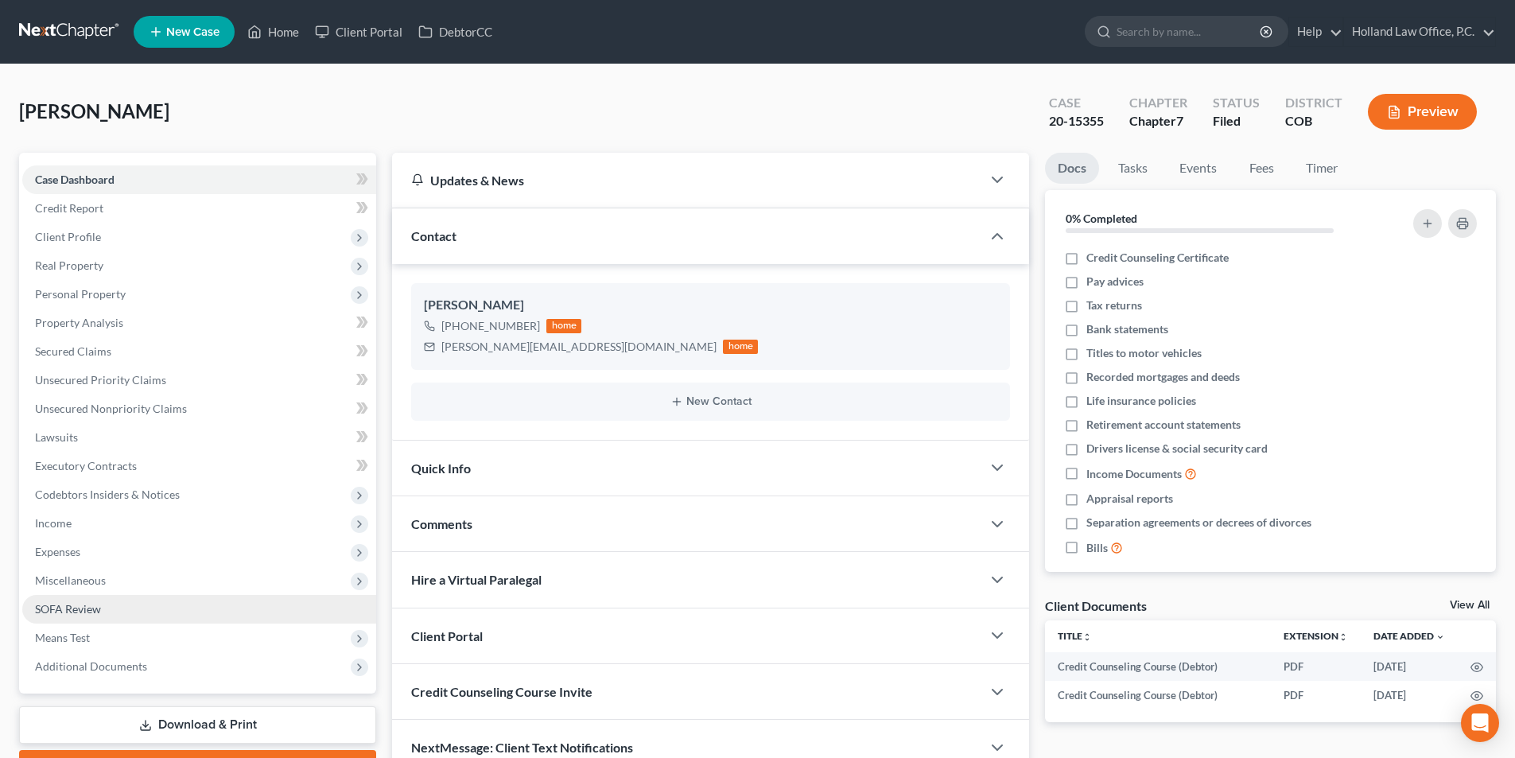
scroll to position [87, 0]
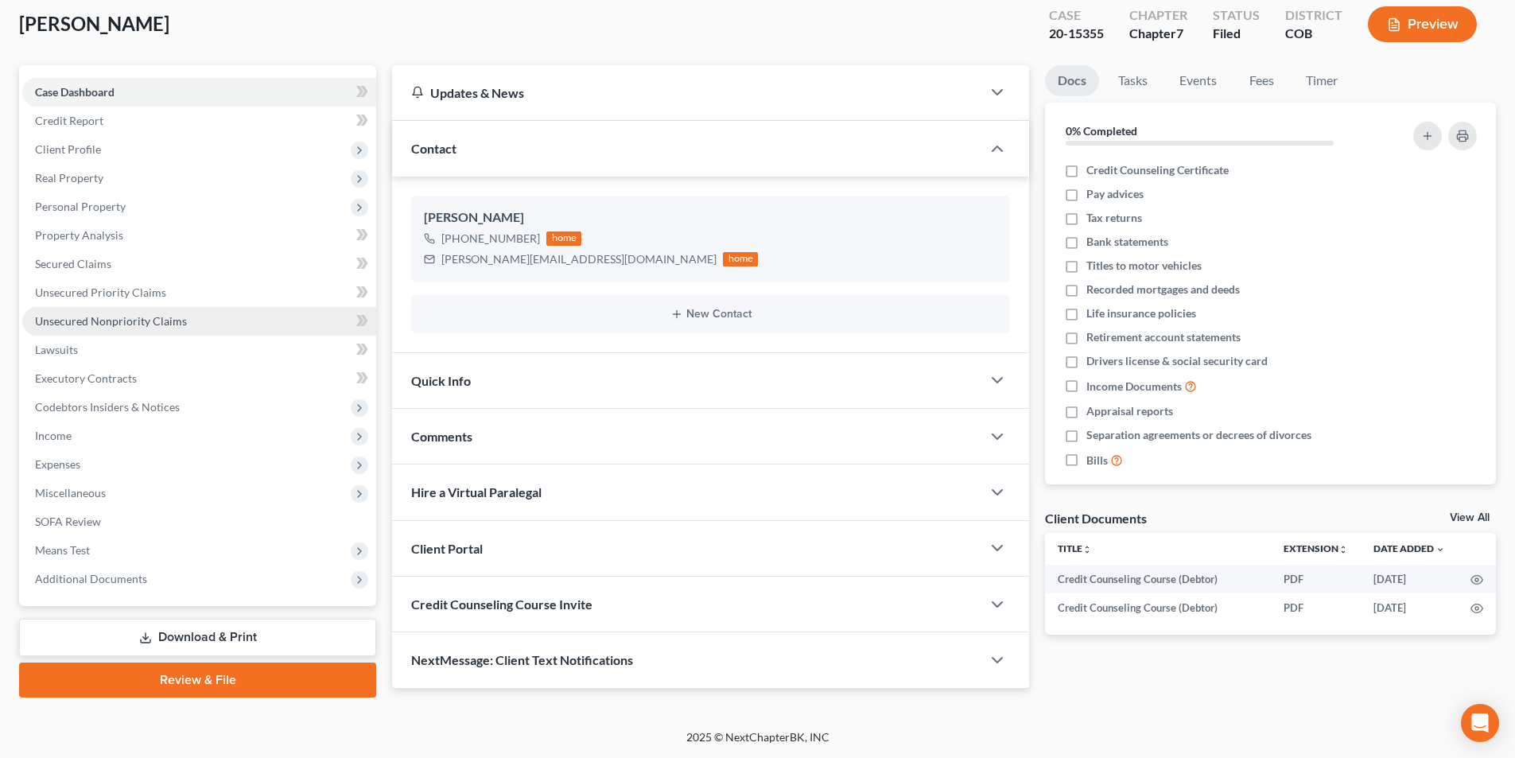
click at [161, 326] on span "Unsecured Nonpriority Claims" at bounding box center [111, 321] width 152 height 14
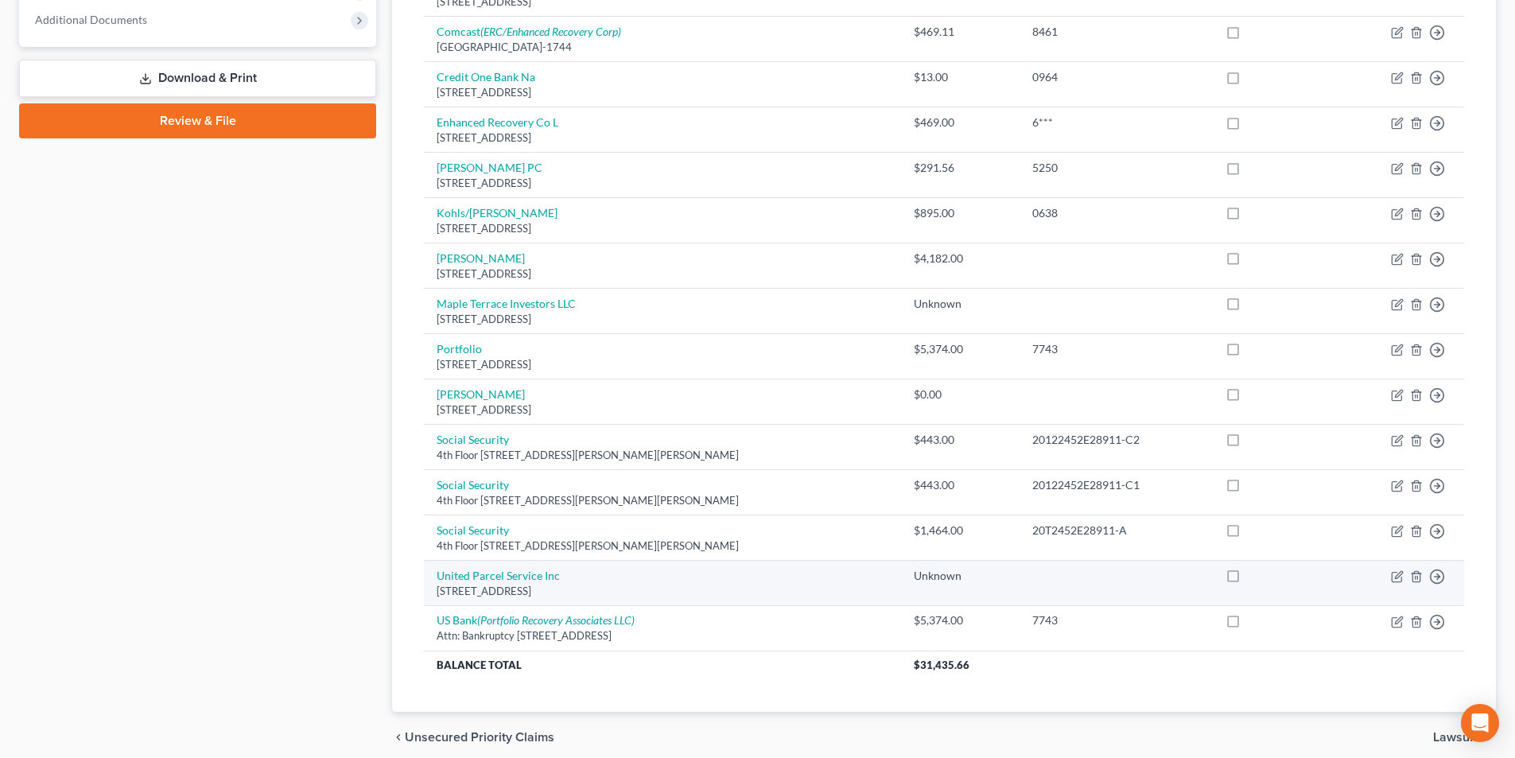
scroll to position [712, 0]
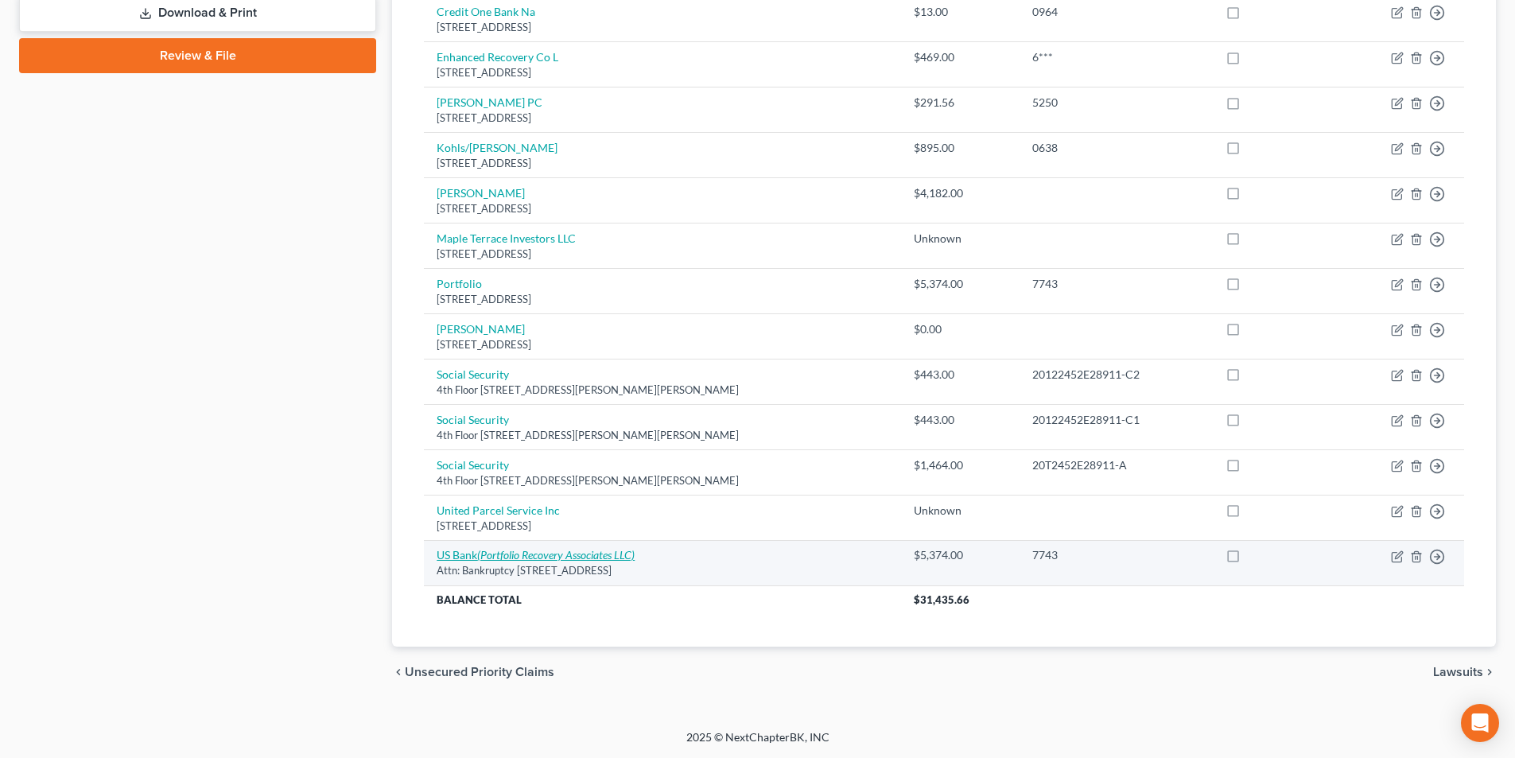
click at [522, 559] on icon "(Portfolio Recovery Associates LLC)" at bounding box center [555, 555] width 157 height 14
select select "36"
select select "2"
select select "0"
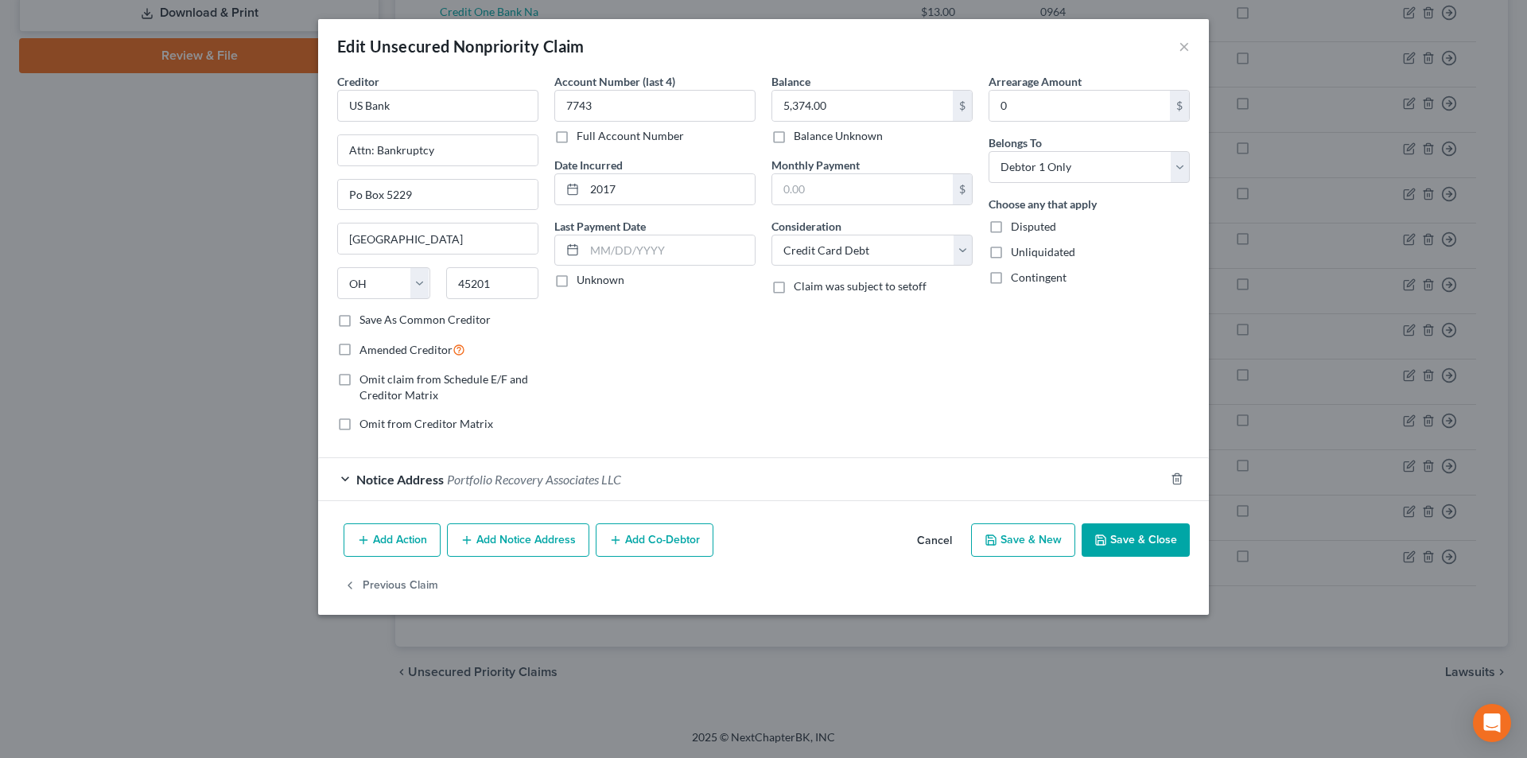
click at [472, 482] on span "Portfolio Recovery Associates LLC" at bounding box center [534, 479] width 174 height 15
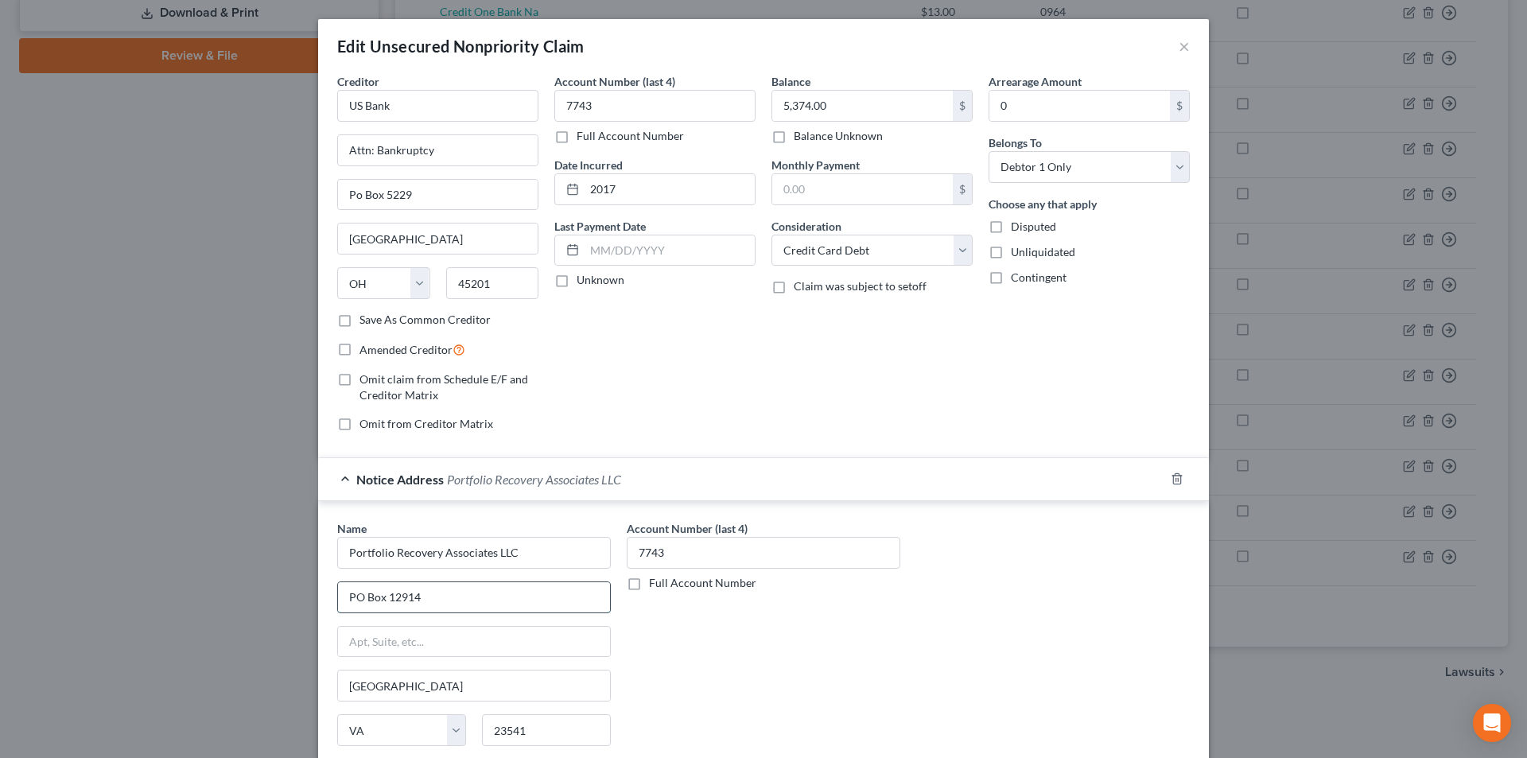
drag, startPoint x: 418, startPoint y: 597, endPoint x: 333, endPoint y: 595, distance: 85.1
click at [338, 595] on input "PO Box 12914" at bounding box center [474, 597] width 272 height 30
drag, startPoint x: 1181, startPoint y: 47, endPoint x: 644, endPoint y: 209, distance: 560.8
click at [1181, 47] on button "×" at bounding box center [1184, 46] width 11 height 19
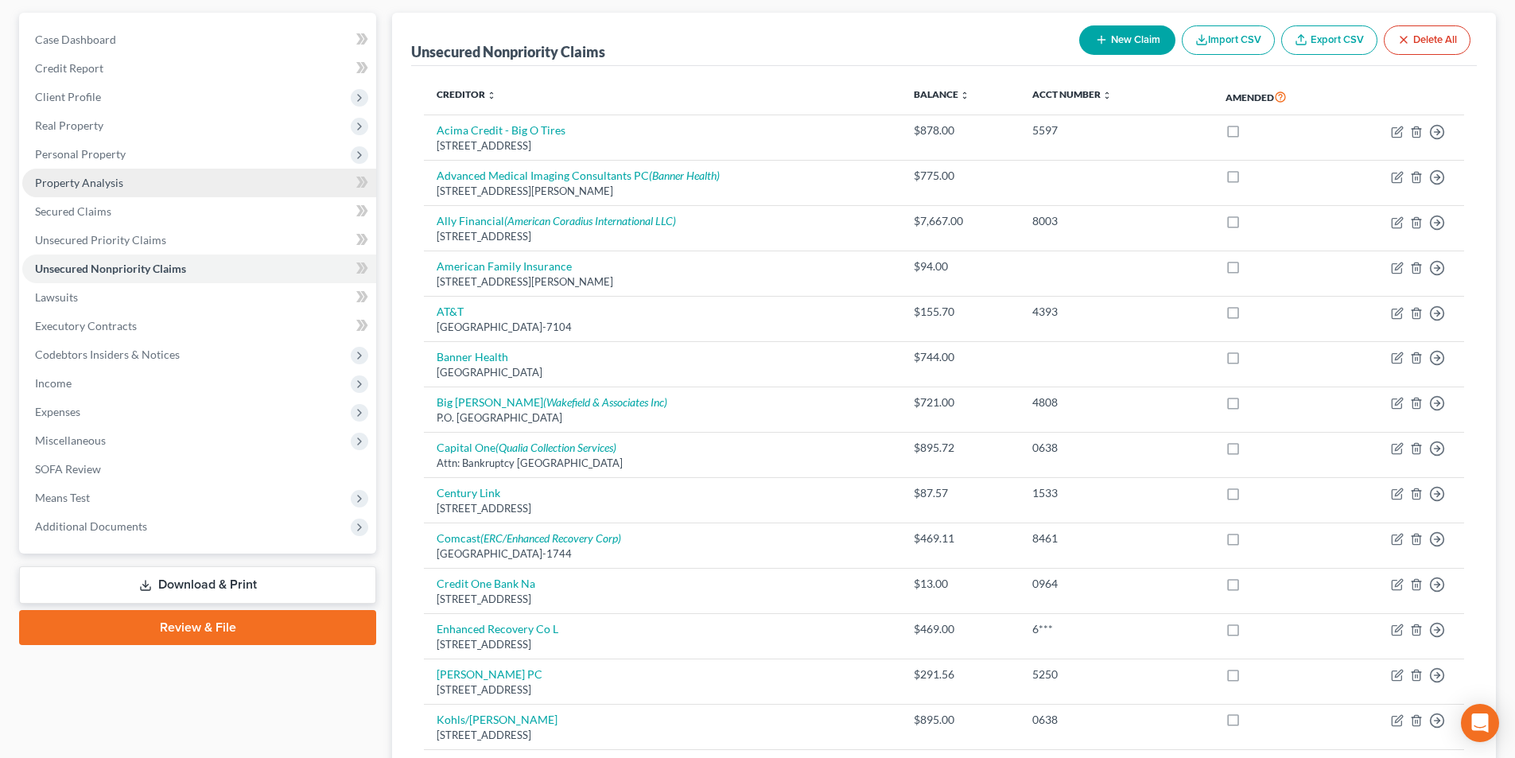
scroll to position [0, 0]
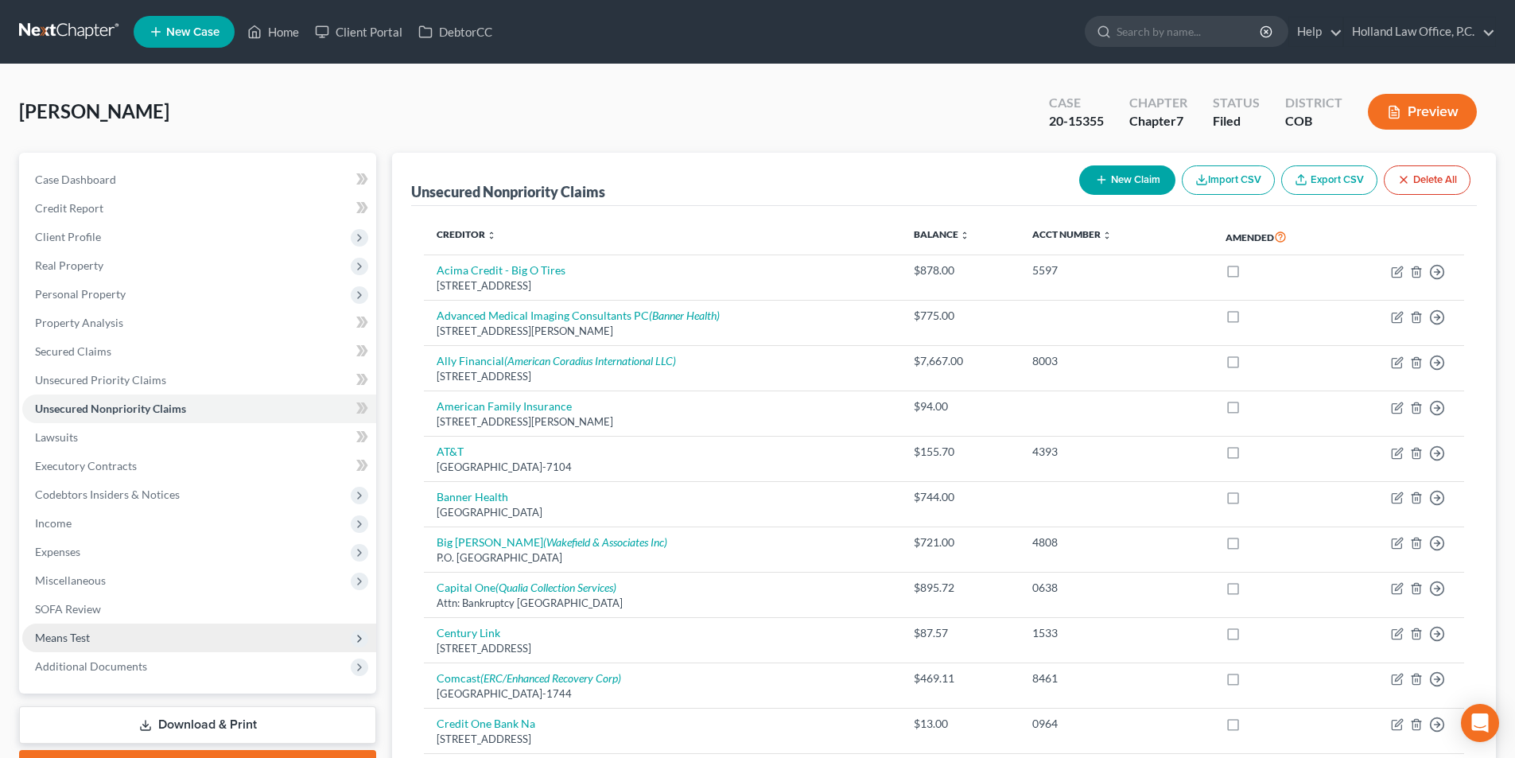
drag, startPoint x: 100, startPoint y: 665, endPoint x: 145, endPoint y: 643, distance: 49.8
click at [100, 665] on span "Additional Documents" at bounding box center [91, 666] width 112 height 14
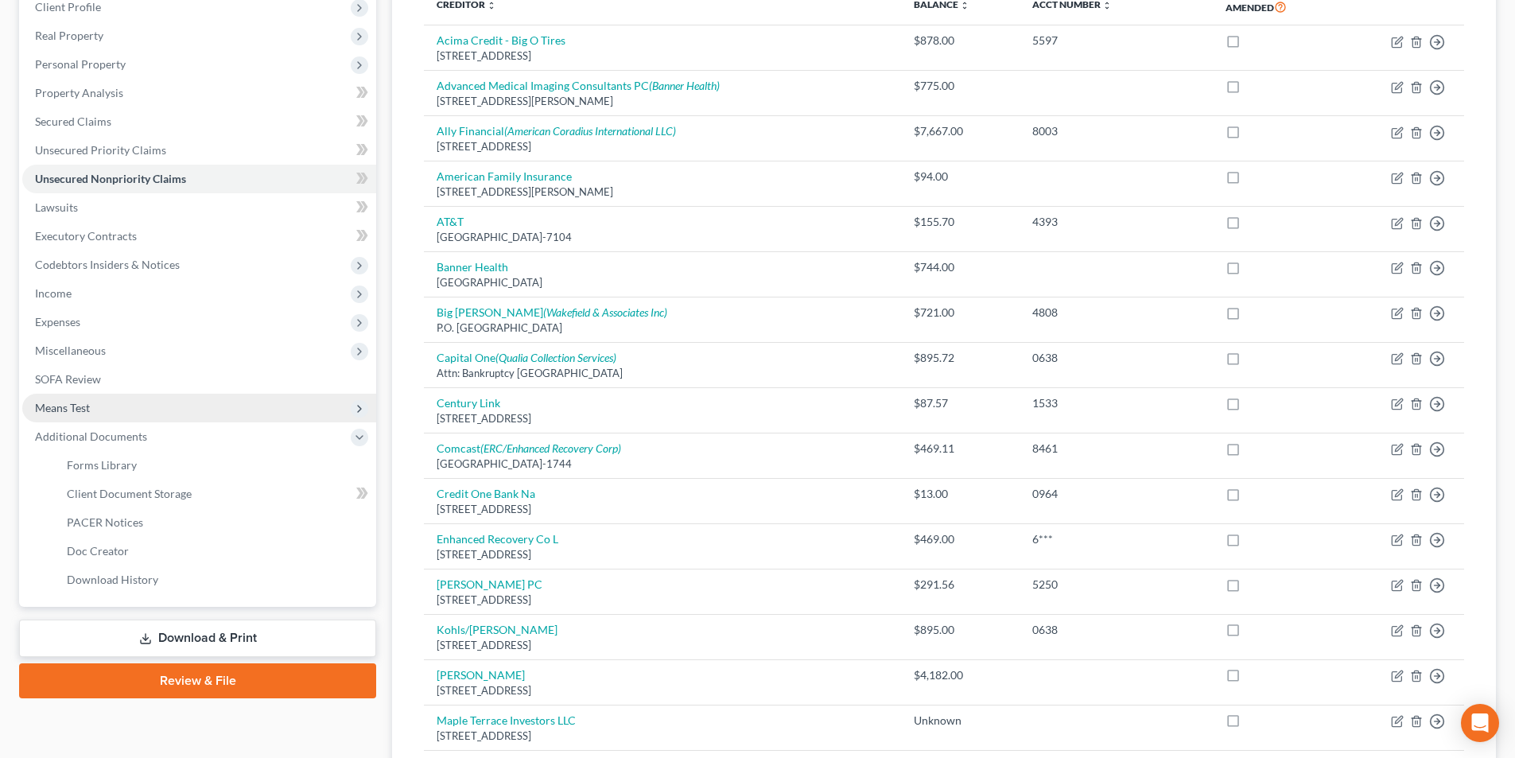
scroll to position [239, 0]
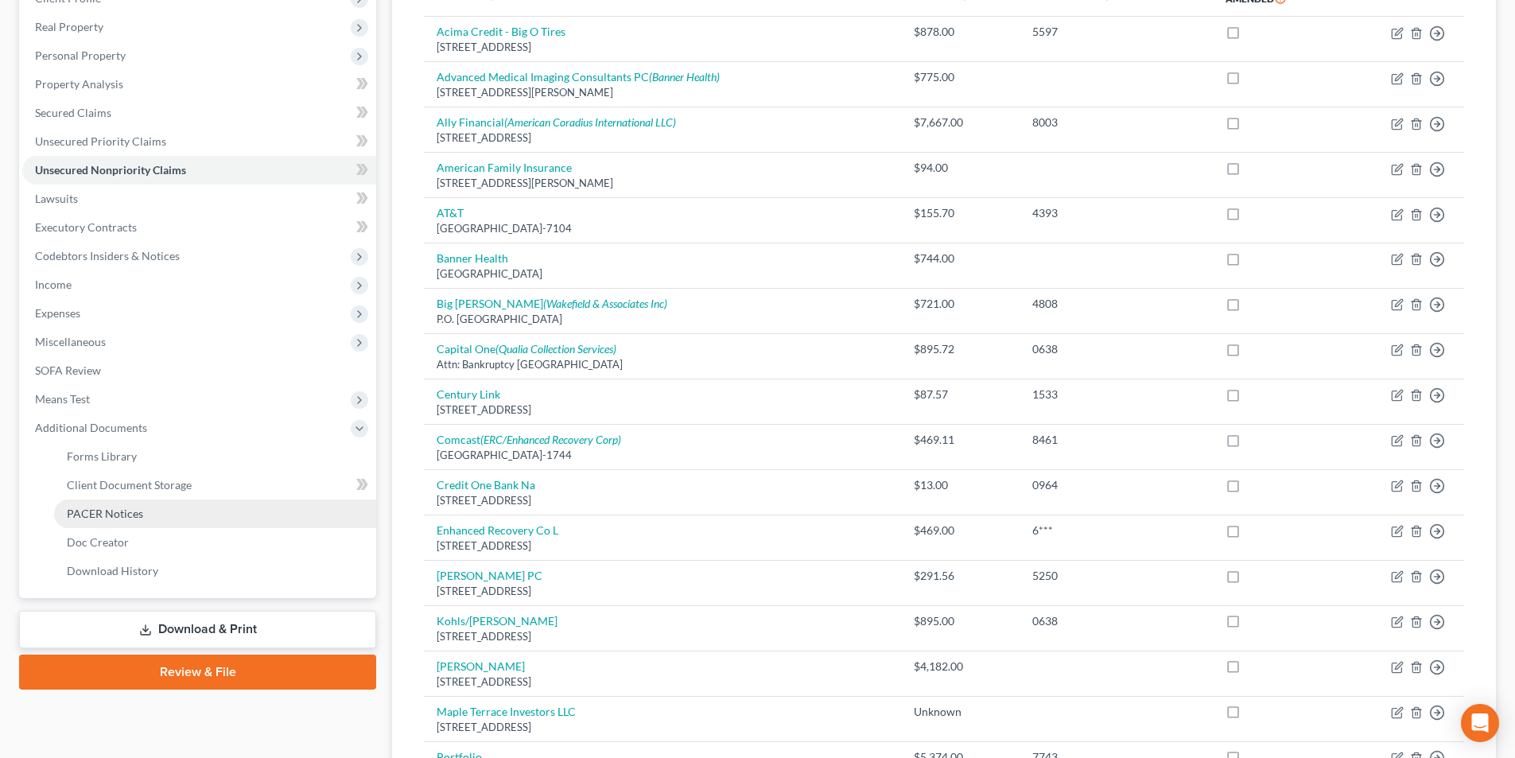
click at [137, 519] on span "PACER Notices" at bounding box center [105, 514] width 76 height 14
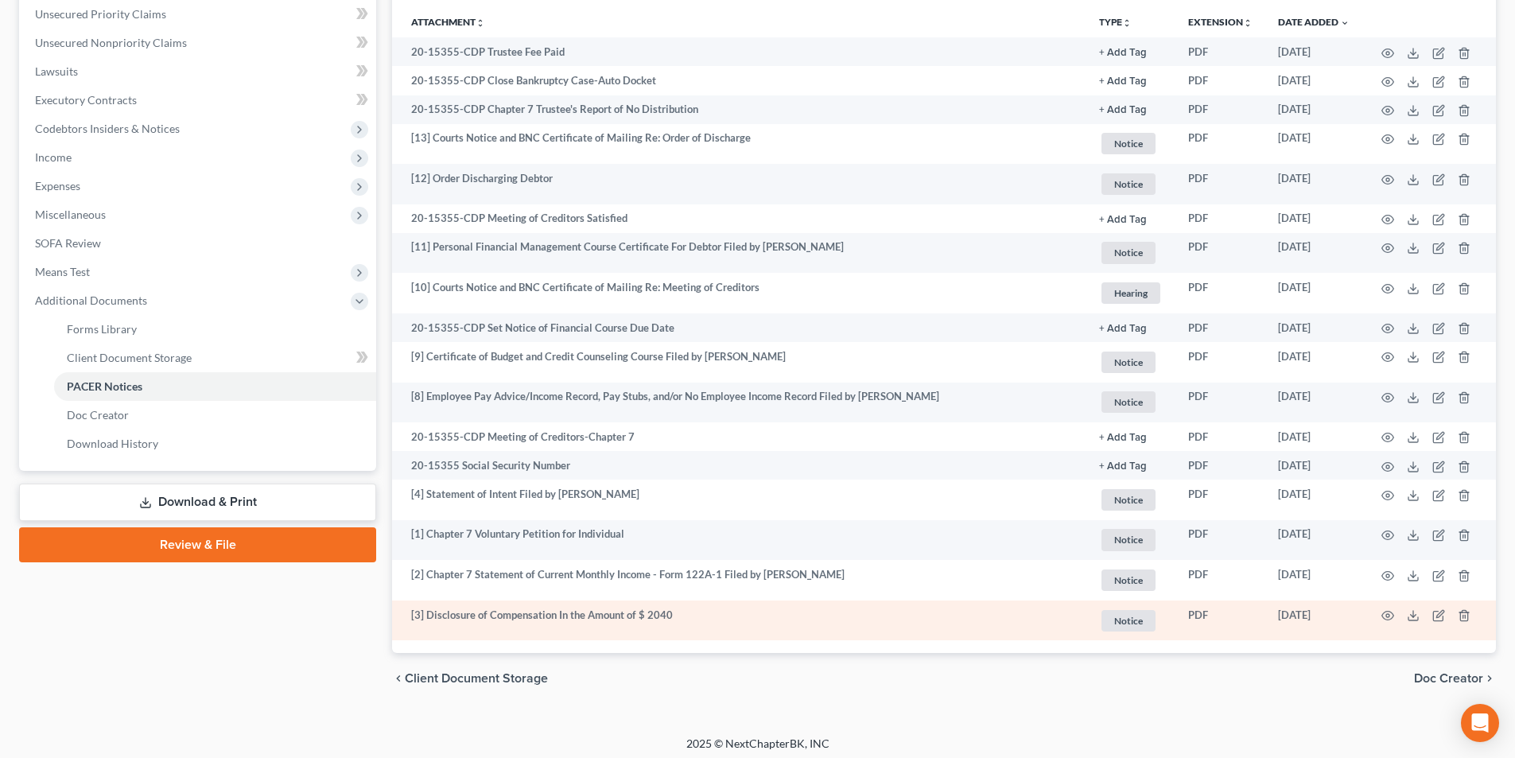
scroll to position [372, 0]
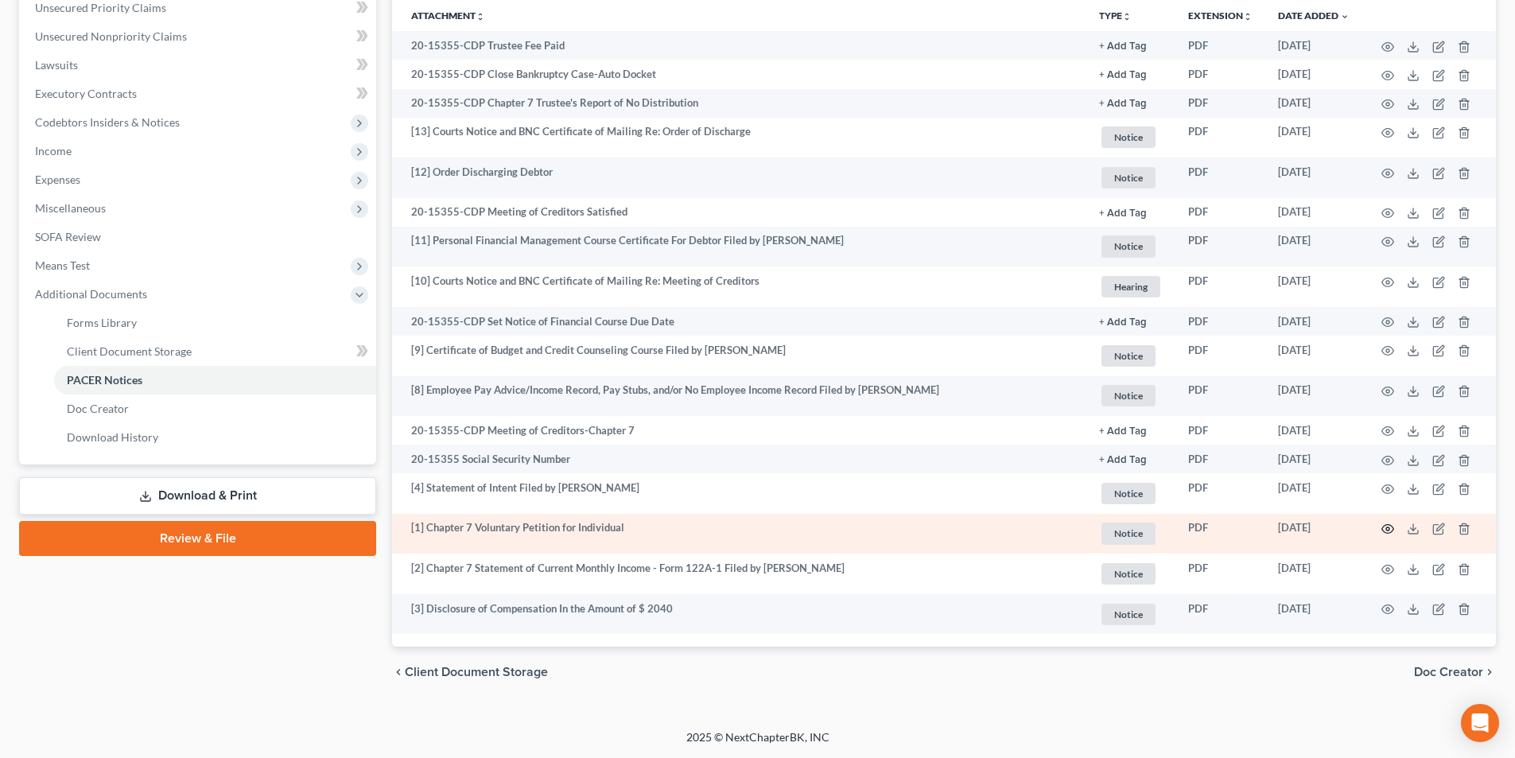
click at [1385, 528] on icon "button" at bounding box center [1387, 529] width 13 height 13
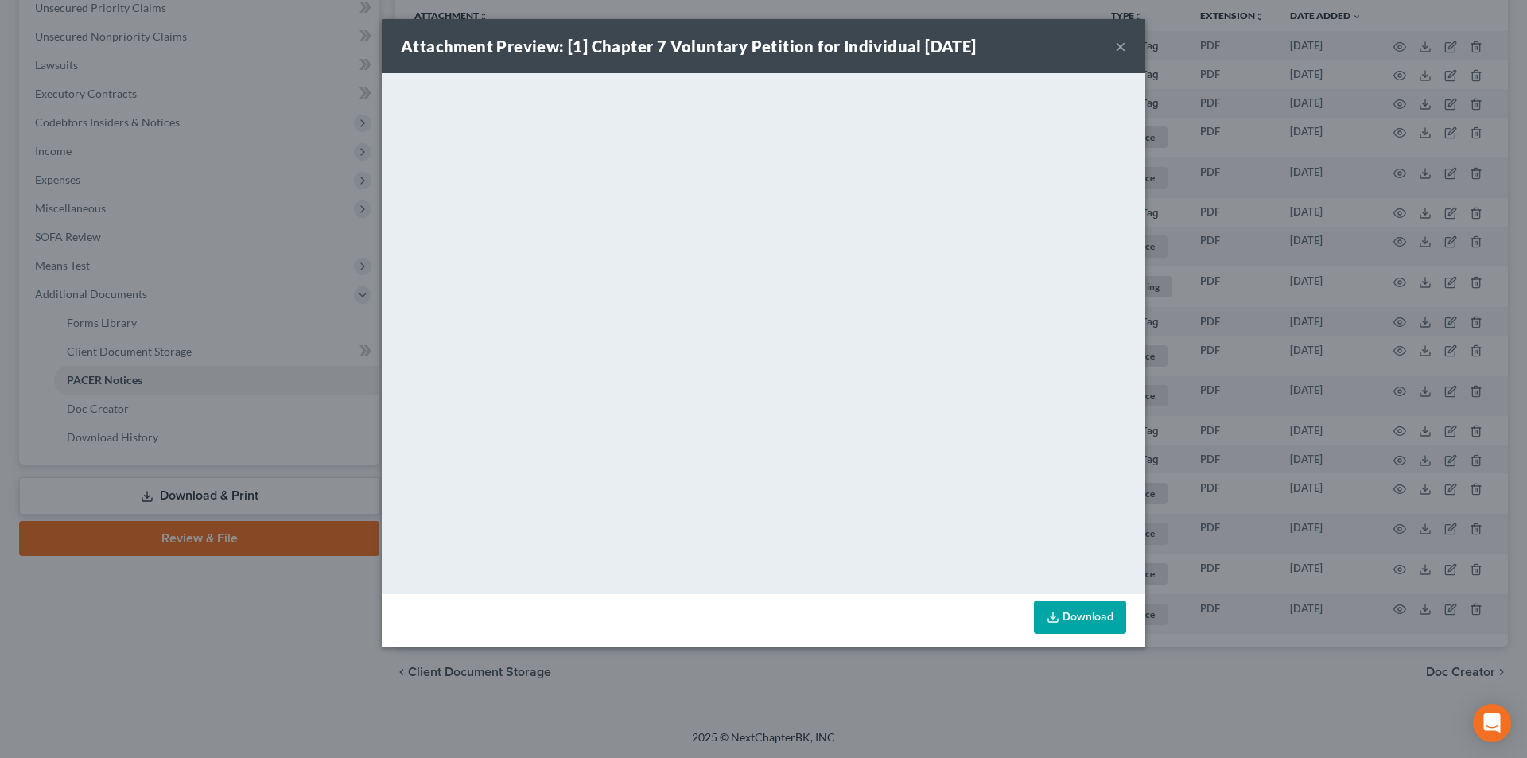
click at [1121, 49] on button "×" at bounding box center [1120, 46] width 11 height 19
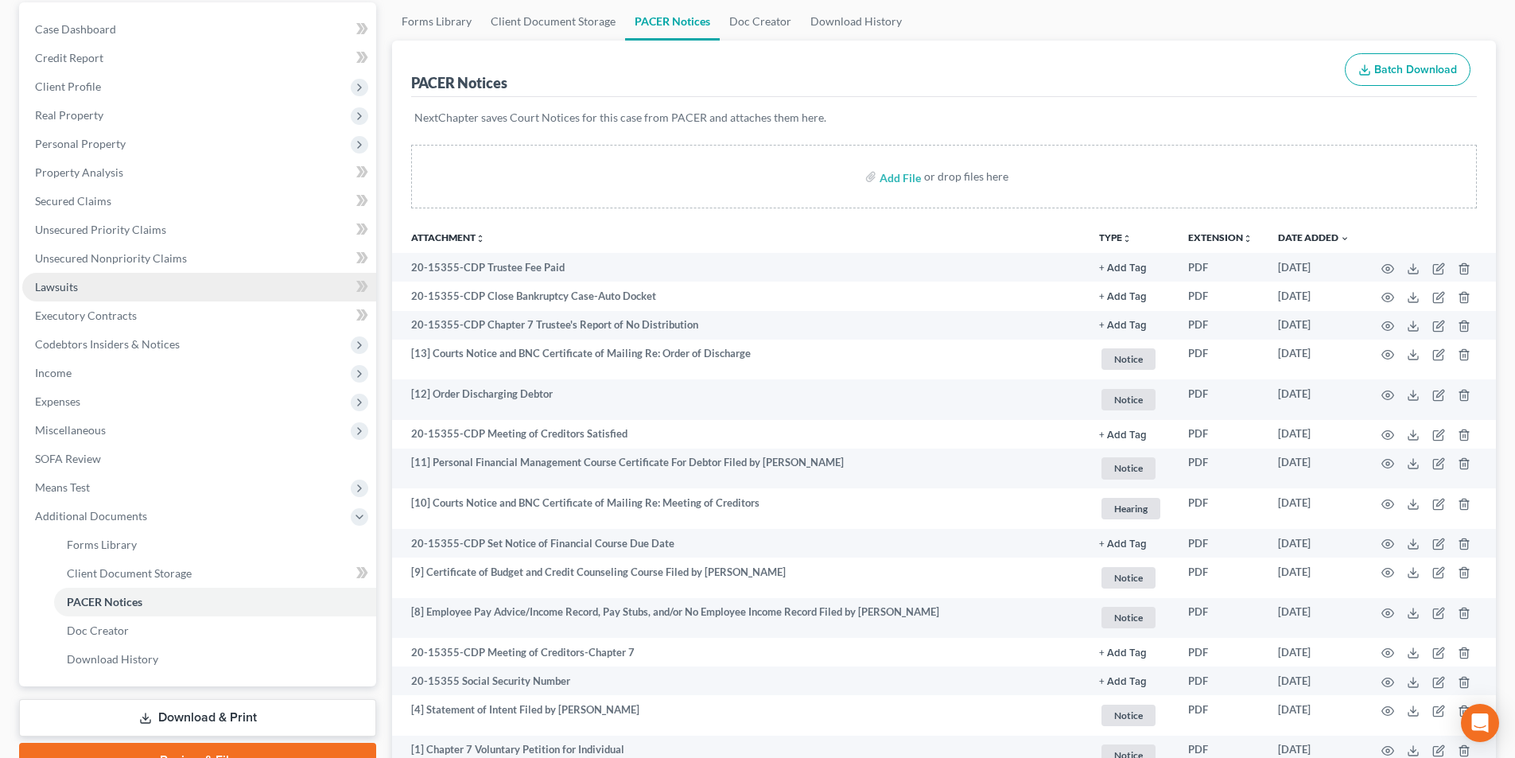
scroll to position [134, 0]
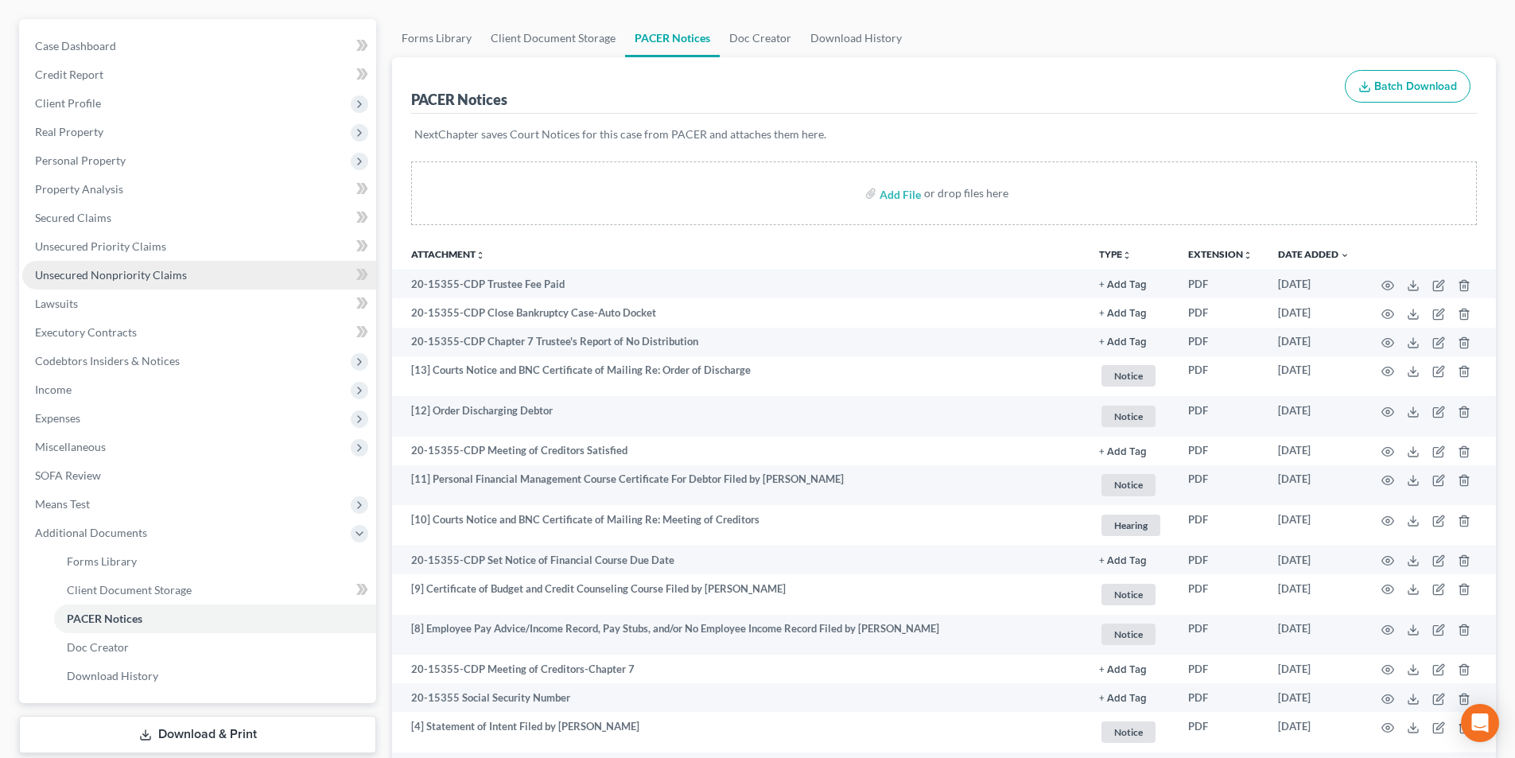
click at [101, 276] on span "Unsecured Nonpriority Claims" at bounding box center [111, 275] width 152 height 14
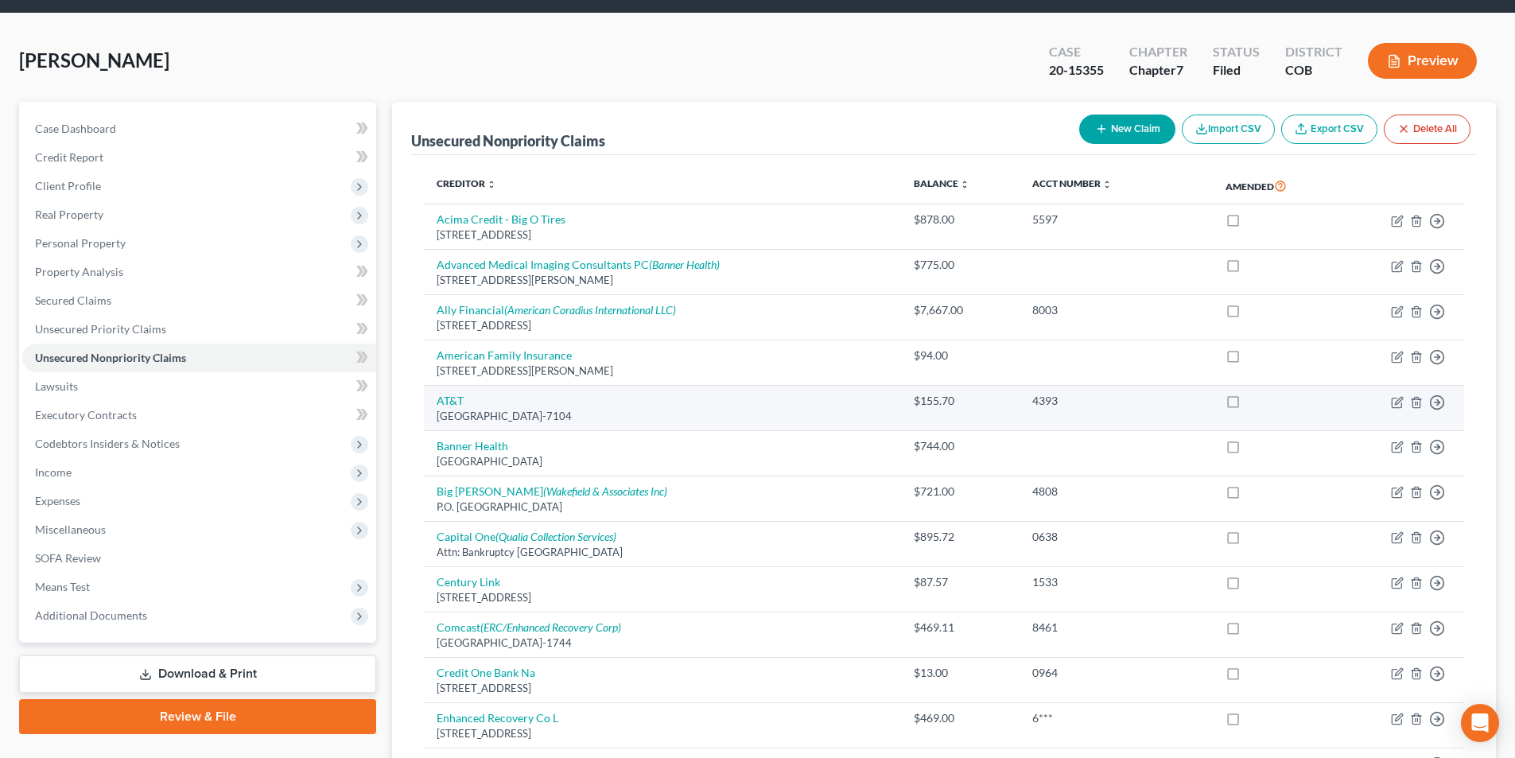
scroll to position [80, 0]
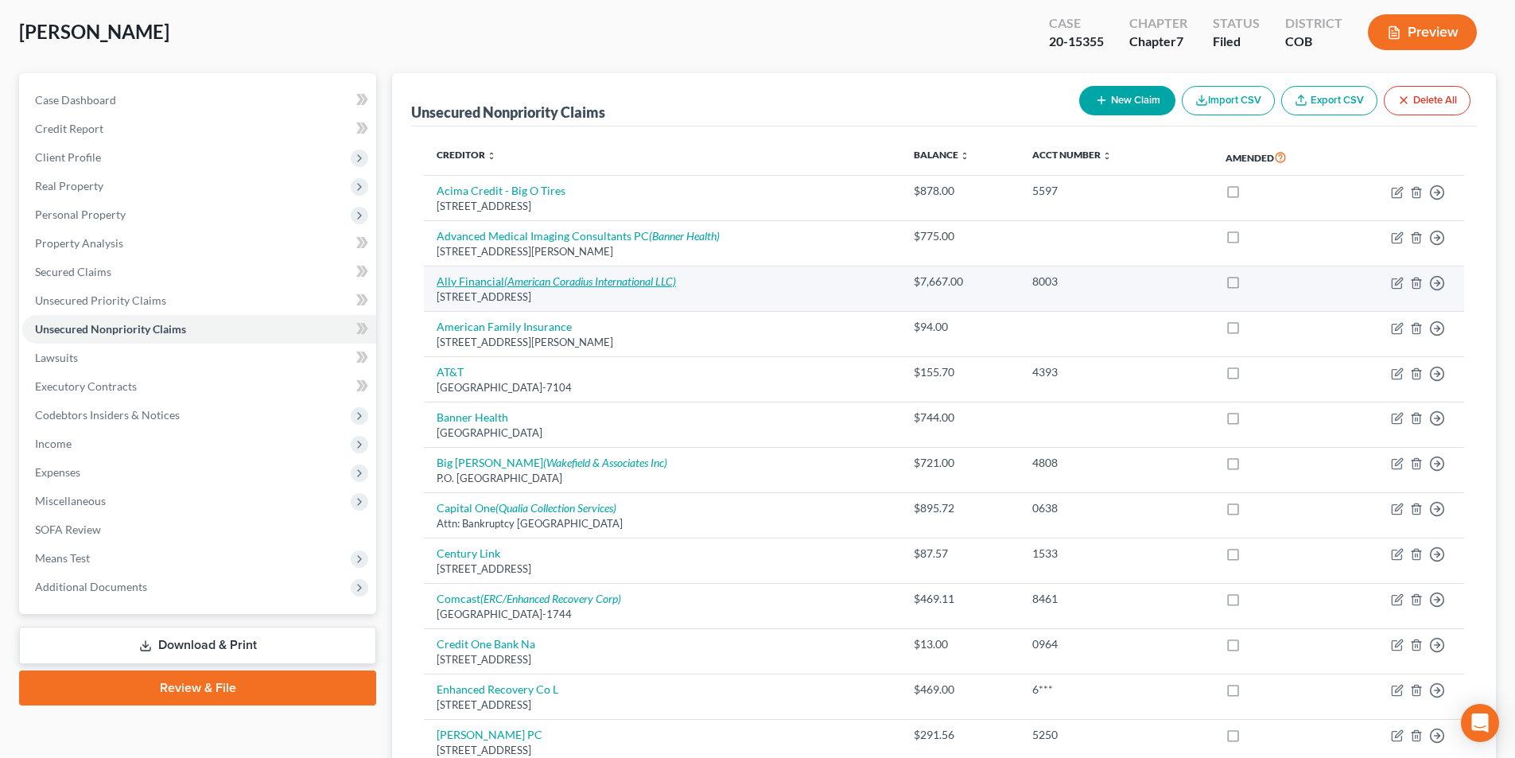
click at [457, 284] on link "Ally Financial (American Coradius International LLC)" at bounding box center [556, 281] width 239 height 14
select select "23"
select select "0"
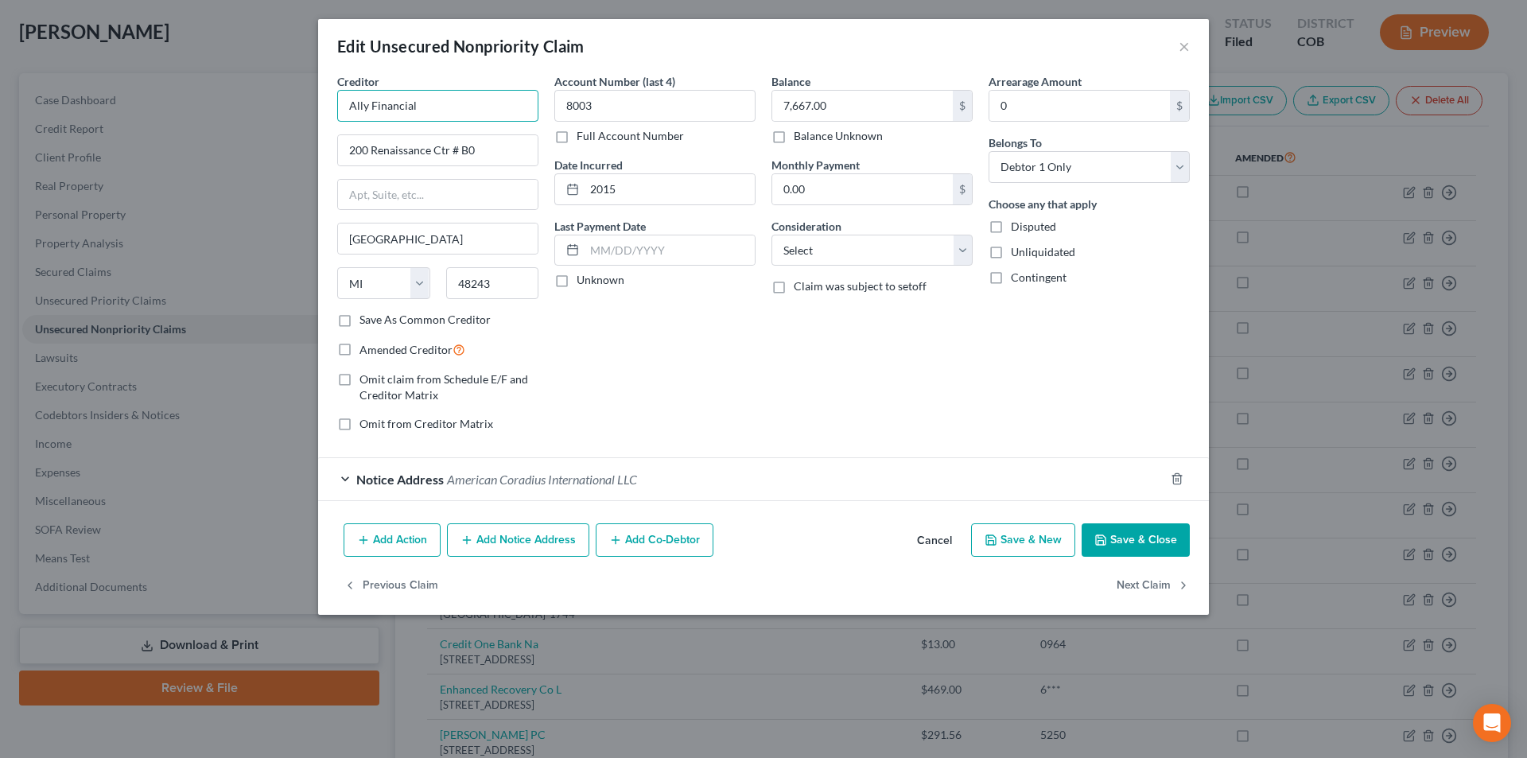
click at [372, 111] on input "Ally Financial" at bounding box center [437, 106] width 201 height 32
click at [422, 110] on input "Ally Financial" at bounding box center [437, 106] width 201 height 32
click at [419, 136] on div "Ally Financial" at bounding box center [436, 134] width 173 height 16
type input "Ally Financial"
type input "Attn: Bankruptcy Dept"
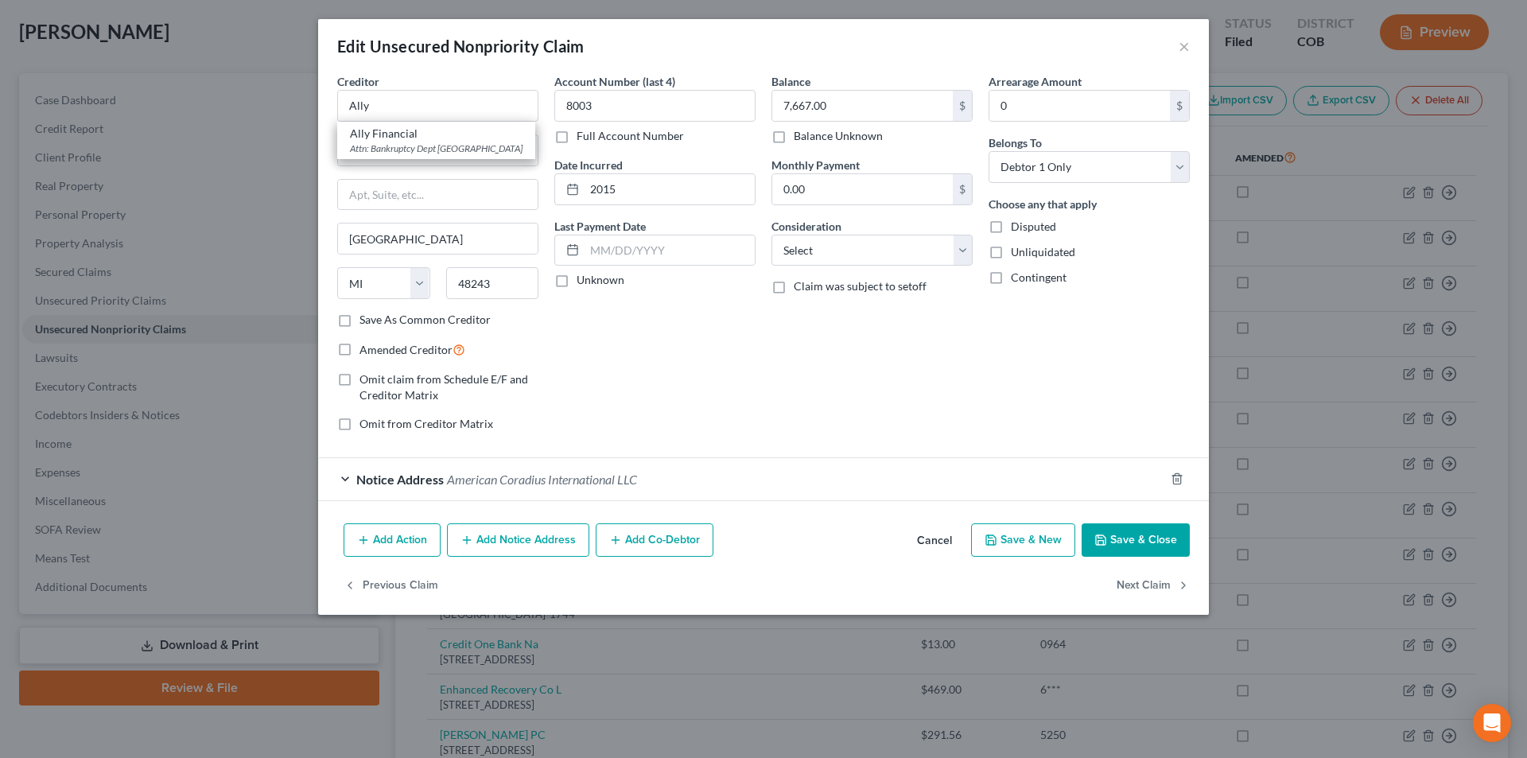
type input "PO Box 380901"
type input "Minneapolis"
select select "24"
type input "55438"
drag, startPoint x: 442, startPoint y: 196, endPoint x: 344, endPoint y: 186, distance: 98.3
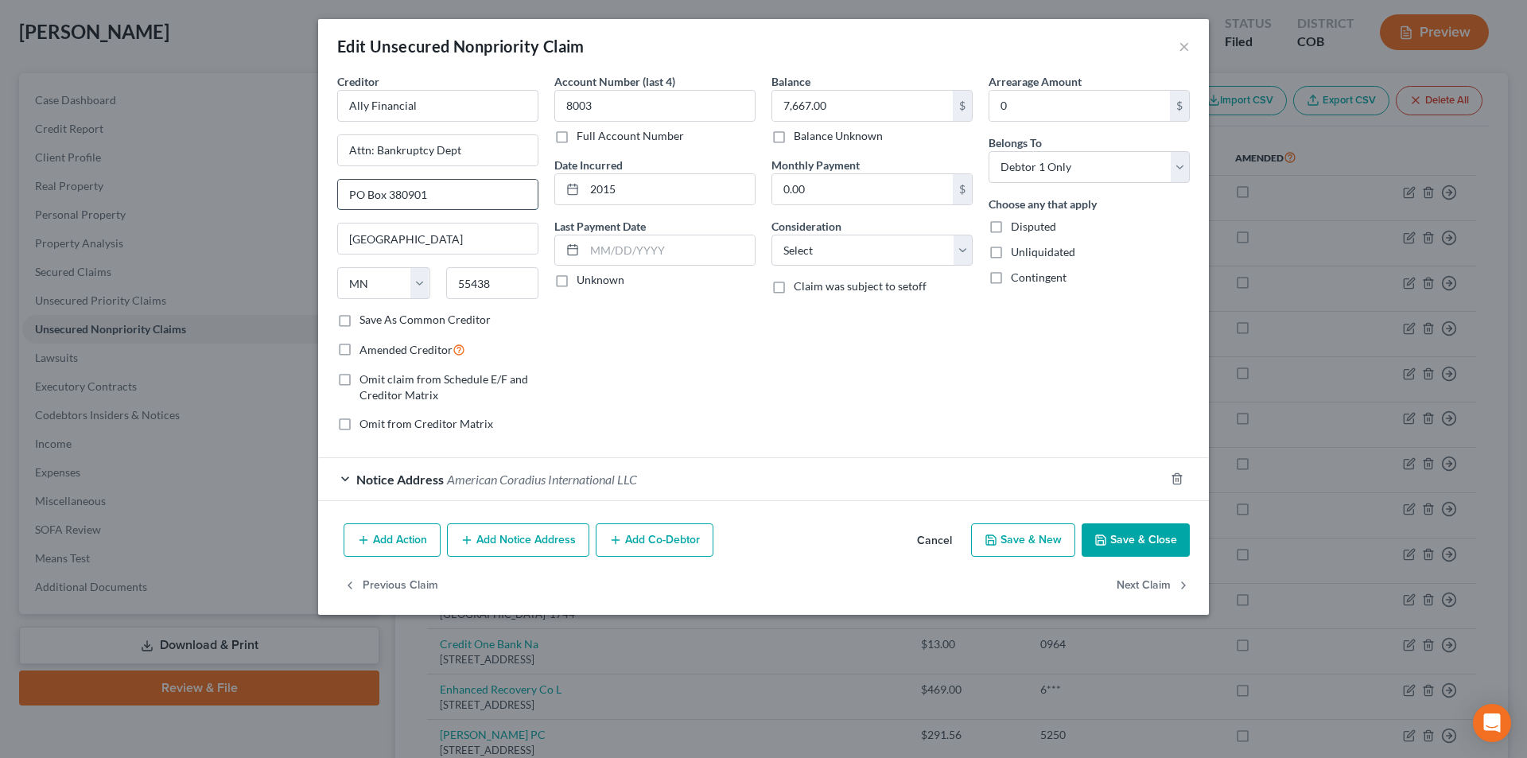
click at [344, 186] on input "PO Box 380901" at bounding box center [438, 195] width 200 height 30
drag, startPoint x: 472, startPoint y: 157, endPoint x: 332, endPoint y: 146, distance: 140.4
click at [332, 146] on div "Creditor * Ally Financial Attn: Bankruptcy Dept Minneapolis State AL AK AR AZ C…" at bounding box center [437, 258] width 217 height 371
paste input "PO Box 380901"
type input "PO Box 380901"
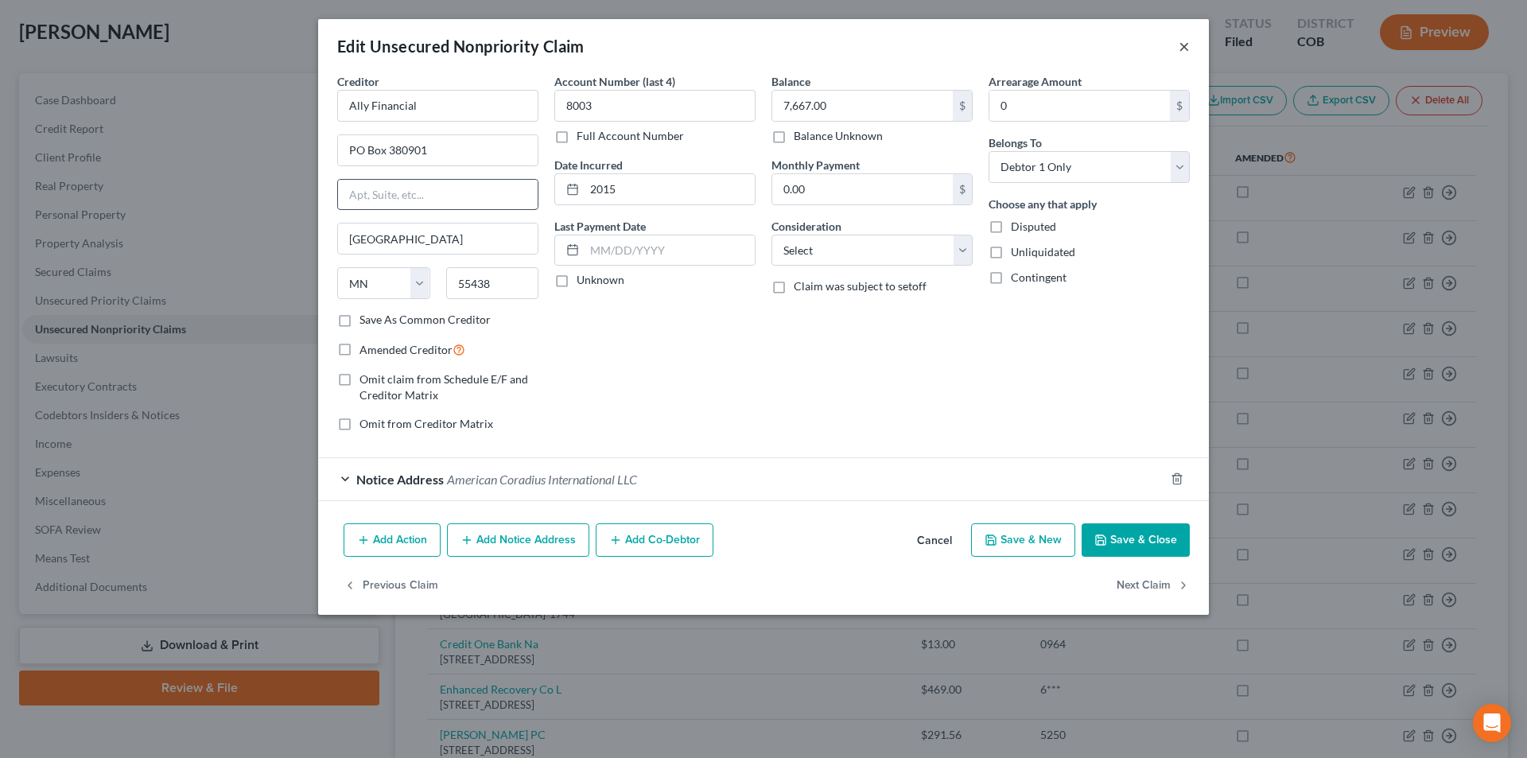
drag, startPoint x: 1187, startPoint y: 48, endPoint x: 429, endPoint y: 204, distance: 773.8
click at [1187, 48] on button "×" at bounding box center [1184, 46] width 11 height 19
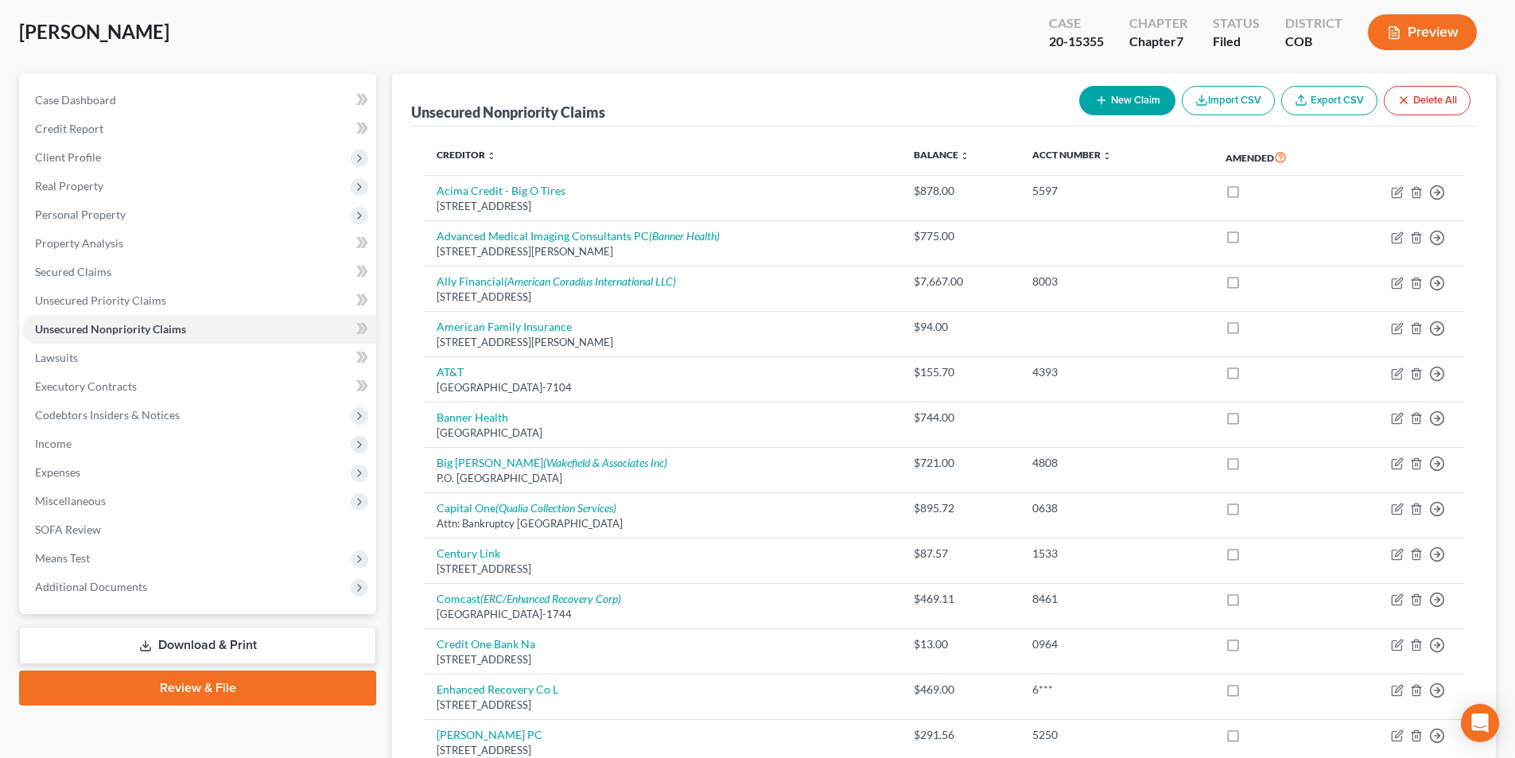
scroll to position [0, 0]
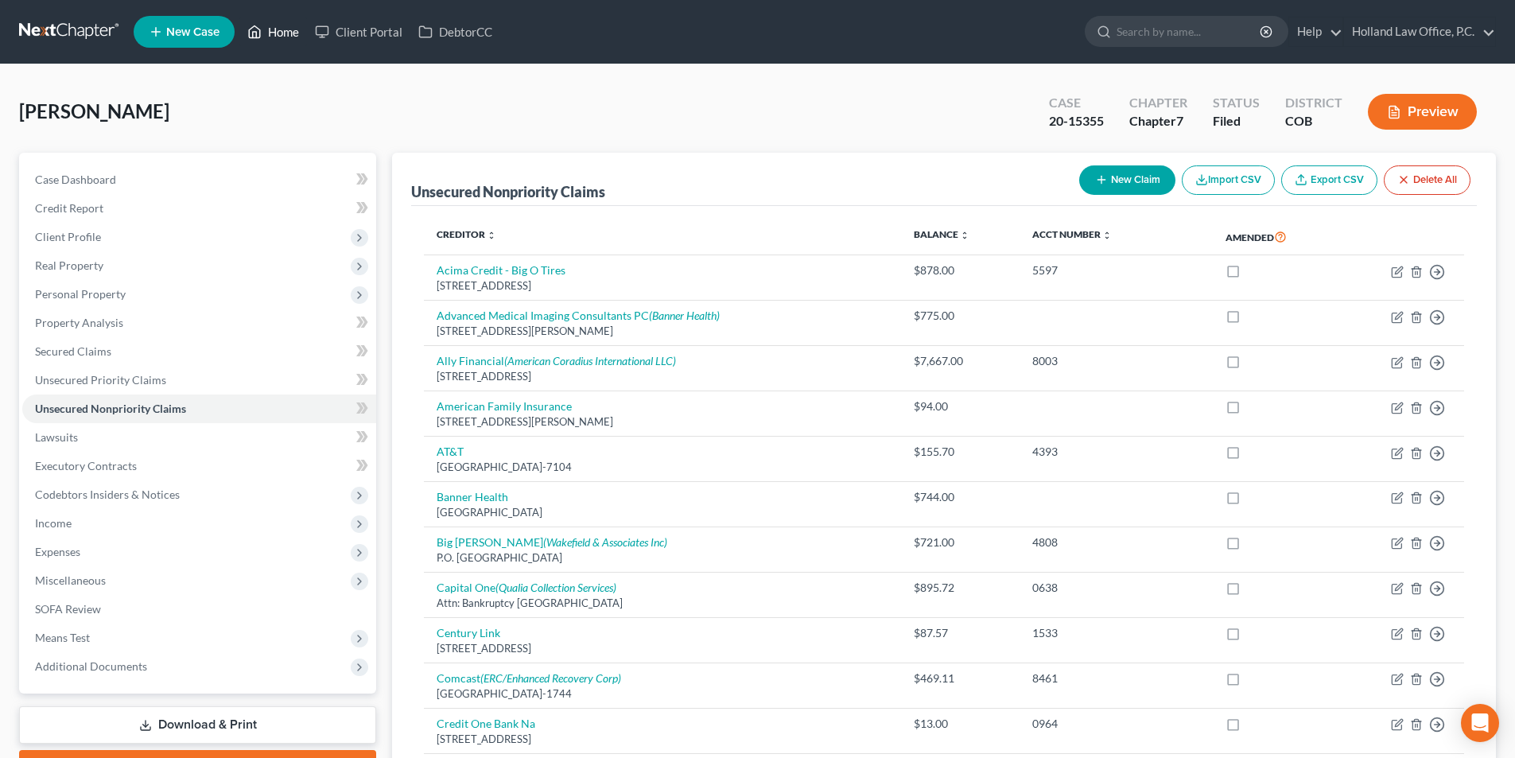
click at [287, 33] on link "Home" at bounding box center [273, 31] width 68 height 29
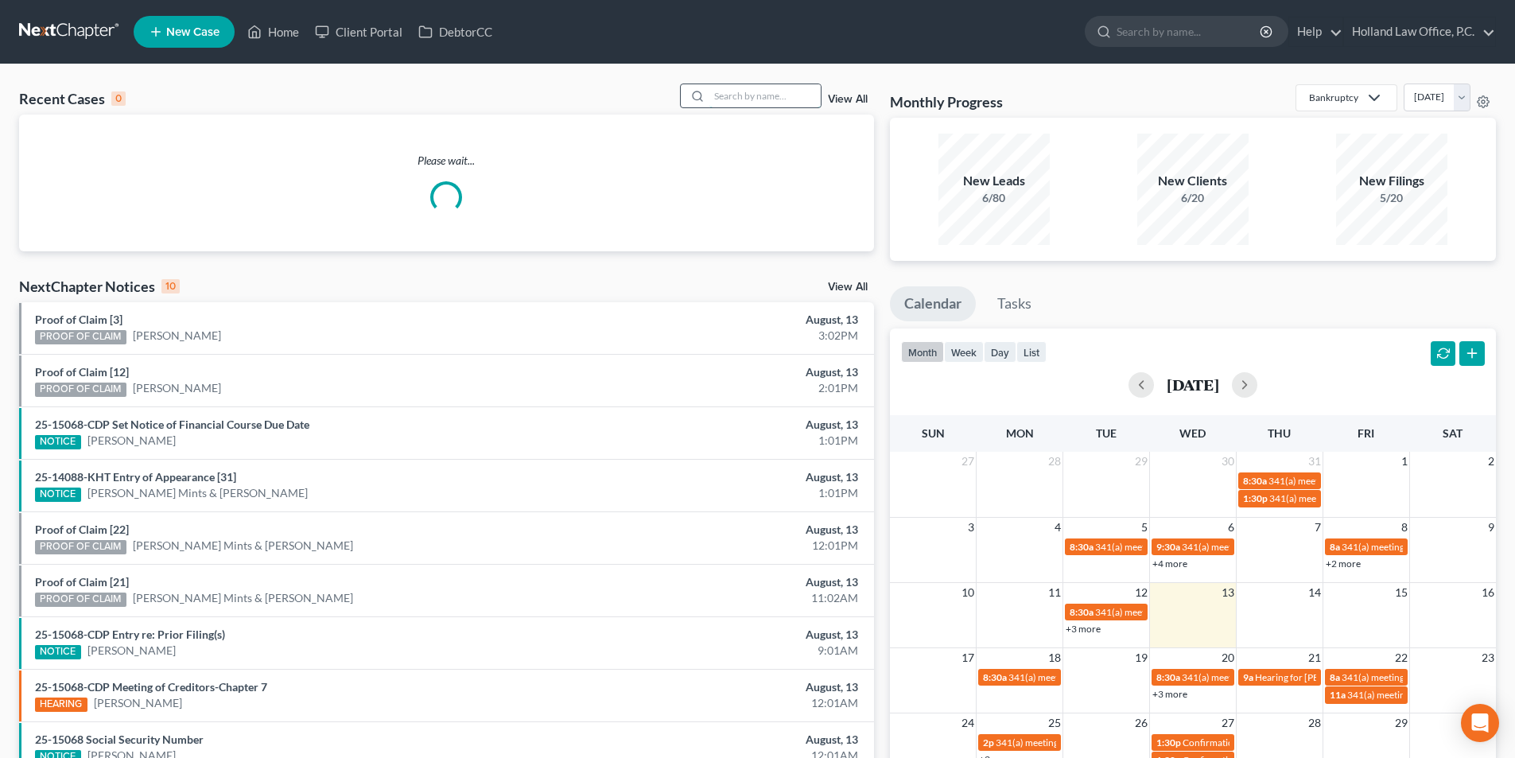
click at [760, 96] on input "search" at bounding box center [764, 95] width 111 height 23
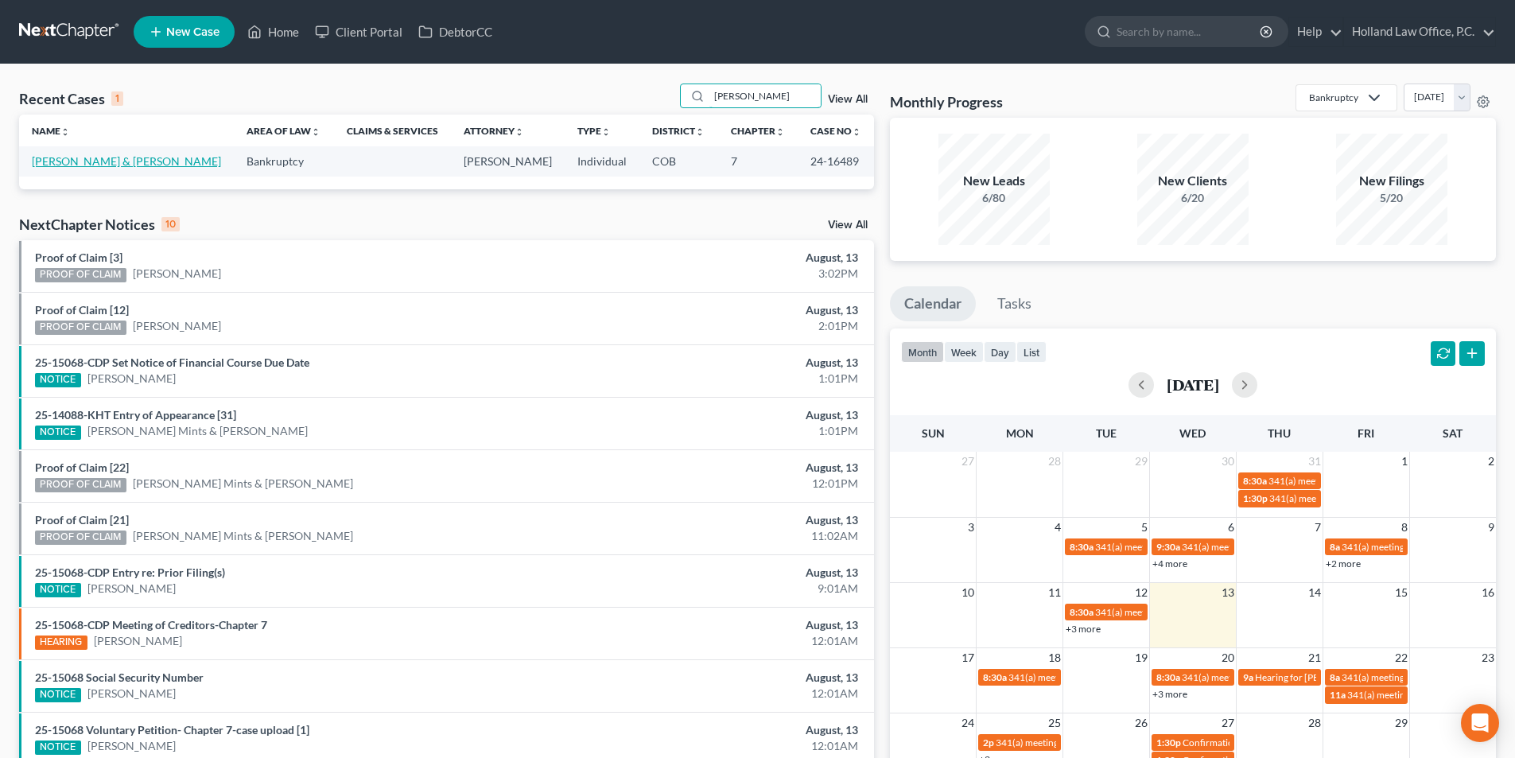
type input "Samantha doll"
click at [104, 162] on link "Doll, Ryan & Samantha" at bounding box center [126, 161] width 189 height 14
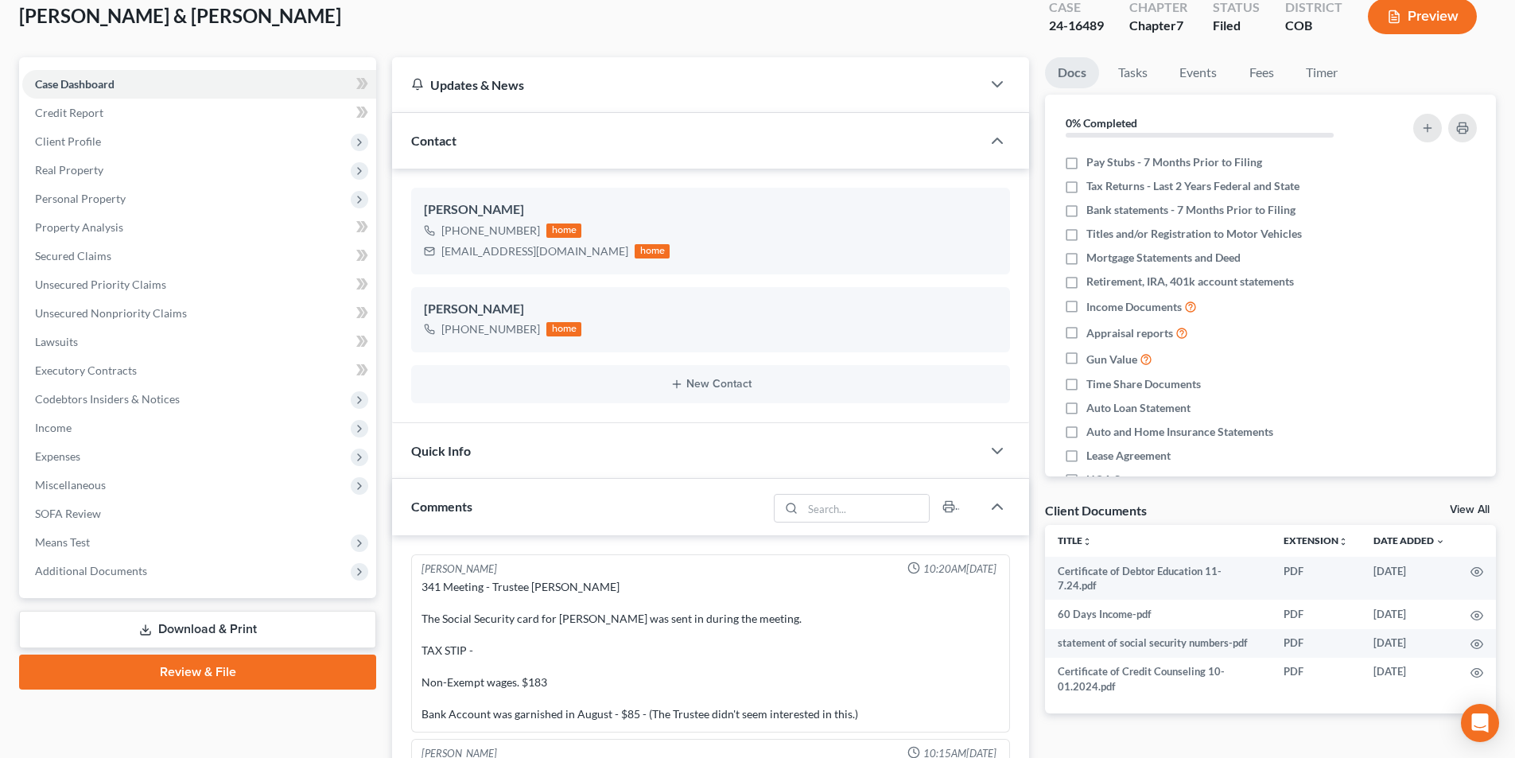
scroll to position [72, 0]
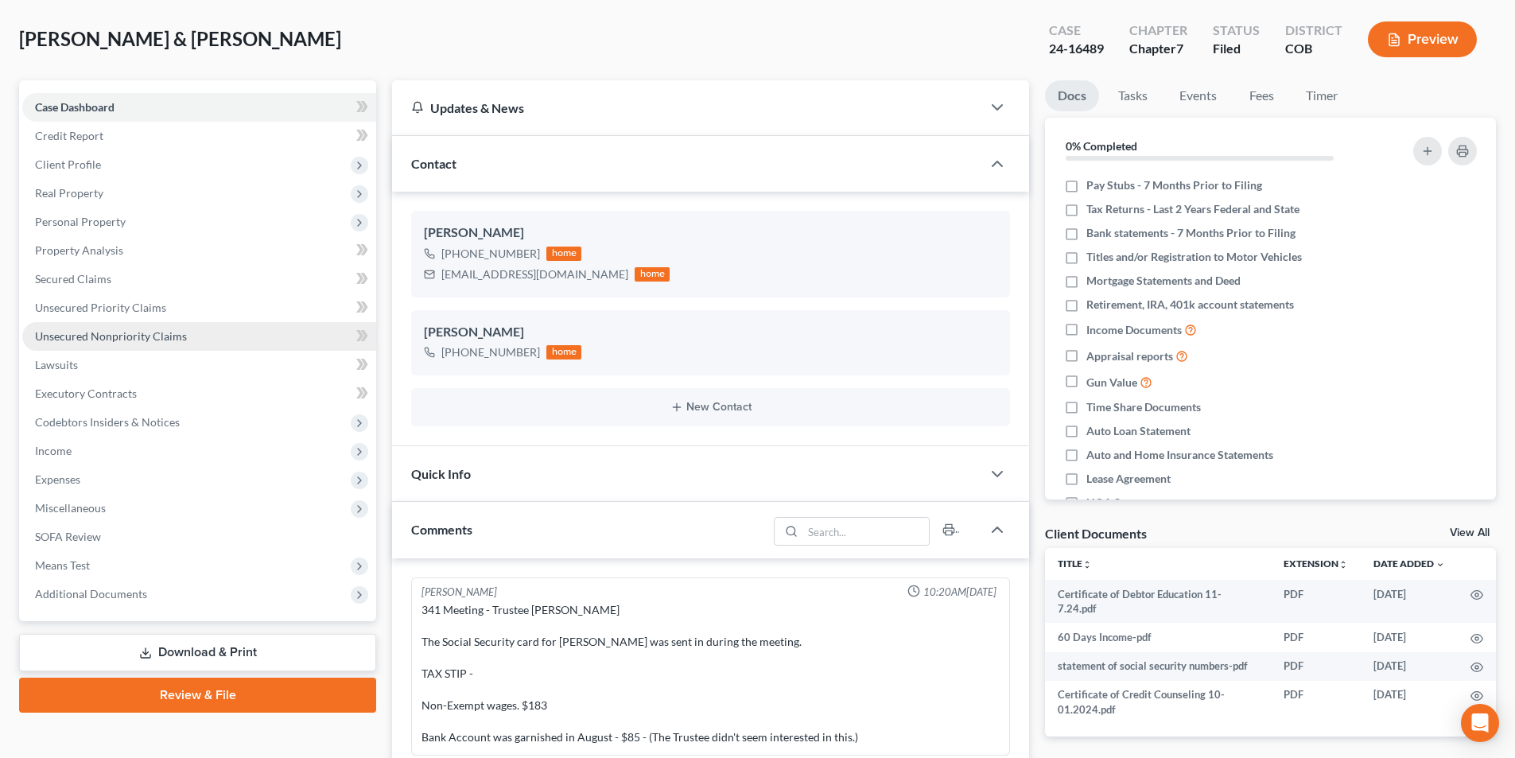
click at [92, 333] on span "Unsecured Nonpriority Claims" at bounding box center [111, 336] width 152 height 14
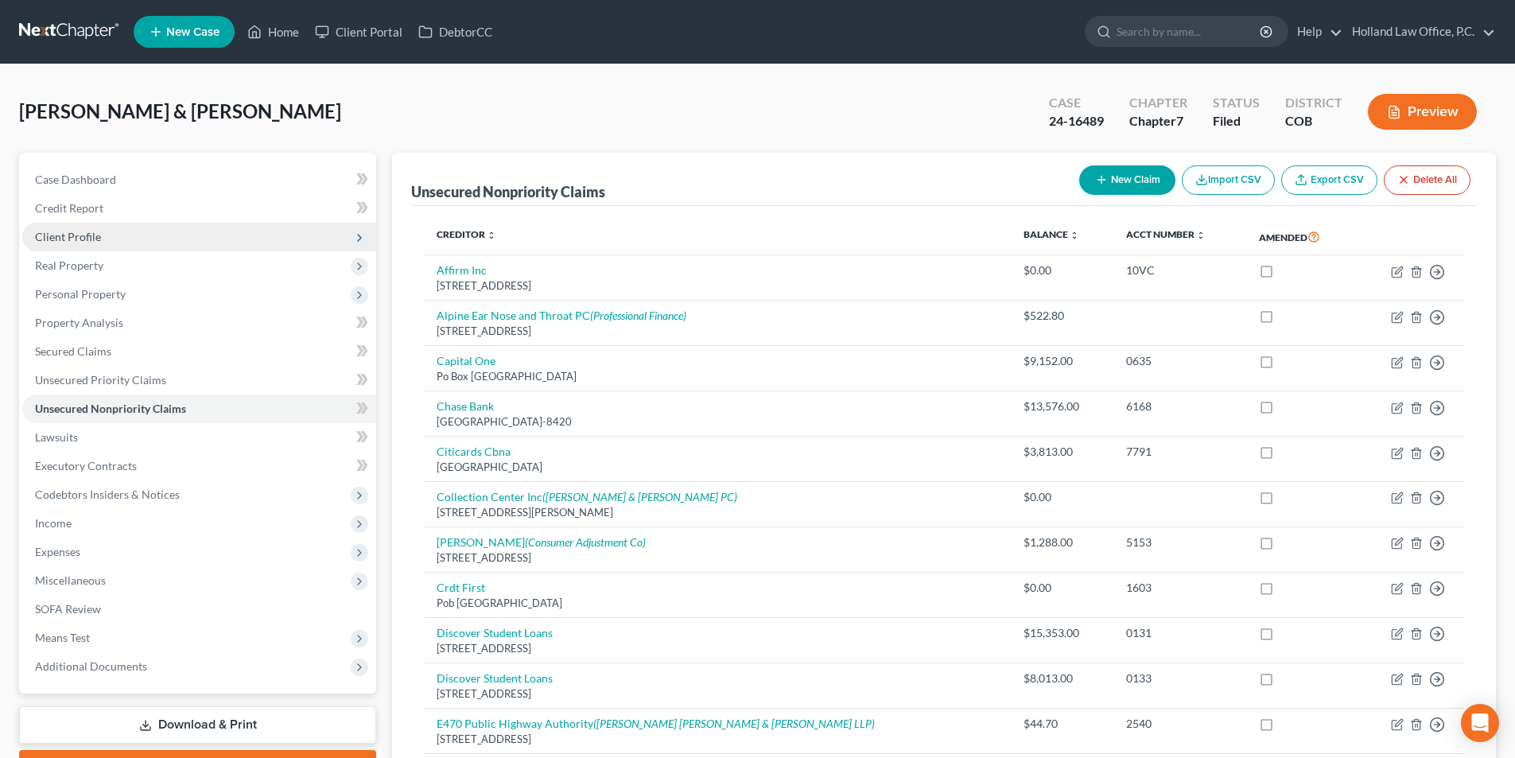
click at [104, 227] on span "Client Profile" at bounding box center [199, 237] width 354 height 29
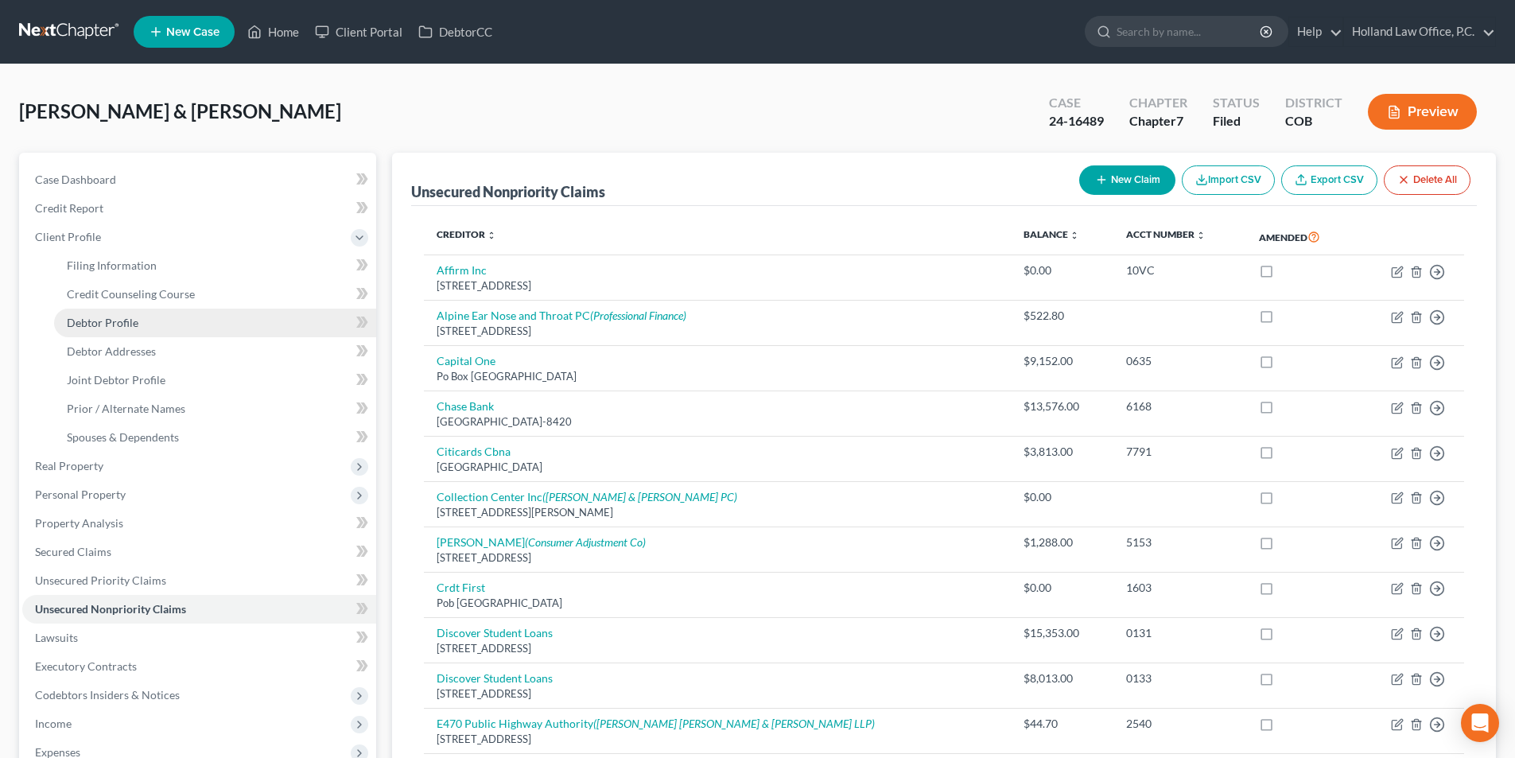
click at [153, 321] on link "Debtor Profile" at bounding box center [215, 323] width 322 height 29
select select "1"
select select "3"
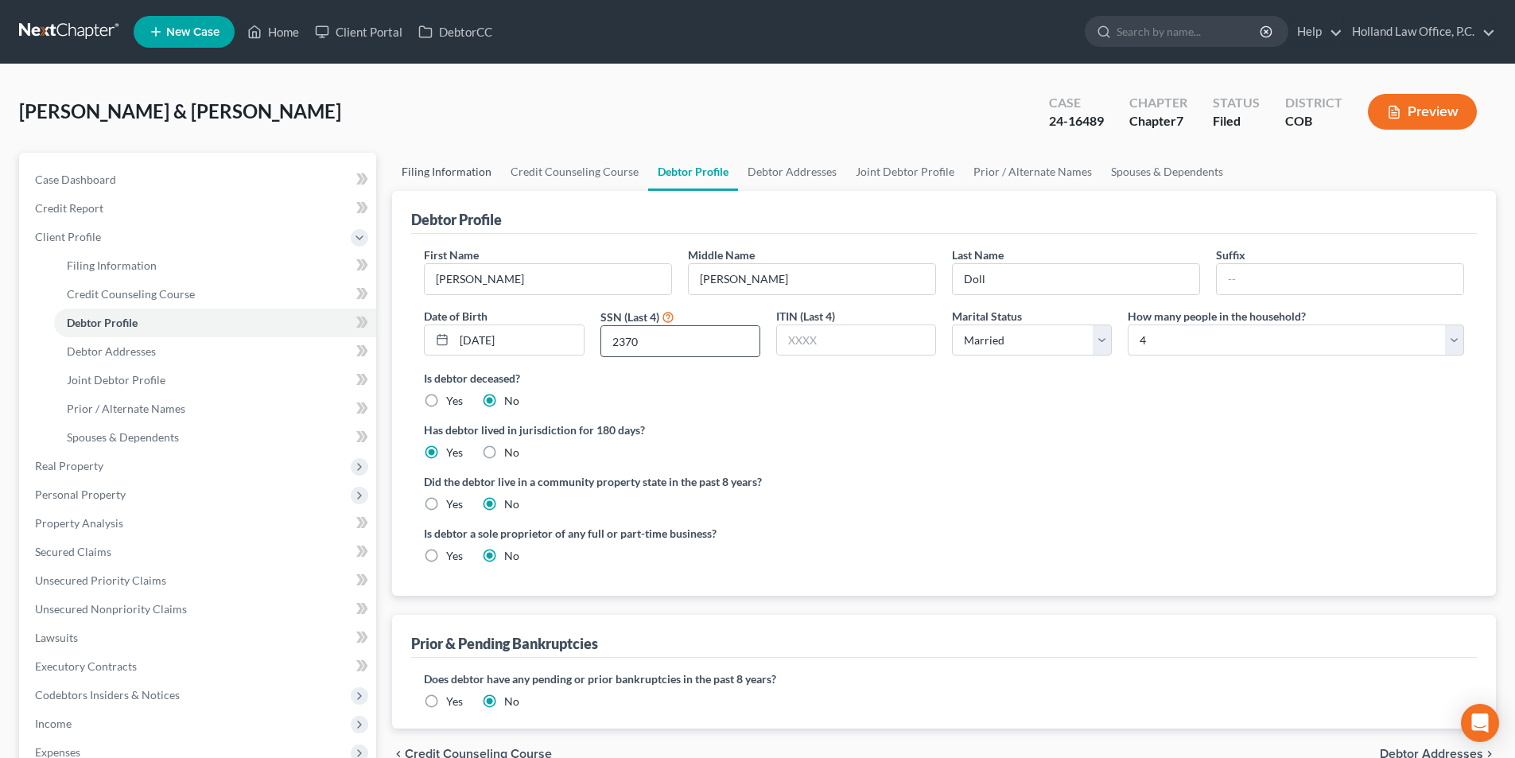
click at [435, 177] on link "Filing Information" at bounding box center [446, 172] width 109 height 38
select select "1"
select select "0"
select select "5"
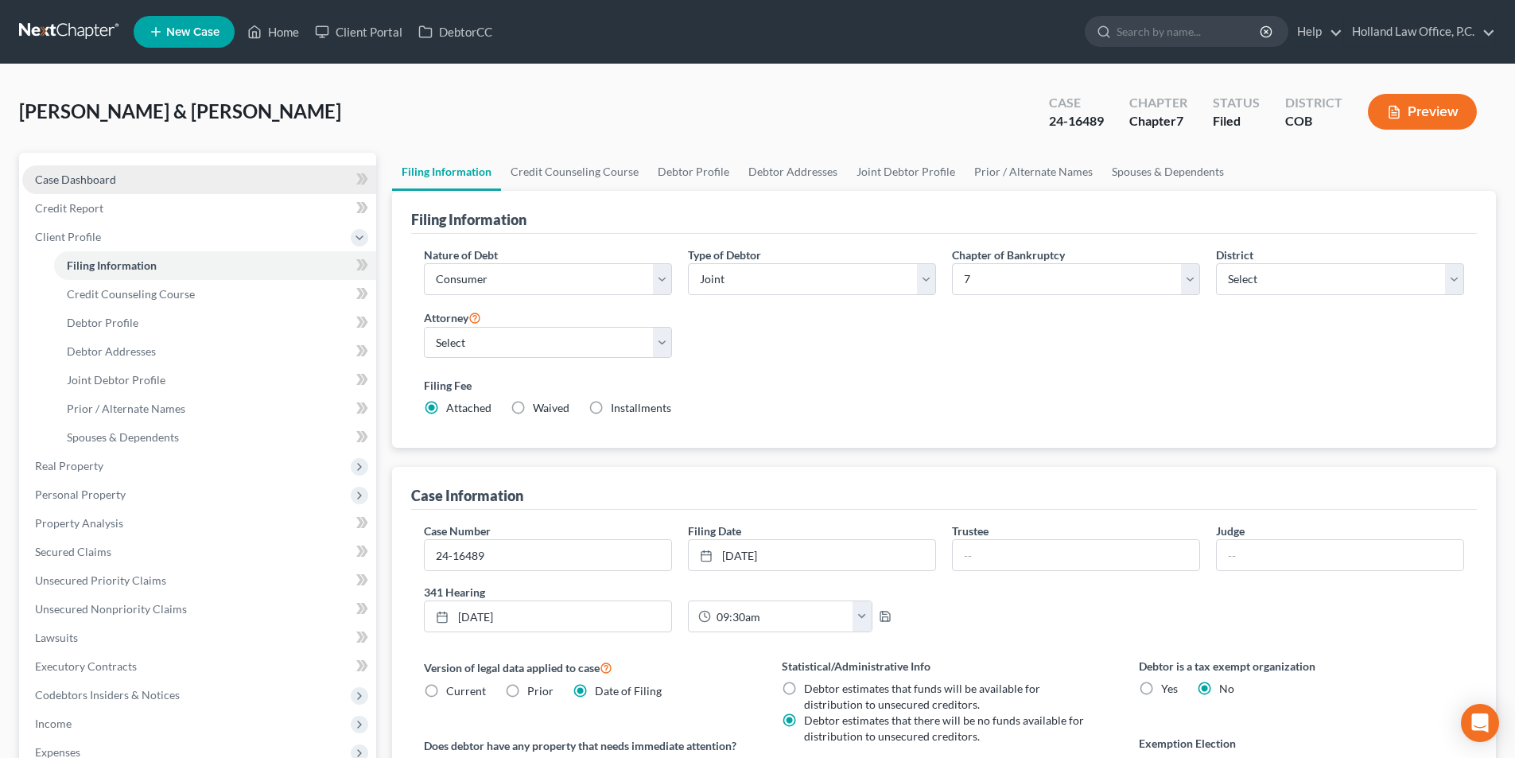
click at [99, 183] on span "Case Dashboard" at bounding box center [75, 180] width 81 height 14
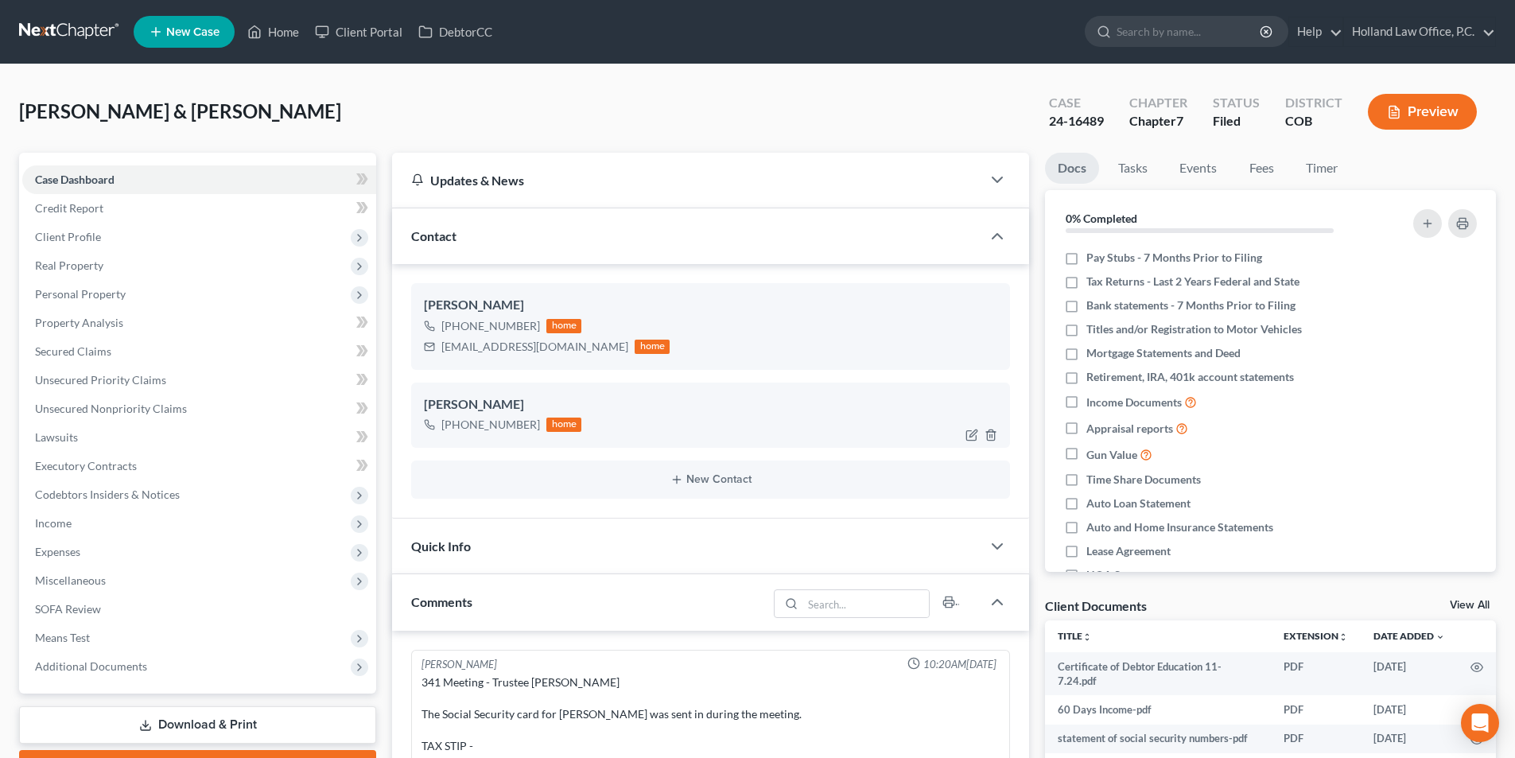
drag, startPoint x: 534, startPoint y: 422, endPoint x: 457, endPoint y: 431, distance: 78.4
click at [457, 431] on div "+1 (970) 371-4654 home" at bounding box center [502, 424] width 157 height 21
copy div "(970) 371-4654"
click at [281, 34] on link "Home" at bounding box center [273, 31] width 68 height 29
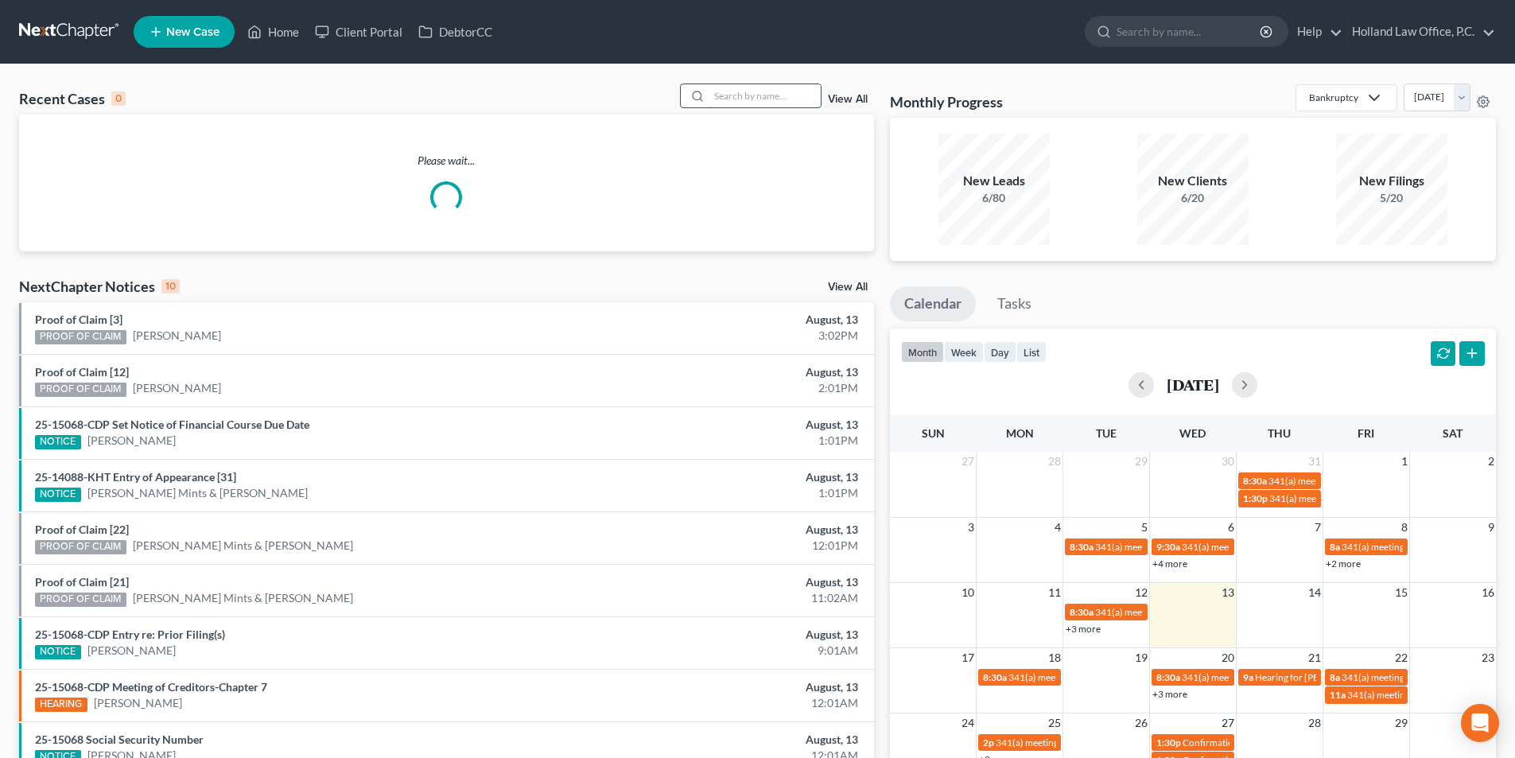
click at [742, 98] on input "search" at bounding box center [764, 95] width 111 height 23
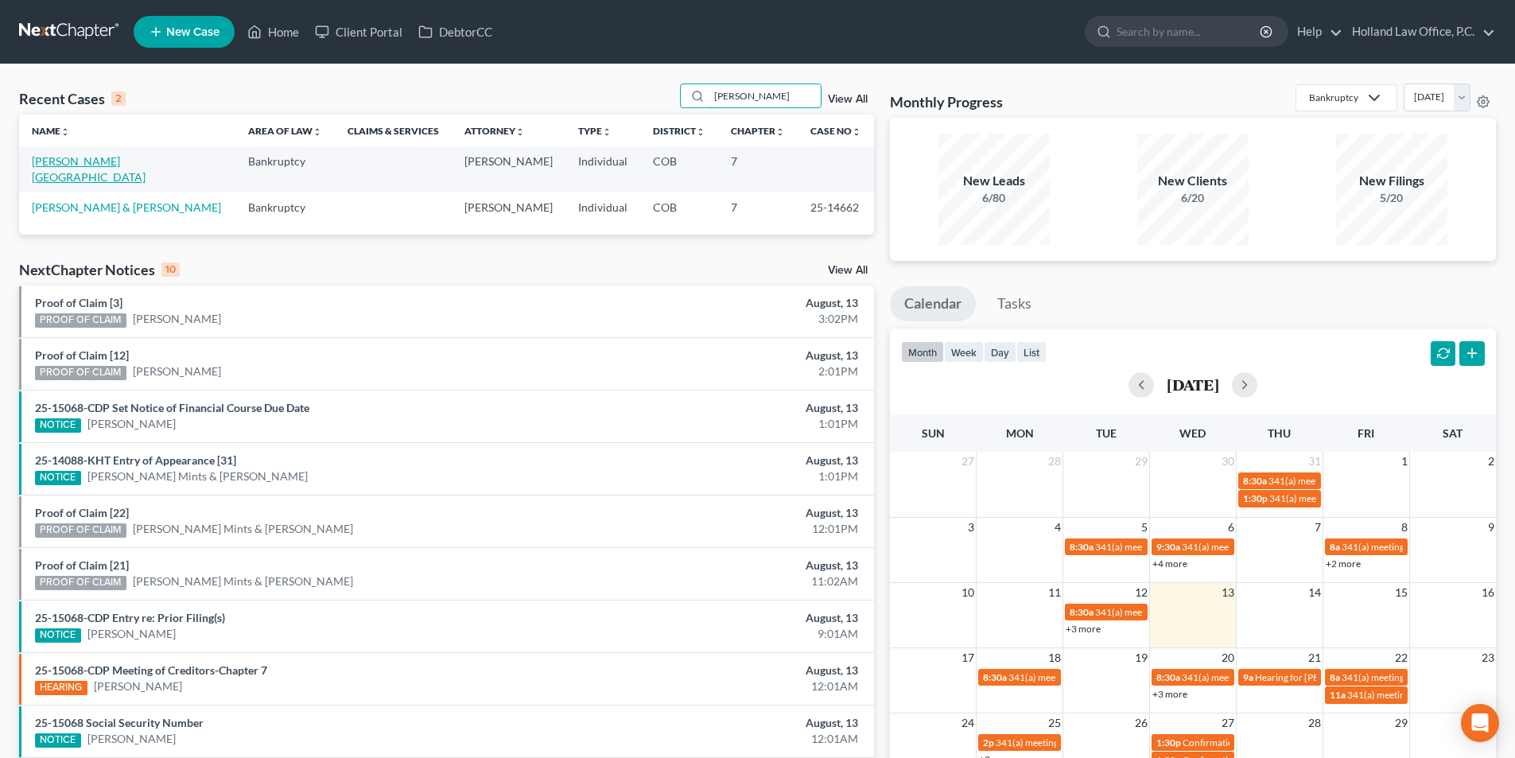
type input "Hamilton"
click at [104, 161] on link "[PERSON_NAME][GEOGRAPHIC_DATA]" at bounding box center [89, 168] width 114 height 29
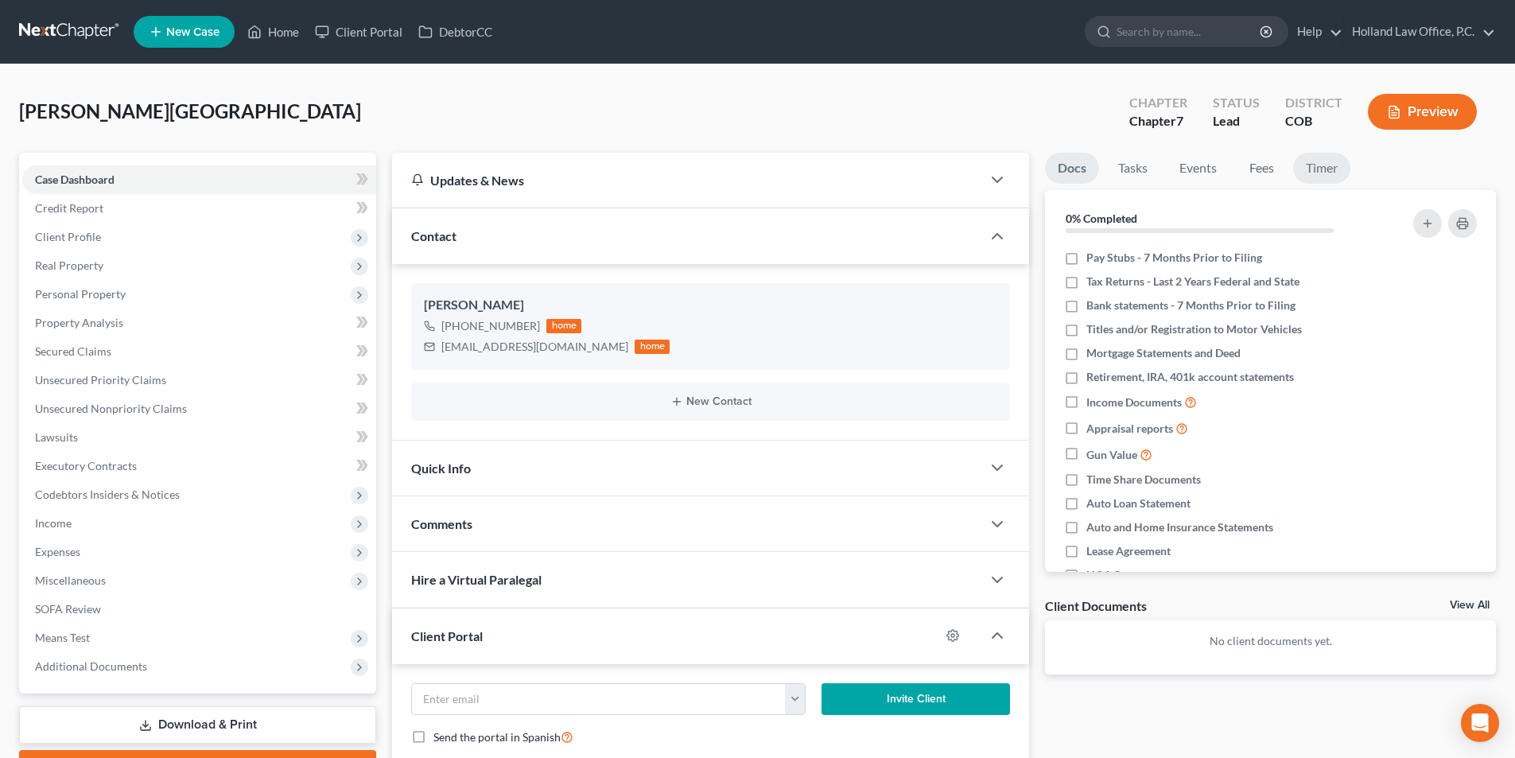
click at [1331, 171] on link "Timer" at bounding box center [1321, 168] width 57 height 31
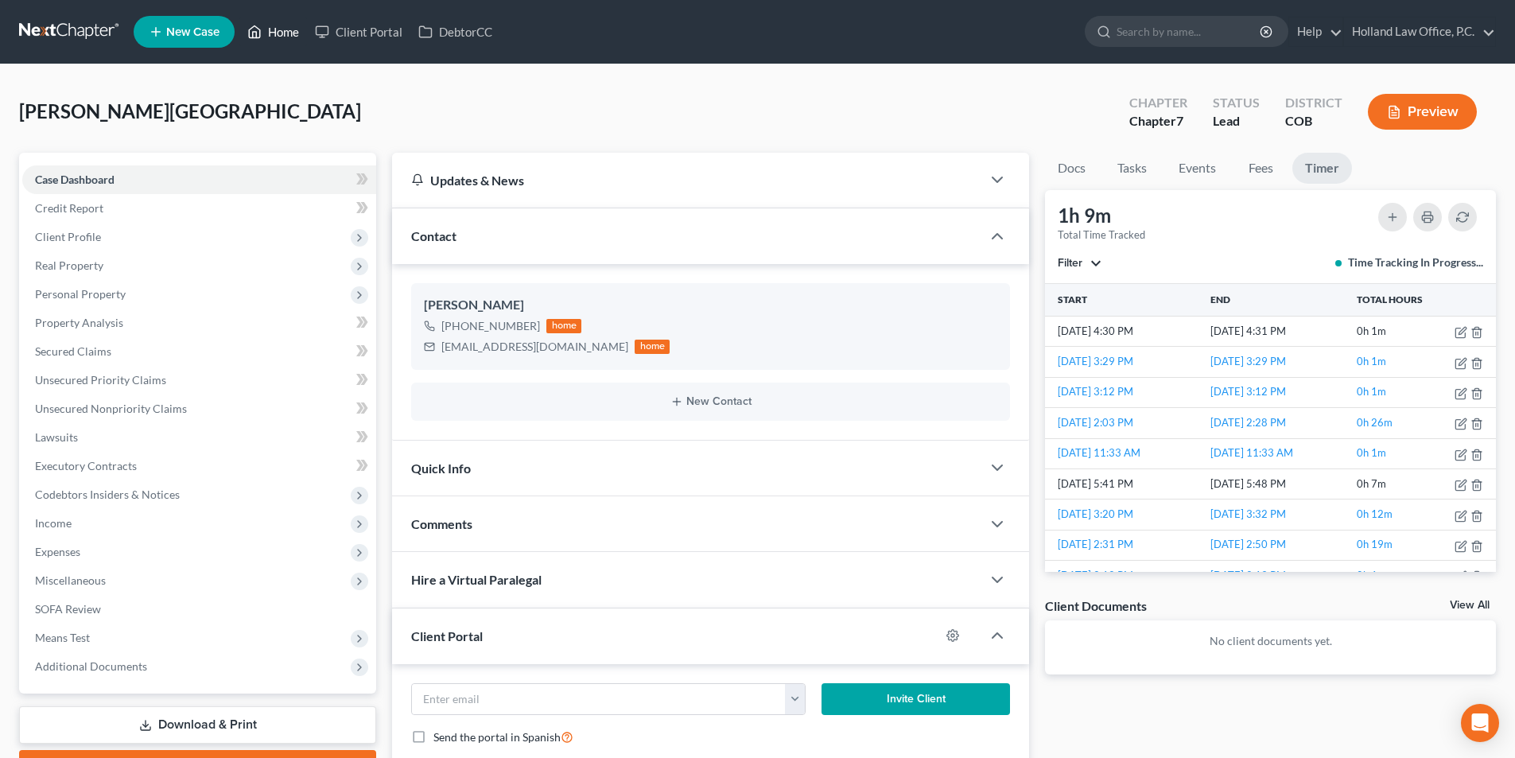
click at [283, 30] on link "Home" at bounding box center [273, 31] width 68 height 29
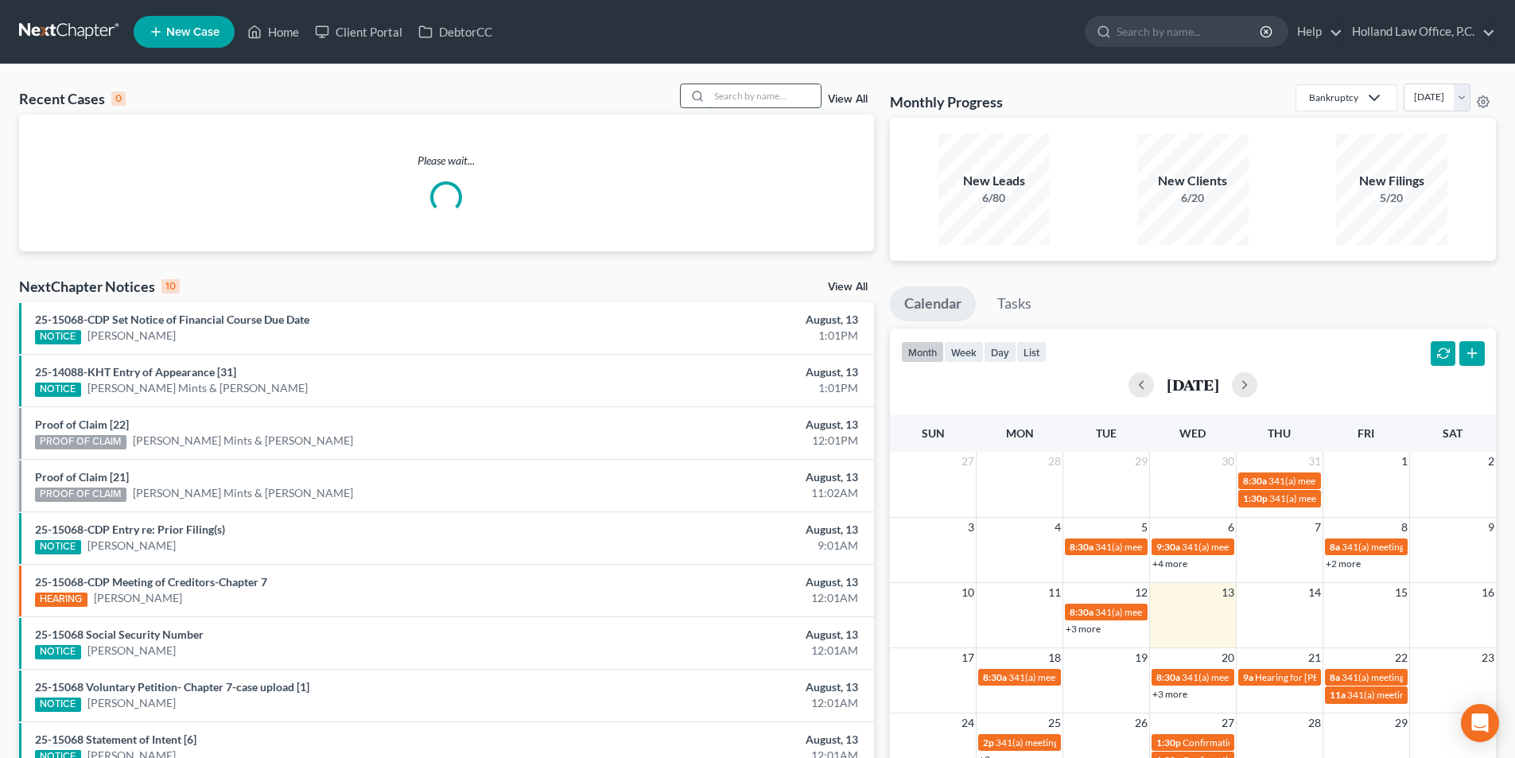
click at [752, 98] on input "search" at bounding box center [764, 95] width 111 height 23
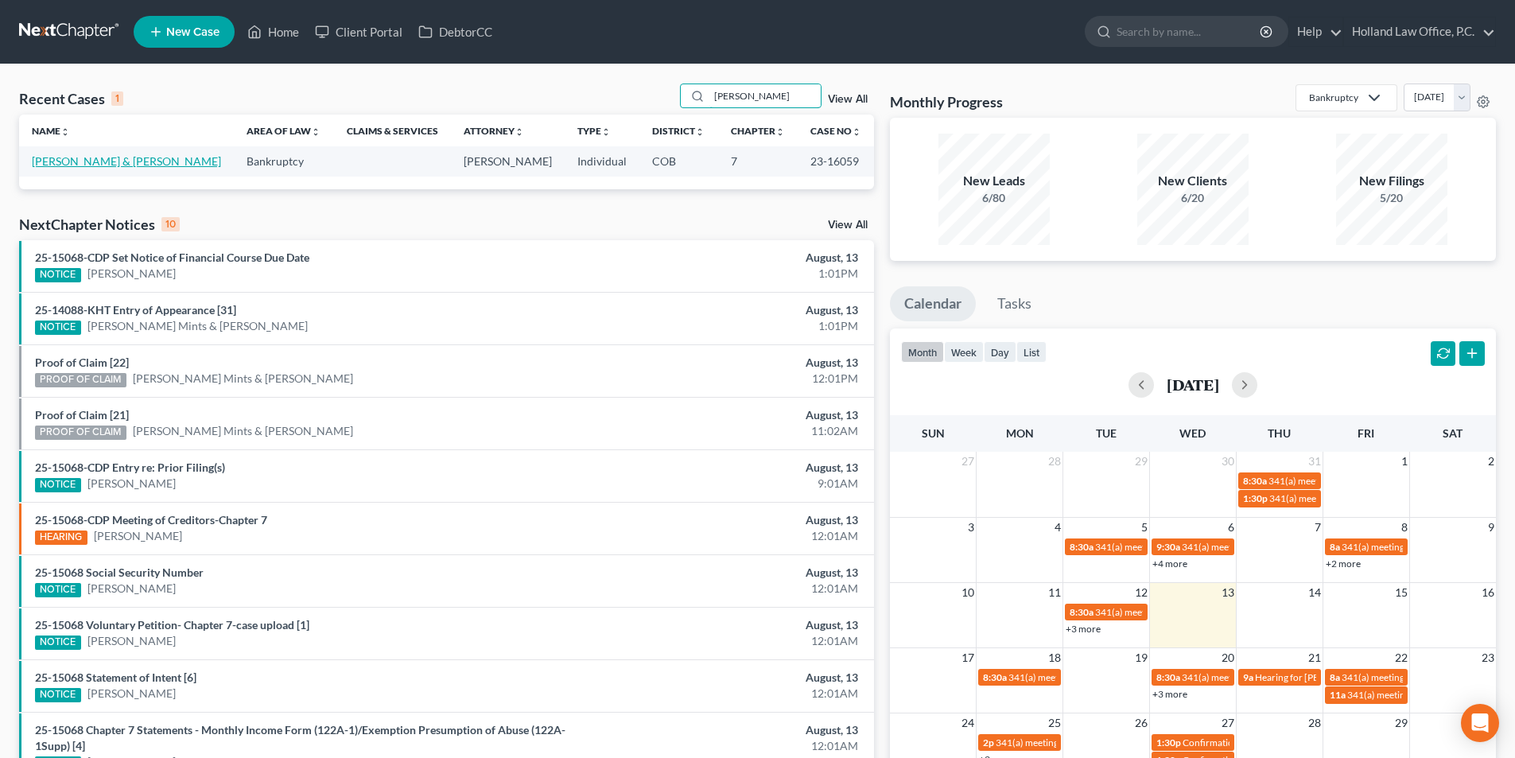
type input "Barnes"
click at [99, 164] on link "[PERSON_NAME] & [PERSON_NAME]" at bounding box center [126, 161] width 189 height 14
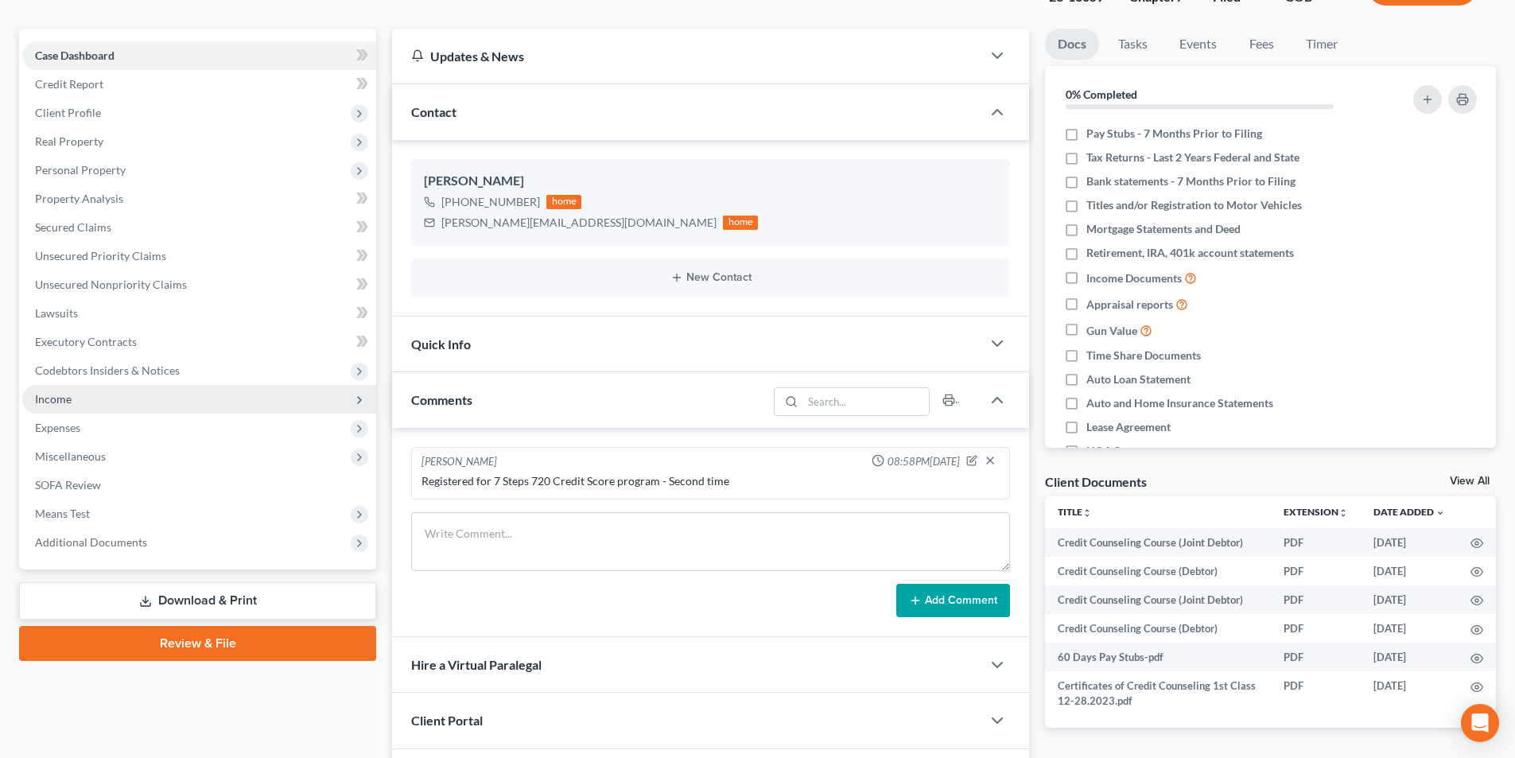
scroll to position [159, 0]
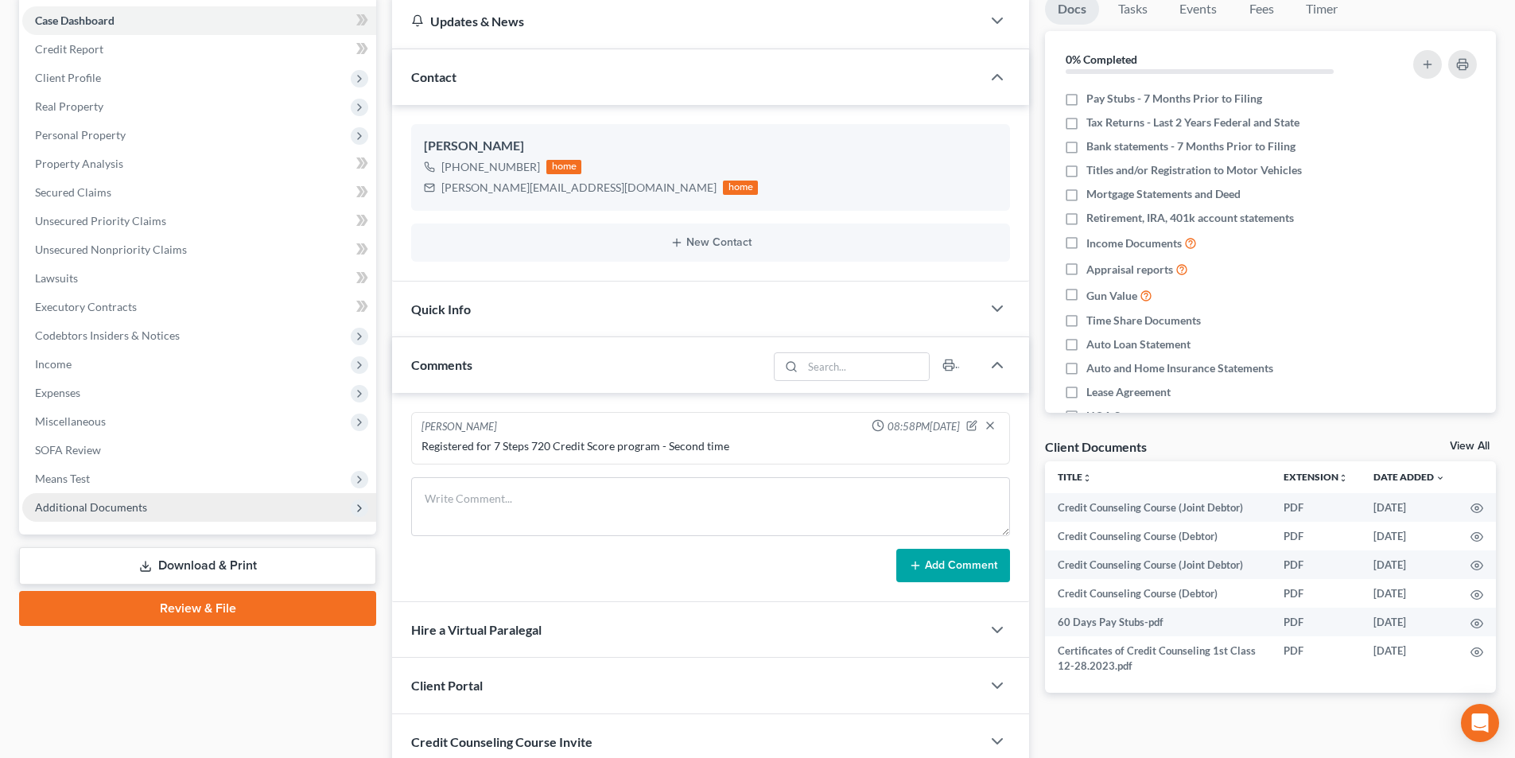
drag, startPoint x: 141, startPoint y: 507, endPoint x: 156, endPoint y: 510, distance: 15.4
click at [141, 507] on span "Additional Documents" at bounding box center [91, 507] width 112 height 14
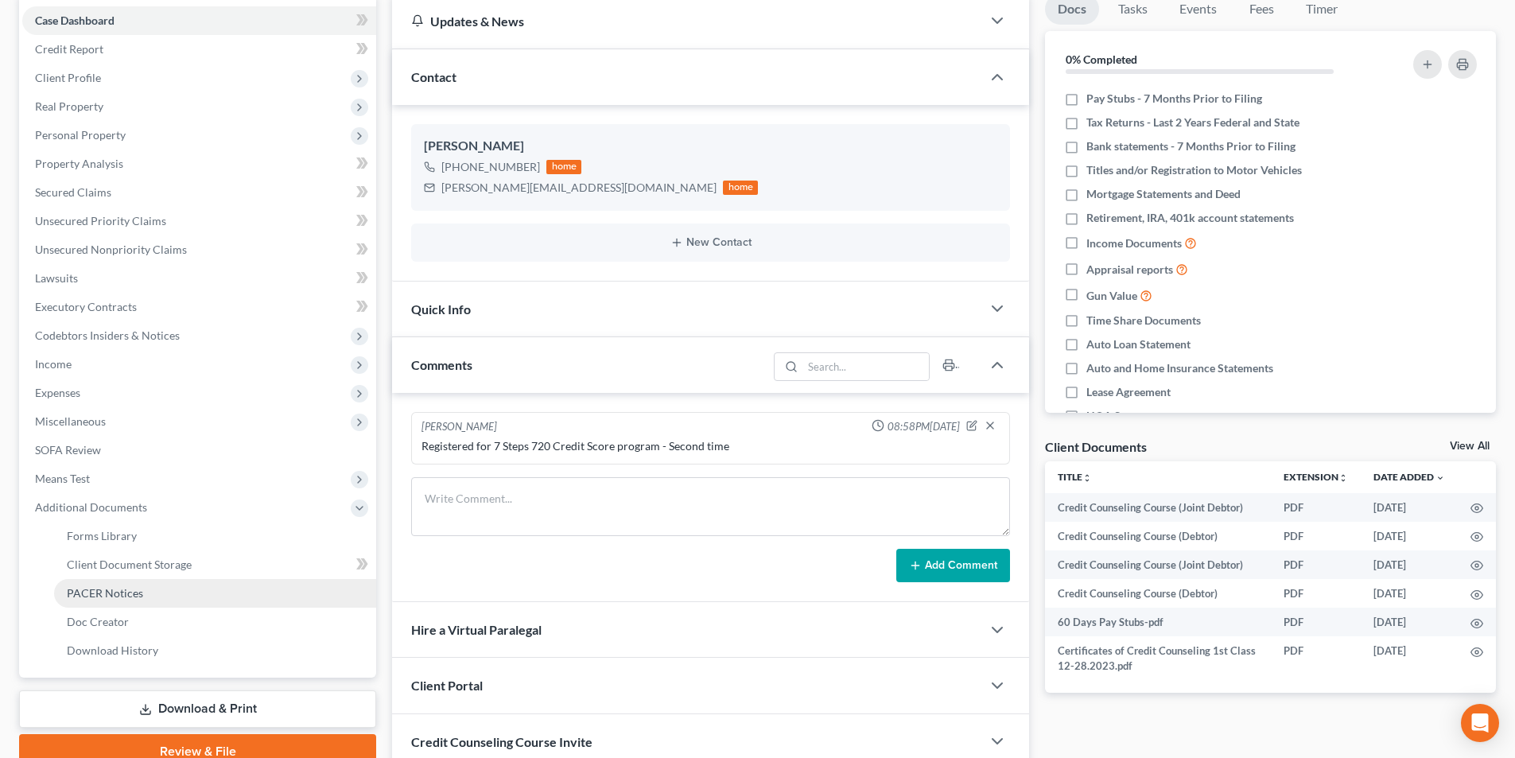
click at [145, 592] on link "PACER Notices" at bounding box center [215, 593] width 322 height 29
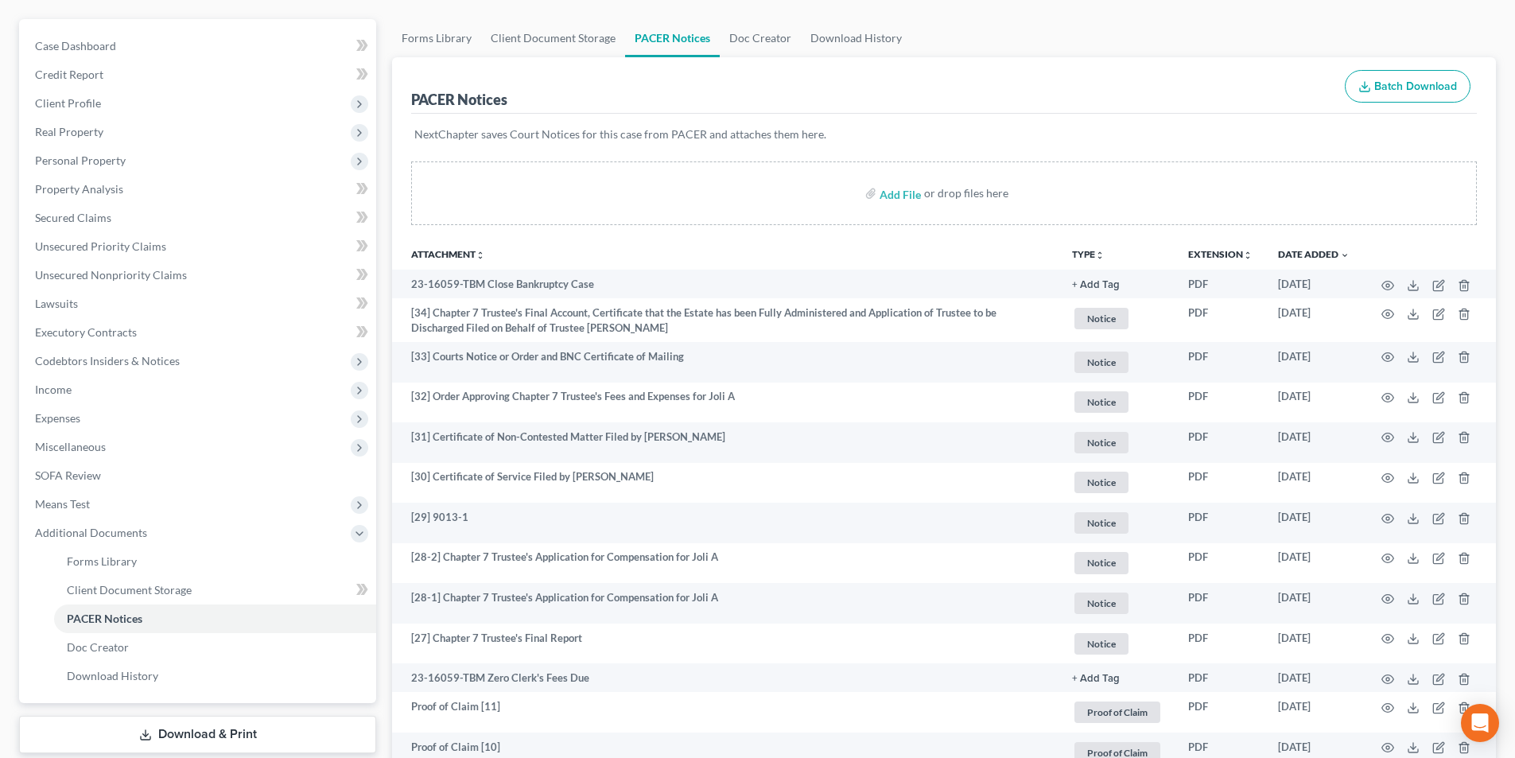
scroll to position [159, 0]
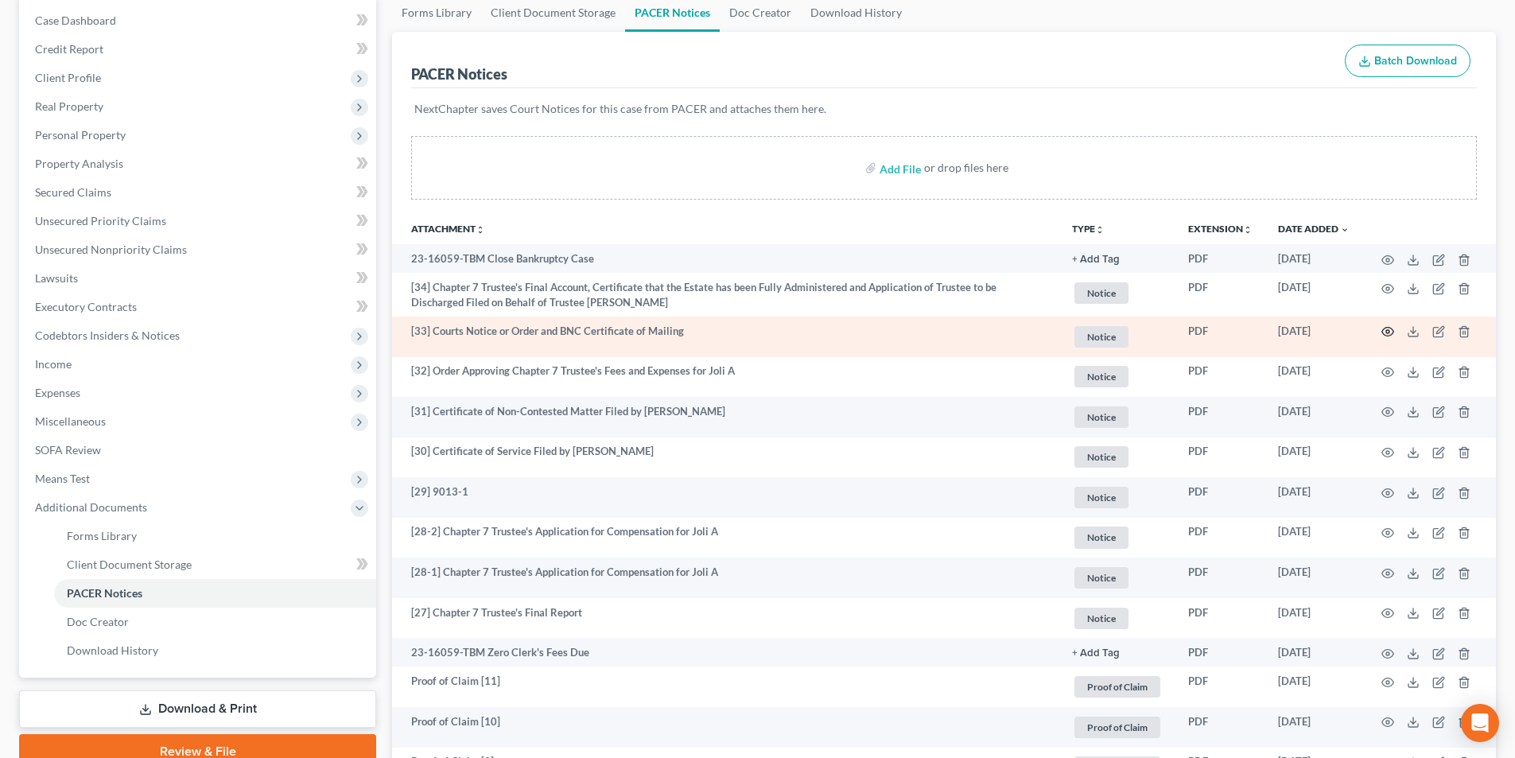
click at [1391, 333] on icon "button" at bounding box center [1387, 331] width 13 height 13
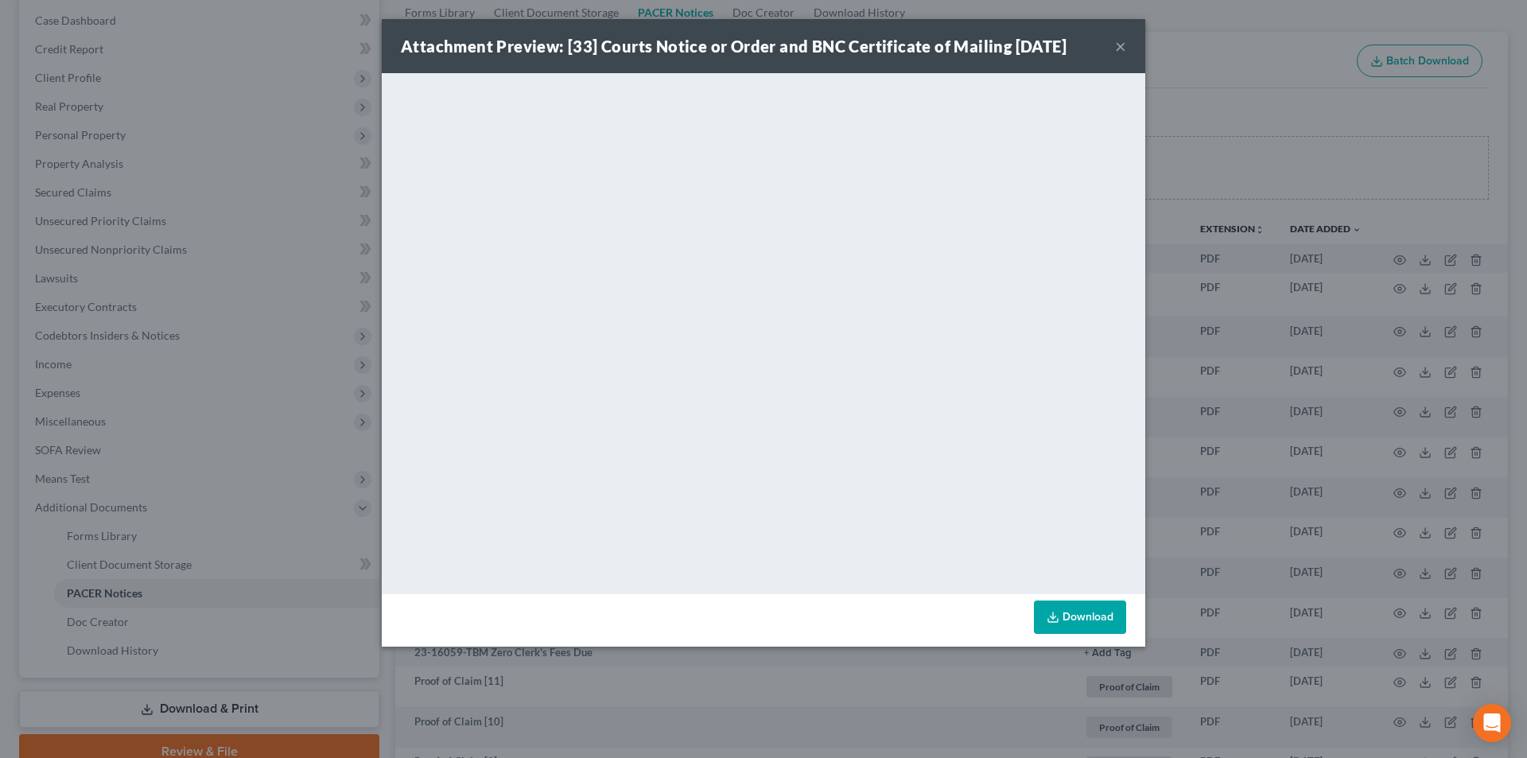
click at [1118, 48] on button "×" at bounding box center [1120, 46] width 11 height 19
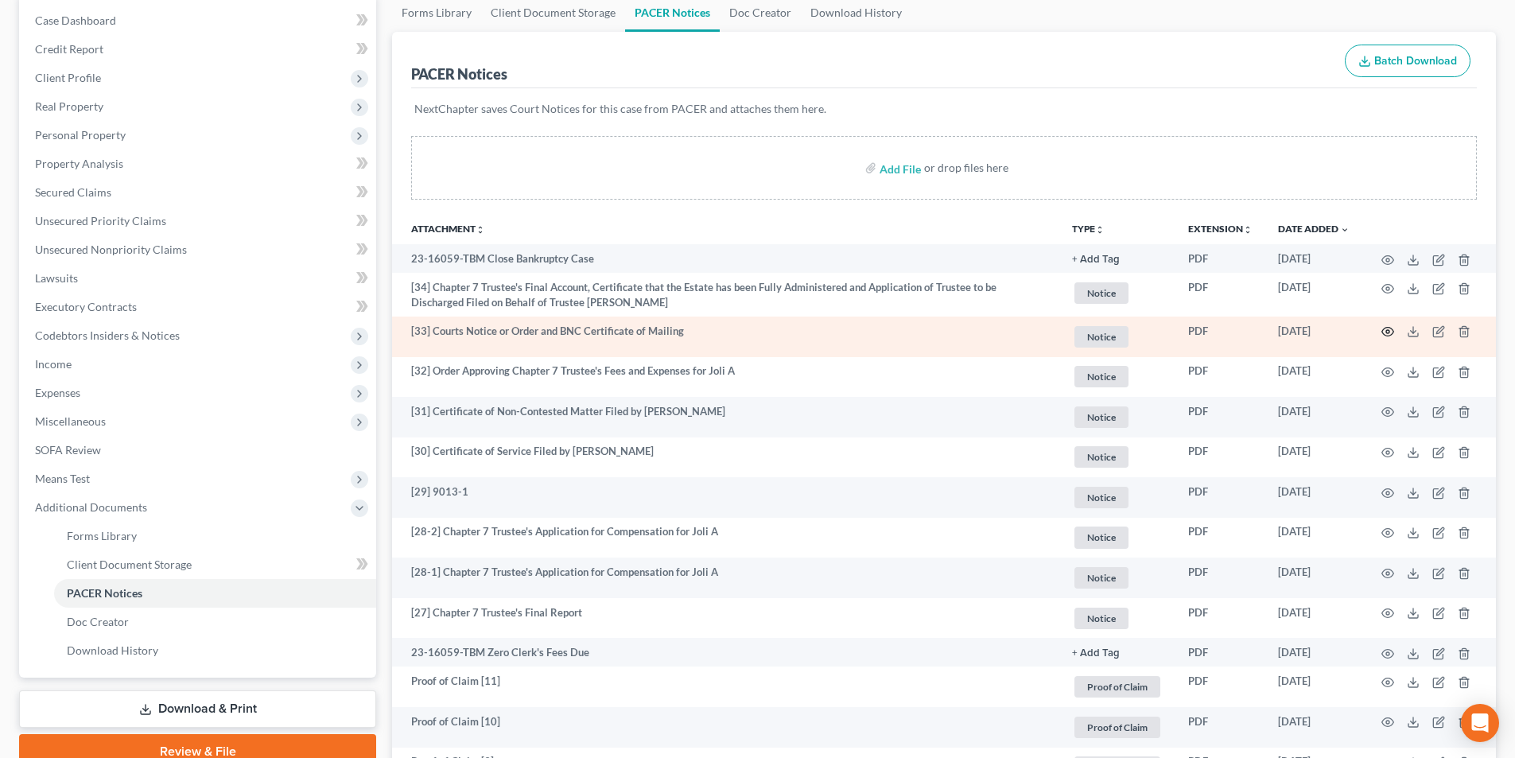
click at [1392, 332] on icon "button" at bounding box center [1387, 331] width 13 height 13
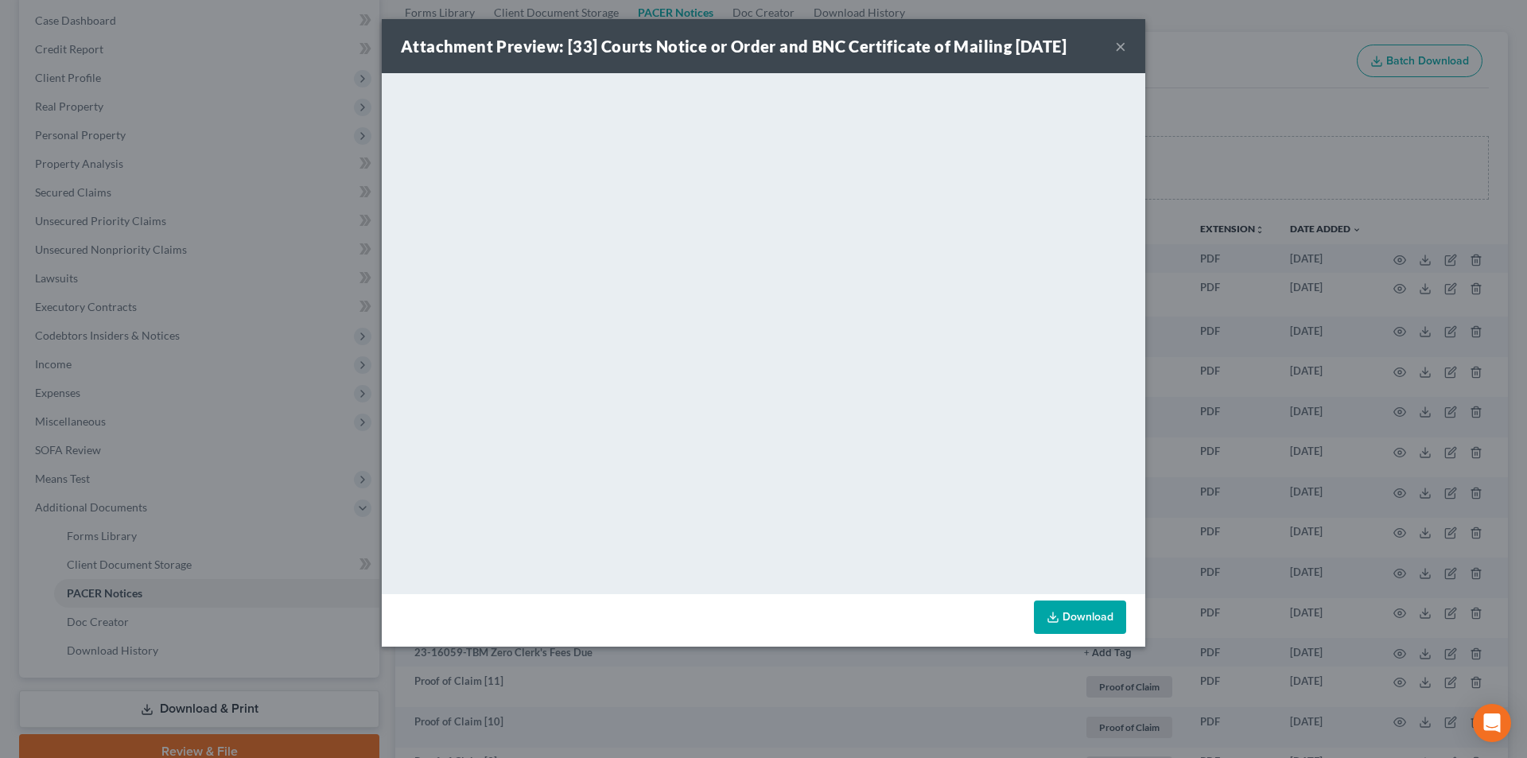
click at [1117, 50] on button "×" at bounding box center [1120, 46] width 11 height 19
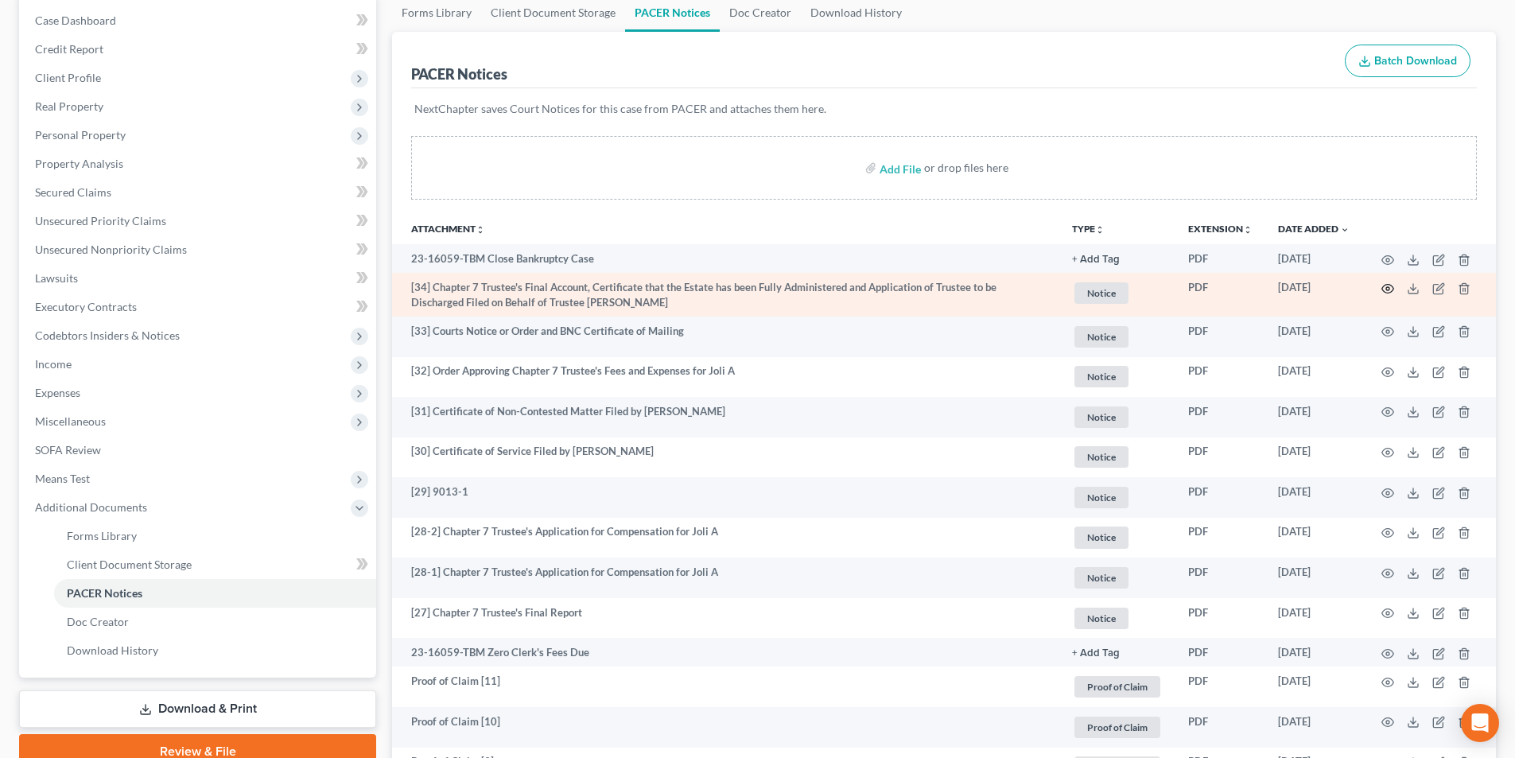
click at [1386, 288] on circle "button" at bounding box center [1387, 288] width 3 height 3
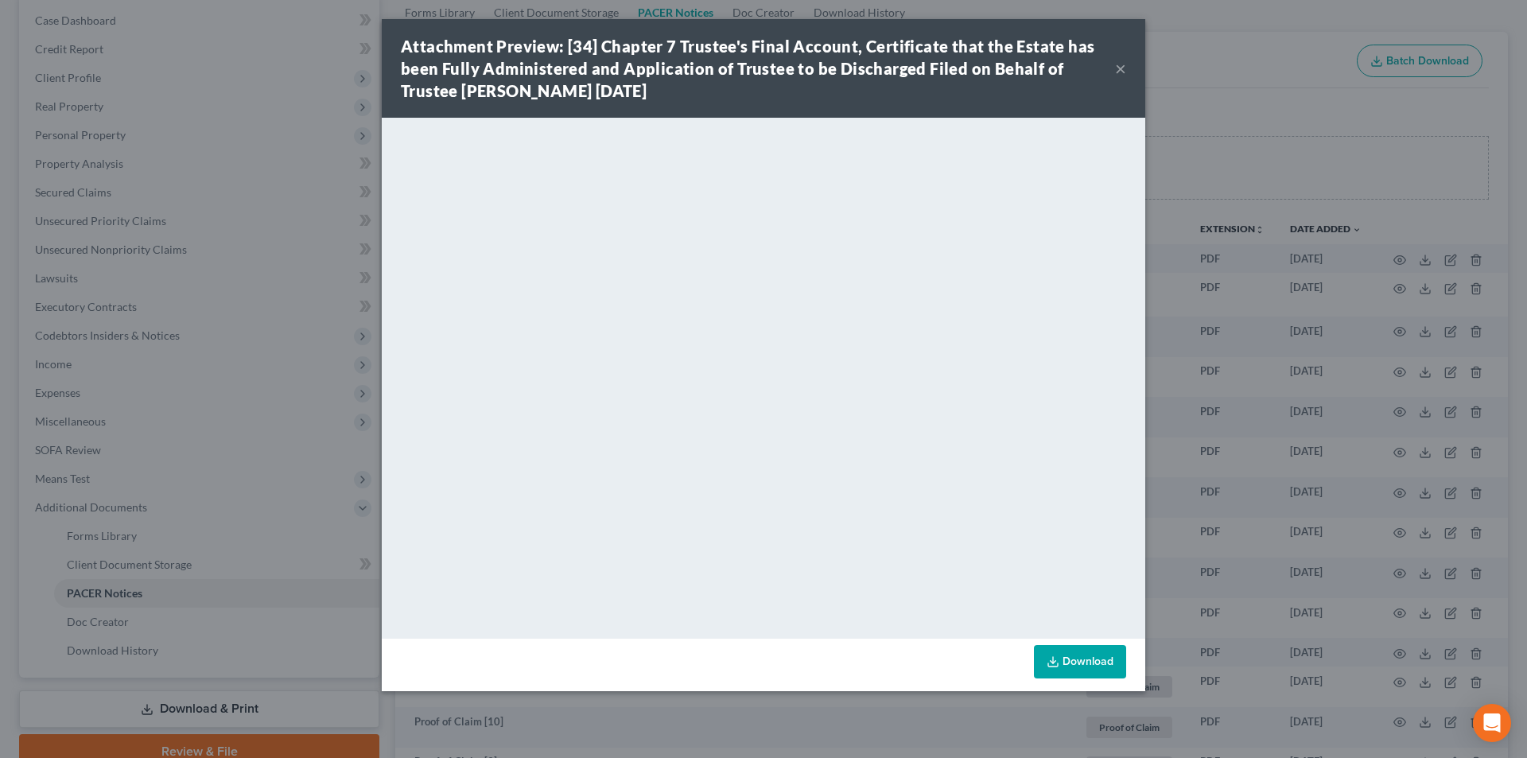
click at [1121, 63] on button "×" at bounding box center [1120, 68] width 11 height 19
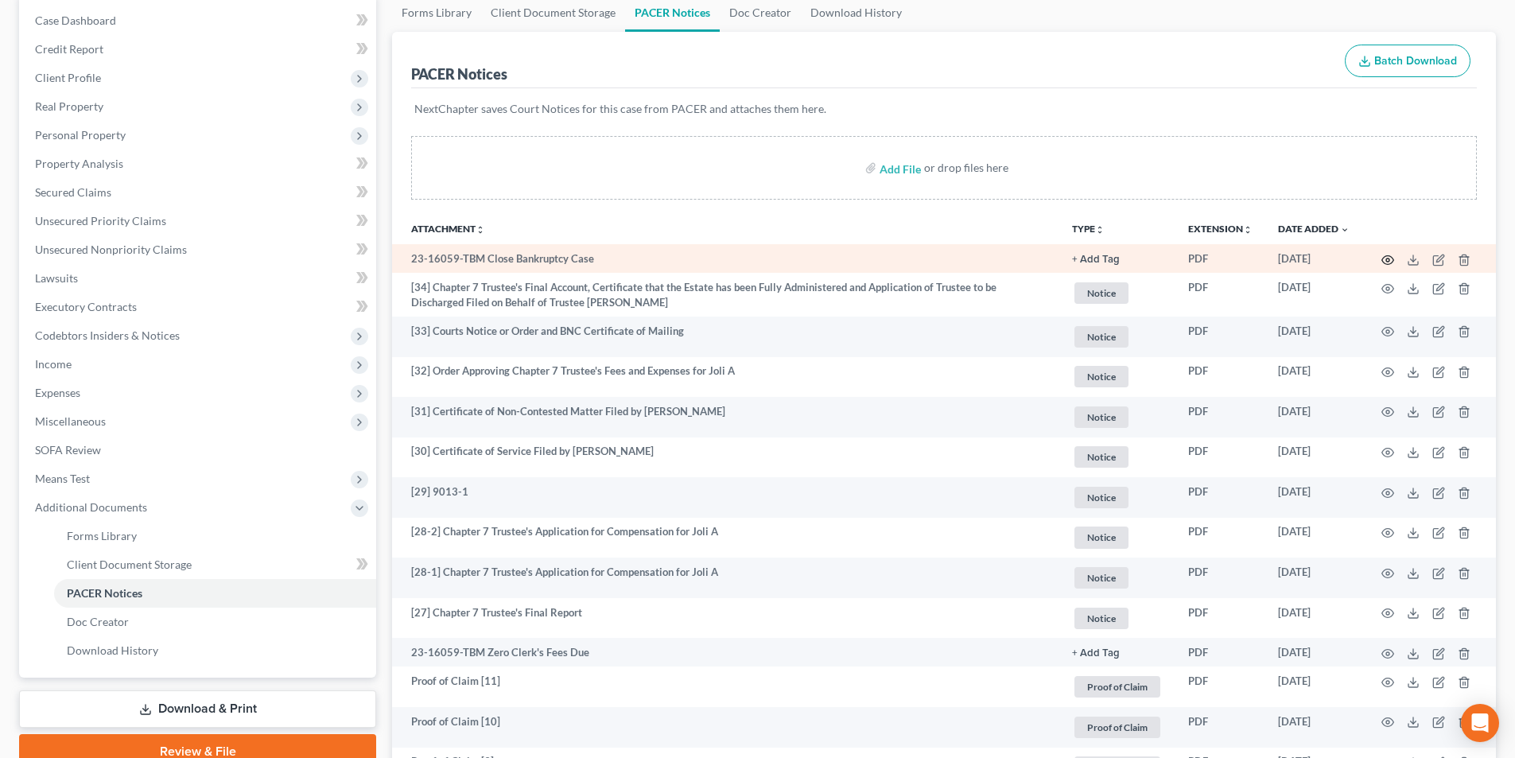
click at [1389, 260] on icon "button" at bounding box center [1387, 260] width 13 height 13
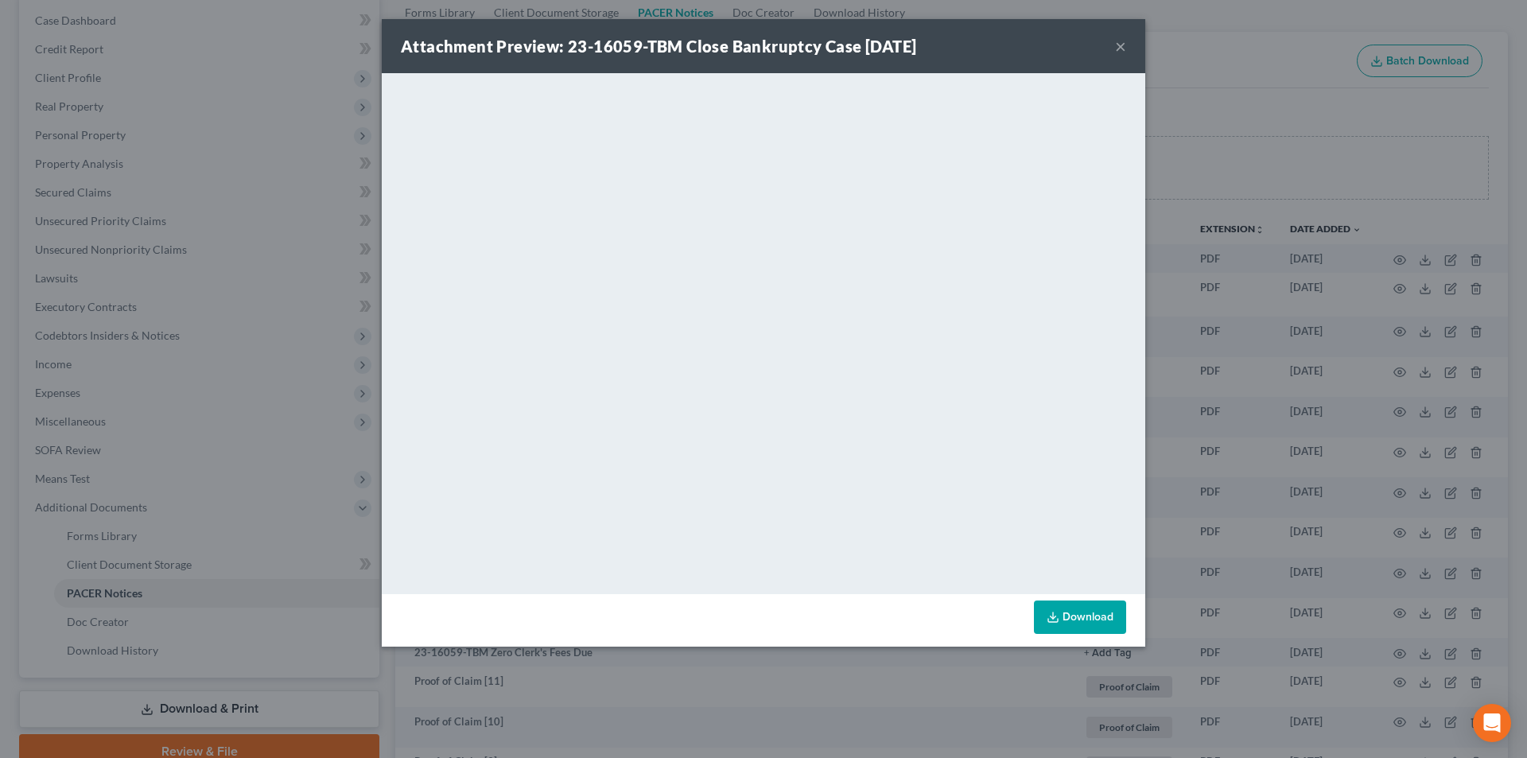
click at [1119, 52] on button "×" at bounding box center [1120, 46] width 11 height 19
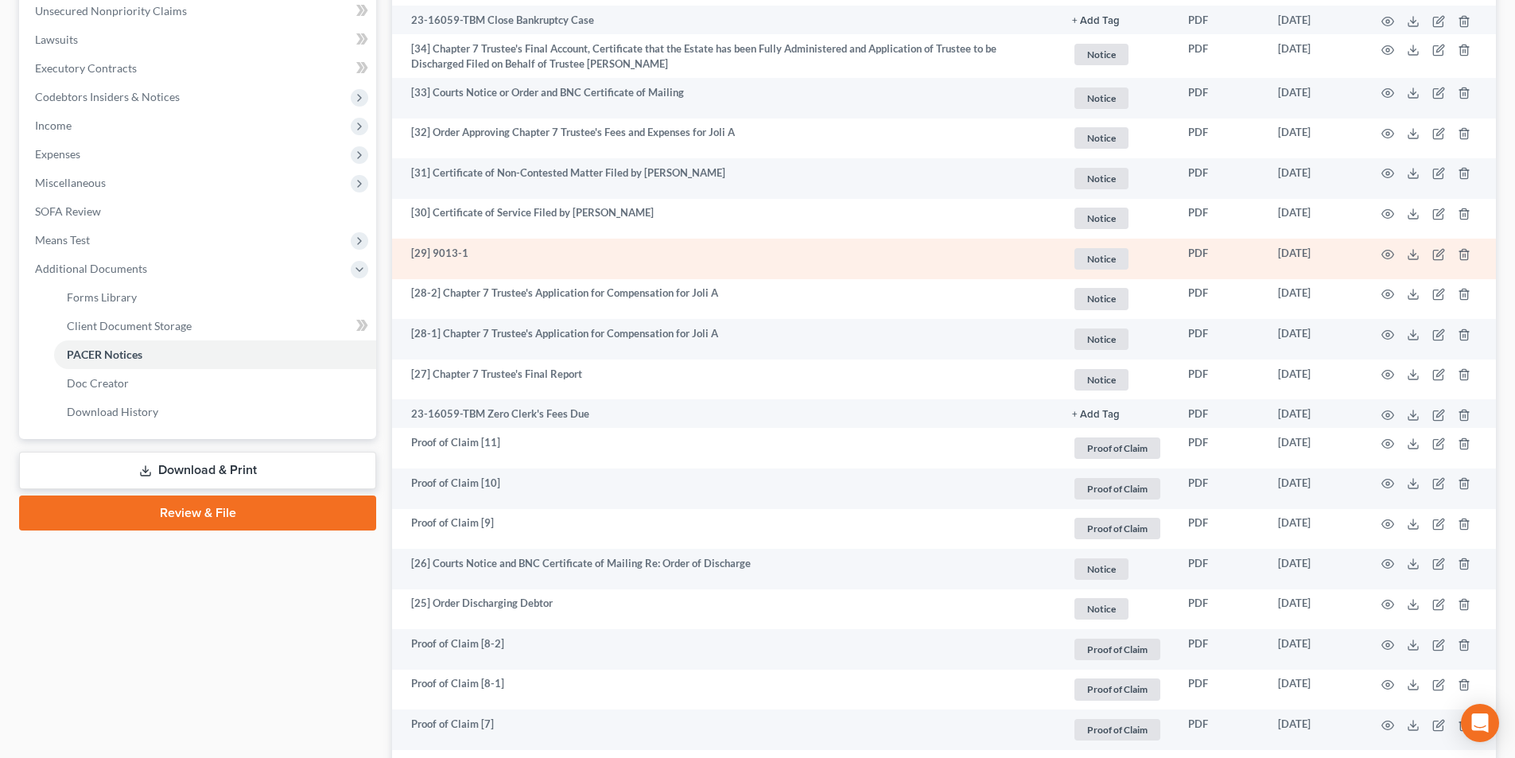
scroll to position [477, 0]
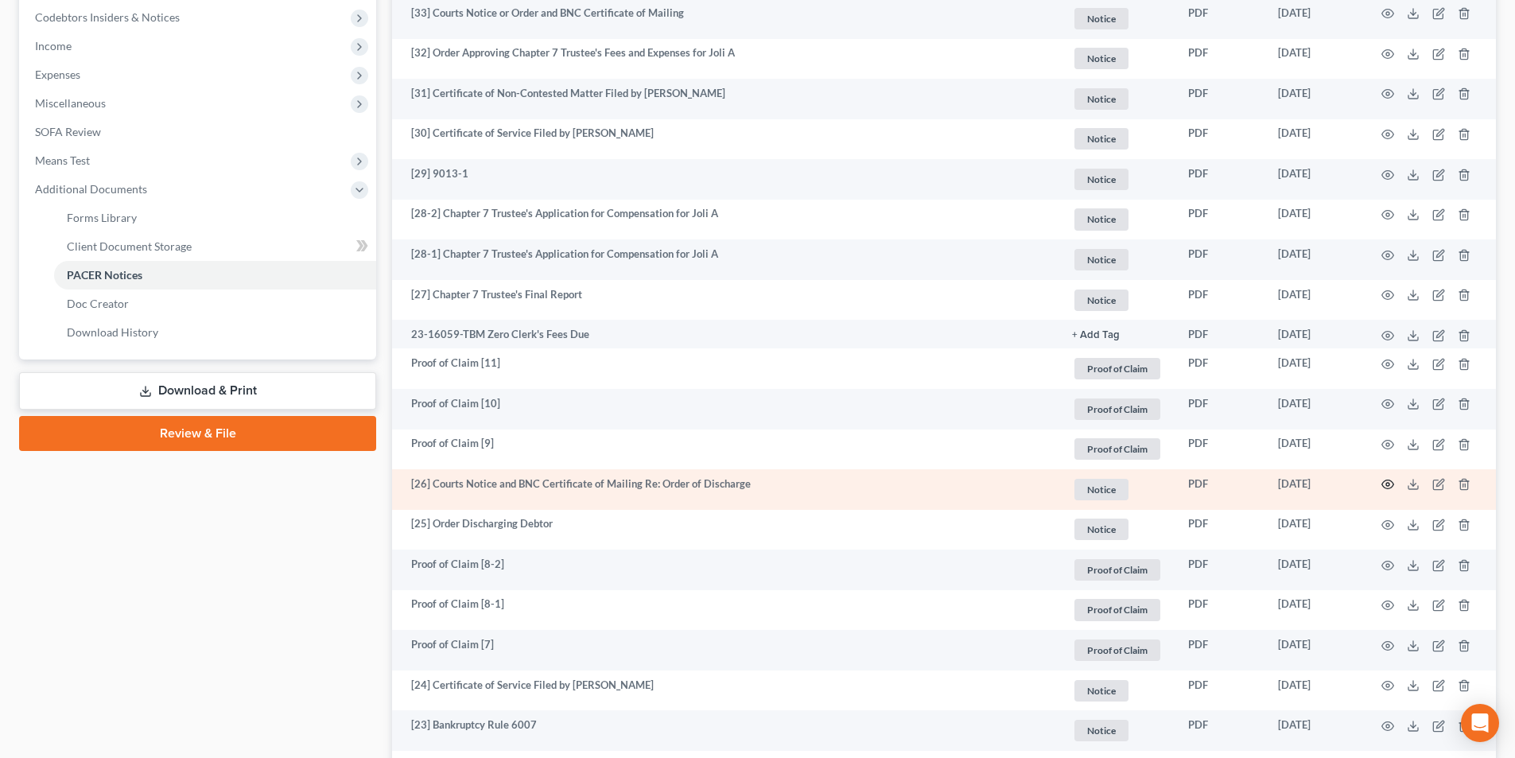
click at [1384, 480] on icon "button" at bounding box center [1387, 484] width 13 height 13
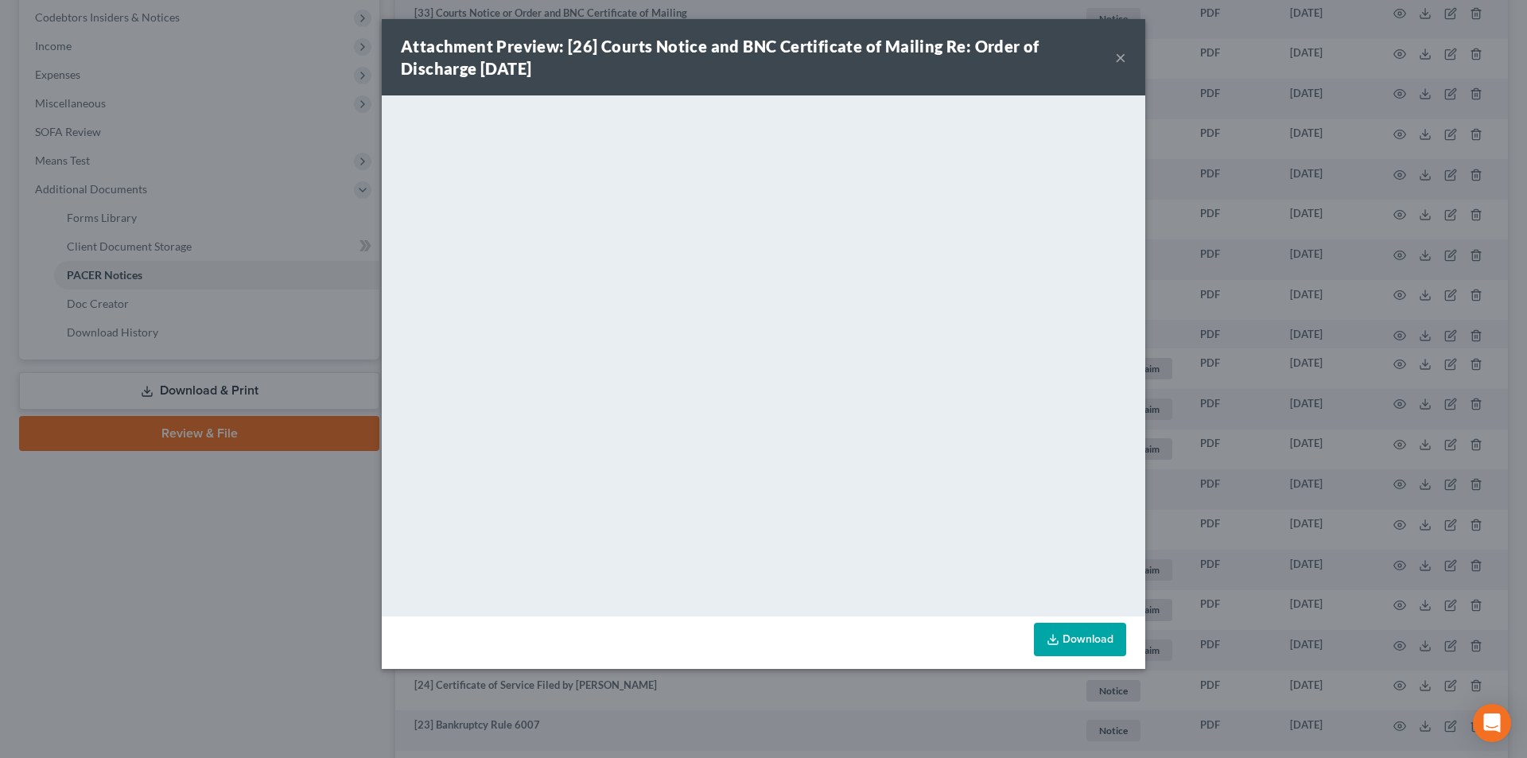
click at [1121, 61] on button "×" at bounding box center [1120, 57] width 11 height 19
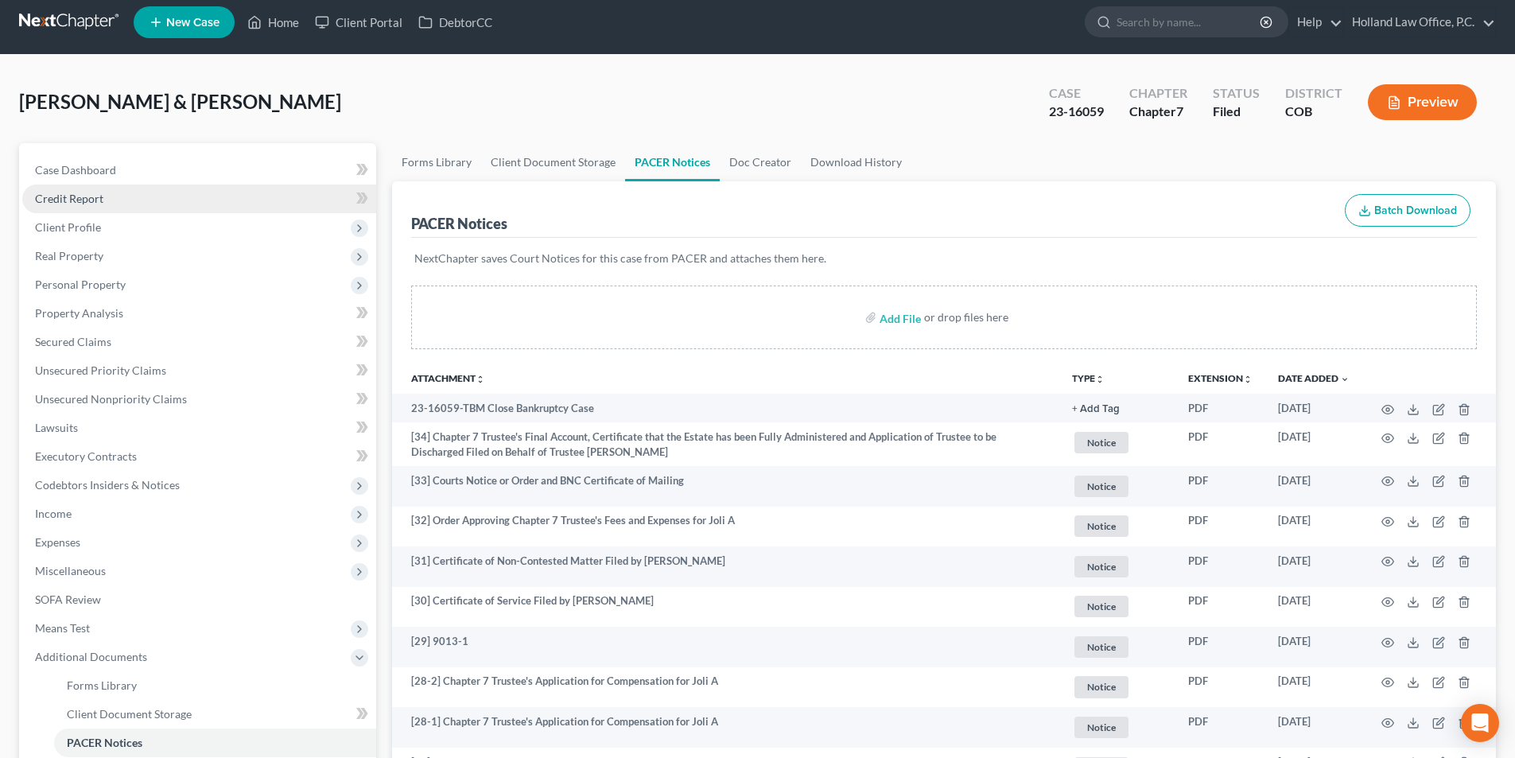
scroll to position [0, 0]
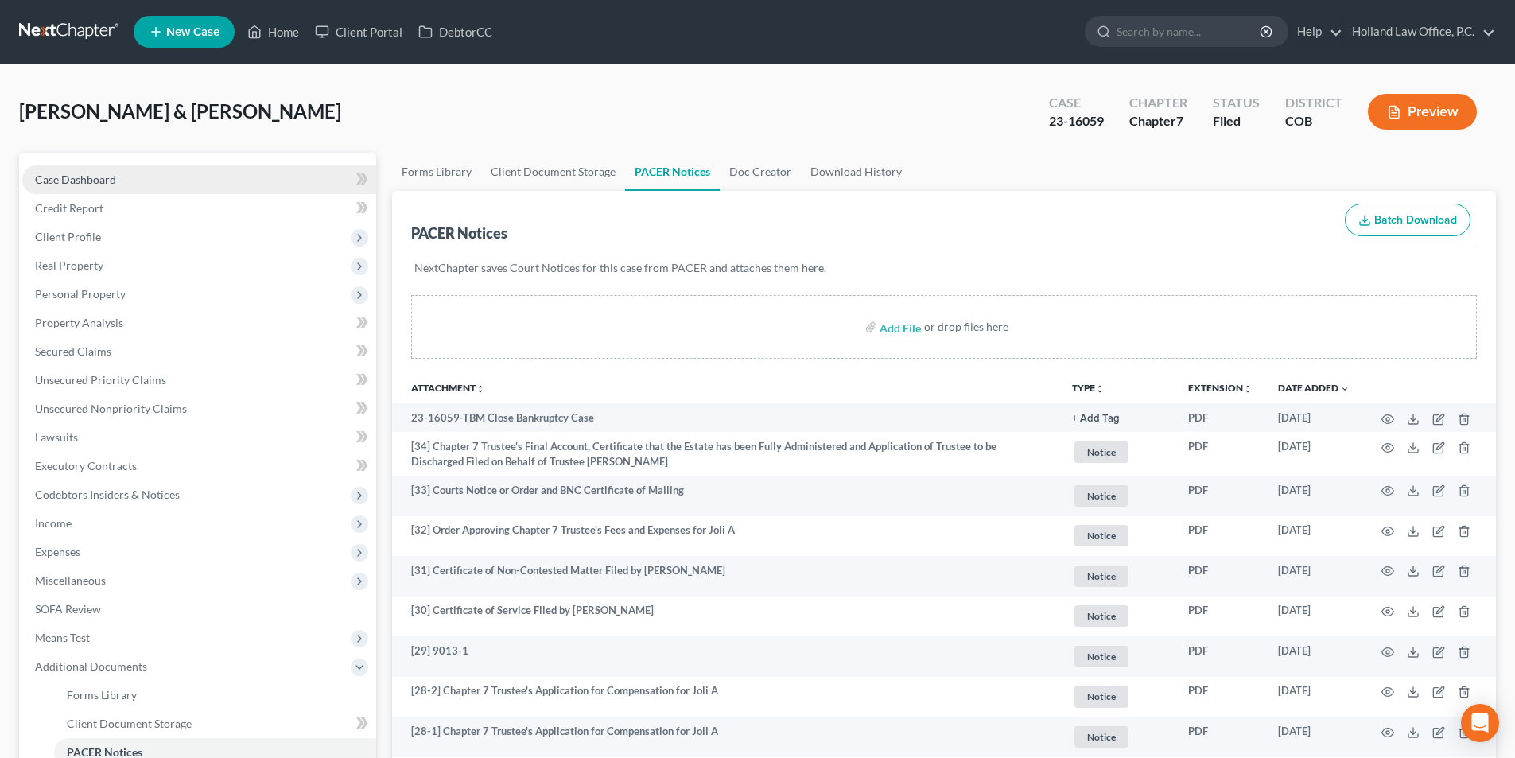
click at [146, 188] on link "Case Dashboard" at bounding box center [199, 179] width 354 height 29
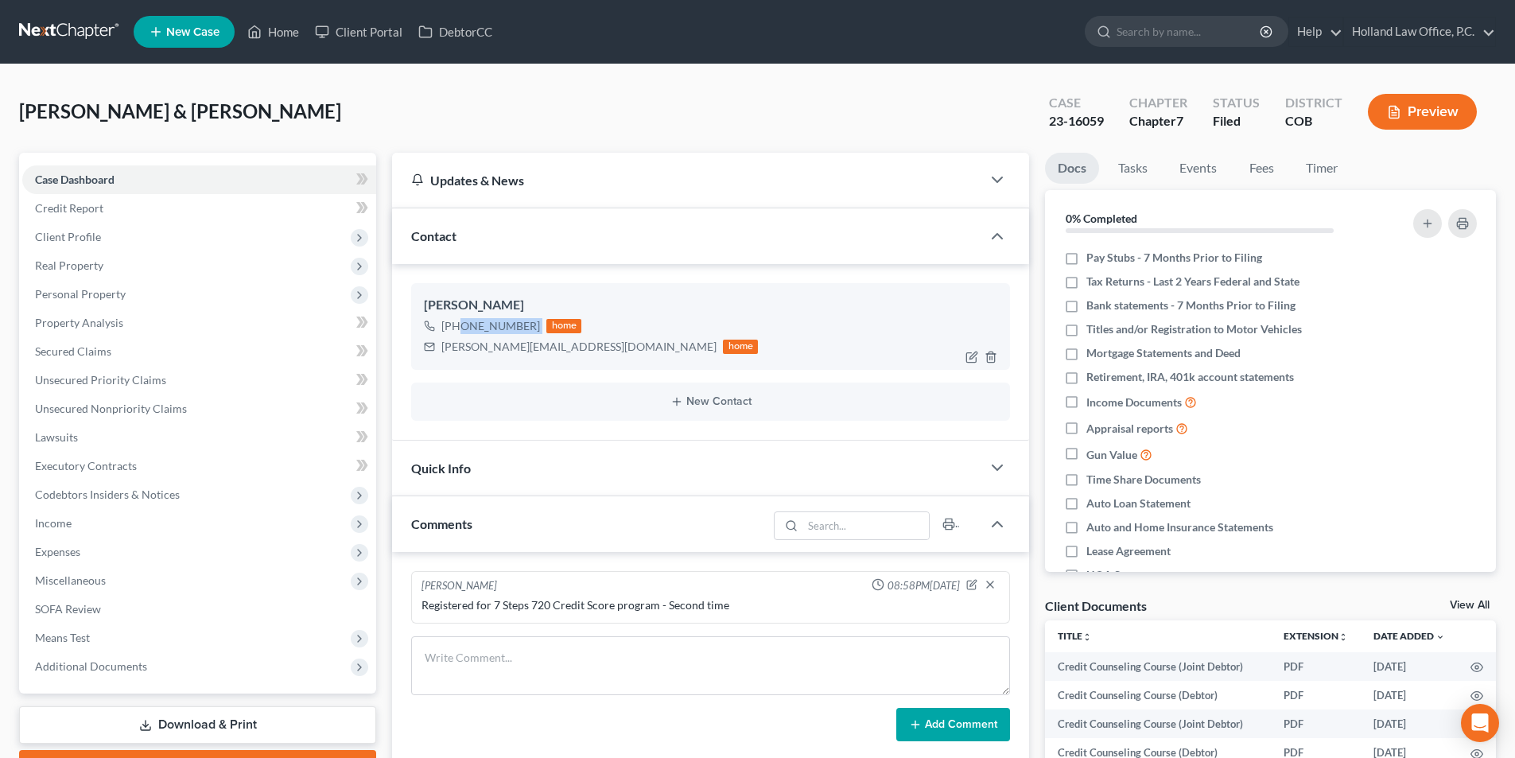
drag, startPoint x: 539, startPoint y: 323, endPoint x: 457, endPoint y: 331, distance: 82.3
click at [457, 331] on div "+1 (970) 388-1374 home" at bounding box center [591, 326] width 334 height 21
copy div "(970) 388-1374"
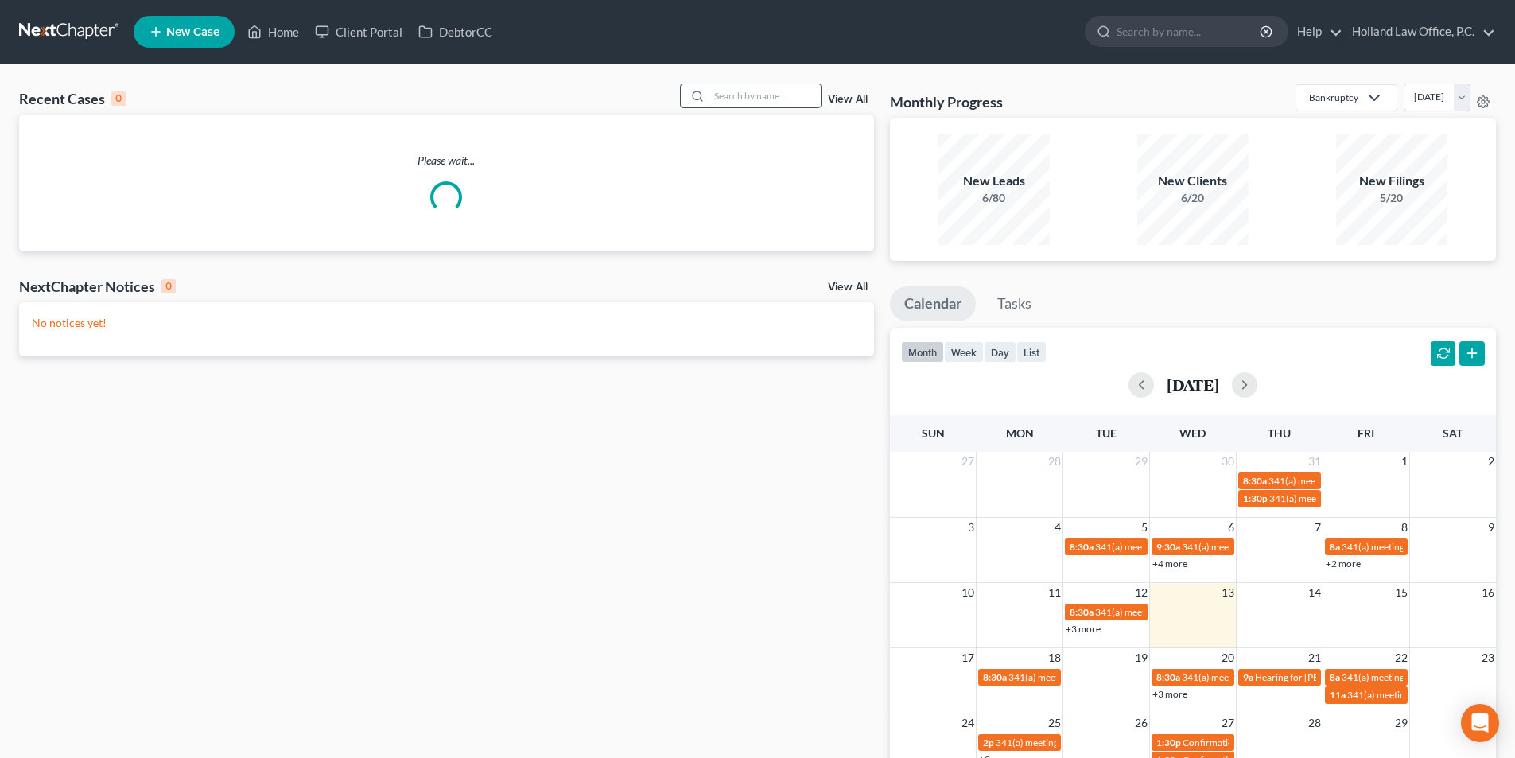
click at [765, 96] on input "search" at bounding box center [764, 95] width 111 height 23
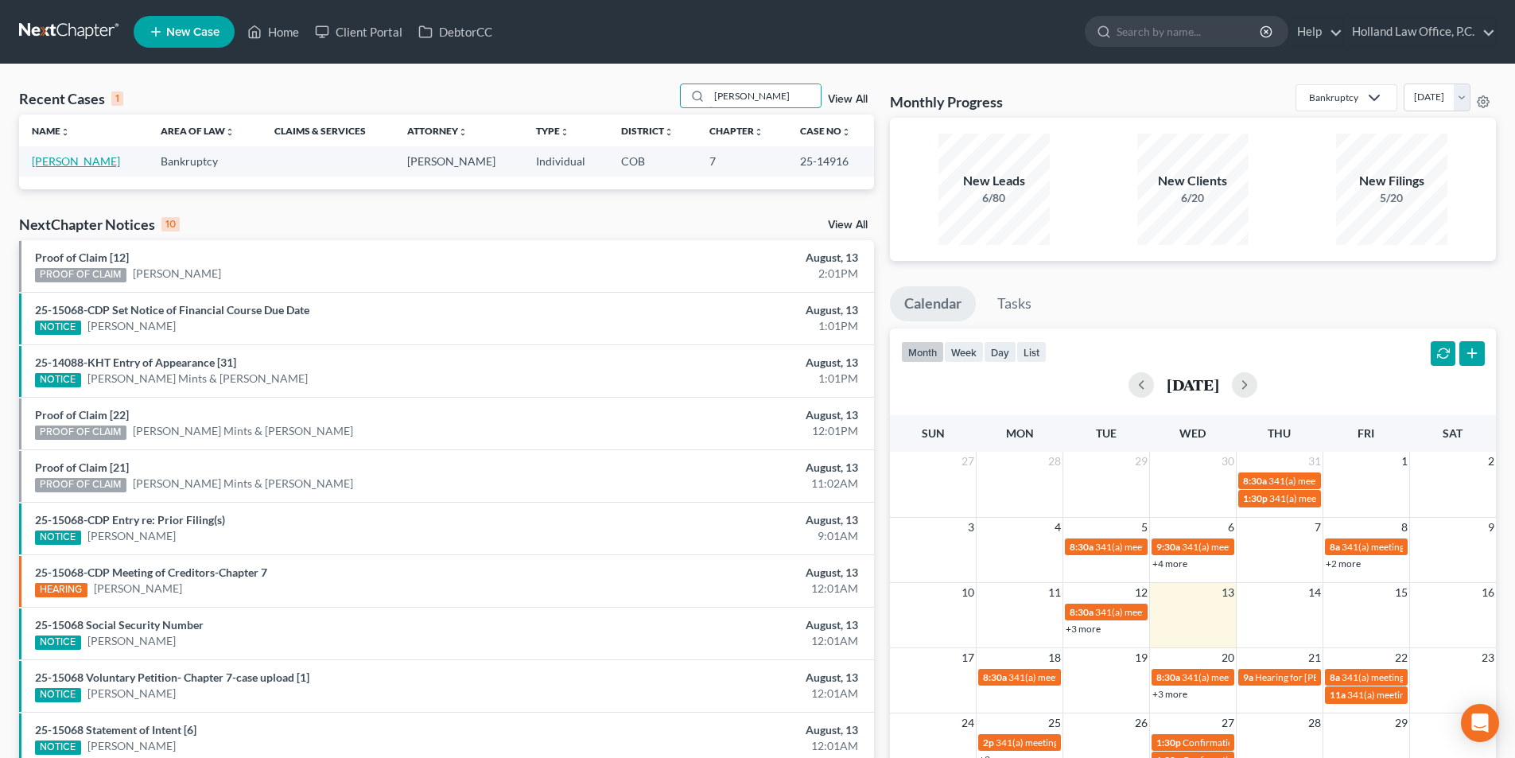
type input "[PERSON_NAME]"
click at [58, 159] on link "[PERSON_NAME]" at bounding box center [76, 161] width 88 height 14
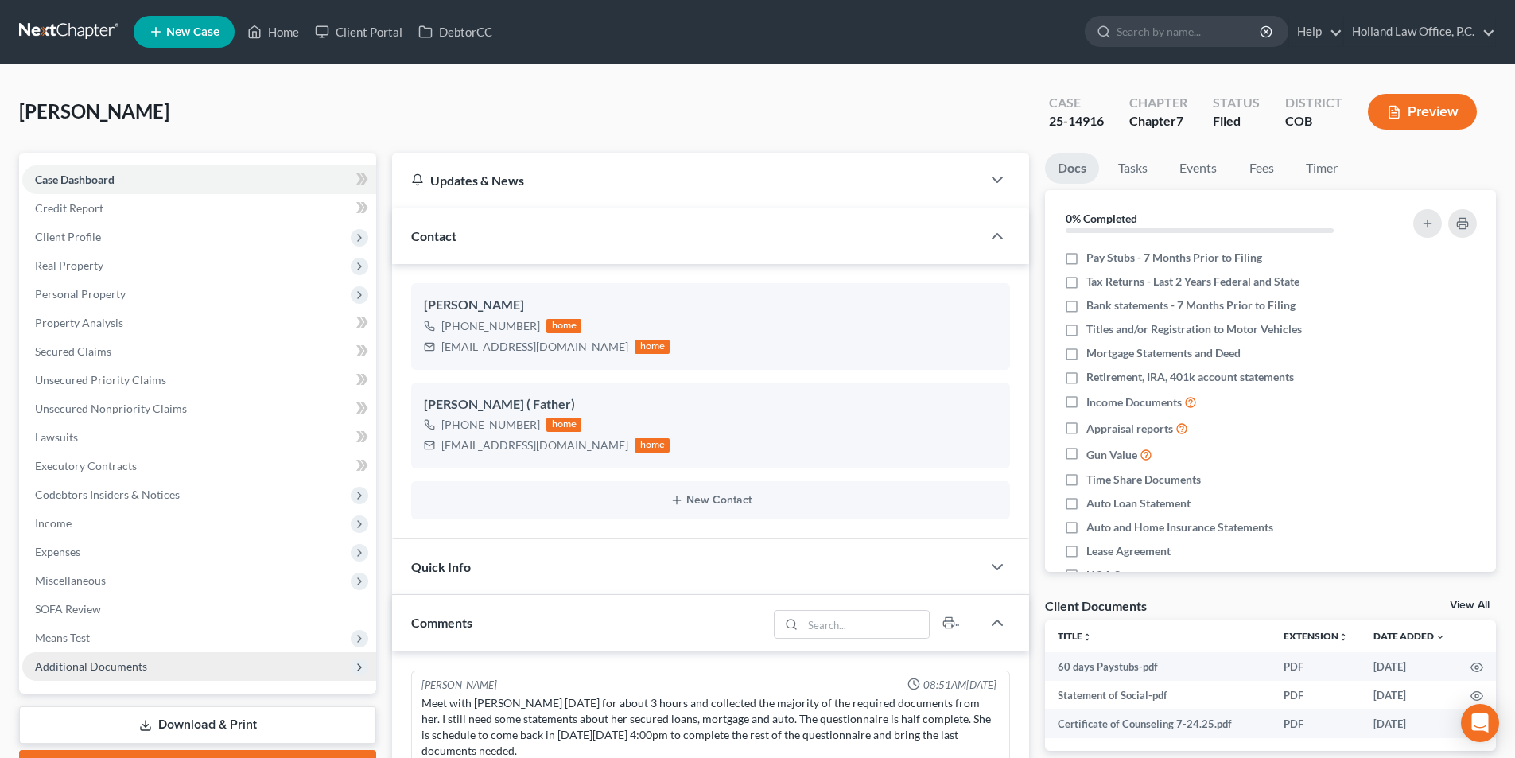
click at [70, 659] on span "Additional Documents" at bounding box center [91, 666] width 112 height 14
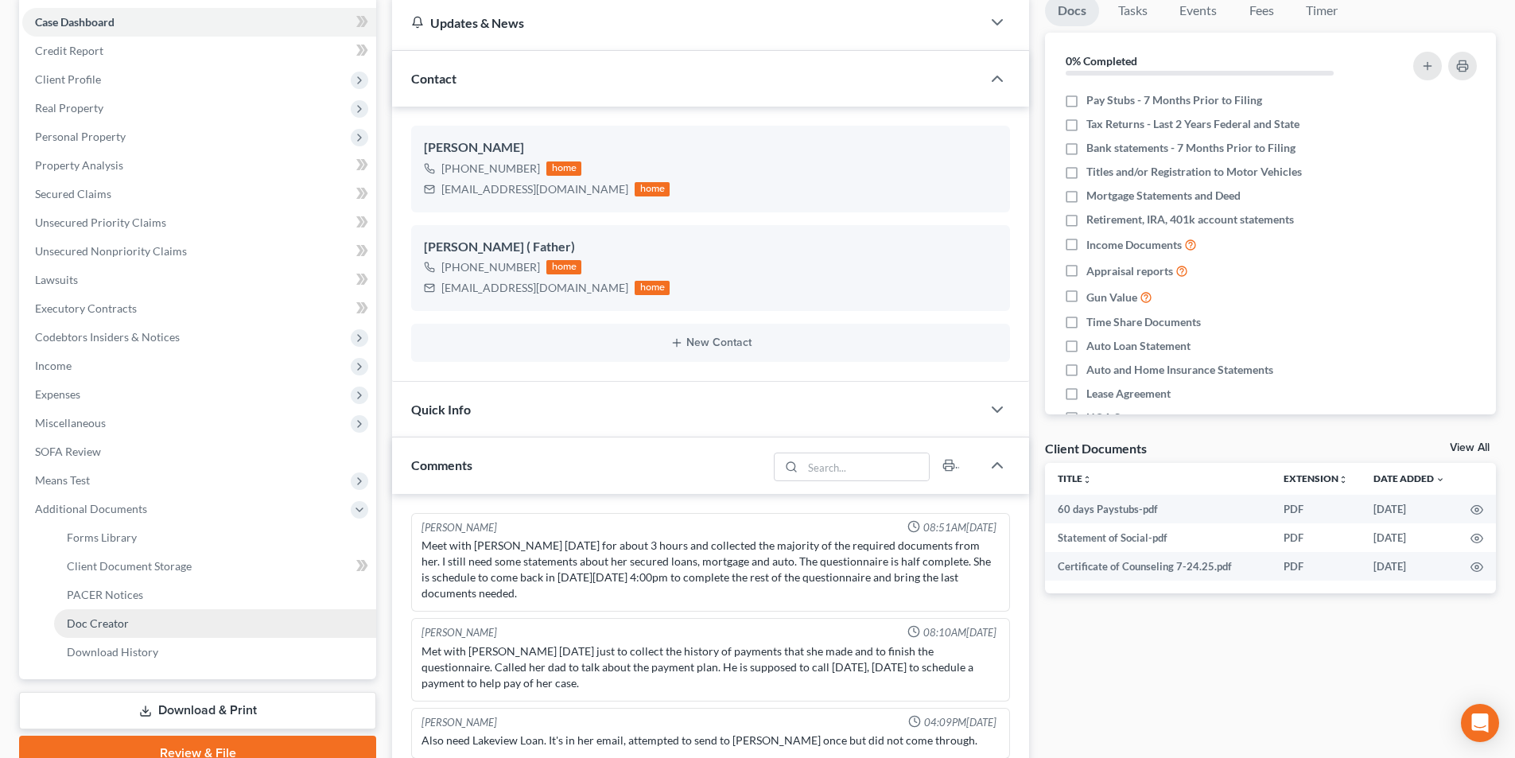
scroll to position [159, 0]
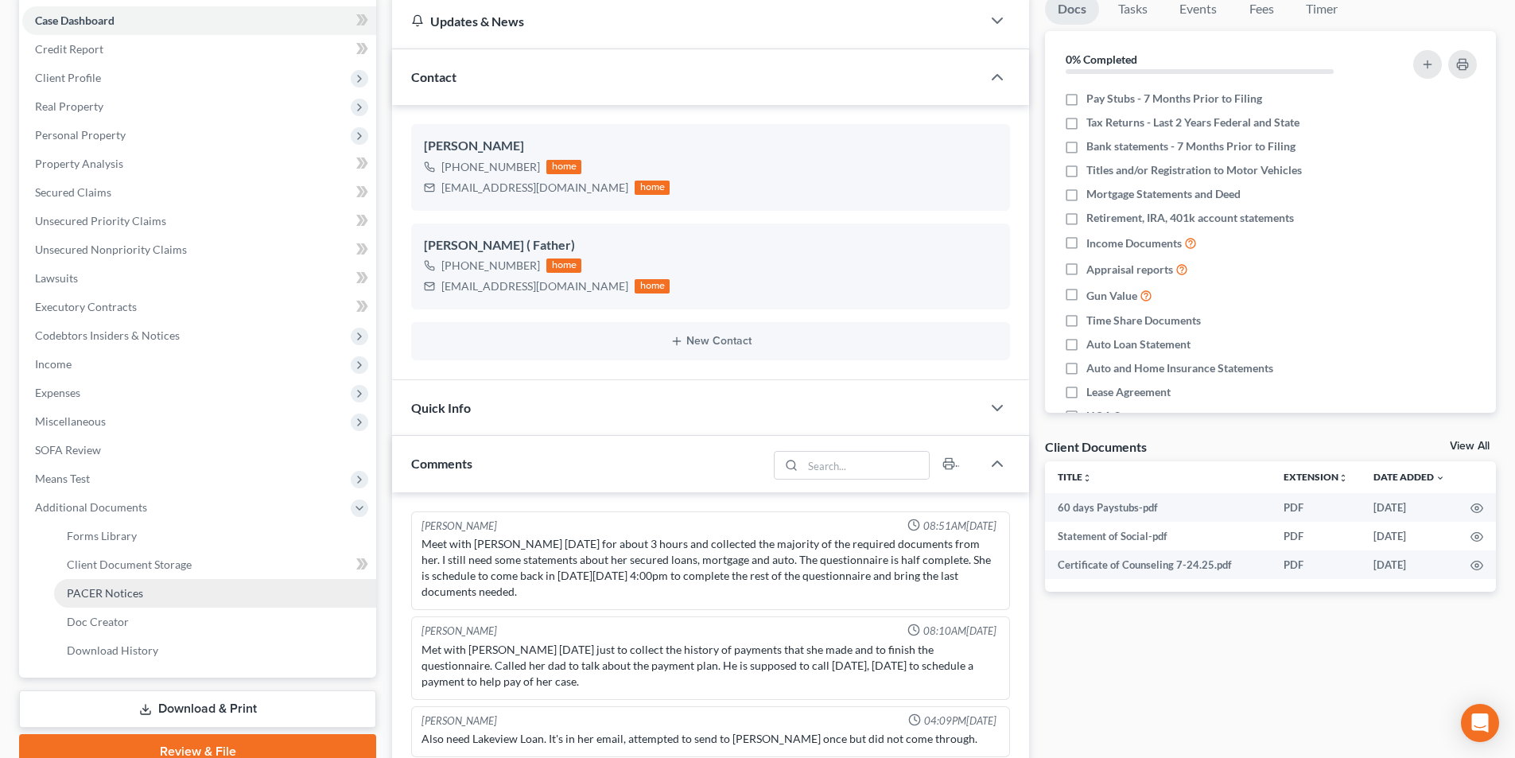
click at [137, 597] on span "PACER Notices" at bounding box center [105, 593] width 76 height 14
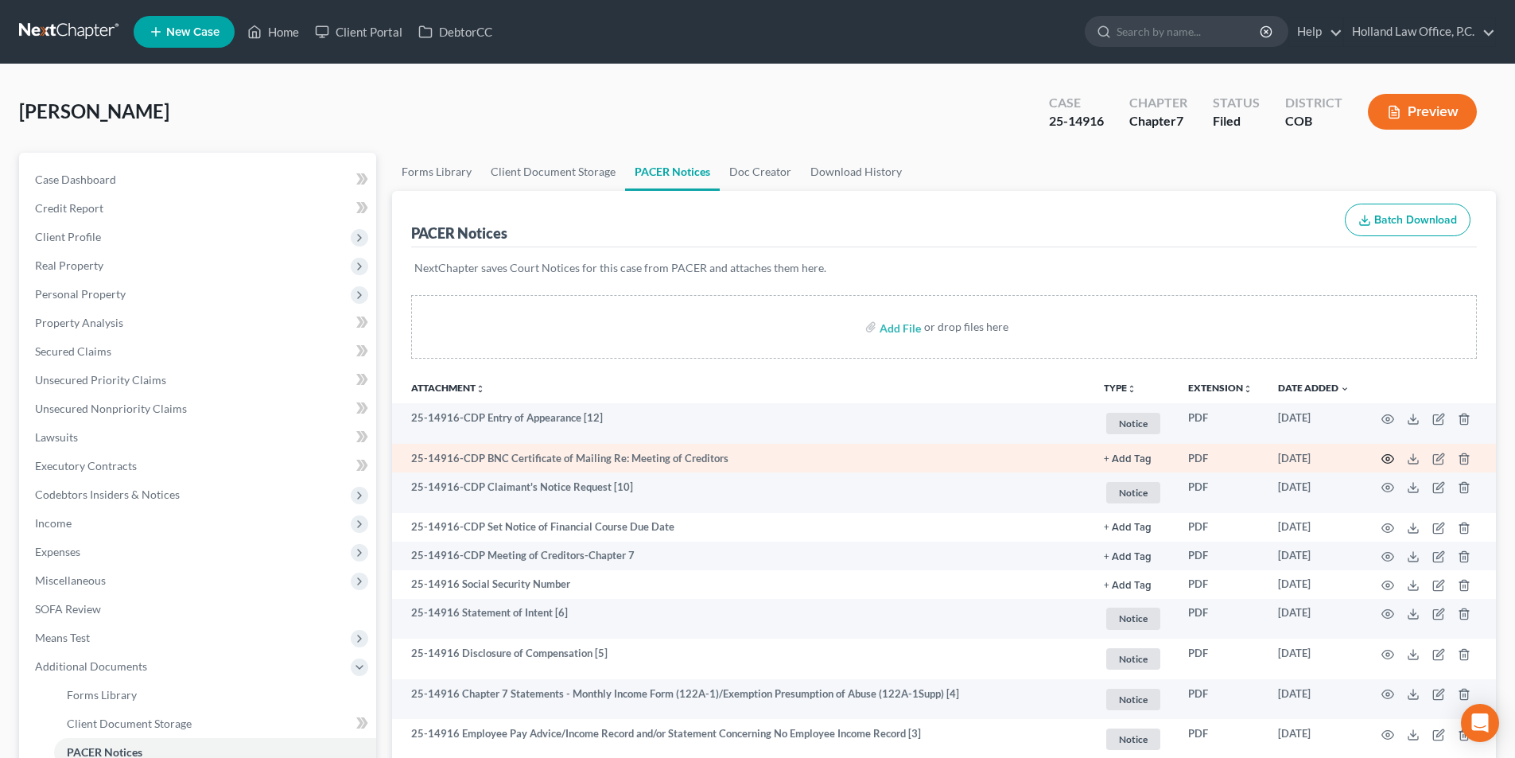
click at [1390, 460] on icon "button" at bounding box center [1387, 459] width 13 height 13
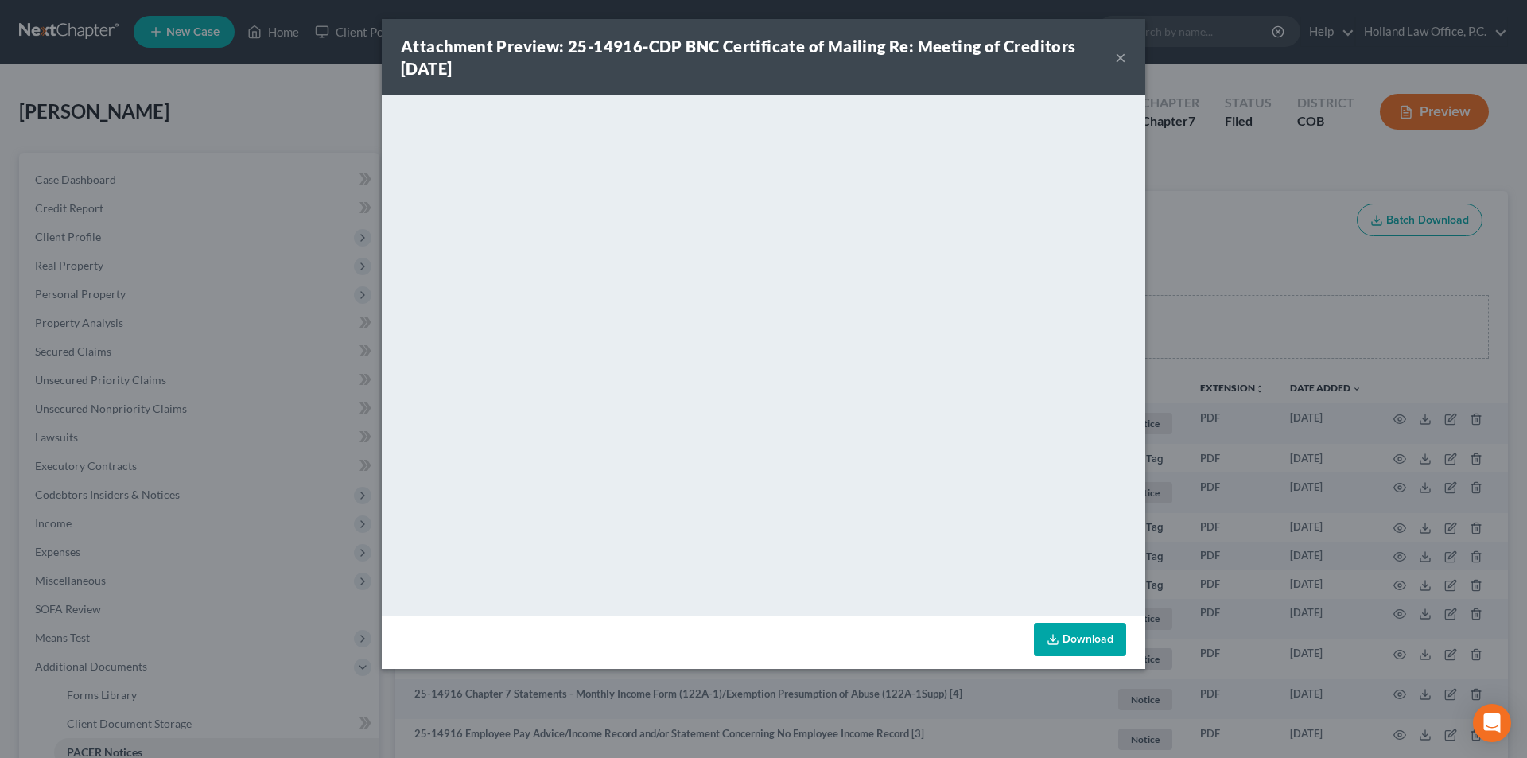
click at [1121, 56] on button "×" at bounding box center [1120, 57] width 11 height 19
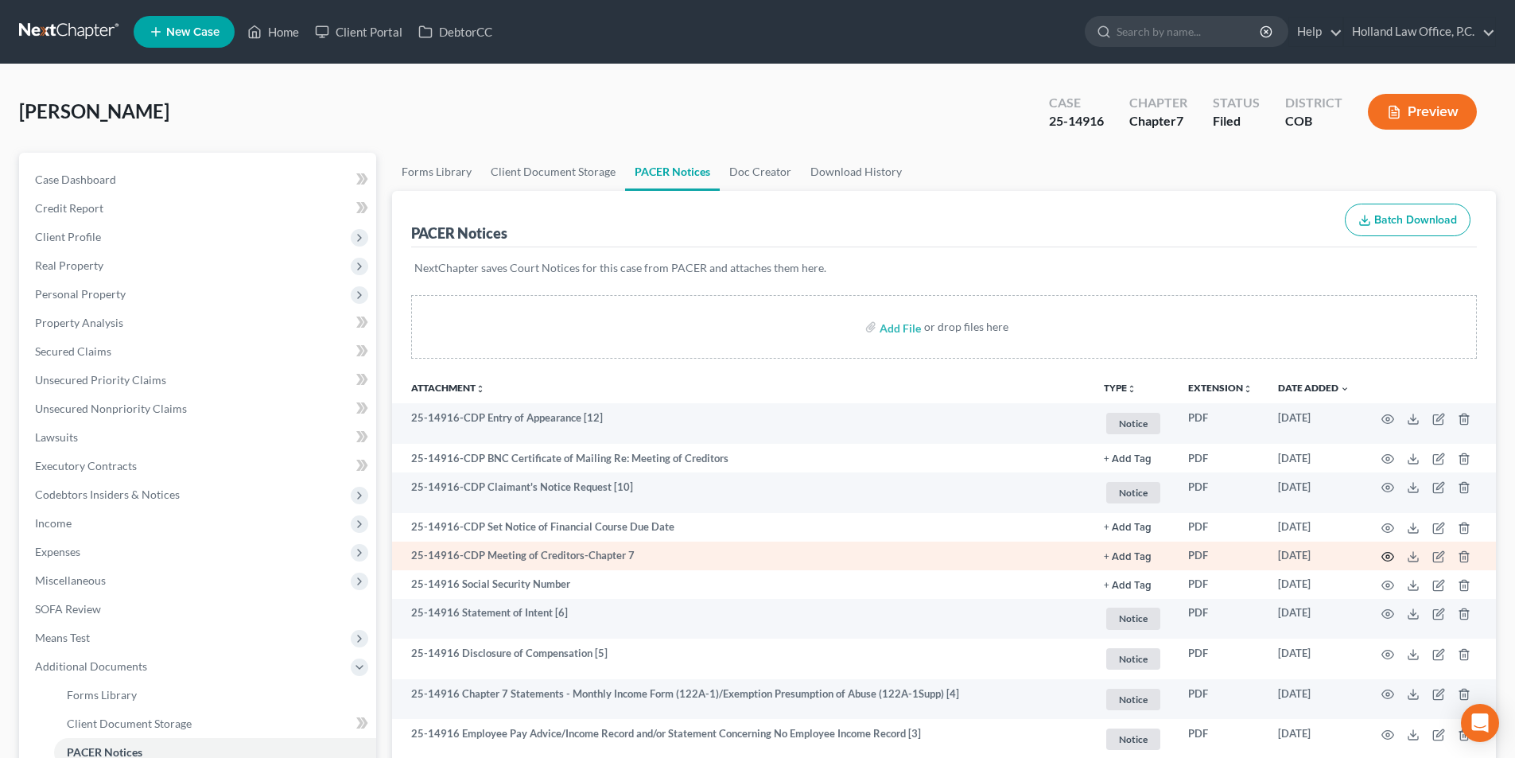
click at [1387, 558] on circle "button" at bounding box center [1387, 556] width 3 height 3
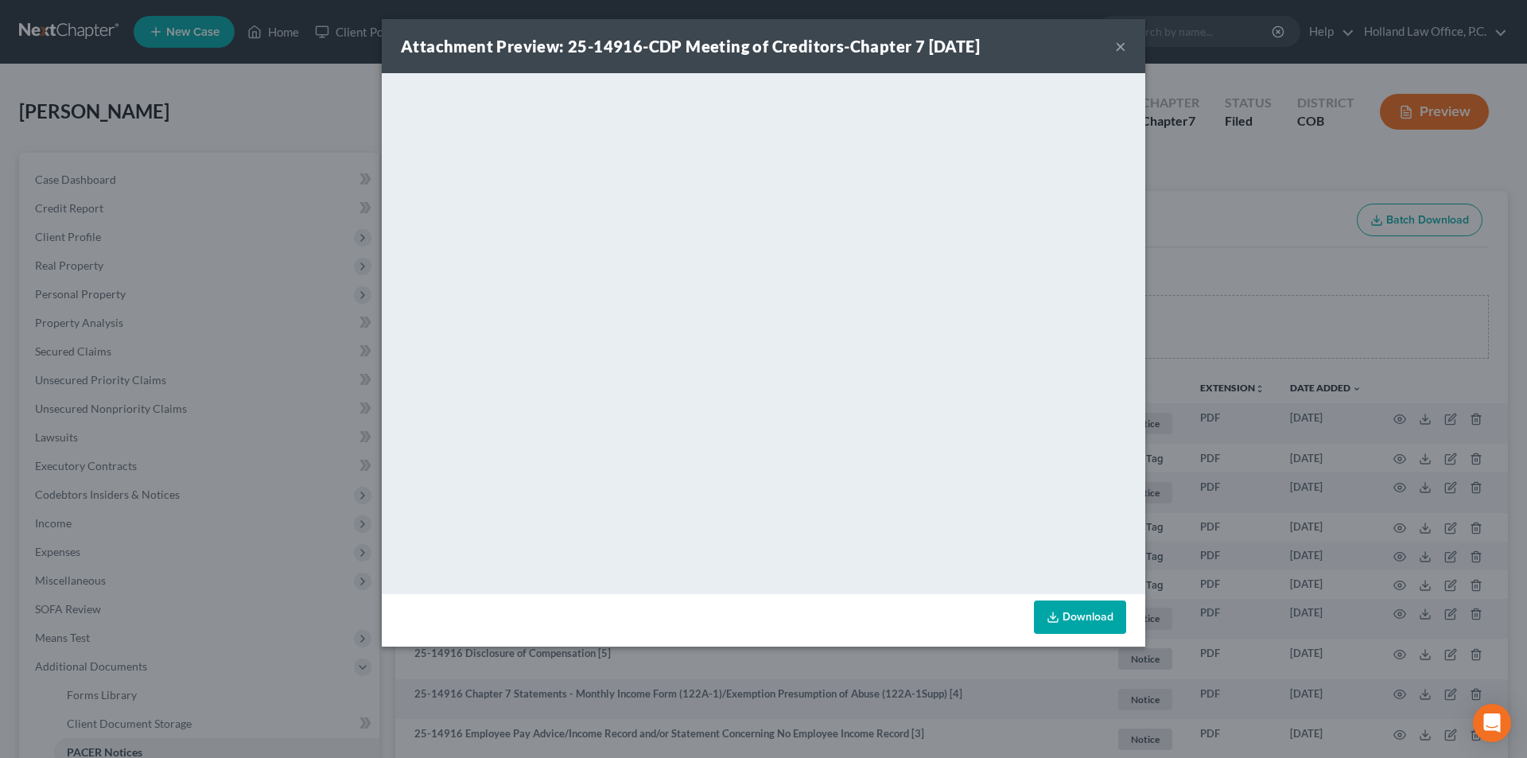
click at [1124, 52] on button "×" at bounding box center [1120, 46] width 11 height 19
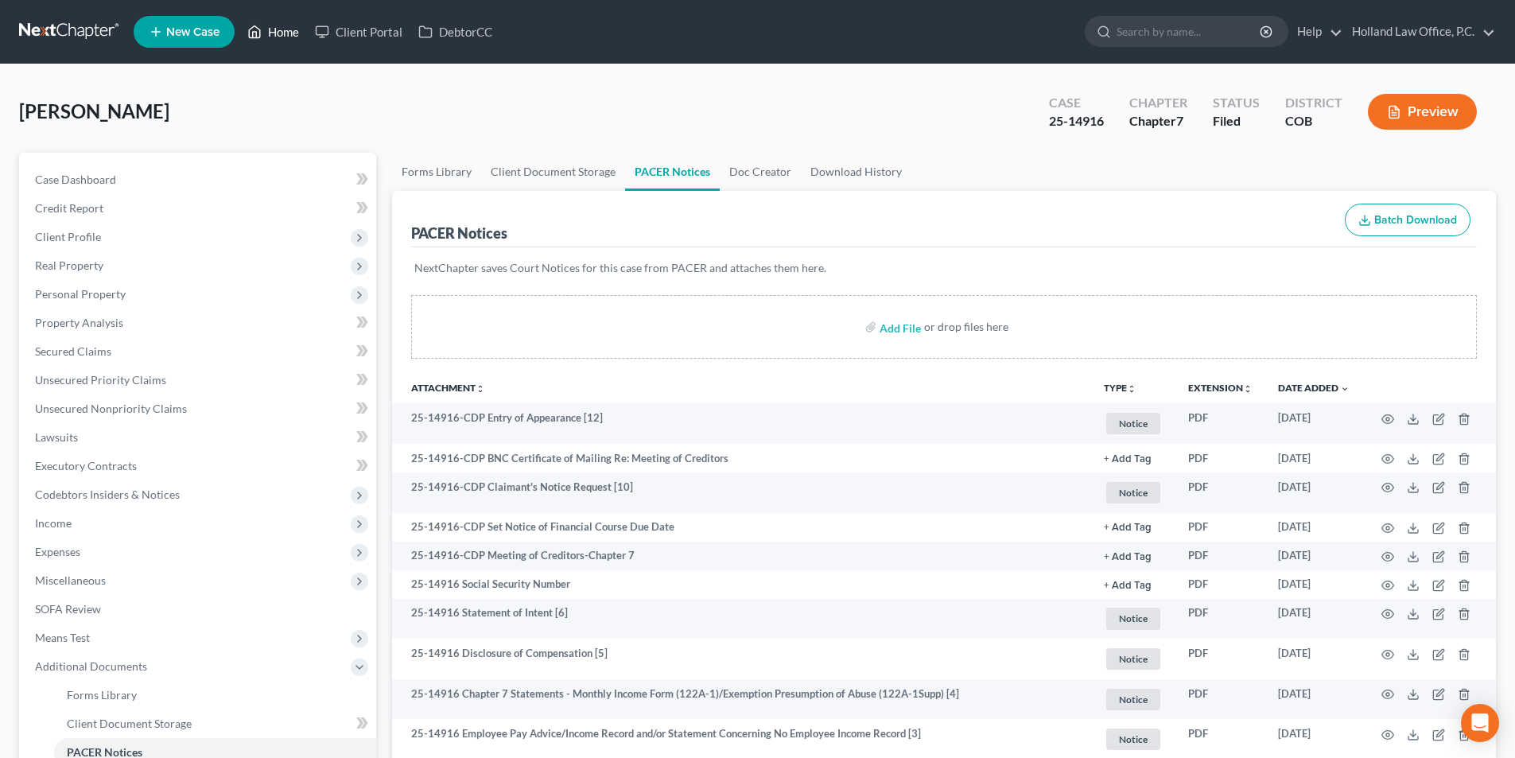
click at [290, 36] on link "Home" at bounding box center [273, 31] width 68 height 29
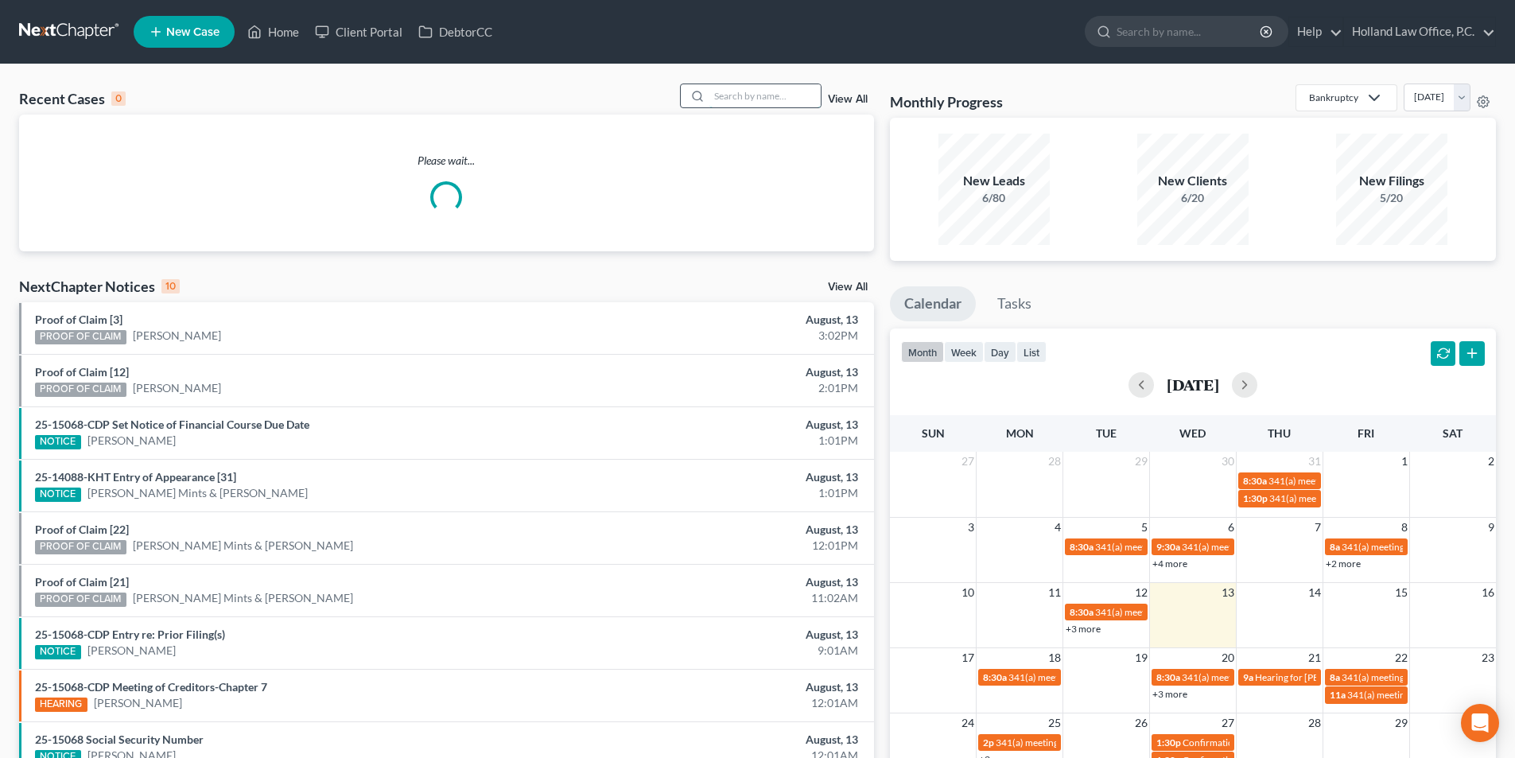
click at [740, 88] on input "search" at bounding box center [764, 95] width 111 height 23
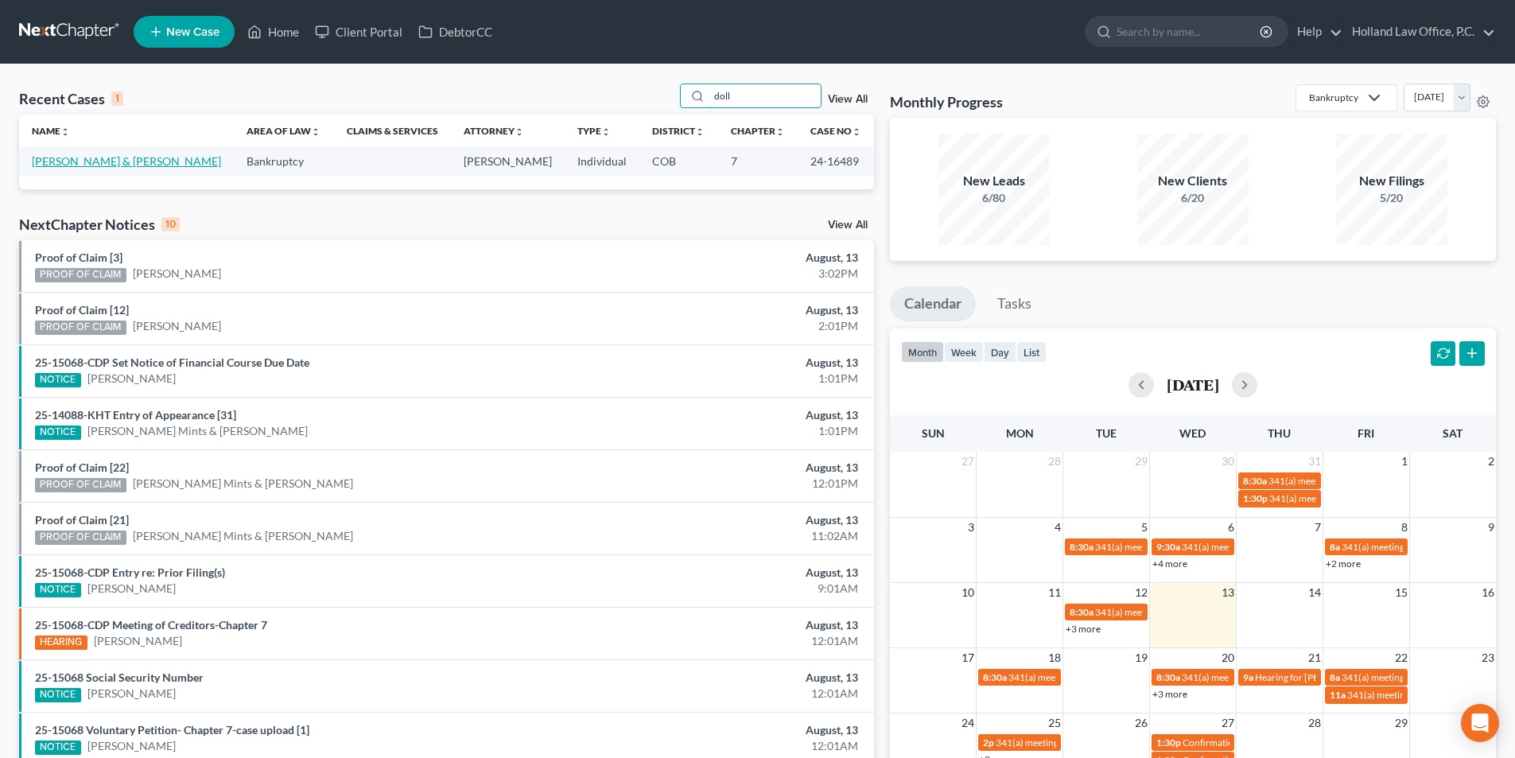
type input "doll"
click at [74, 165] on link "Doll, Ryan & Samantha" at bounding box center [126, 161] width 189 height 14
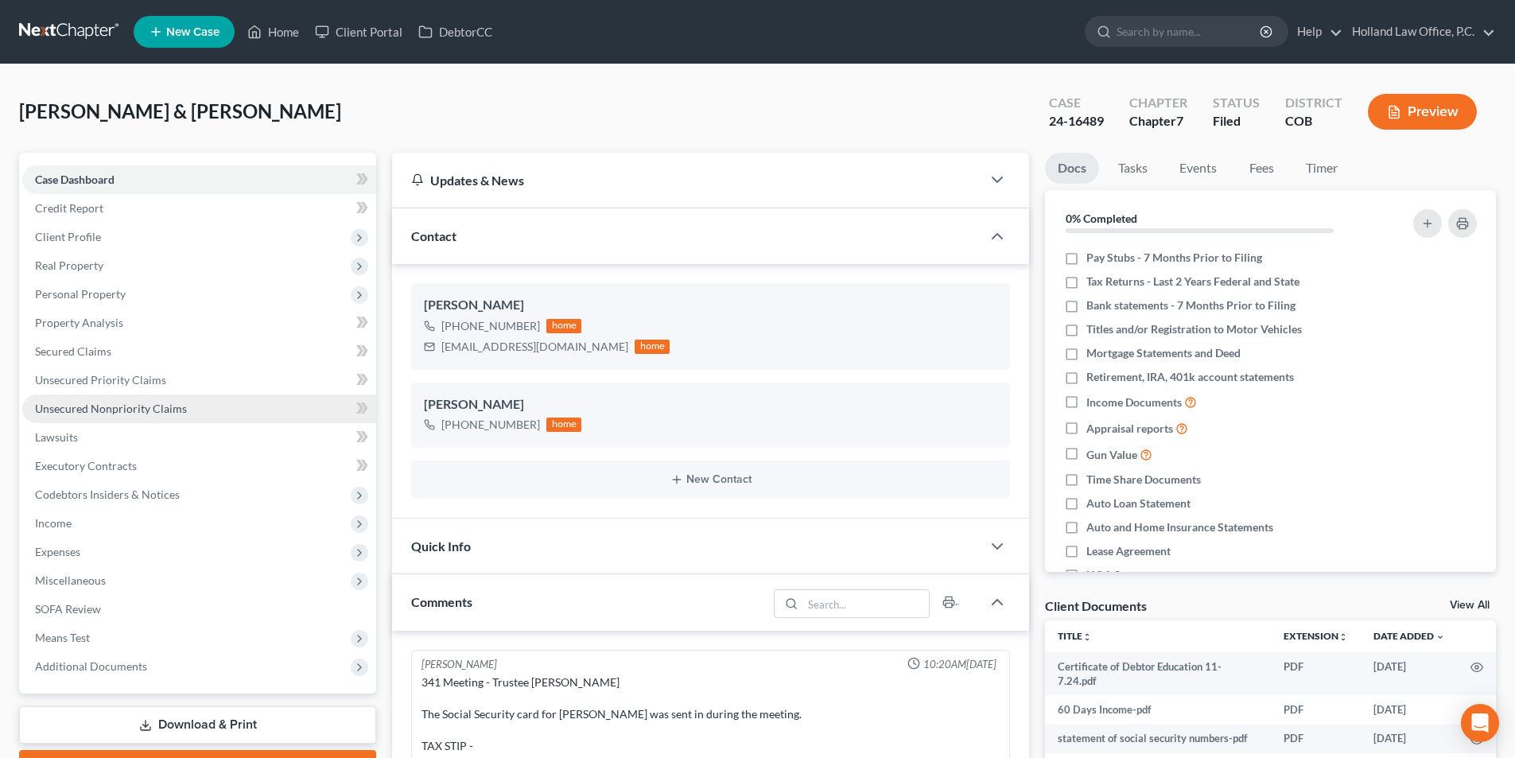
click at [60, 414] on span "Unsecured Nonpriority Claims" at bounding box center [111, 409] width 152 height 14
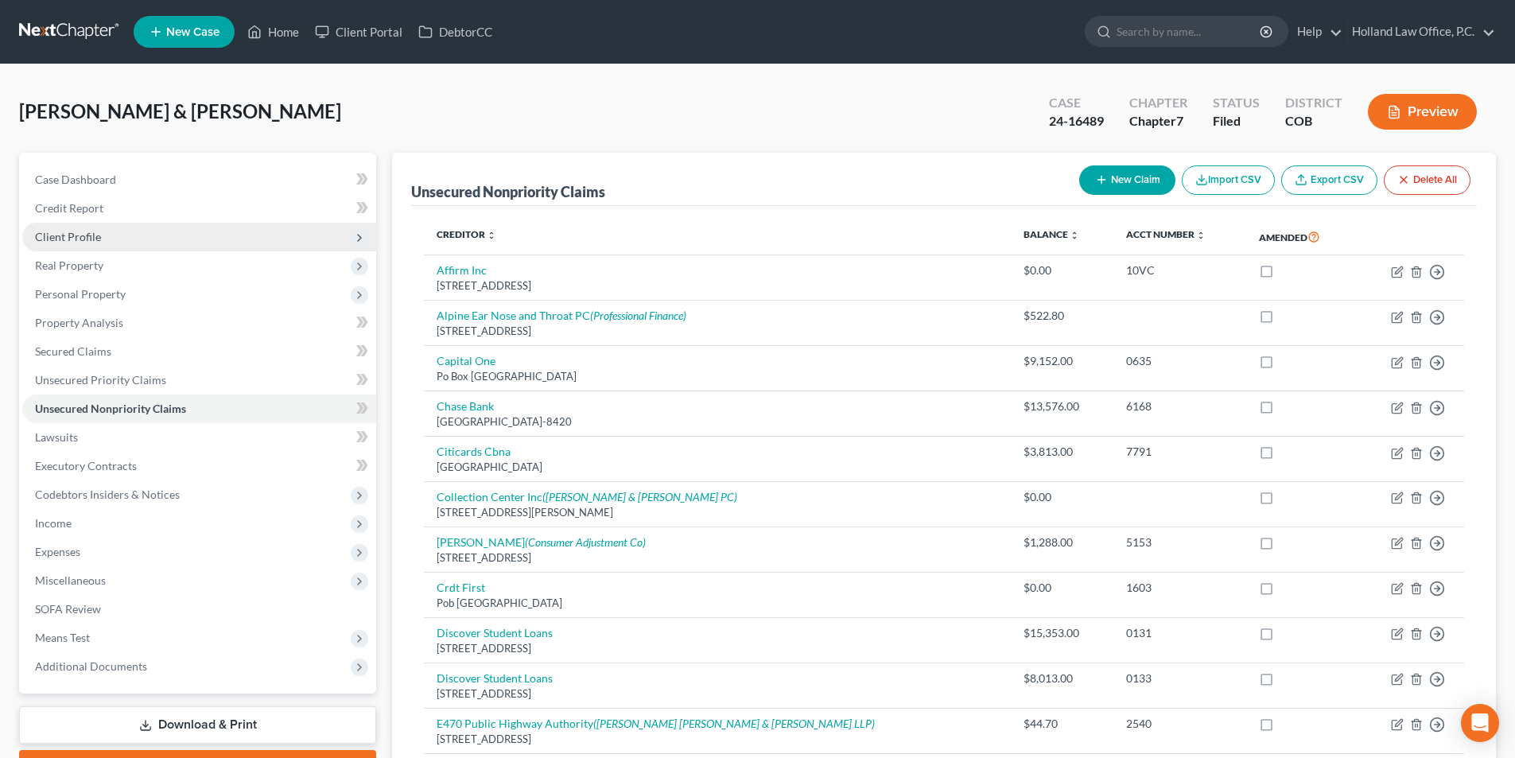
click at [87, 239] on span "Client Profile" at bounding box center [68, 237] width 66 height 14
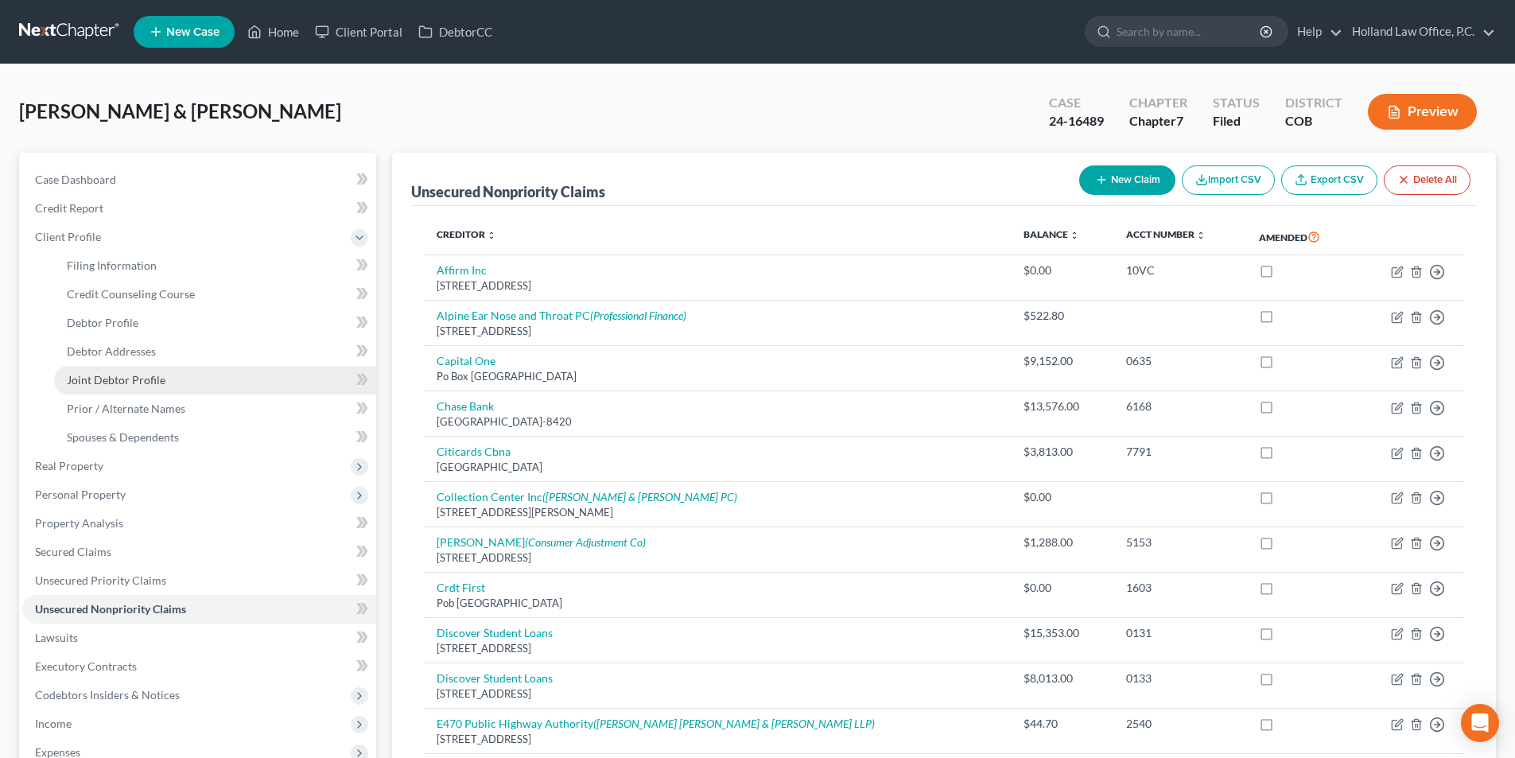
click at [121, 374] on span "Joint Debtor Profile" at bounding box center [116, 380] width 99 height 14
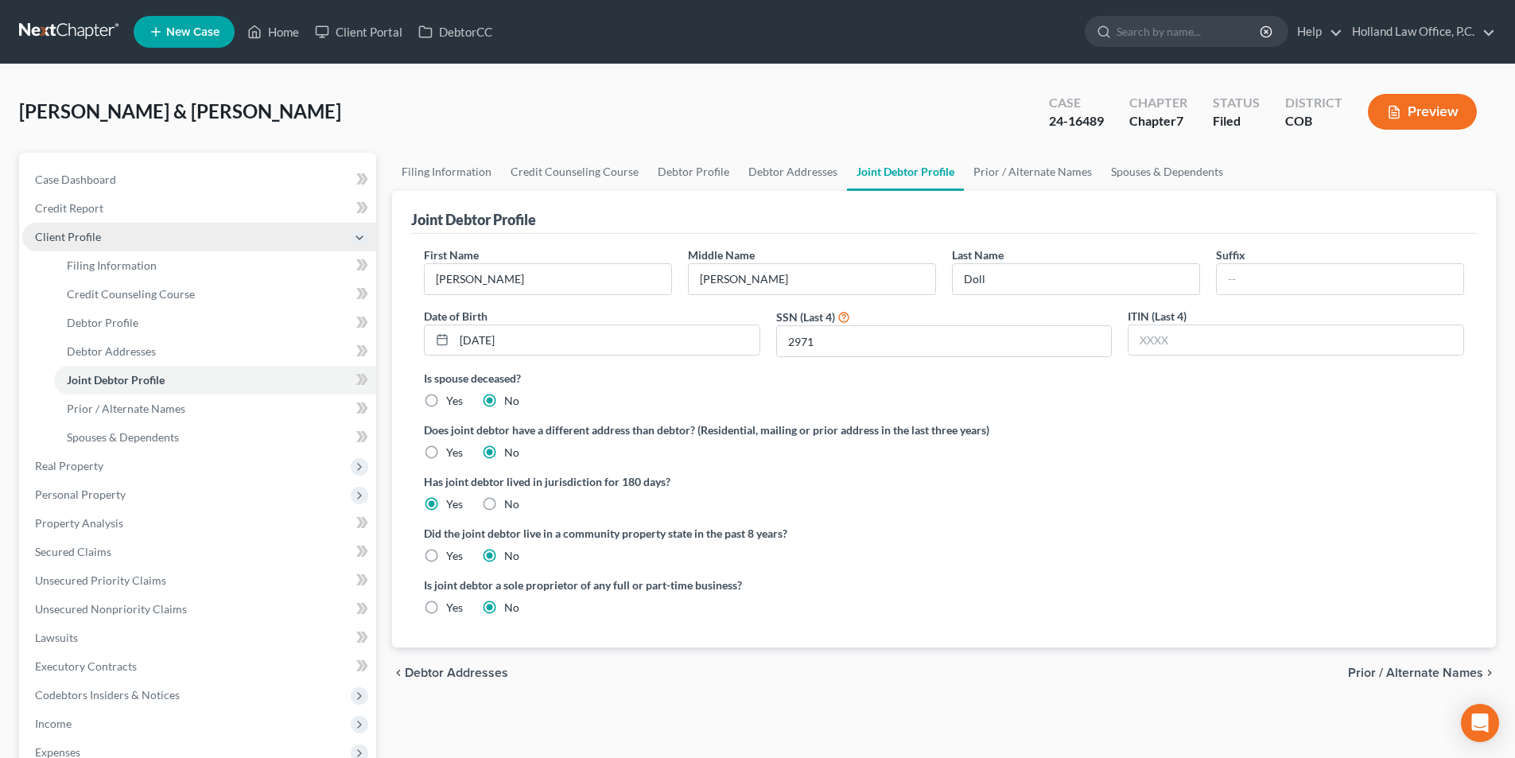
click at [53, 240] on span "Client Profile" at bounding box center [68, 237] width 66 height 14
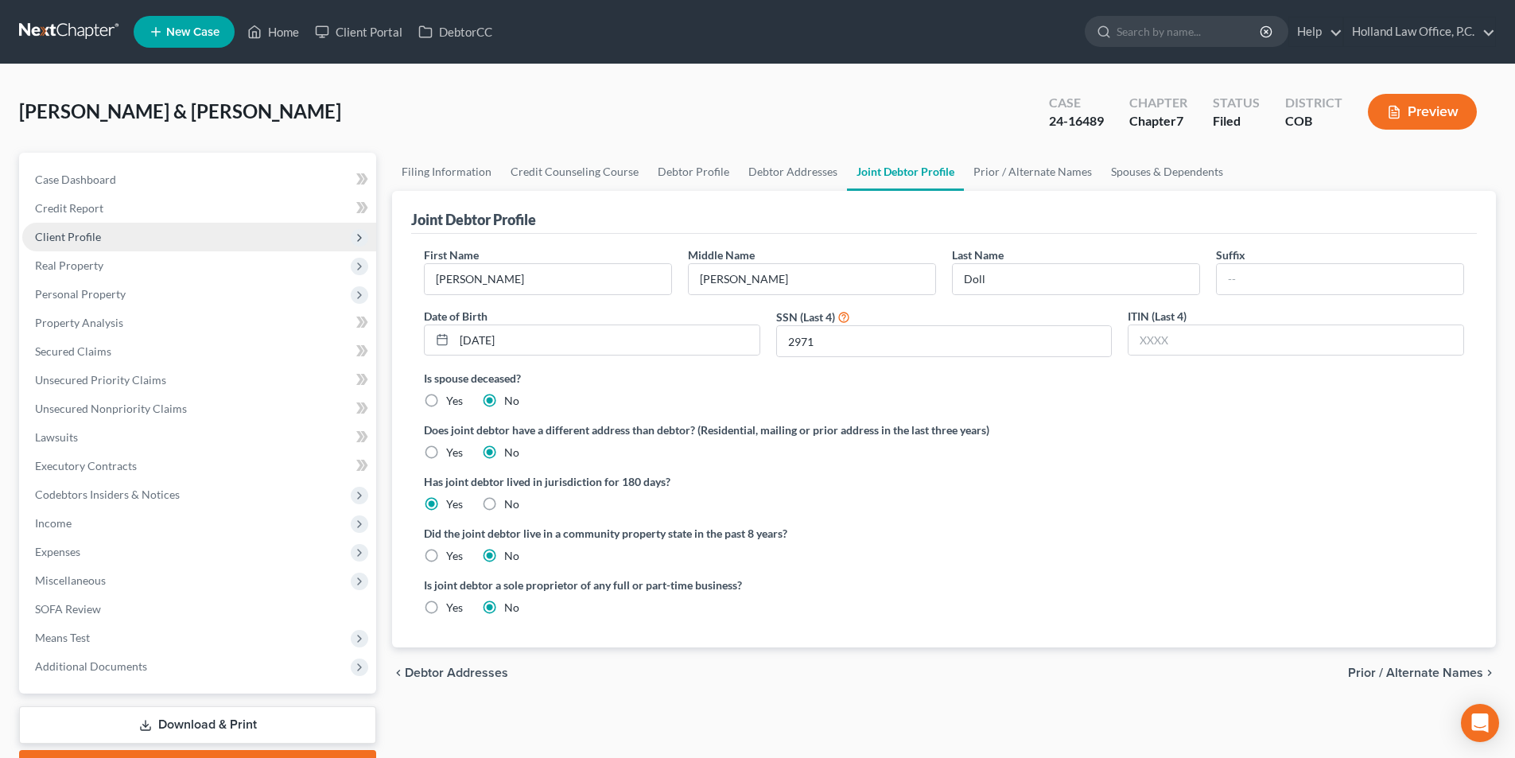
click at [150, 239] on span "Client Profile" at bounding box center [199, 237] width 354 height 29
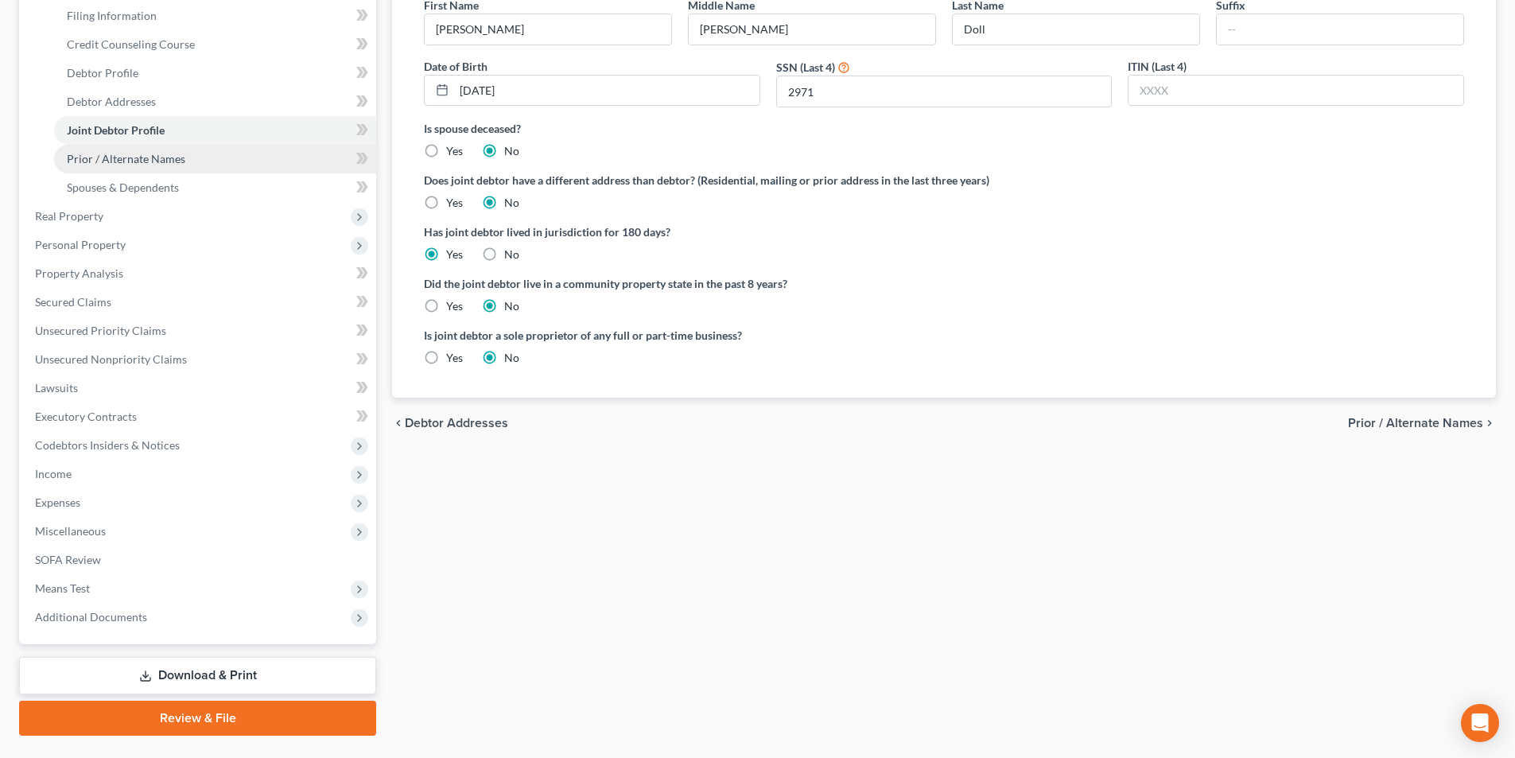
scroll to position [288, 0]
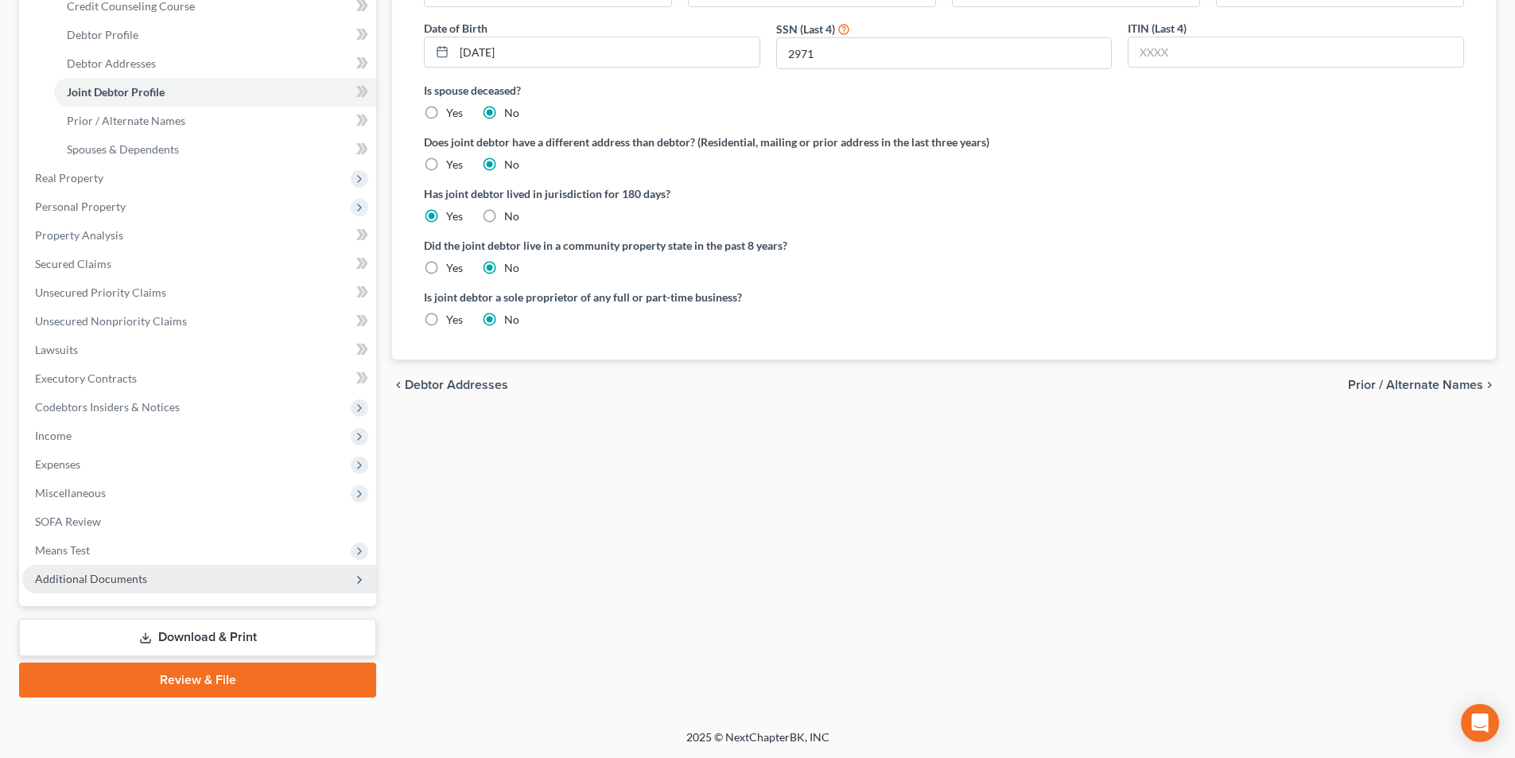
click at [122, 579] on span "Additional Documents" at bounding box center [91, 579] width 112 height 14
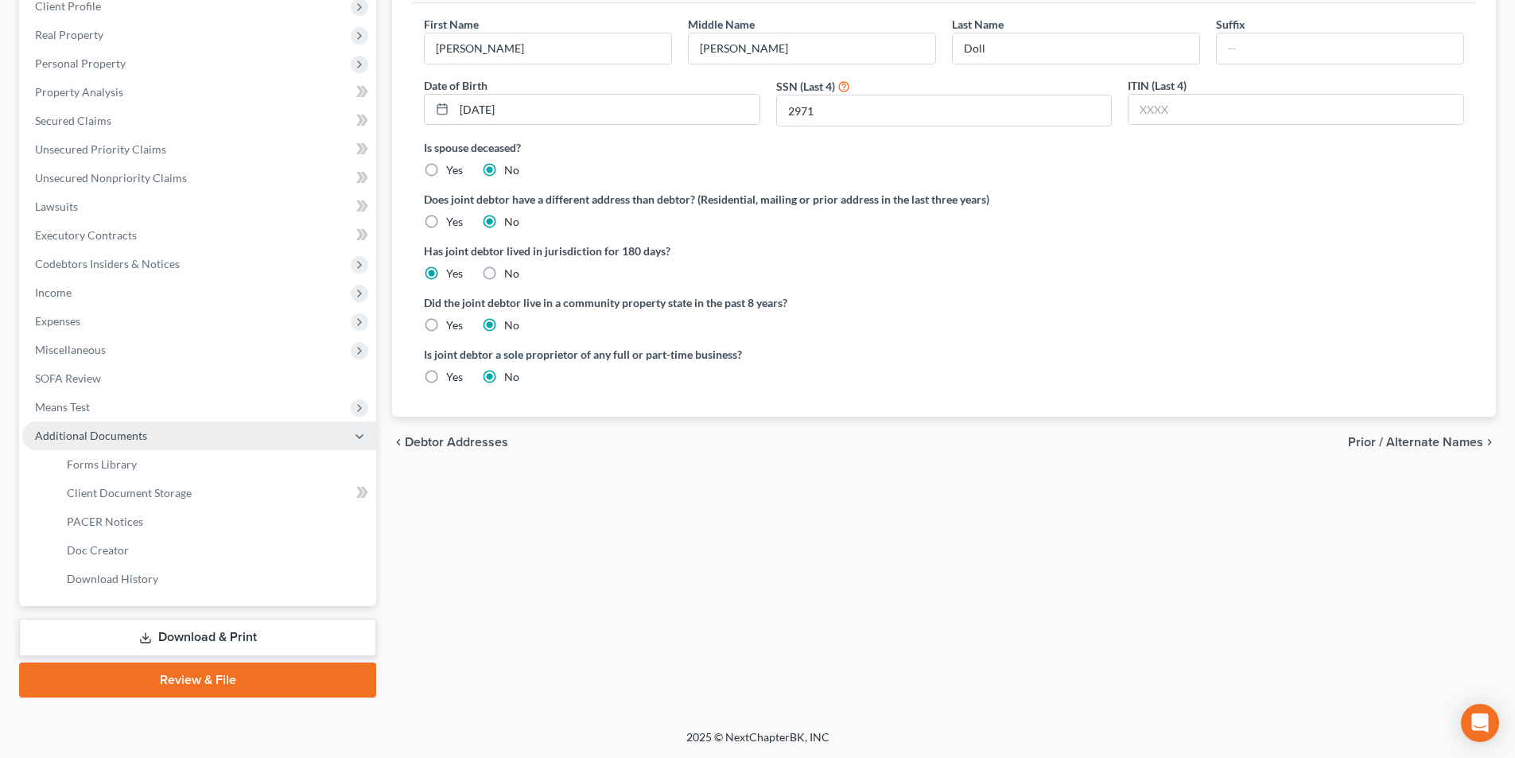
scroll to position [231, 0]
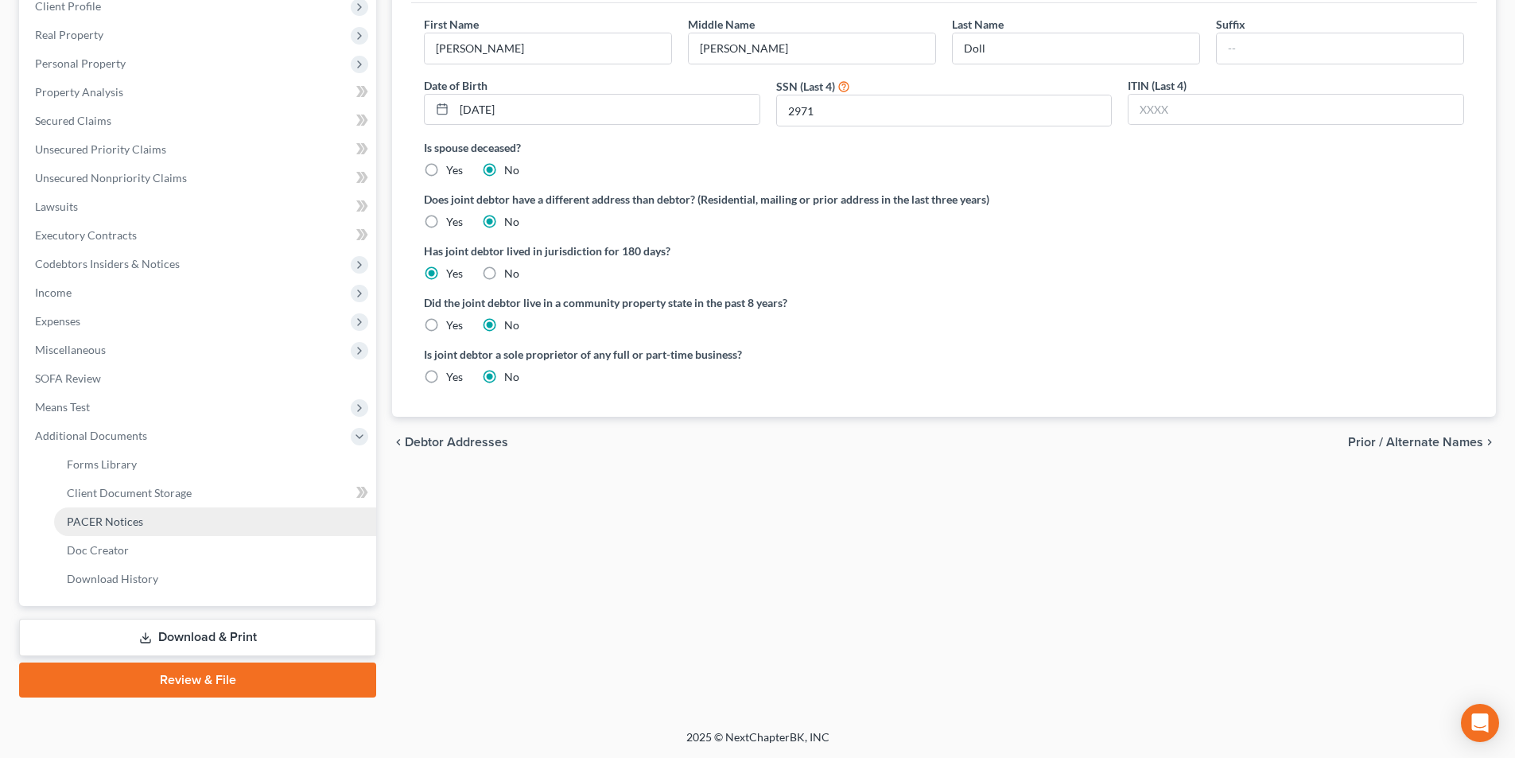
click at [162, 517] on link "PACER Notices" at bounding box center [215, 521] width 322 height 29
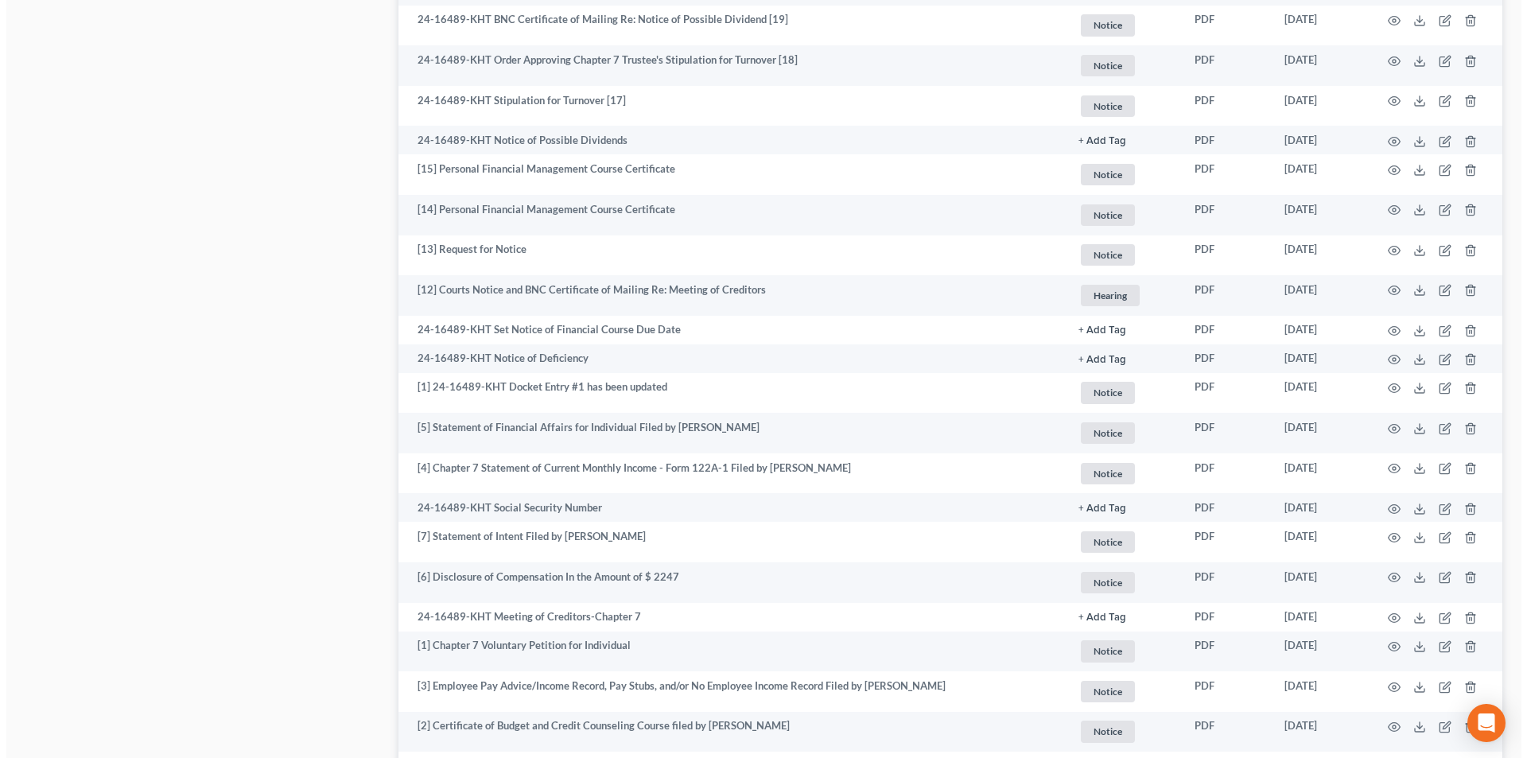
scroll to position [1432, 0]
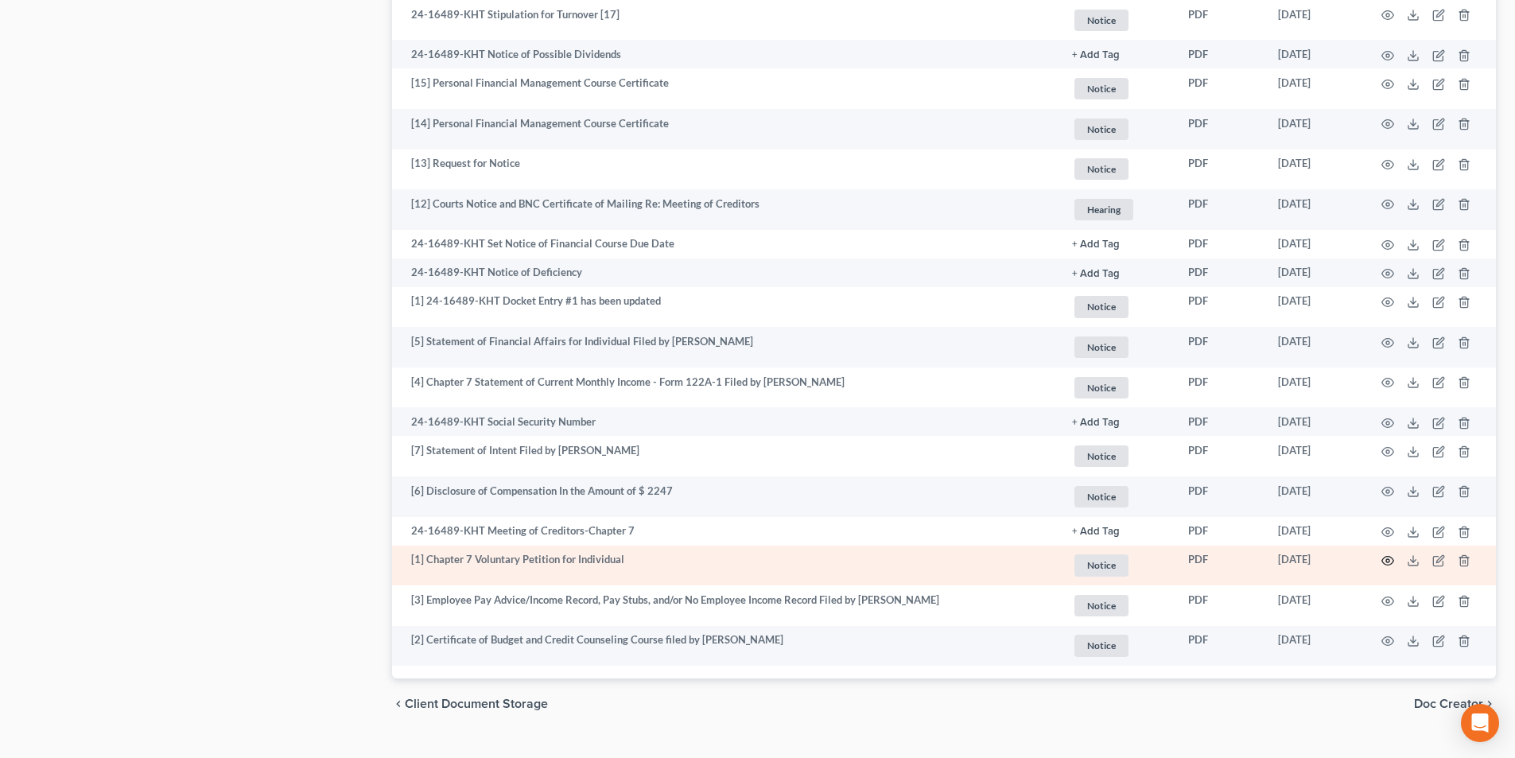
click at [1392, 561] on icon "button" at bounding box center [1387, 560] width 13 height 13
